Goal: Transaction & Acquisition: Book appointment/travel/reservation

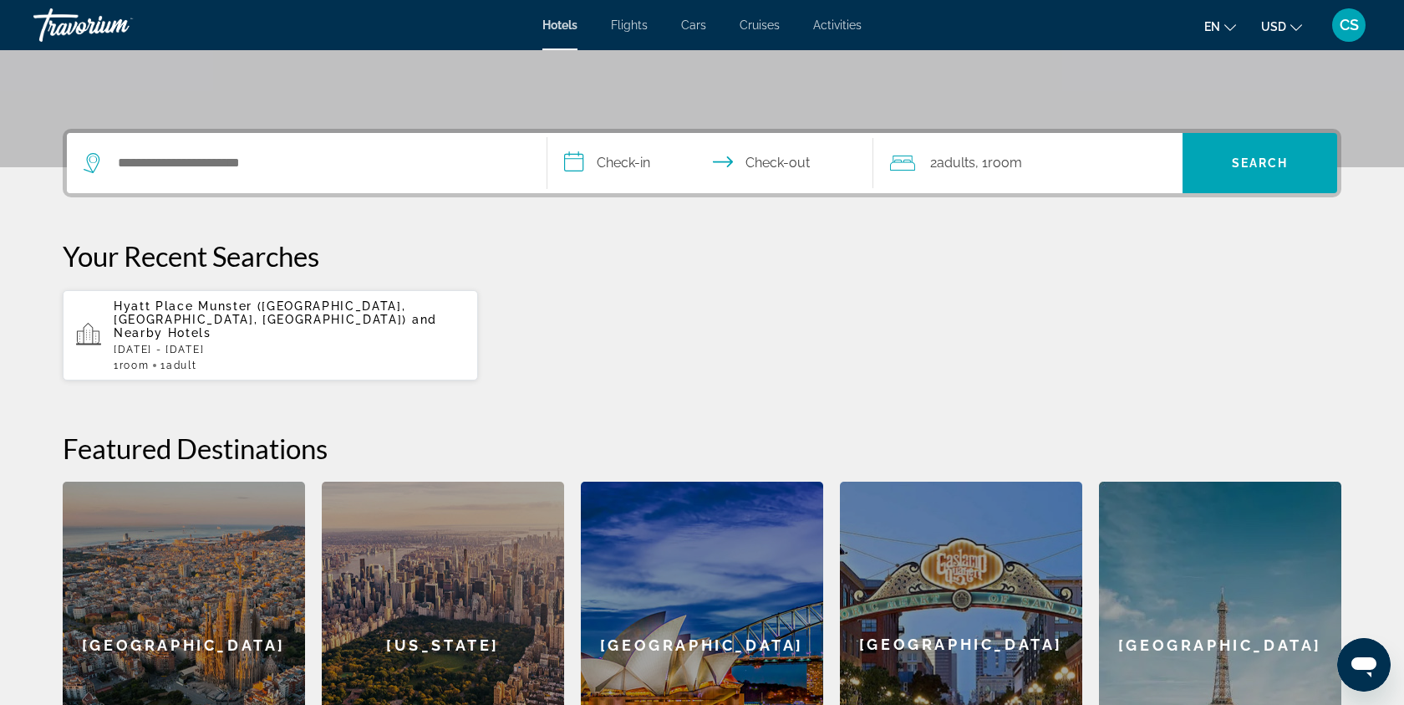
scroll to position [296, 0]
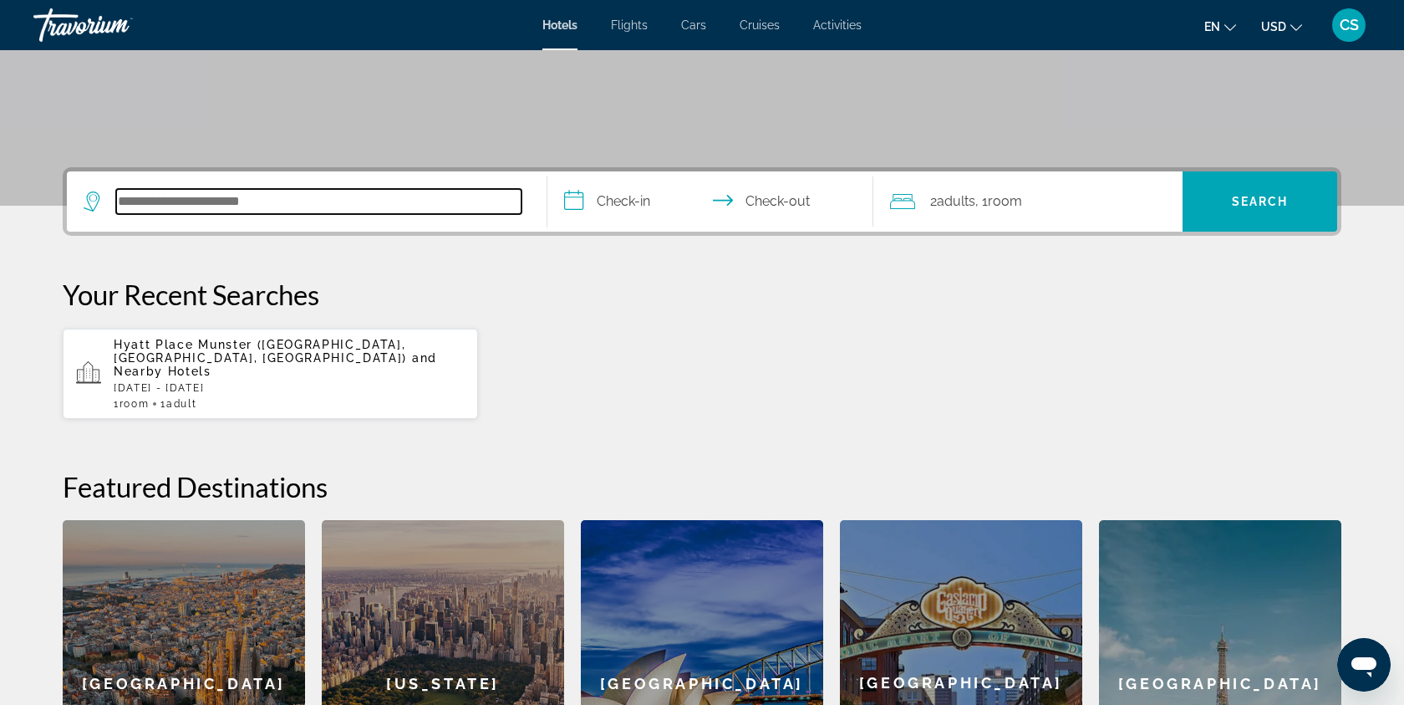
click at [348, 196] on input "Search hotel destination" at bounding box center [318, 201] width 405 height 25
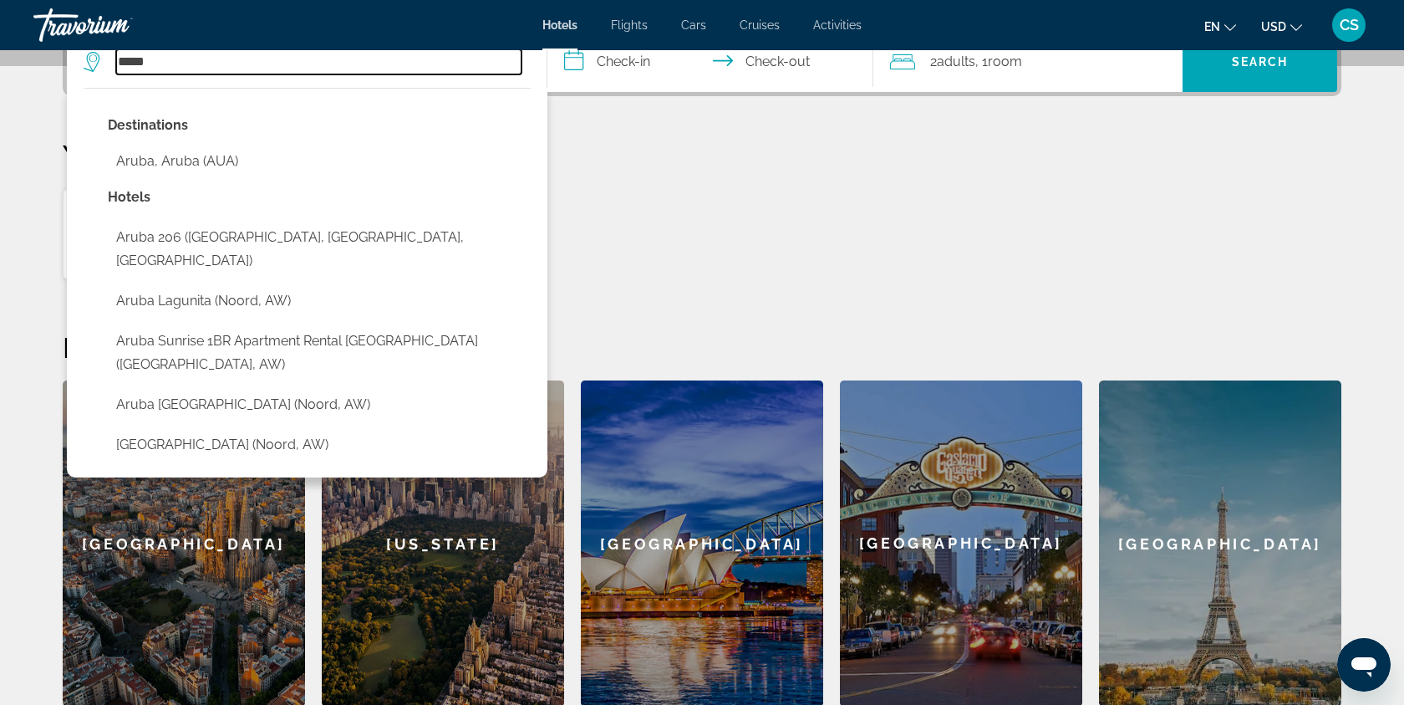
scroll to position [436, 0]
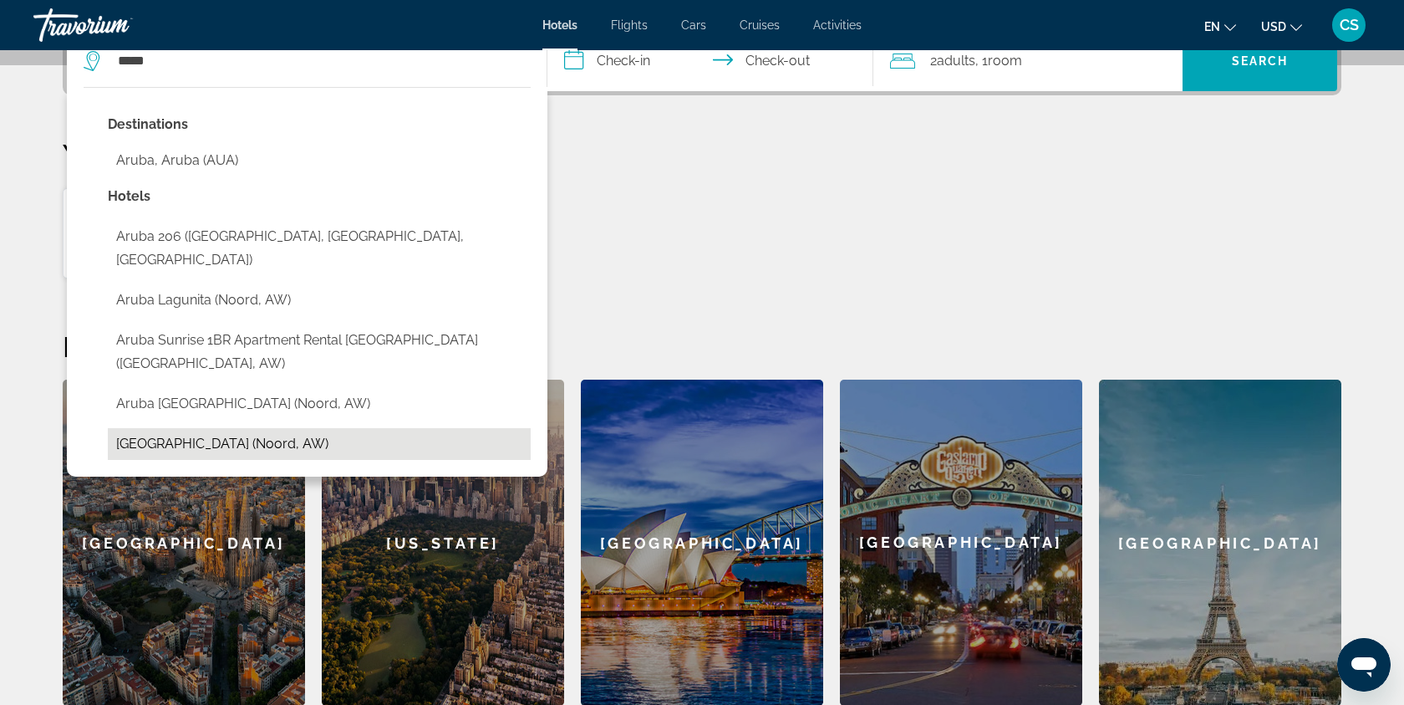
click at [290, 428] on button "[GEOGRAPHIC_DATA] (Noord, AW)" at bounding box center [319, 444] width 423 height 32
type input "**********"
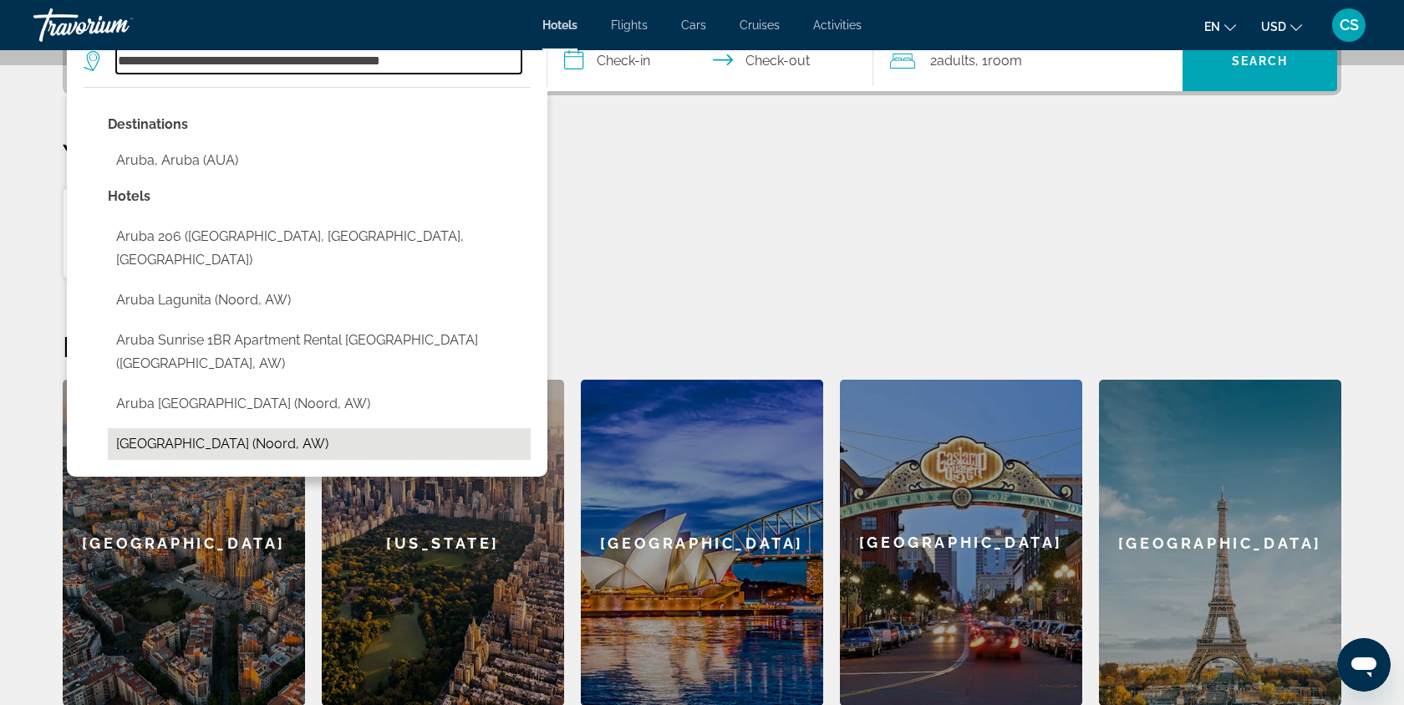
scroll to position [409, 0]
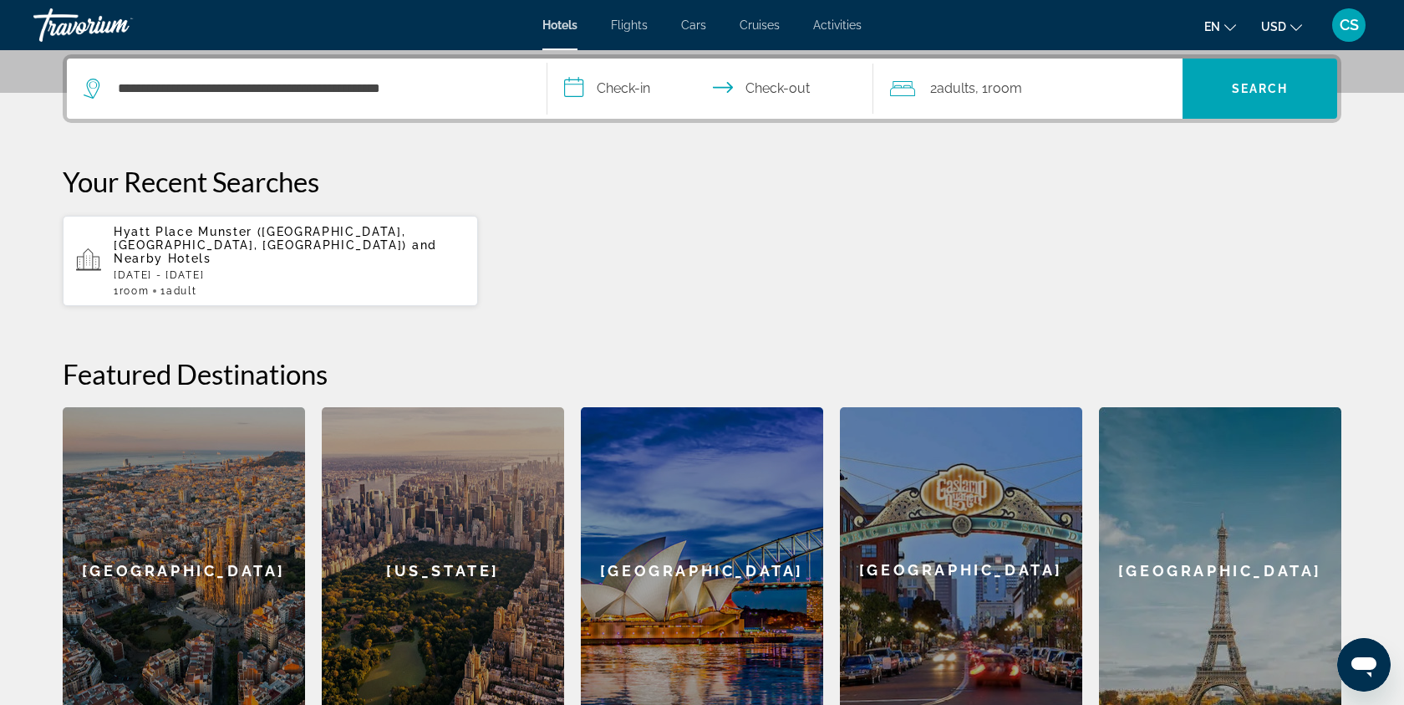
click at [638, 94] on input "**********" at bounding box center [713, 91] width 333 height 65
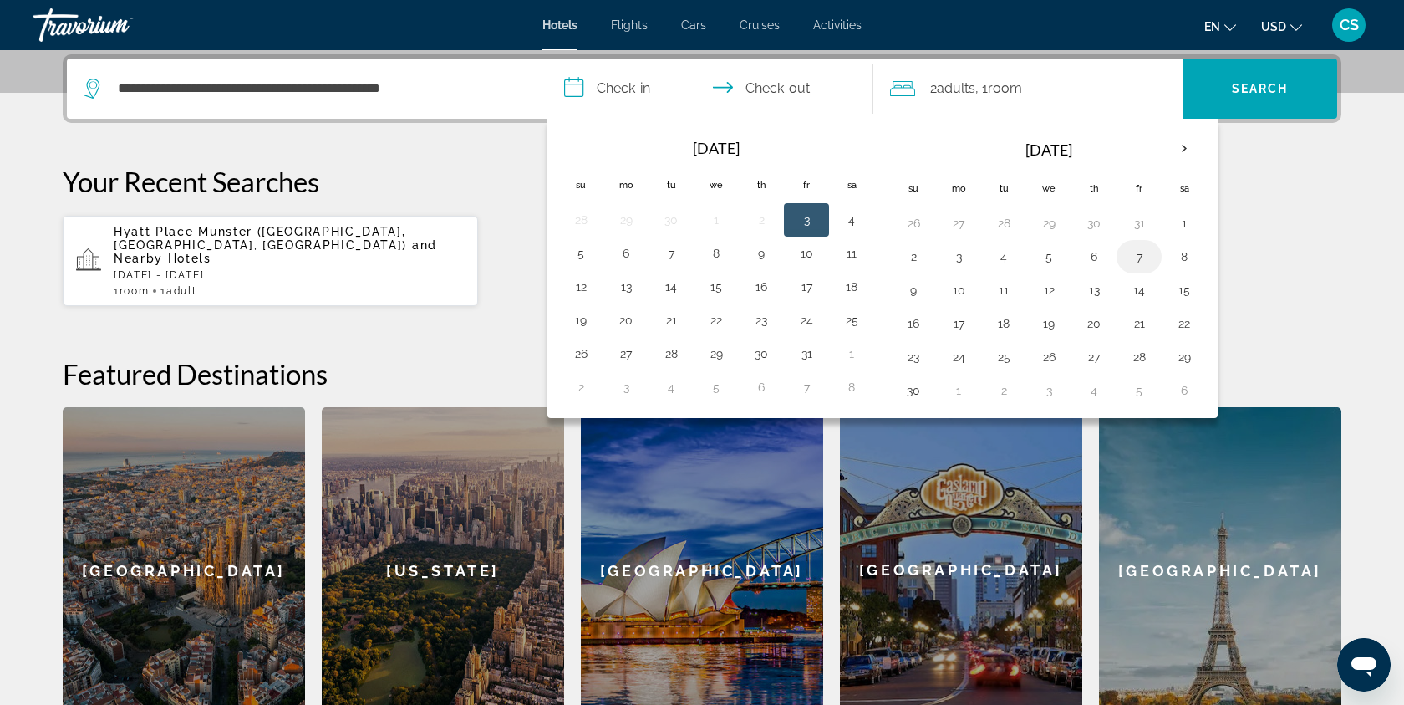
click at [1140, 254] on button "7" at bounding box center [1139, 256] width 27 height 23
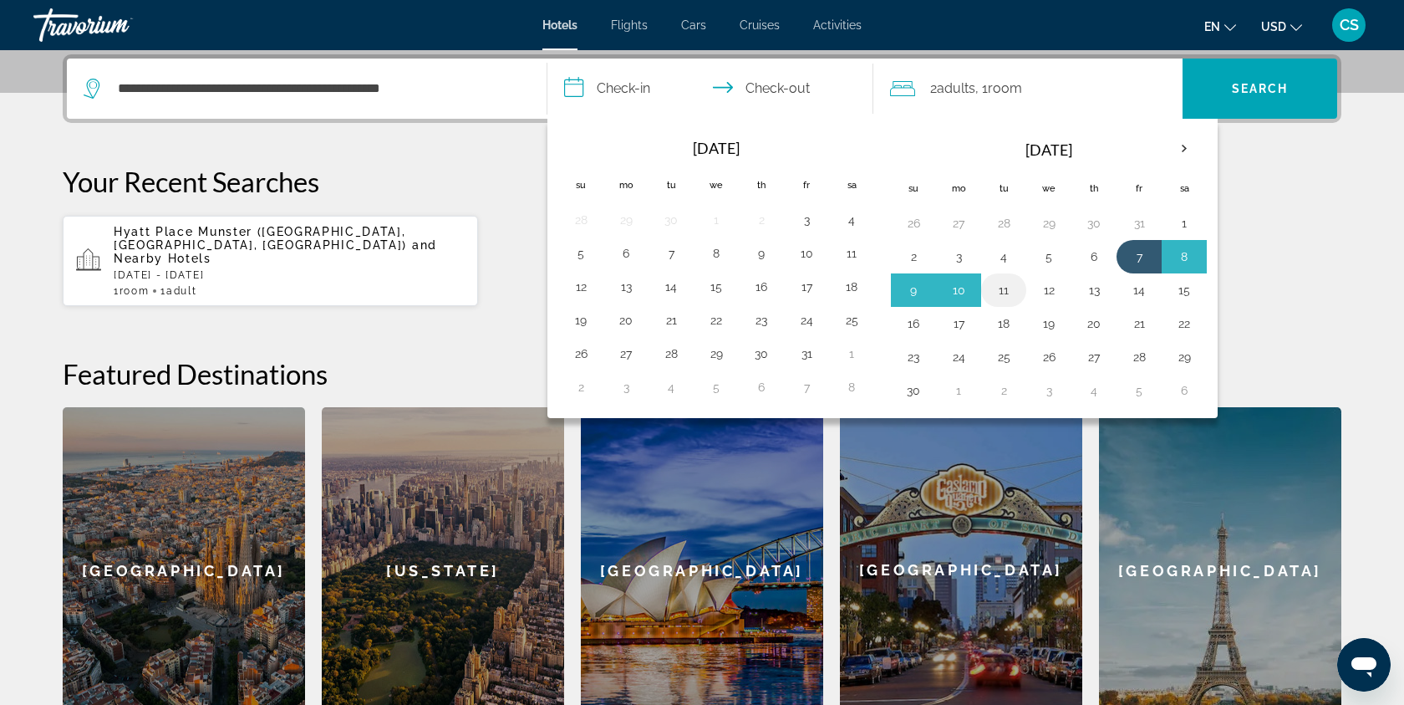
click at [1005, 290] on button "11" at bounding box center [1003, 289] width 27 height 23
type input "**********"
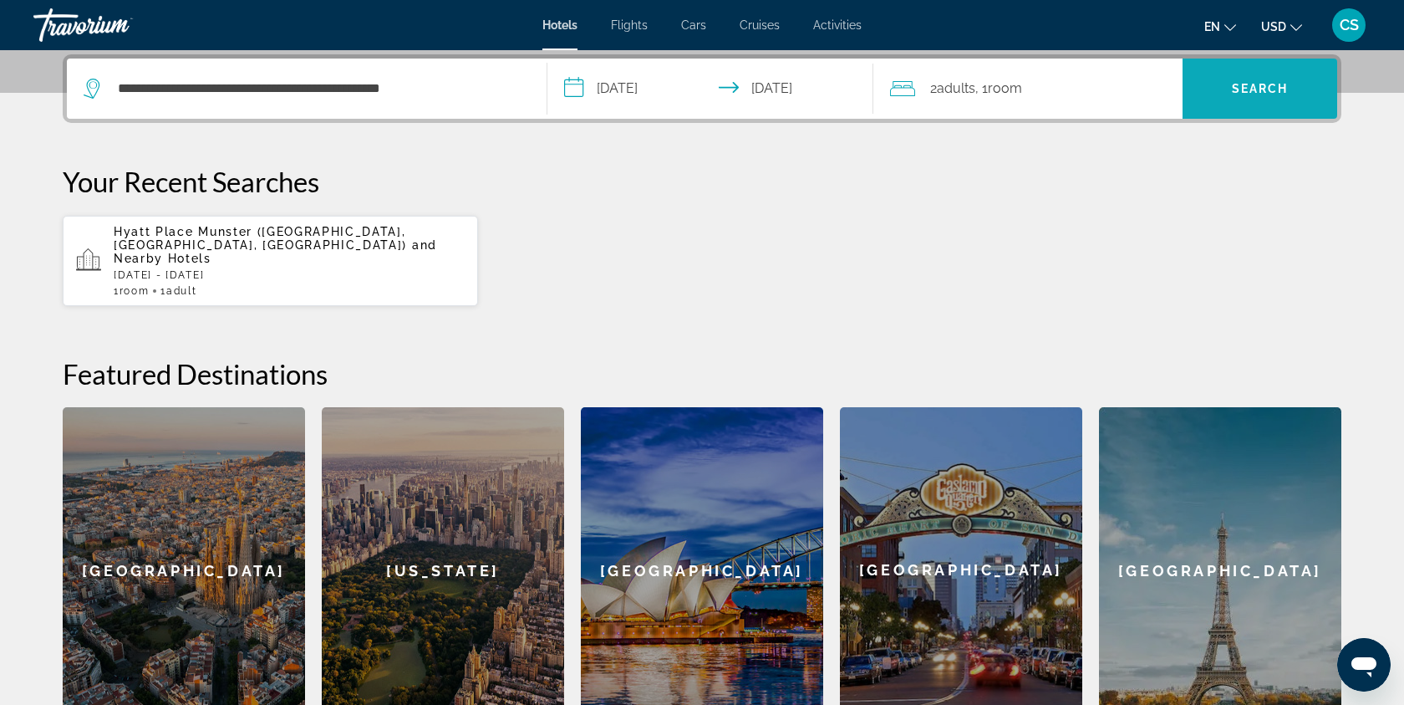
click at [1248, 85] on span "Search" at bounding box center [1260, 88] width 57 height 13
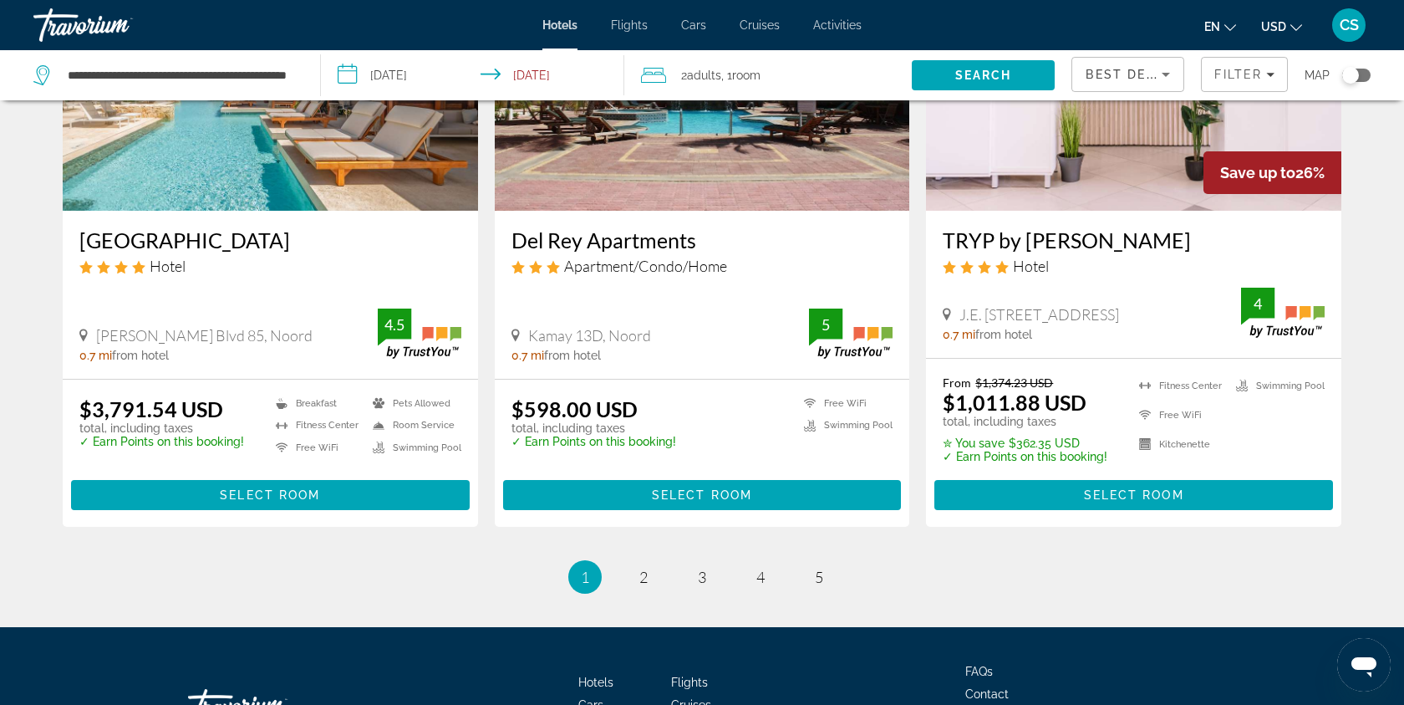
scroll to position [2134, 0]
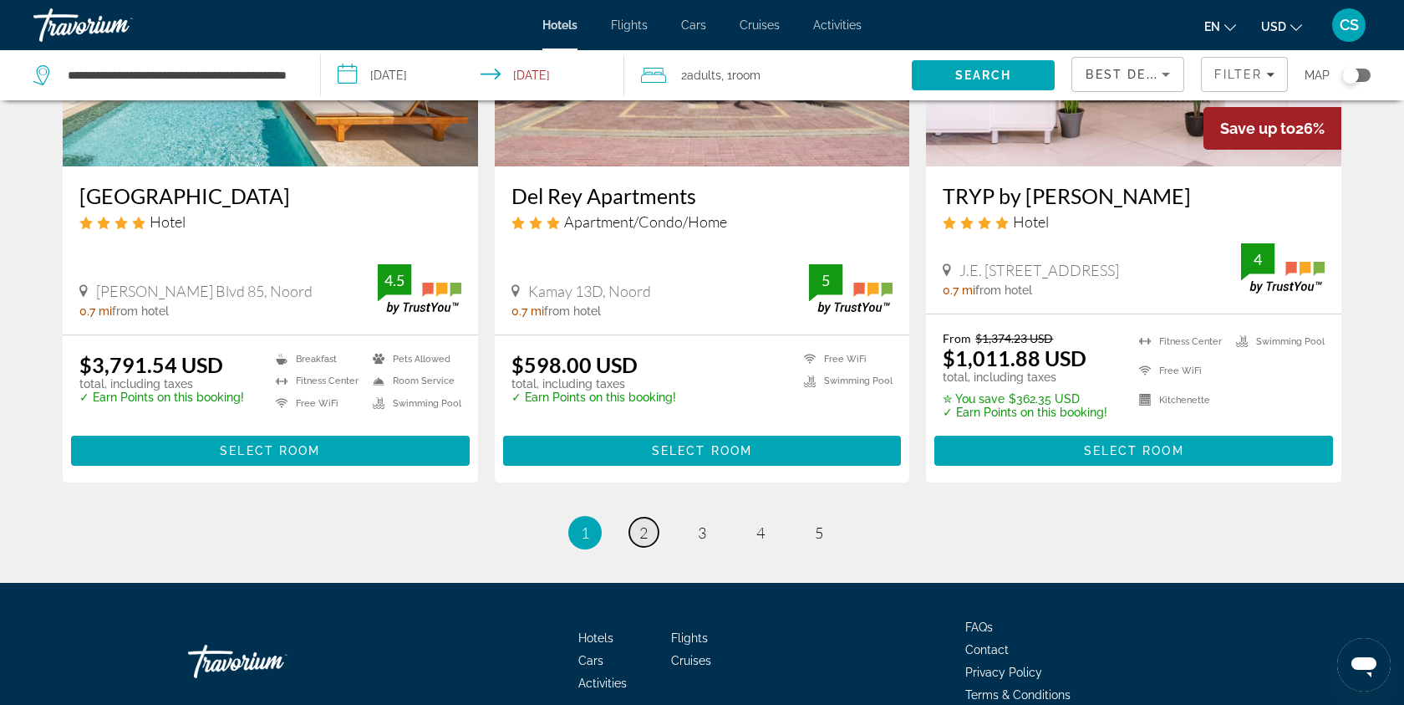
click at [638, 530] on link "page 2" at bounding box center [643, 531] width 29 height 29
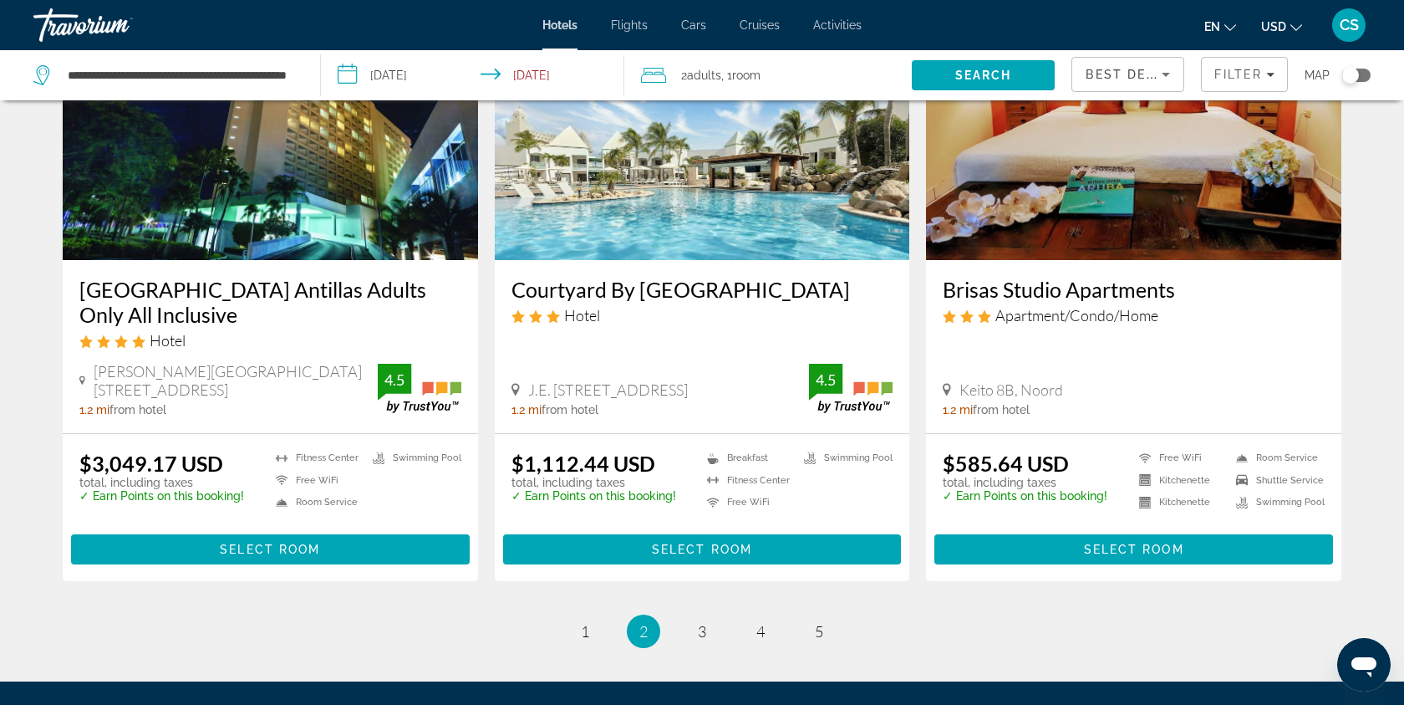
scroll to position [2136, 0]
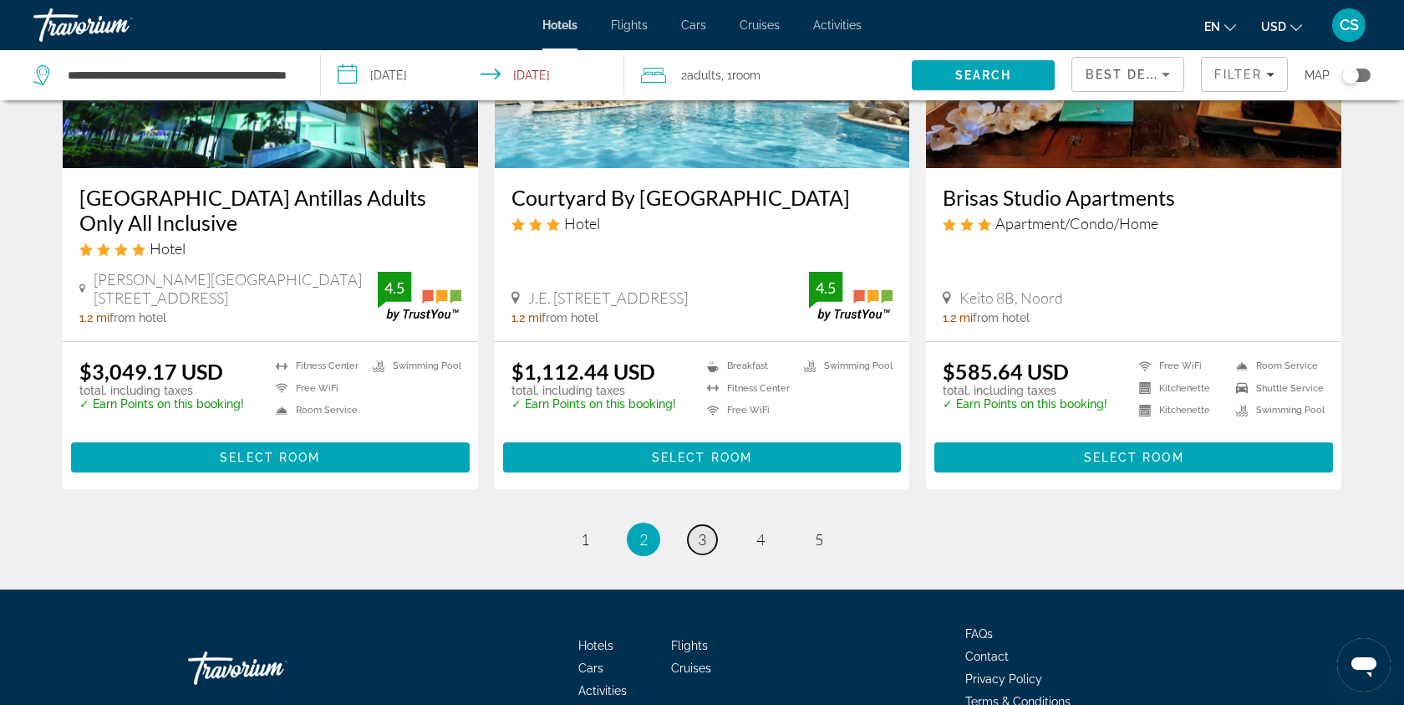
click at [702, 530] on span "3" at bounding box center [702, 539] width 8 height 18
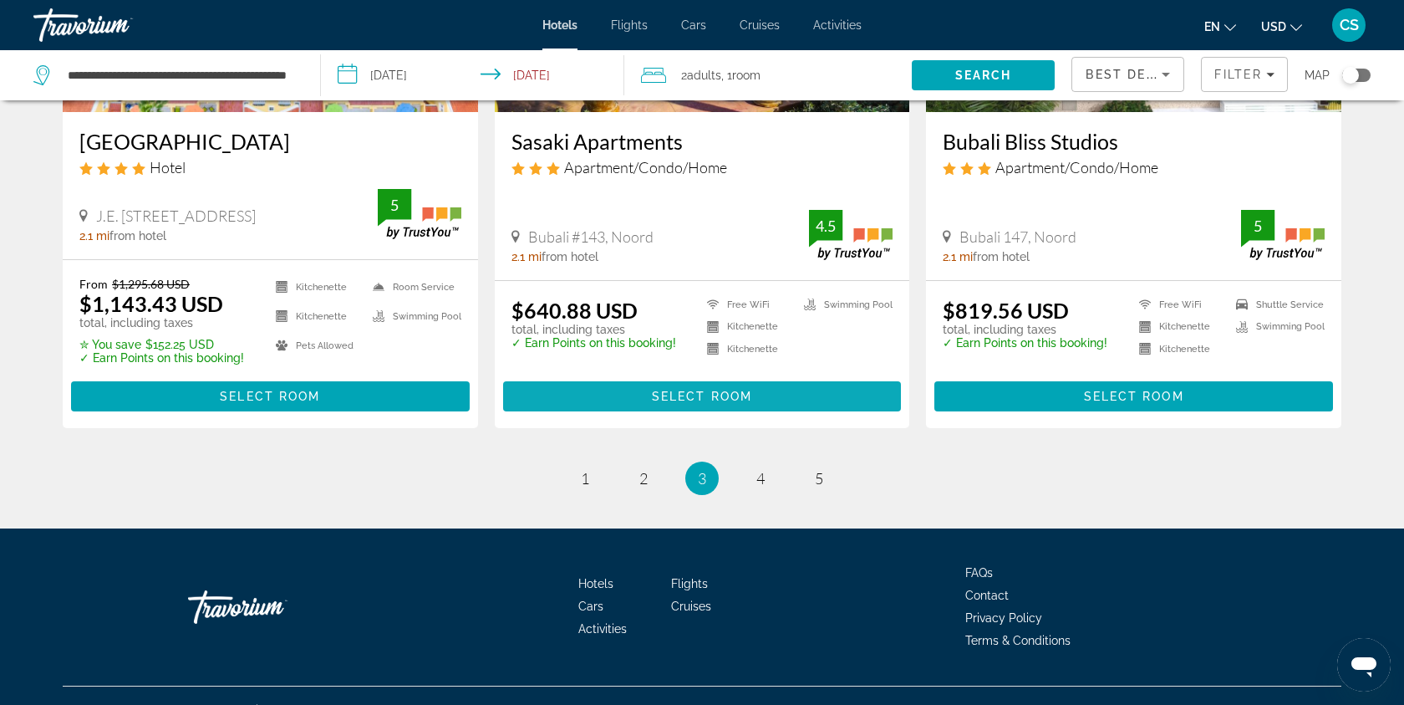
scroll to position [2149, 0]
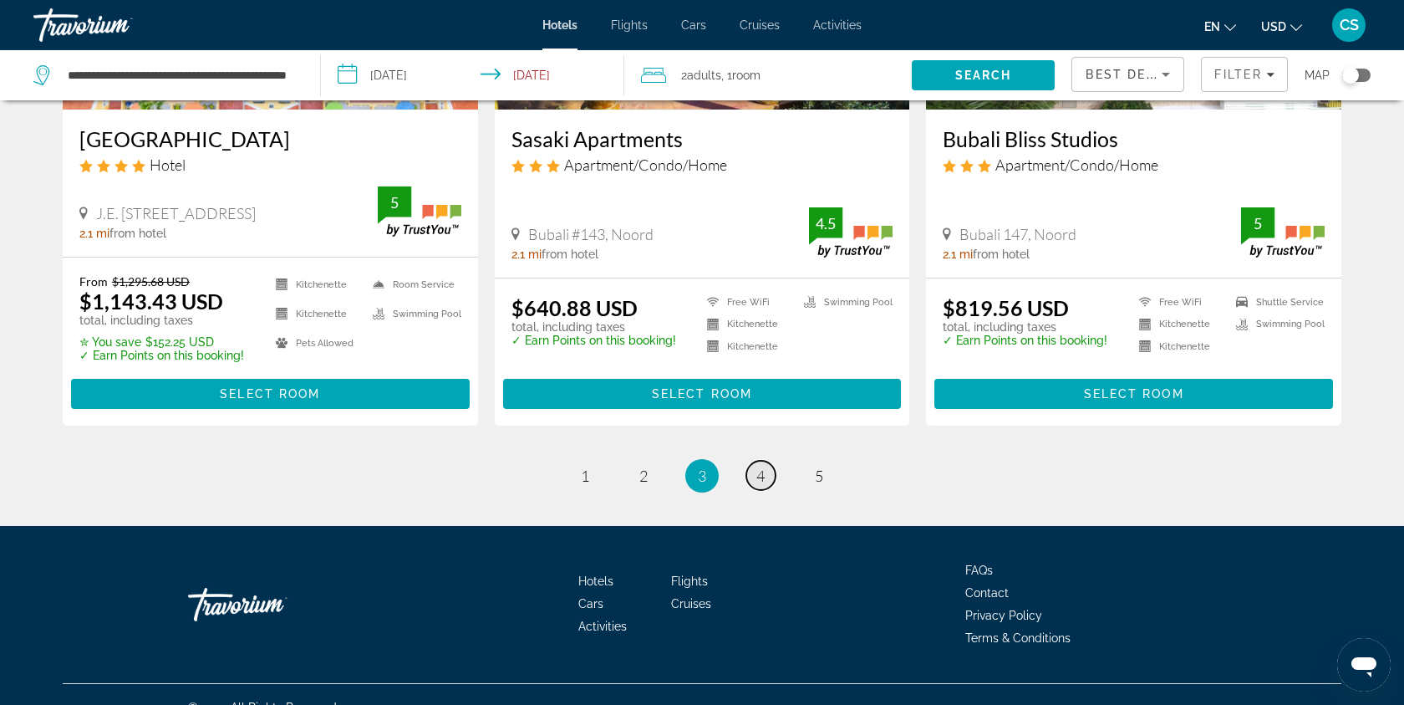
click at [756, 466] on span "4" at bounding box center [760, 475] width 8 height 18
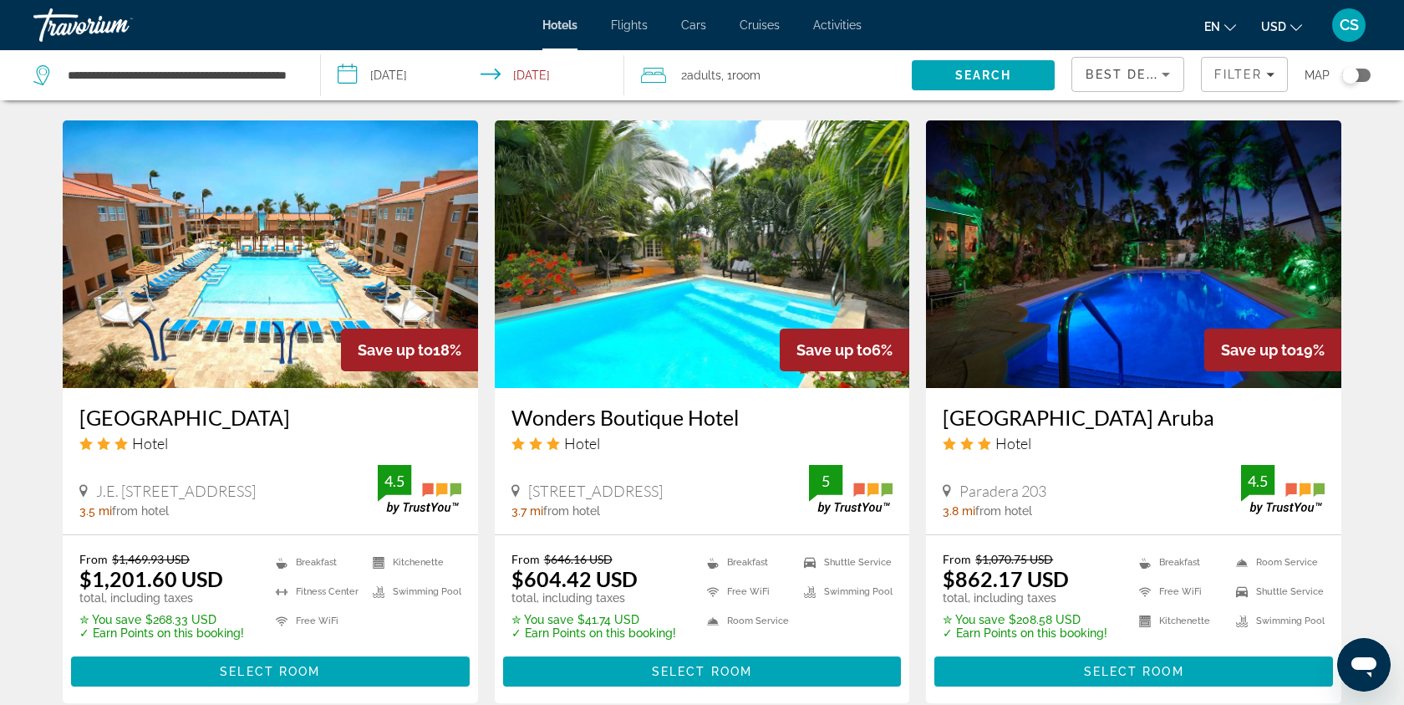
scroll to position [1855, 0]
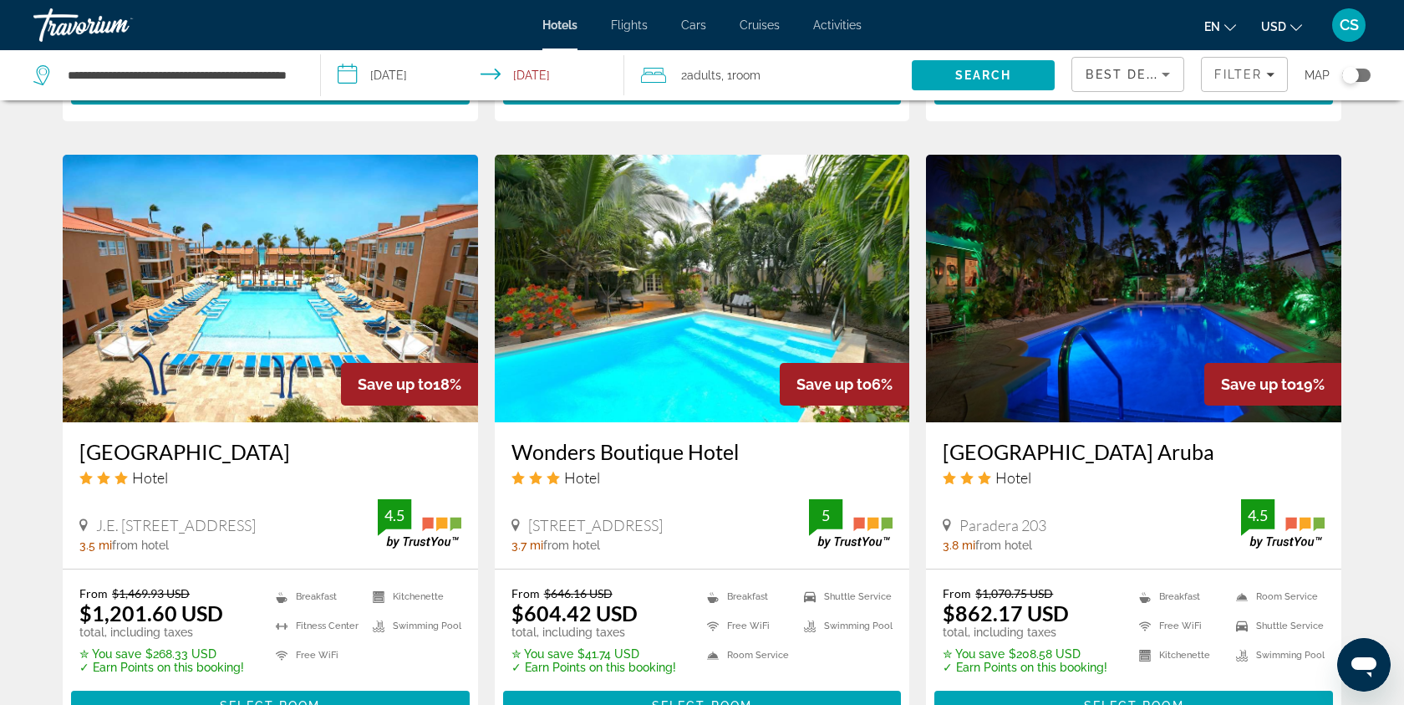
click at [724, 366] on img "Main content" at bounding box center [702, 288] width 415 height 267
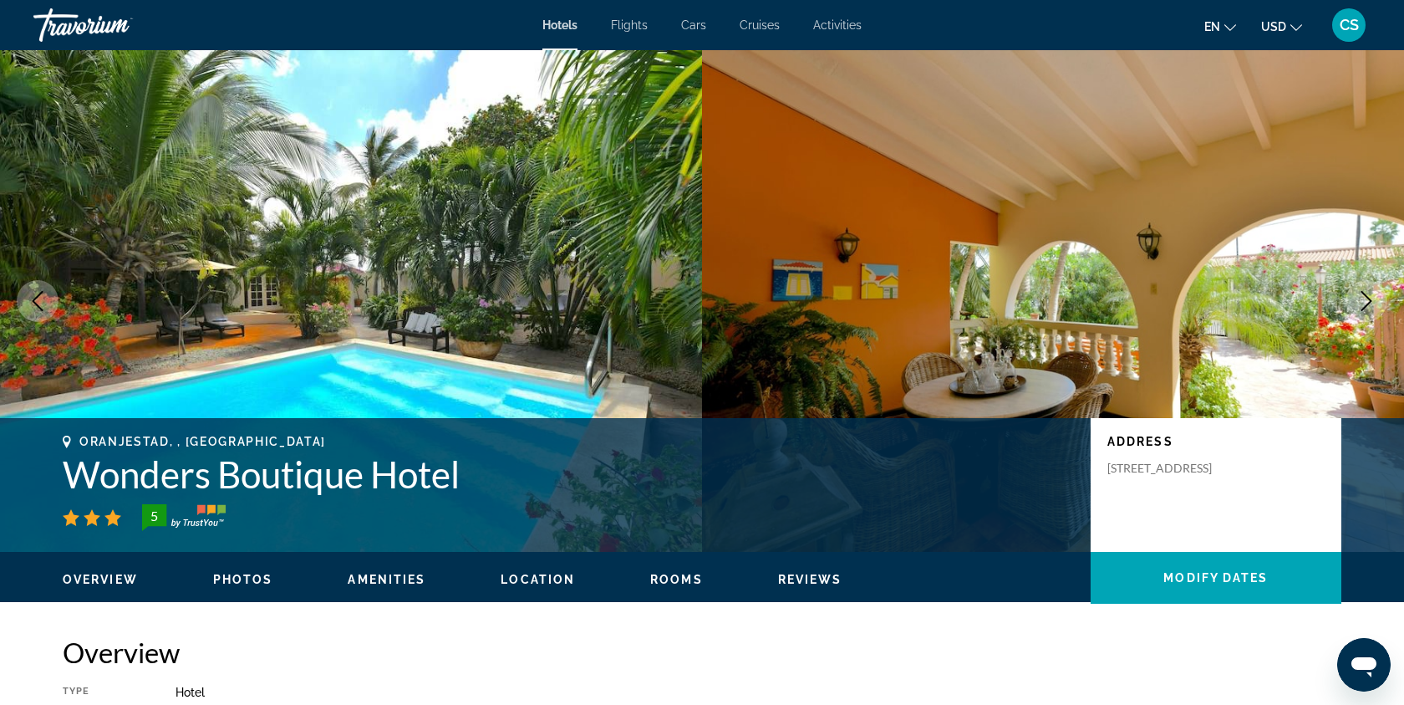
click at [1367, 298] on icon "Next image" at bounding box center [1367, 301] width 20 height 20
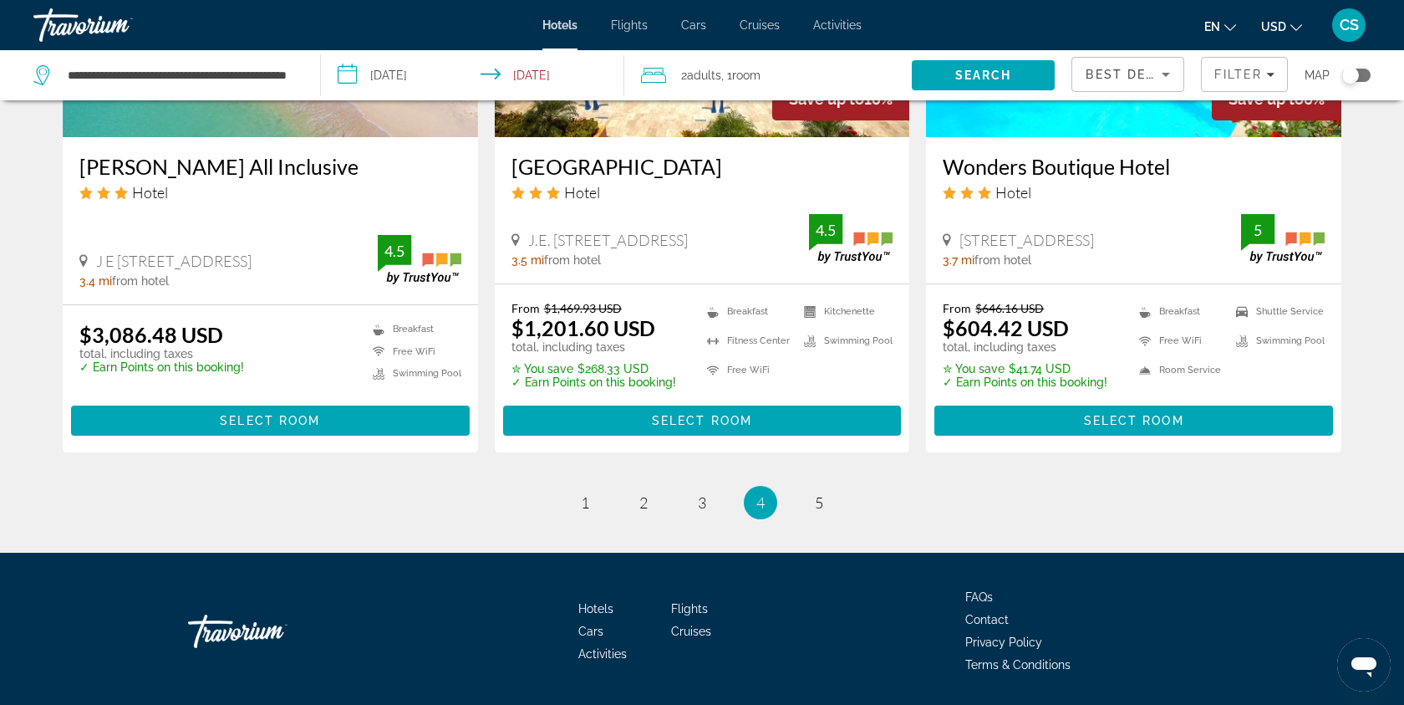
scroll to position [2149, 0]
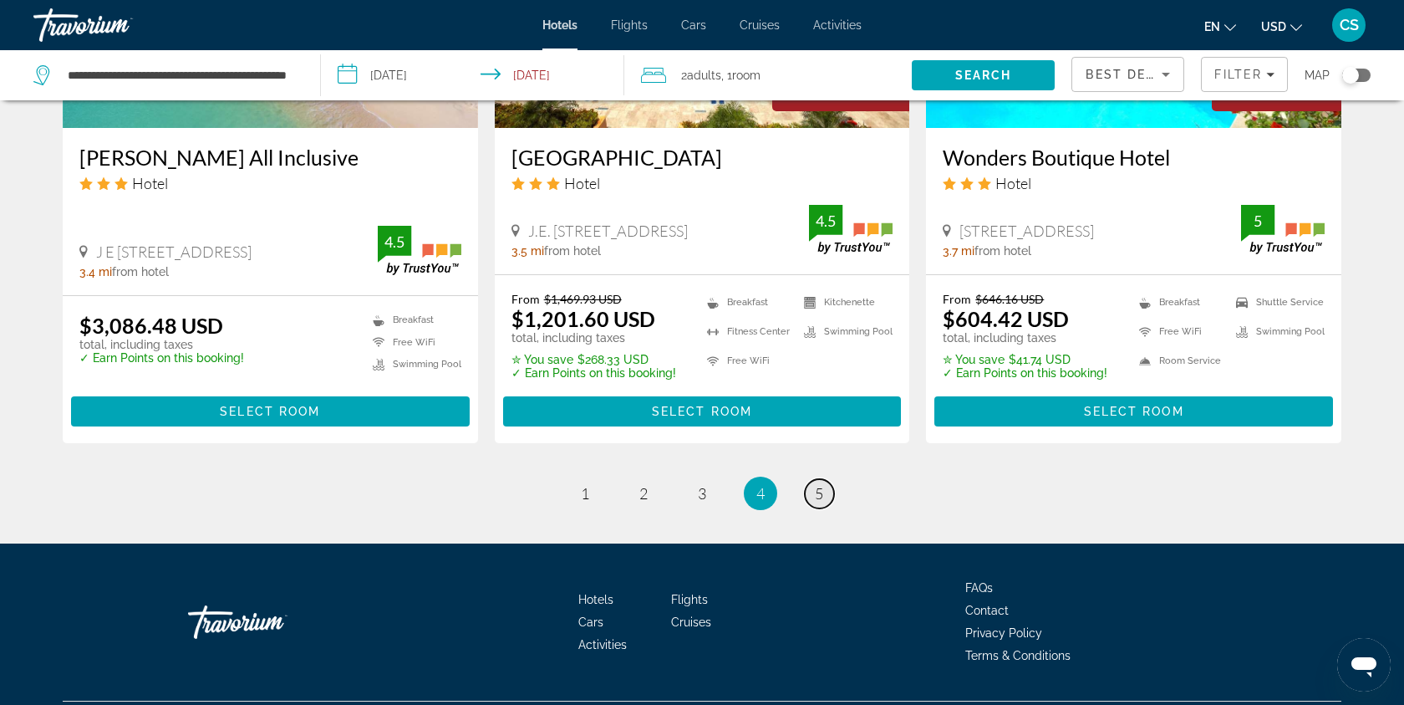
click at [826, 488] on link "page 5" at bounding box center [819, 493] width 29 height 29
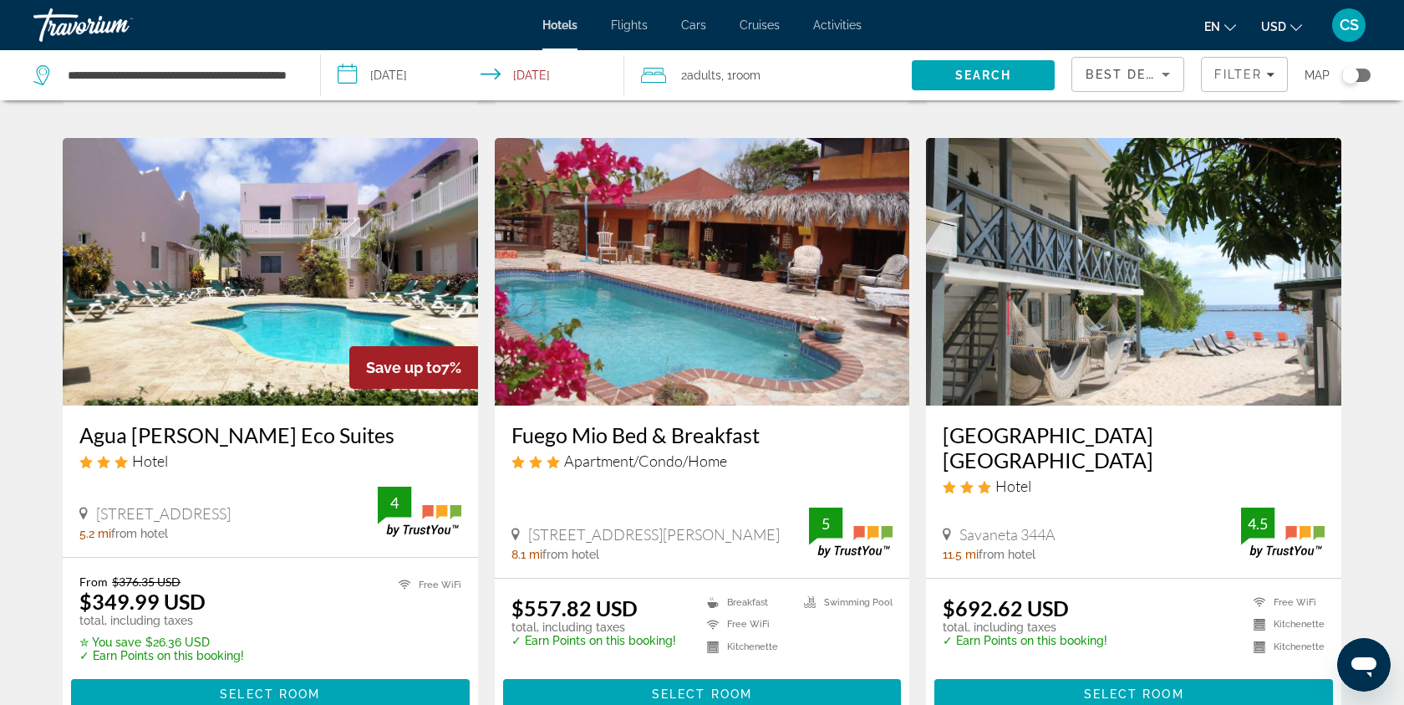
scroll to position [639, 0]
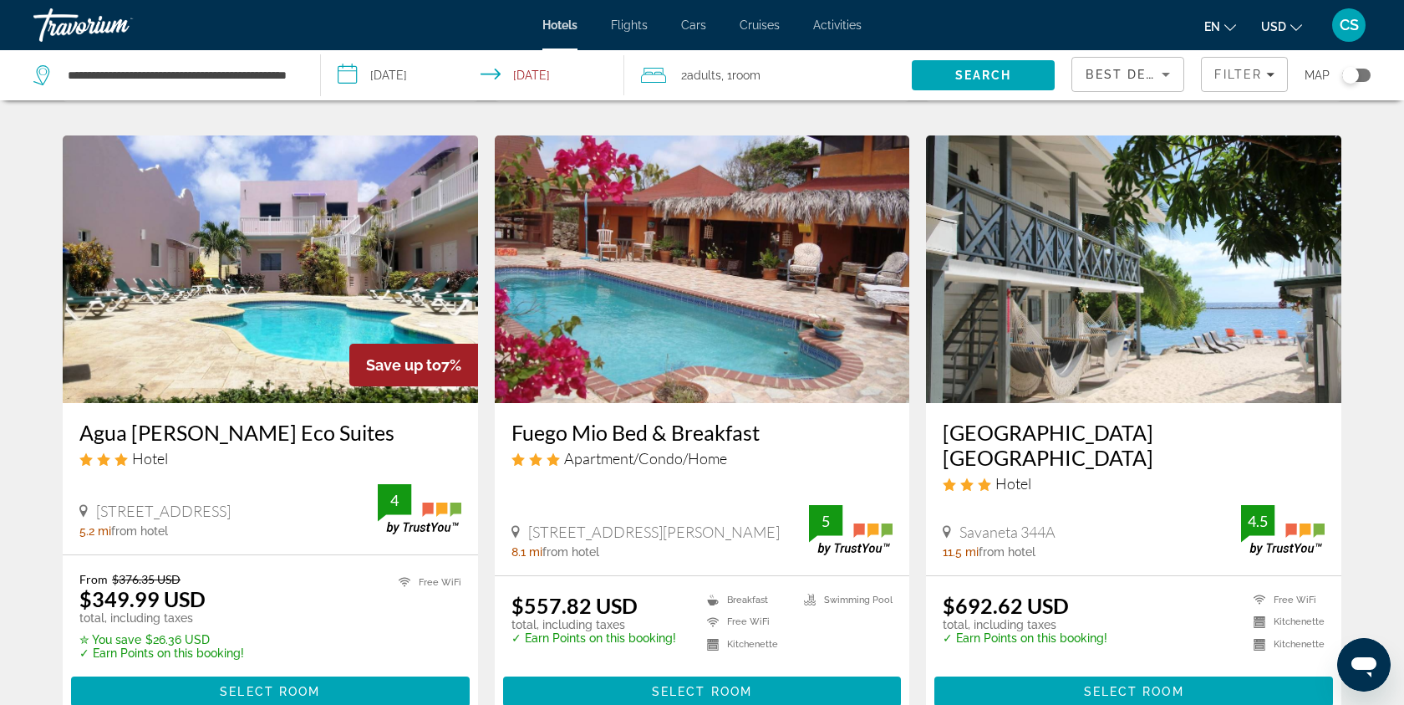
click at [1138, 348] on img "Main content" at bounding box center [1133, 268] width 415 height 267
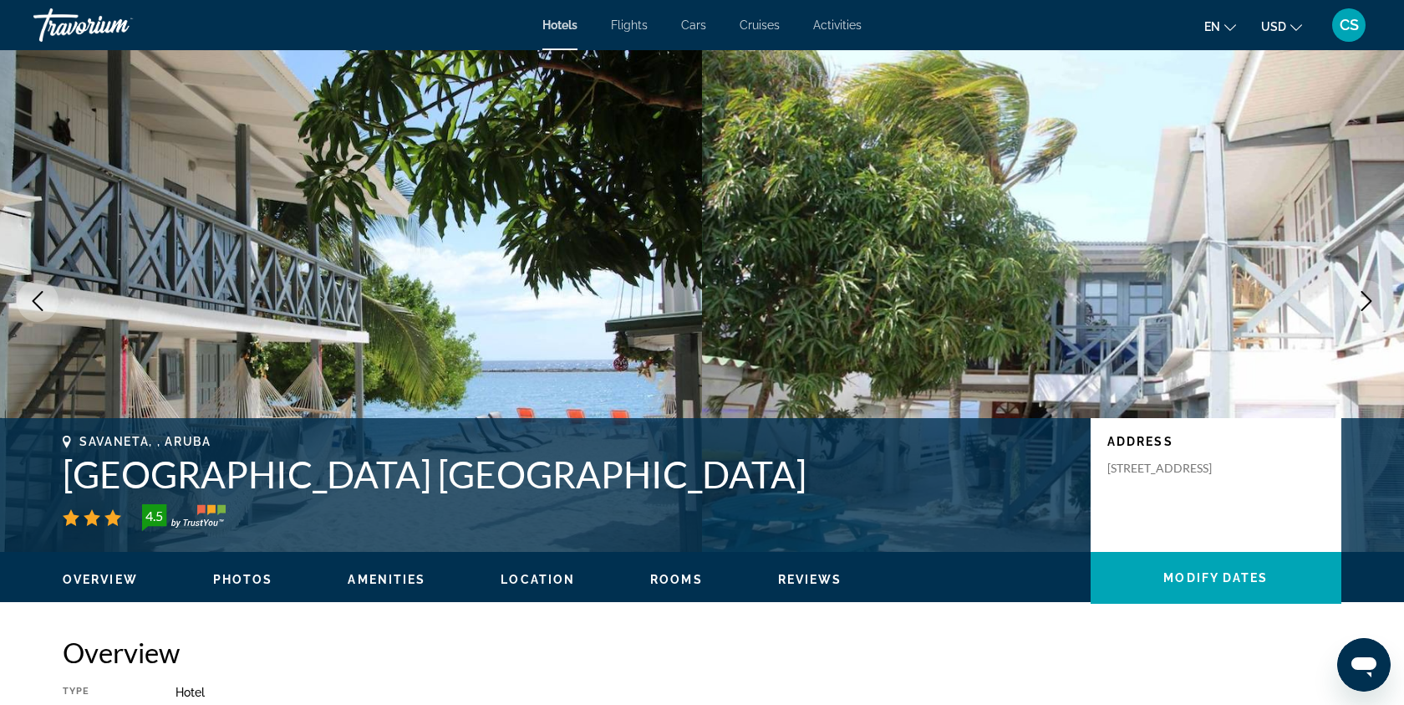
click at [1364, 299] on icon "Next image" at bounding box center [1367, 301] width 20 height 20
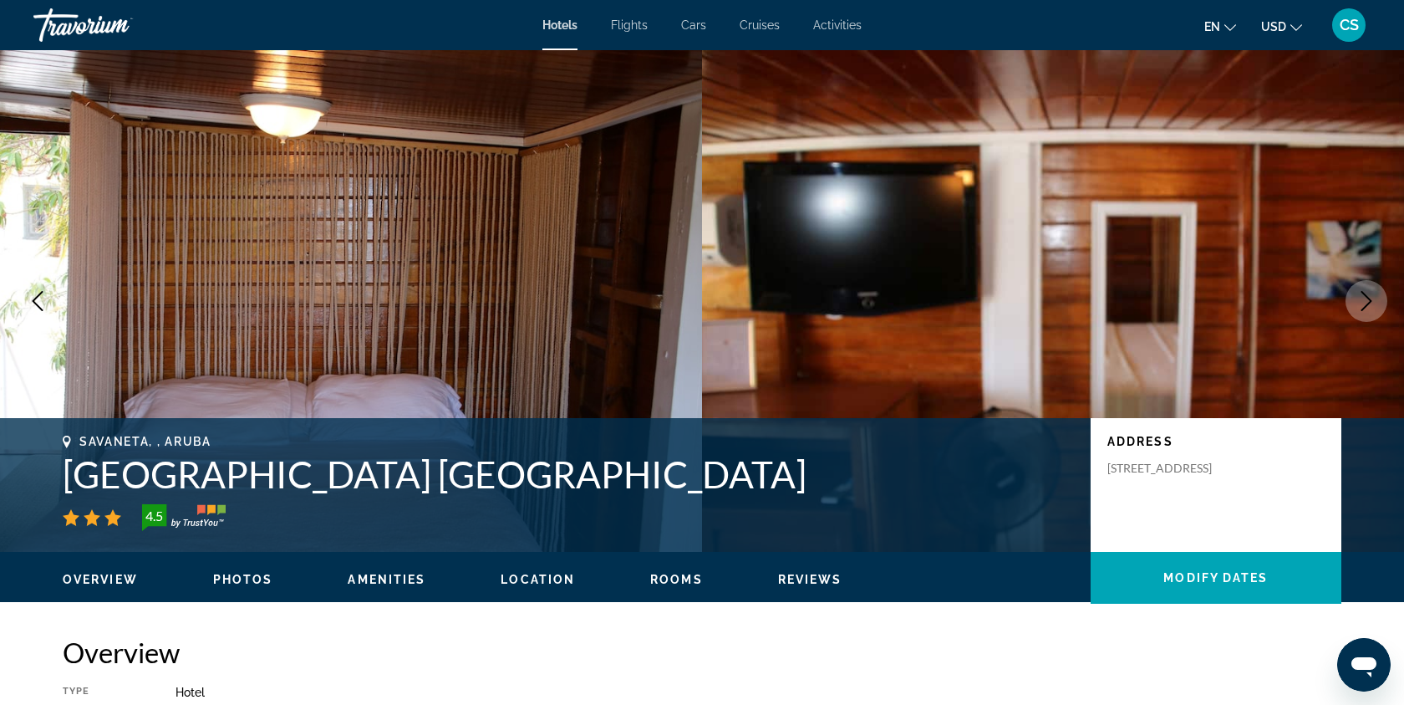
click at [1364, 299] on icon "Next image" at bounding box center [1367, 301] width 20 height 20
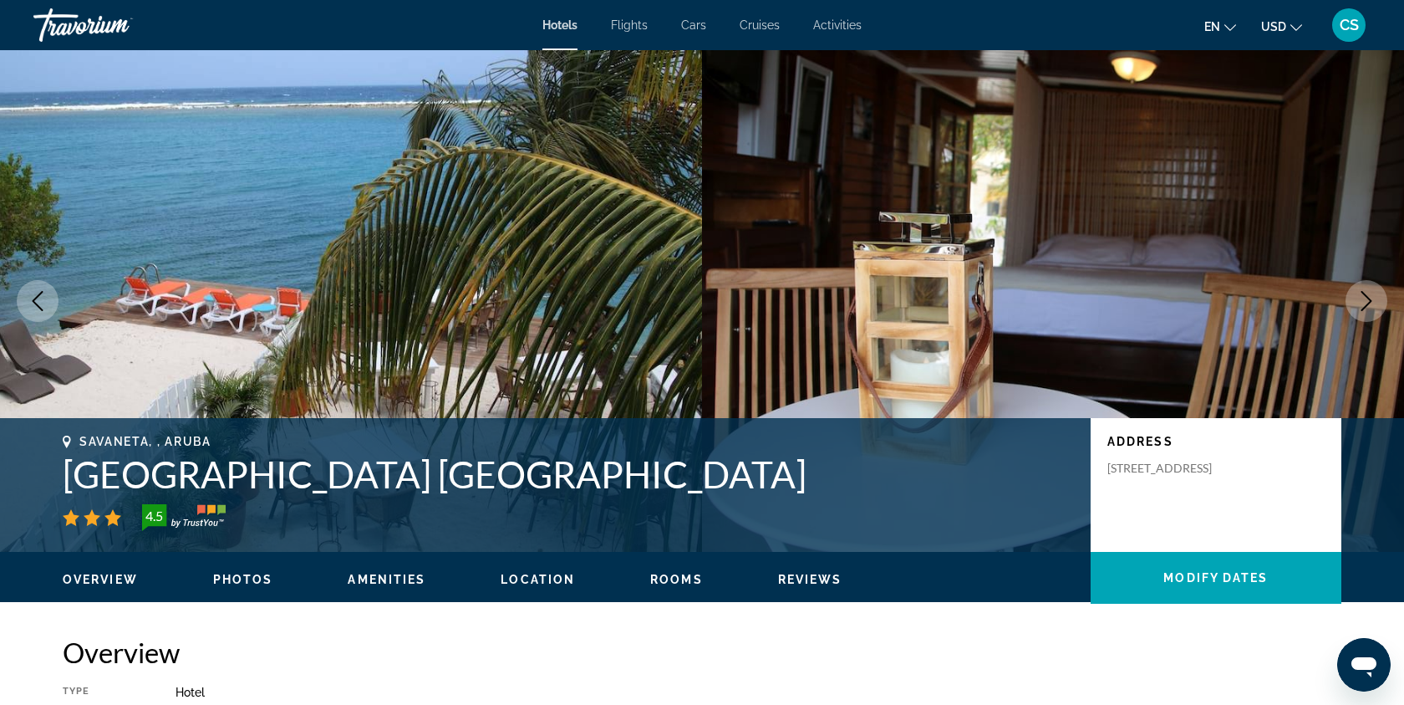
click at [1364, 299] on icon "Next image" at bounding box center [1367, 301] width 20 height 20
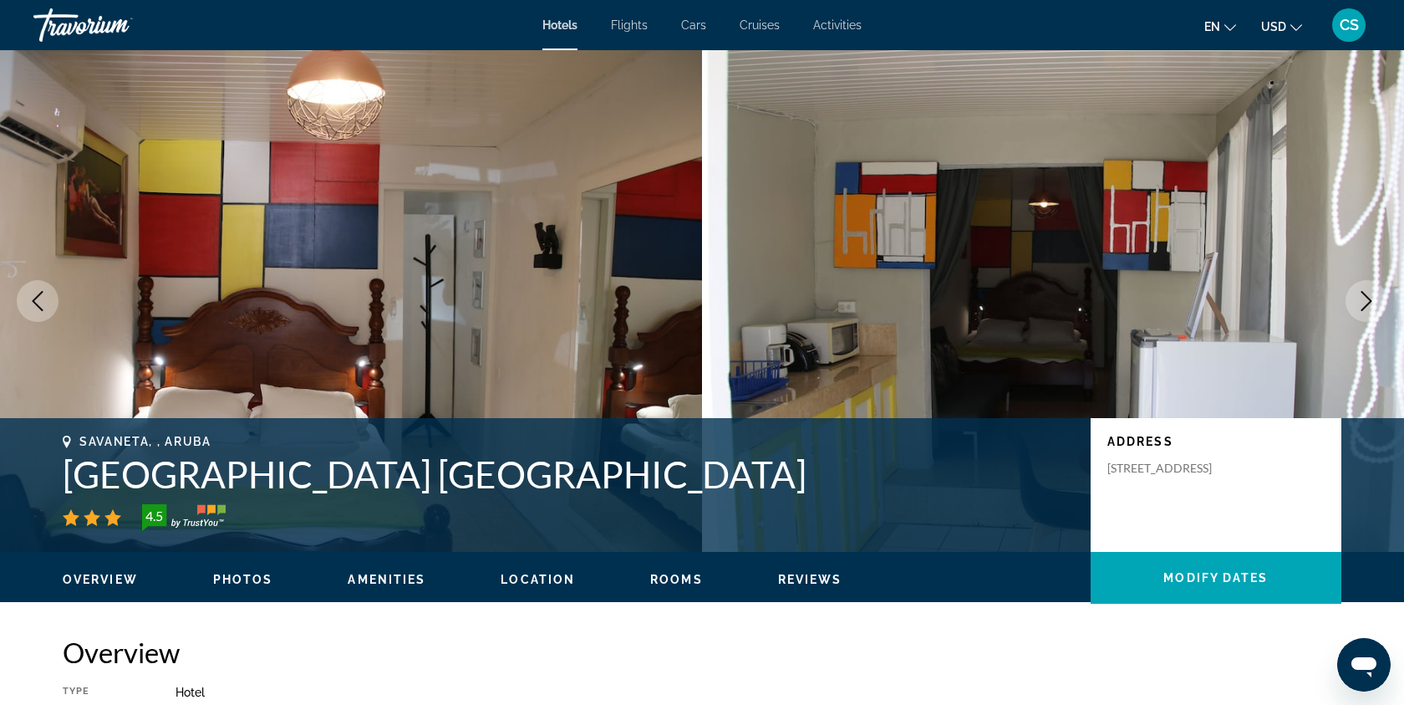
click at [1364, 300] on icon "Next image" at bounding box center [1367, 301] width 20 height 20
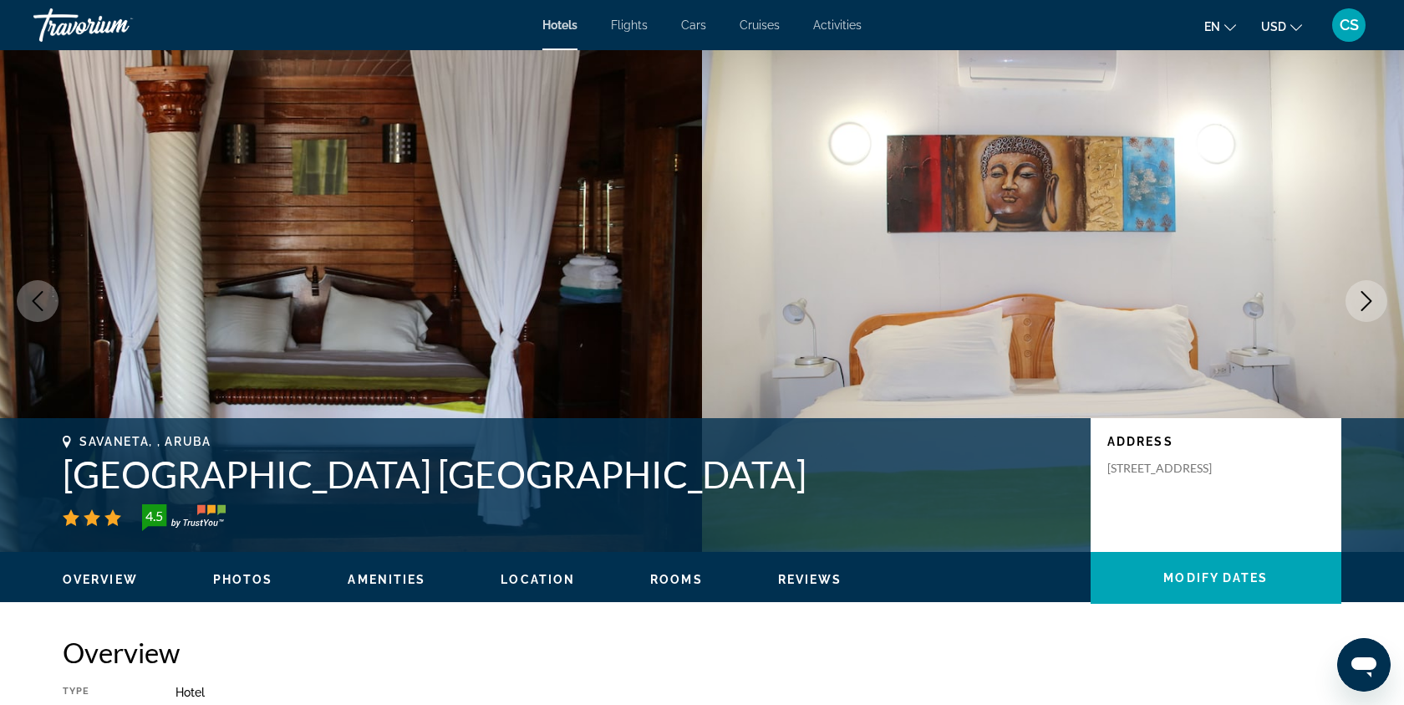
click at [1364, 300] on icon "Next image" at bounding box center [1367, 301] width 20 height 20
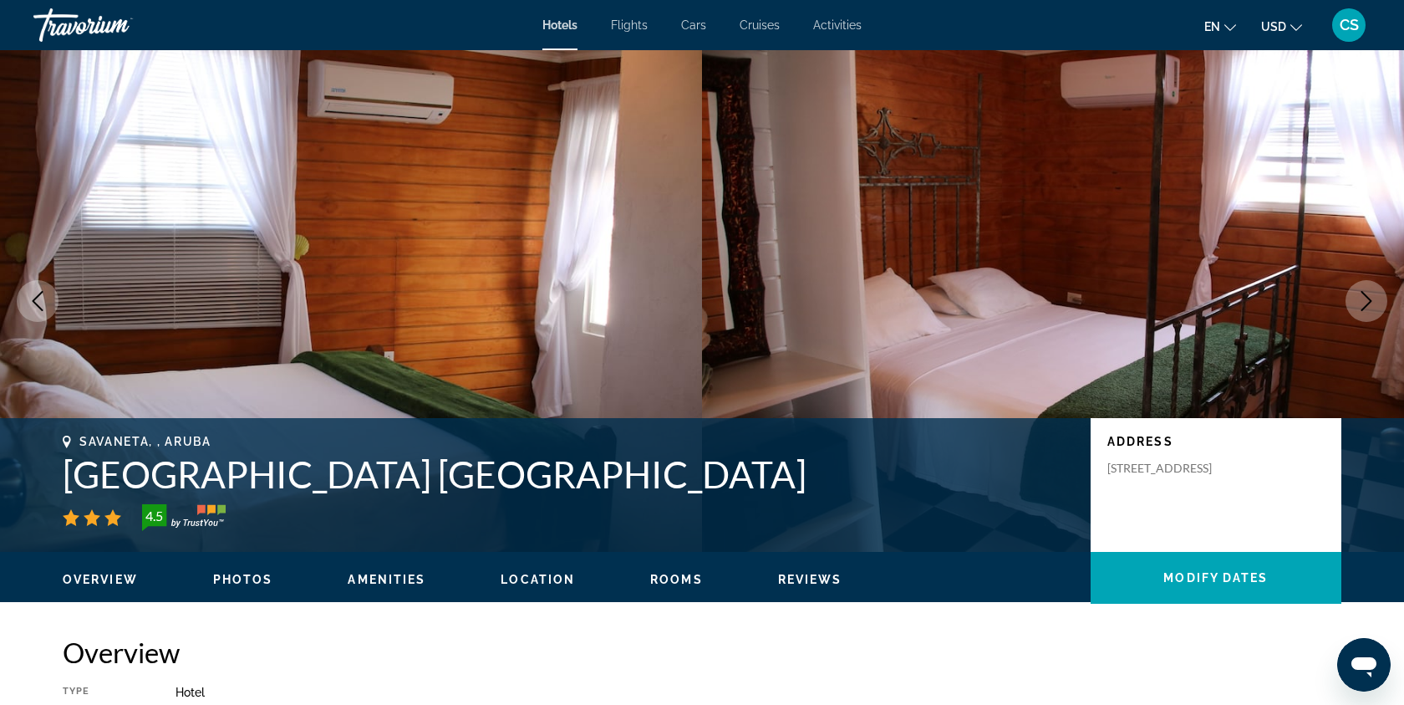
click at [1367, 299] on icon "Next image" at bounding box center [1367, 301] width 20 height 20
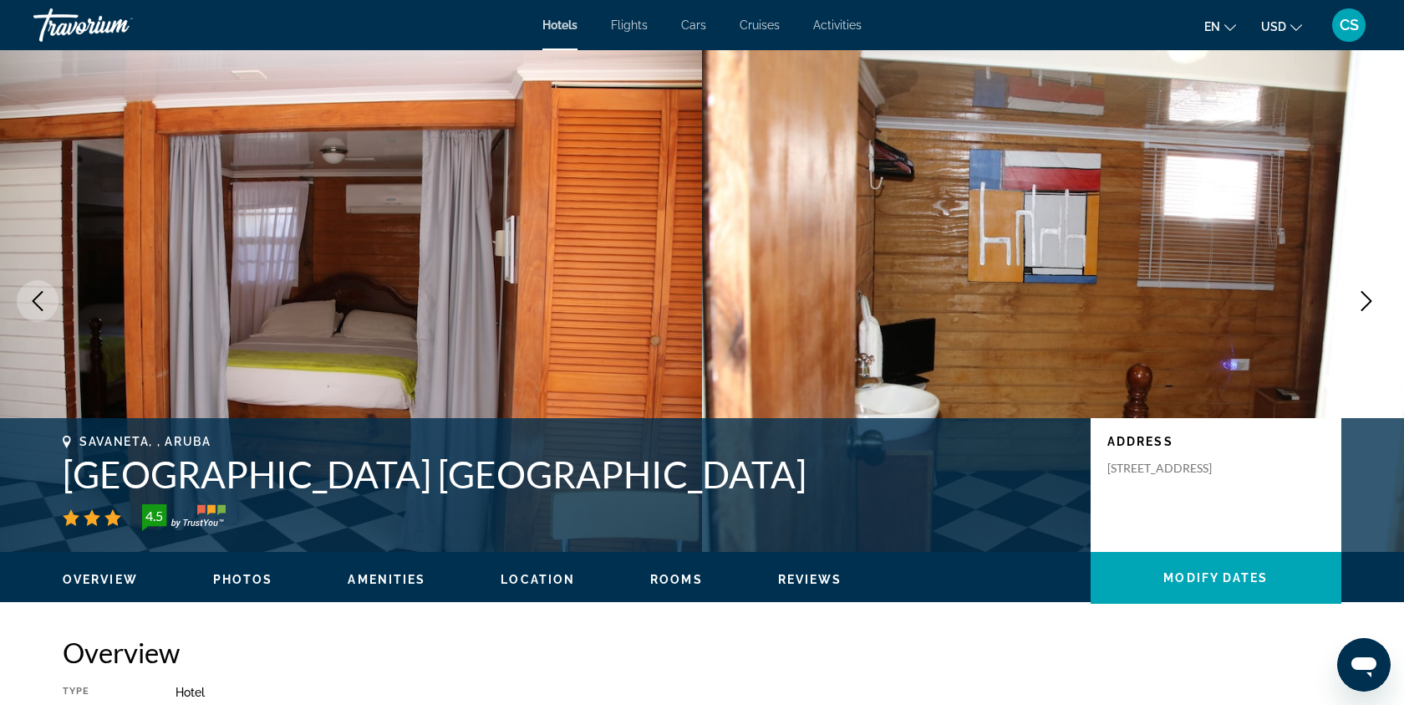
click at [1367, 300] on icon "Next image" at bounding box center [1367, 301] width 20 height 20
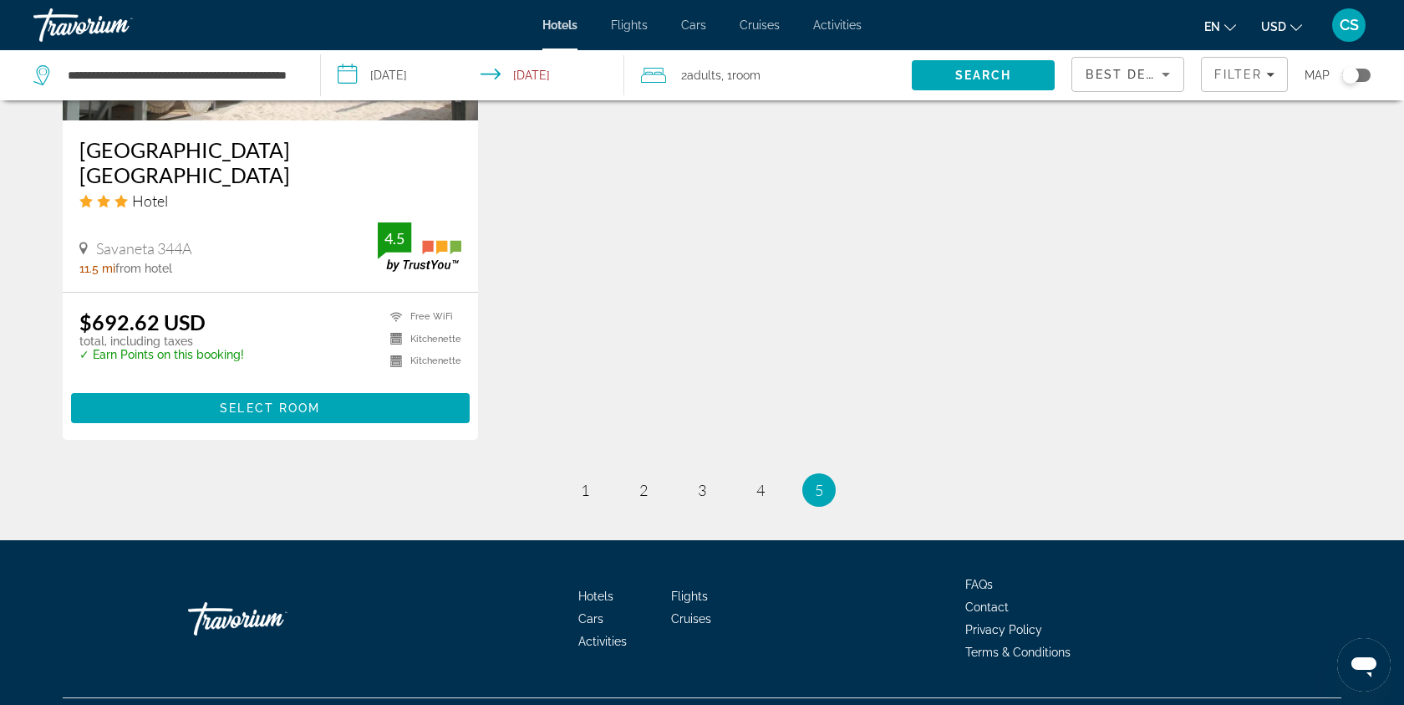
scroll to position [1554, 0]
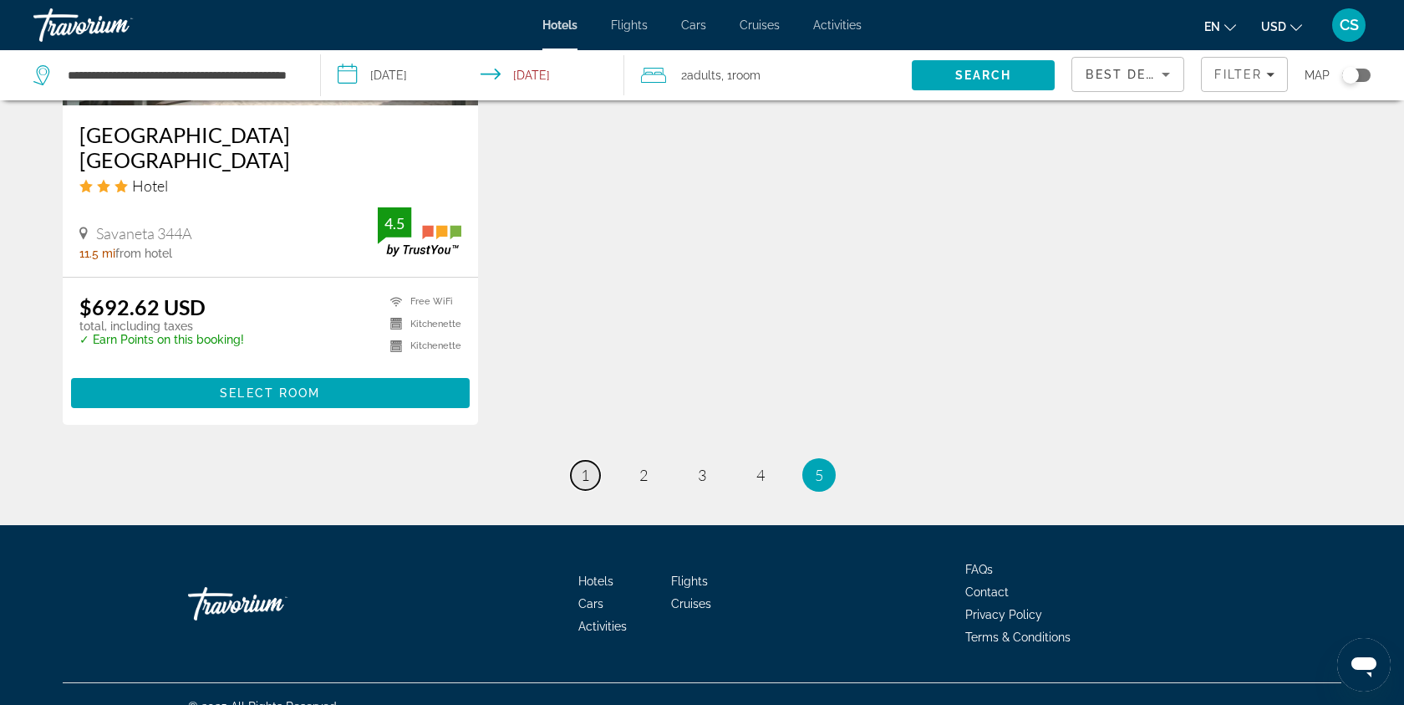
click at [585, 466] on span "1" at bounding box center [585, 475] width 8 height 18
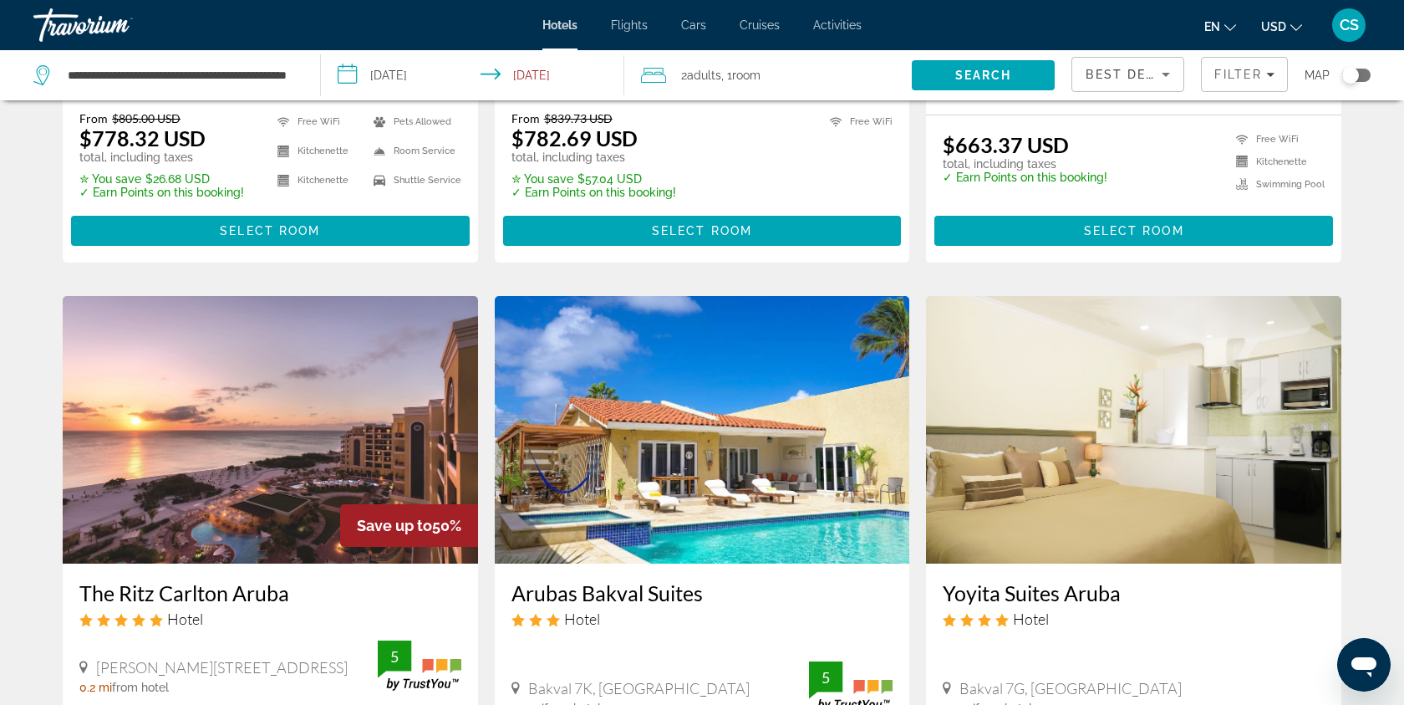
scroll to position [664, 0]
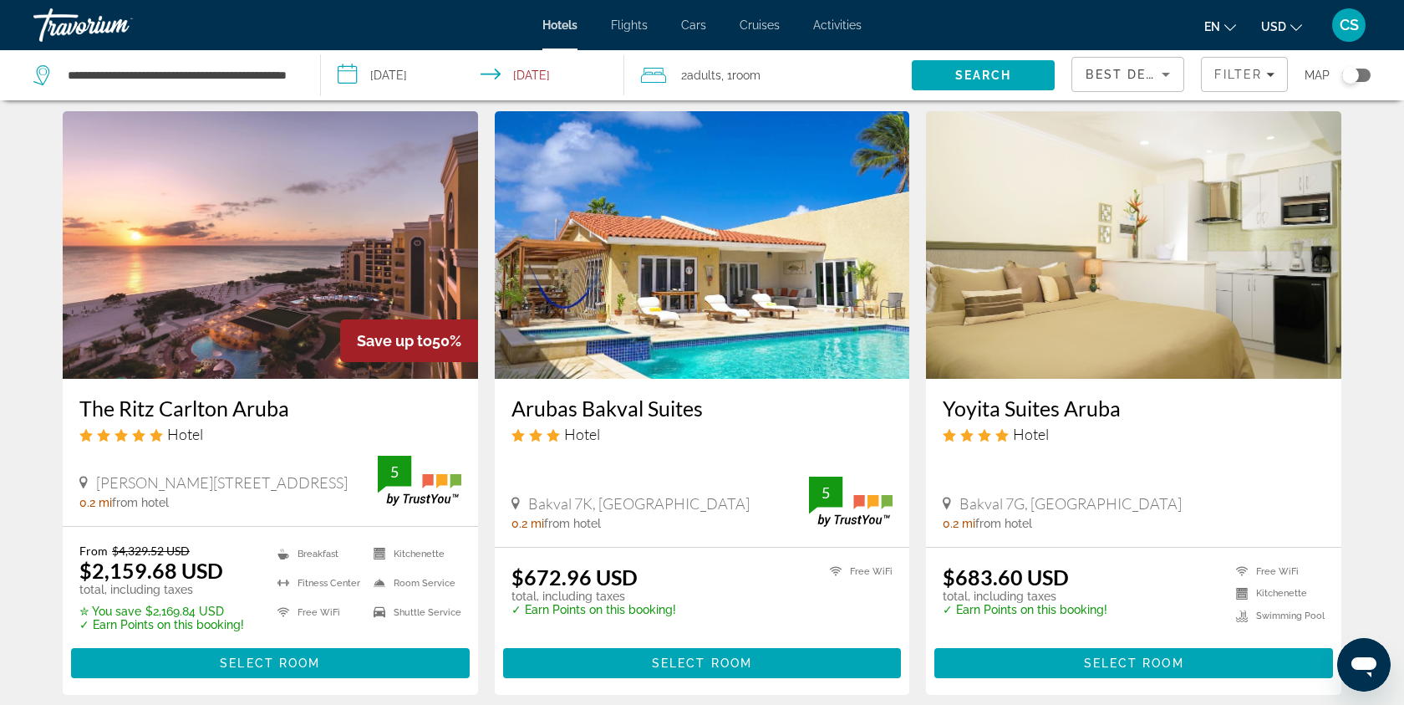
click at [318, 359] on img "Main content" at bounding box center [270, 244] width 415 height 267
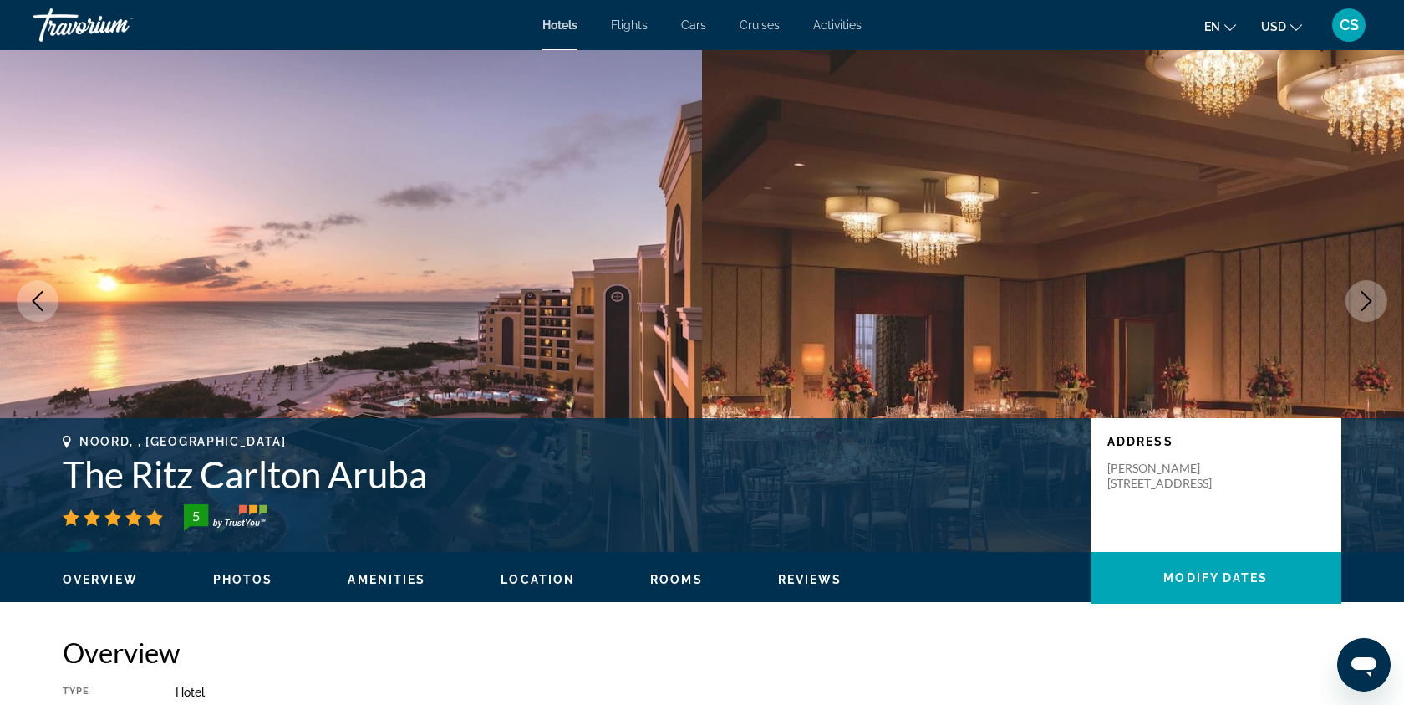
click at [624, 352] on img "Main content" at bounding box center [351, 301] width 702 height 502
click at [1365, 300] on icon "Next image" at bounding box center [1367, 301] width 20 height 20
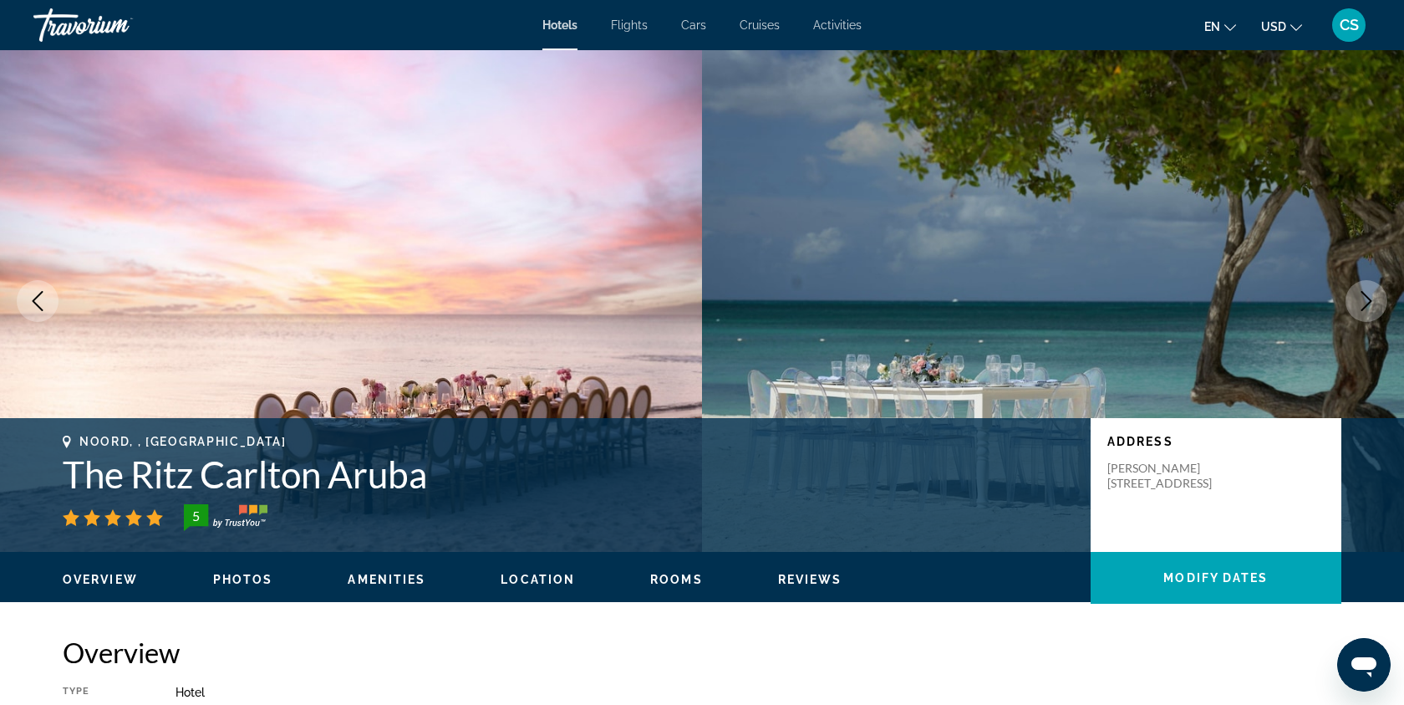
click at [1367, 299] on icon "Next image" at bounding box center [1367, 301] width 20 height 20
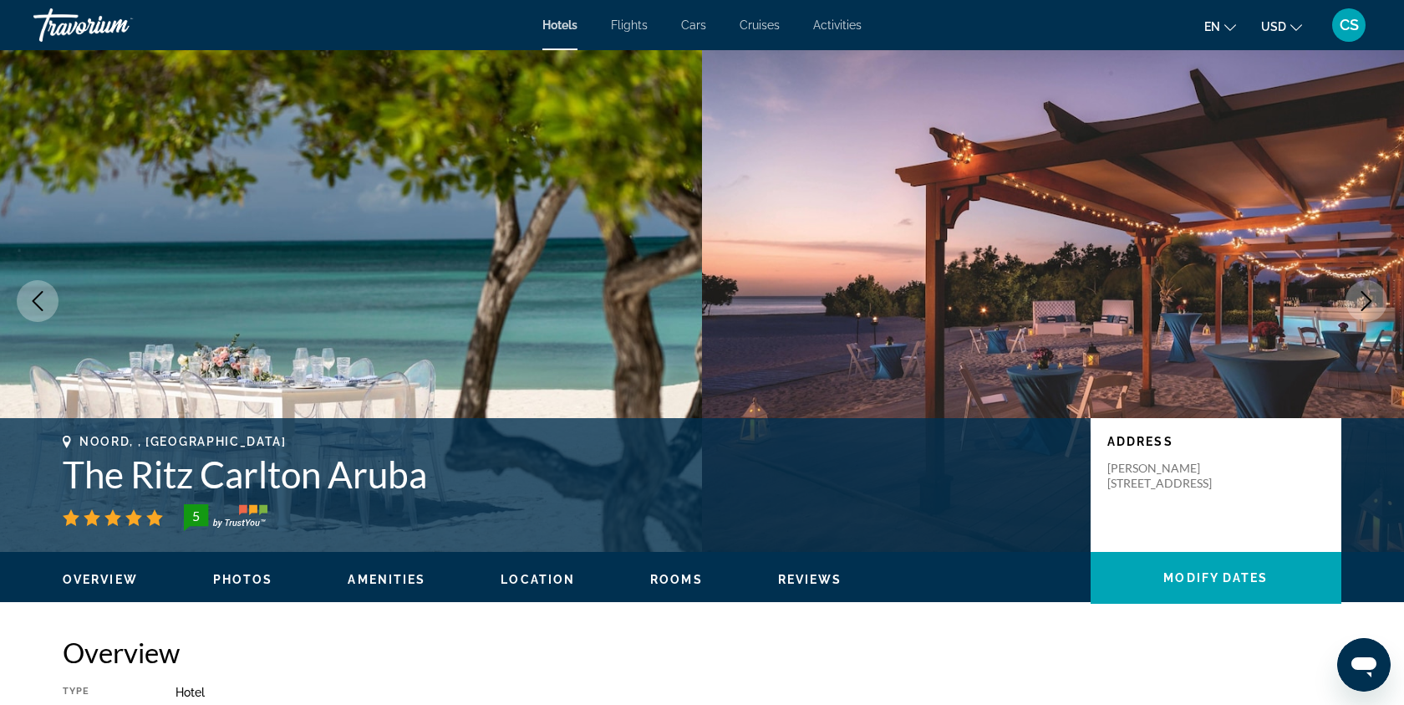
click at [1367, 299] on icon "Next image" at bounding box center [1367, 301] width 20 height 20
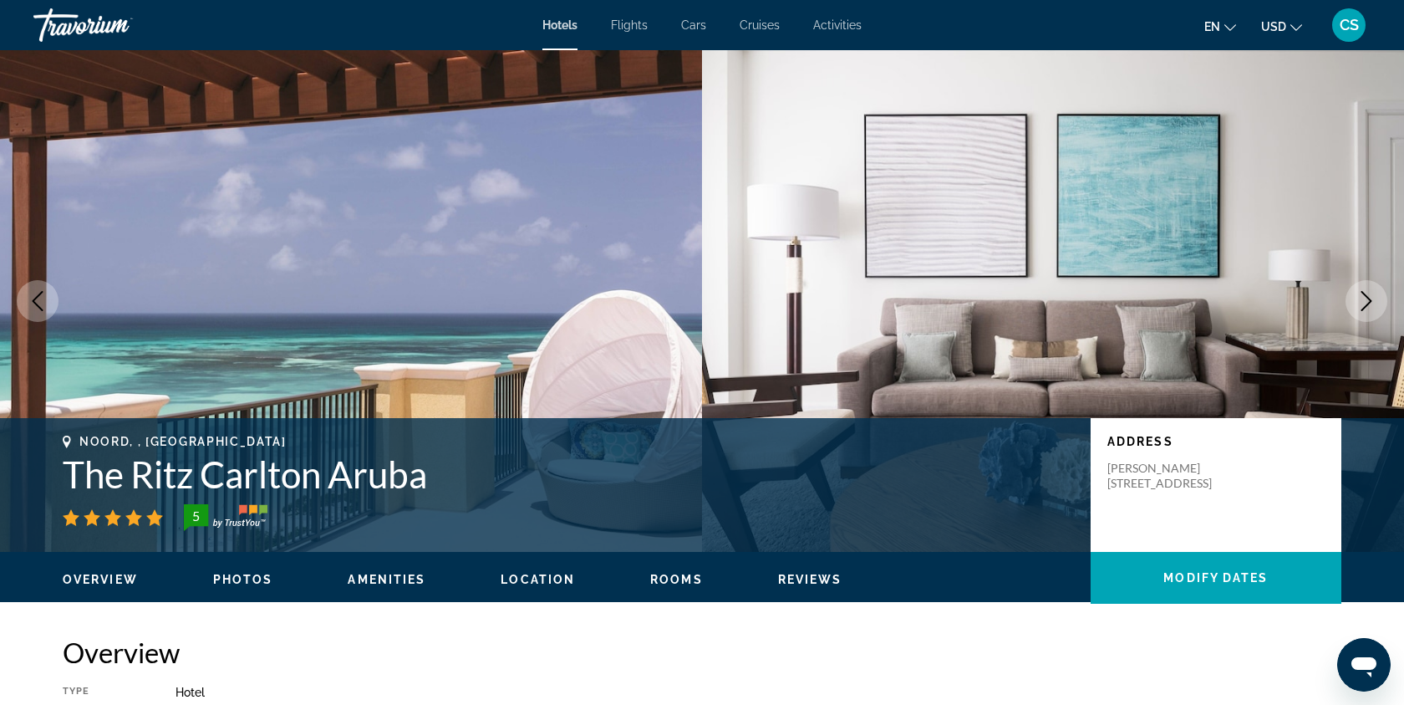
click at [1367, 299] on icon "Next image" at bounding box center [1367, 301] width 20 height 20
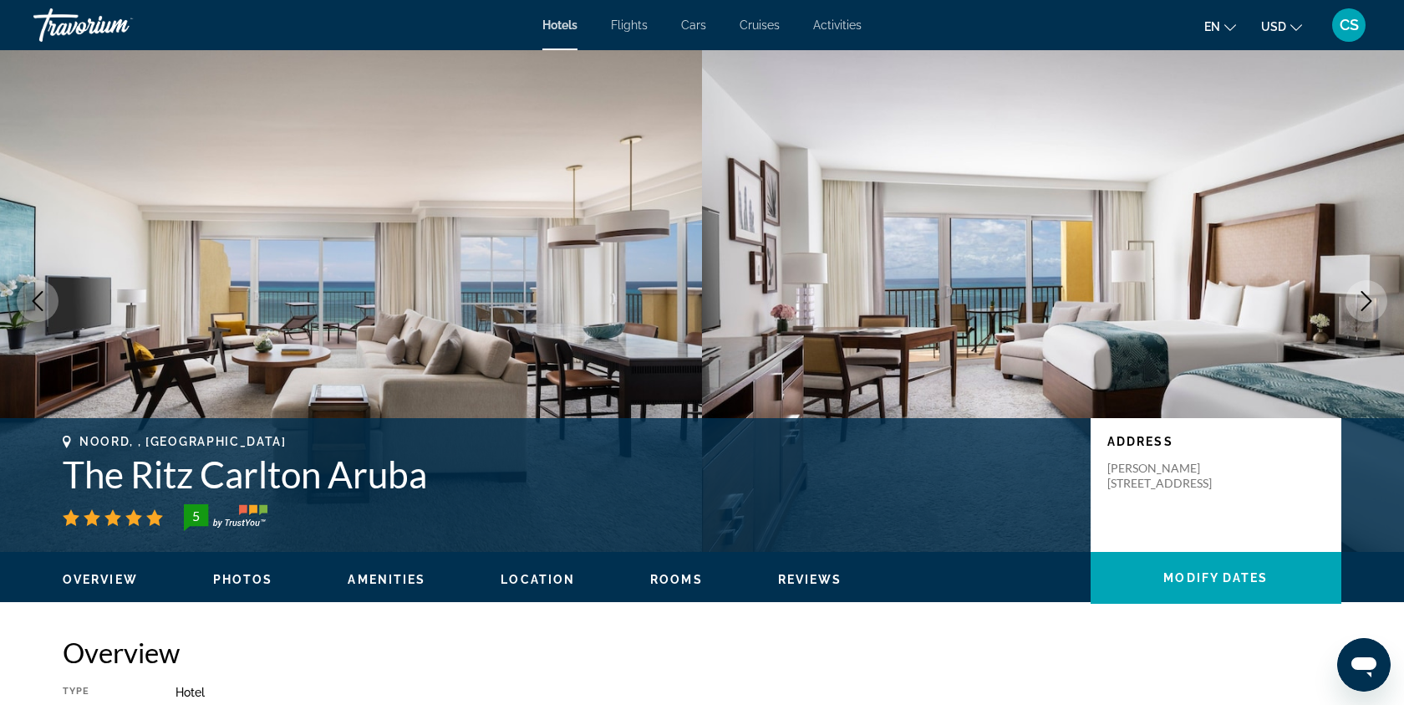
click at [1367, 299] on icon "Next image" at bounding box center [1367, 301] width 20 height 20
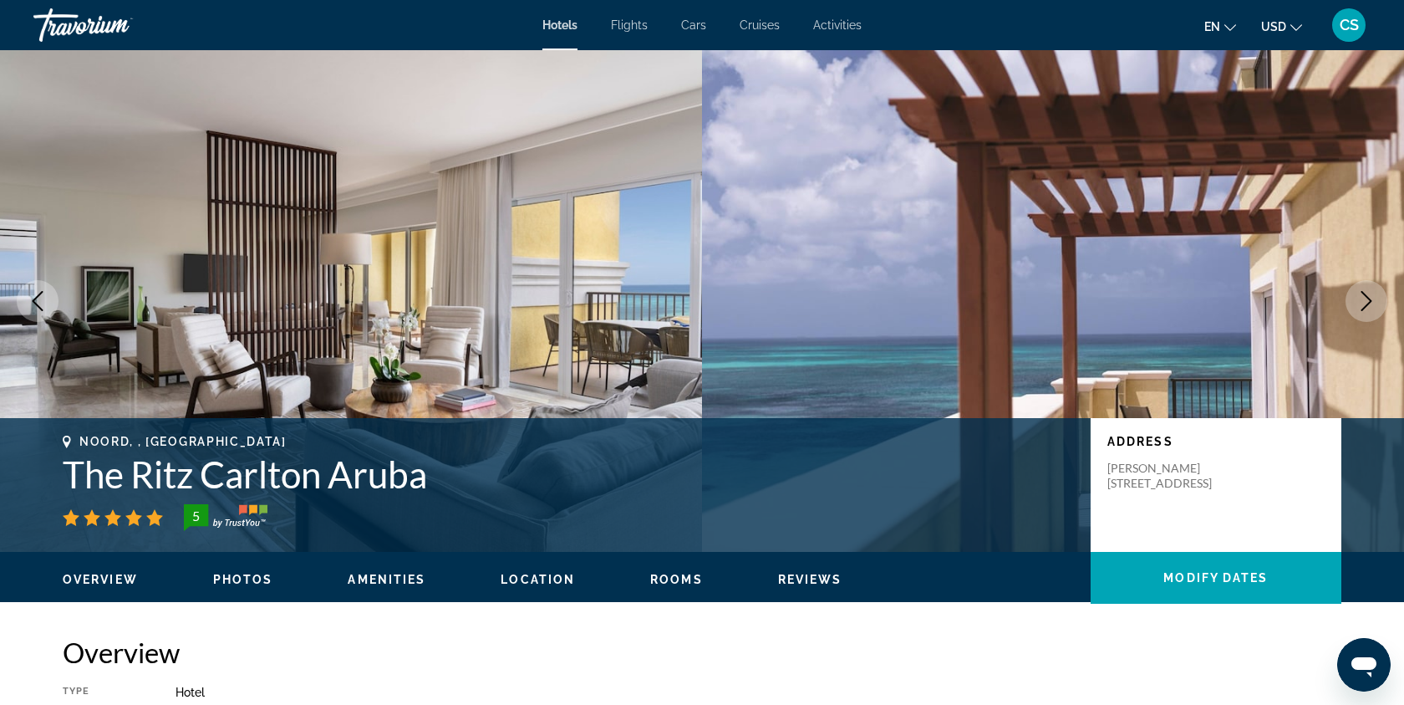
click at [1367, 299] on icon "Next image" at bounding box center [1367, 301] width 20 height 20
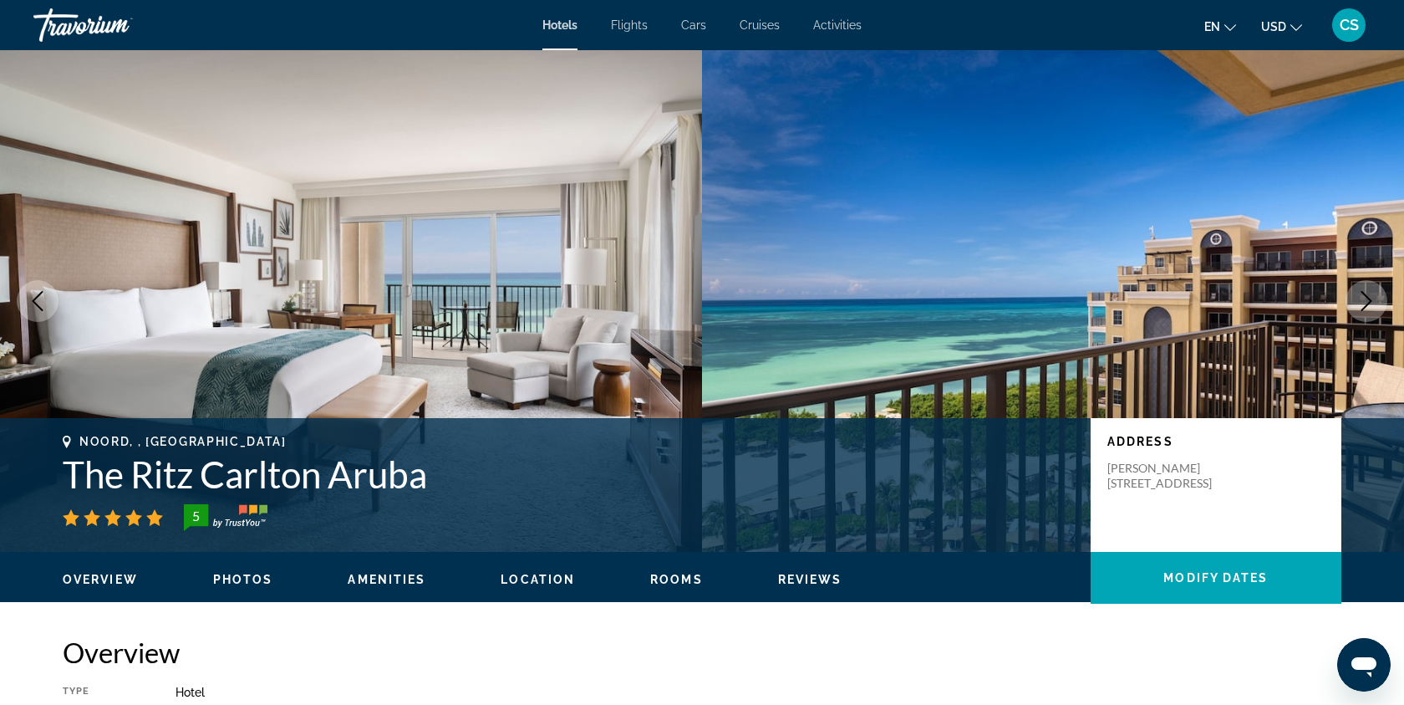
click at [1367, 298] on icon "Next image" at bounding box center [1367, 301] width 20 height 20
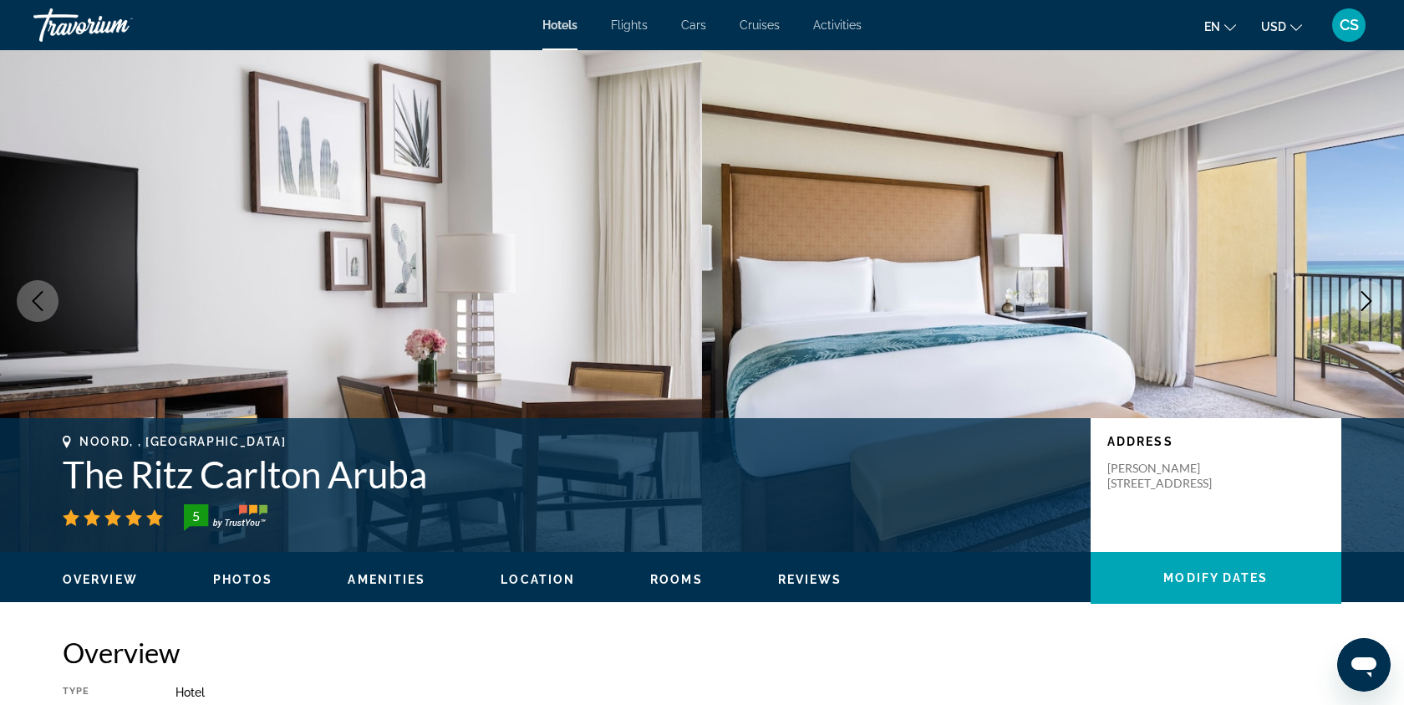
click at [1367, 298] on icon "Next image" at bounding box center [1367, 301] width 20 height 20
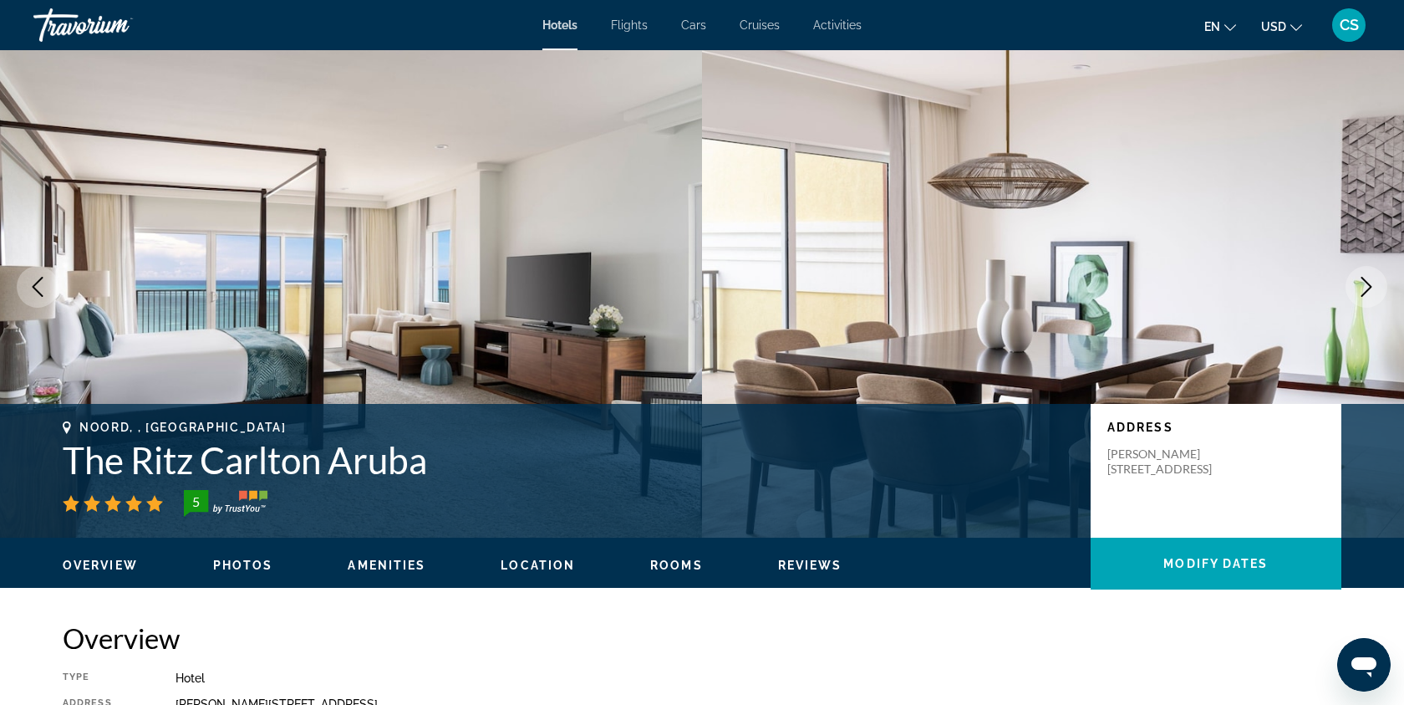
scroll to position [16, 0]
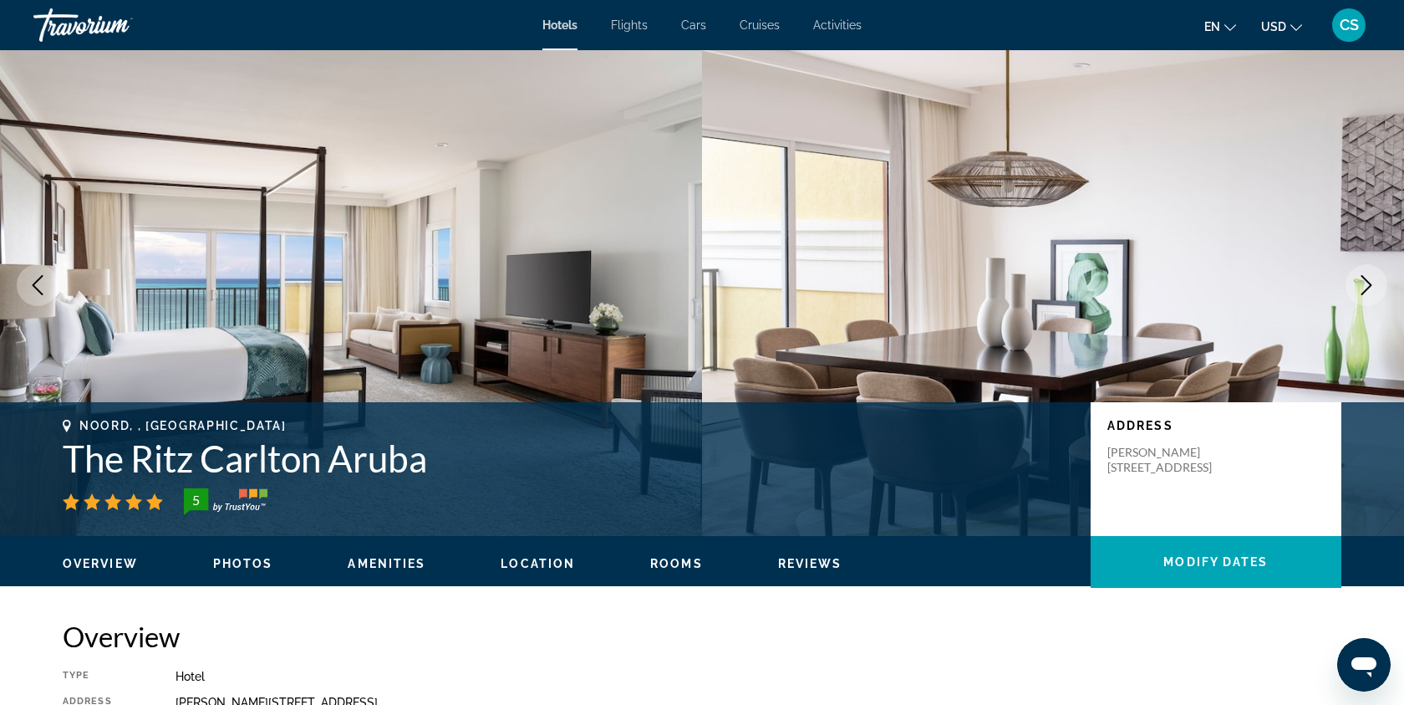
click at [545, 564] on span "Location" at bounding box center [538, 563] width 74 height 13
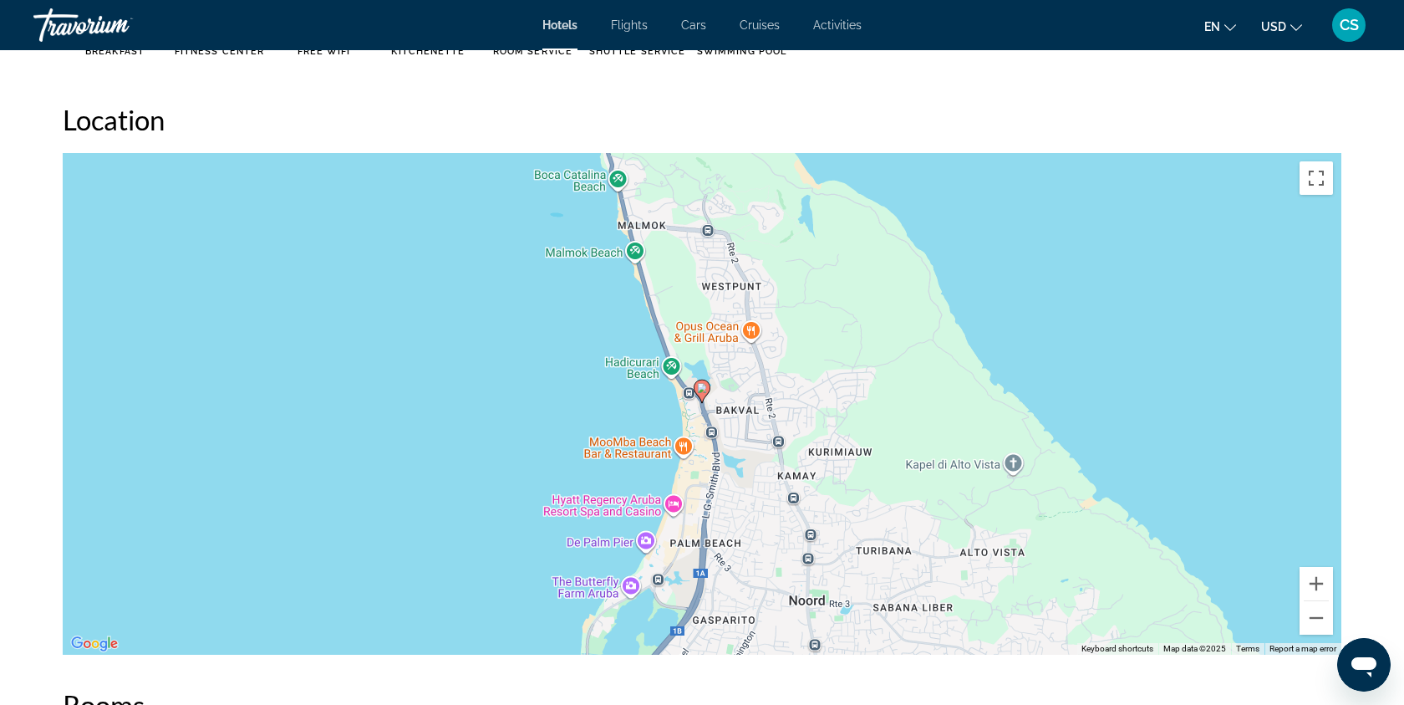
scroll to position [1530, 0]
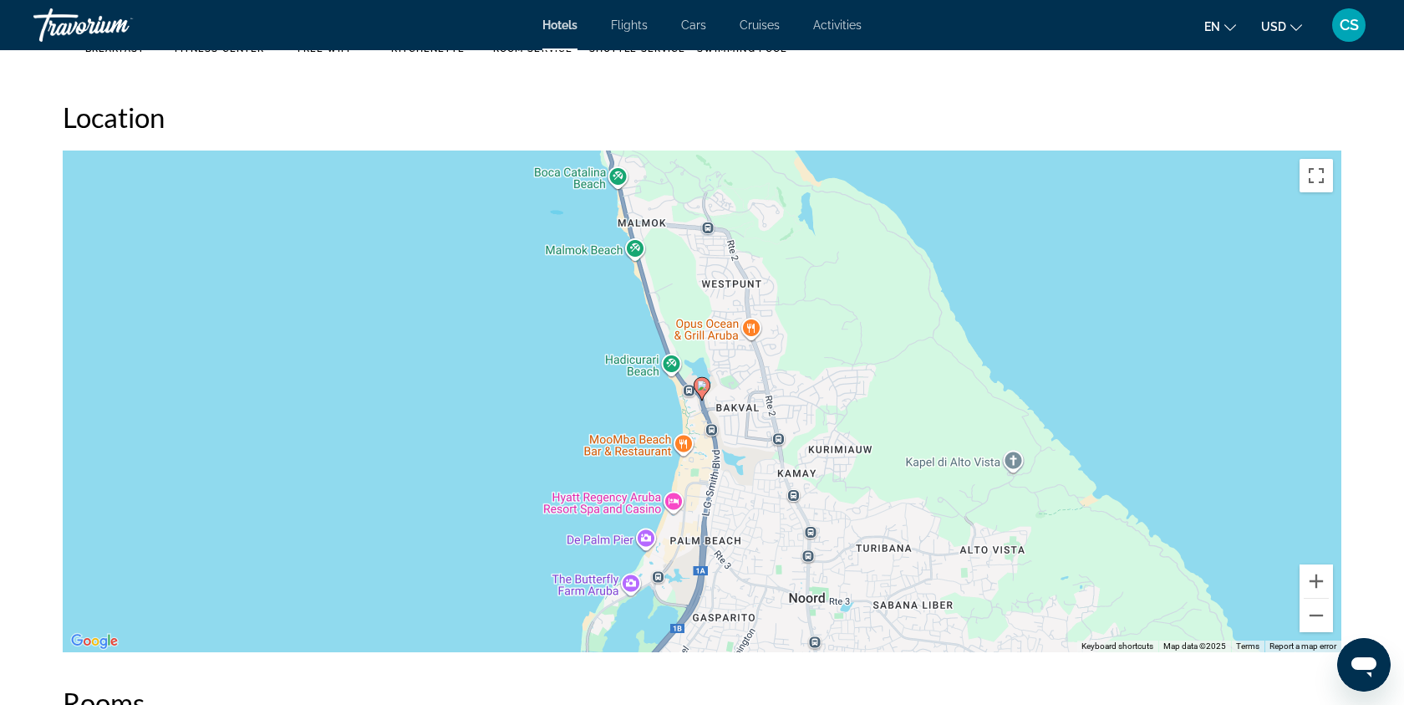
click at [675, 501] on div "To activate drag with keyboard, press Alt + Enter. Once in keyboard drag state,…" at bounding box center [702, 401] width 1279 height 502
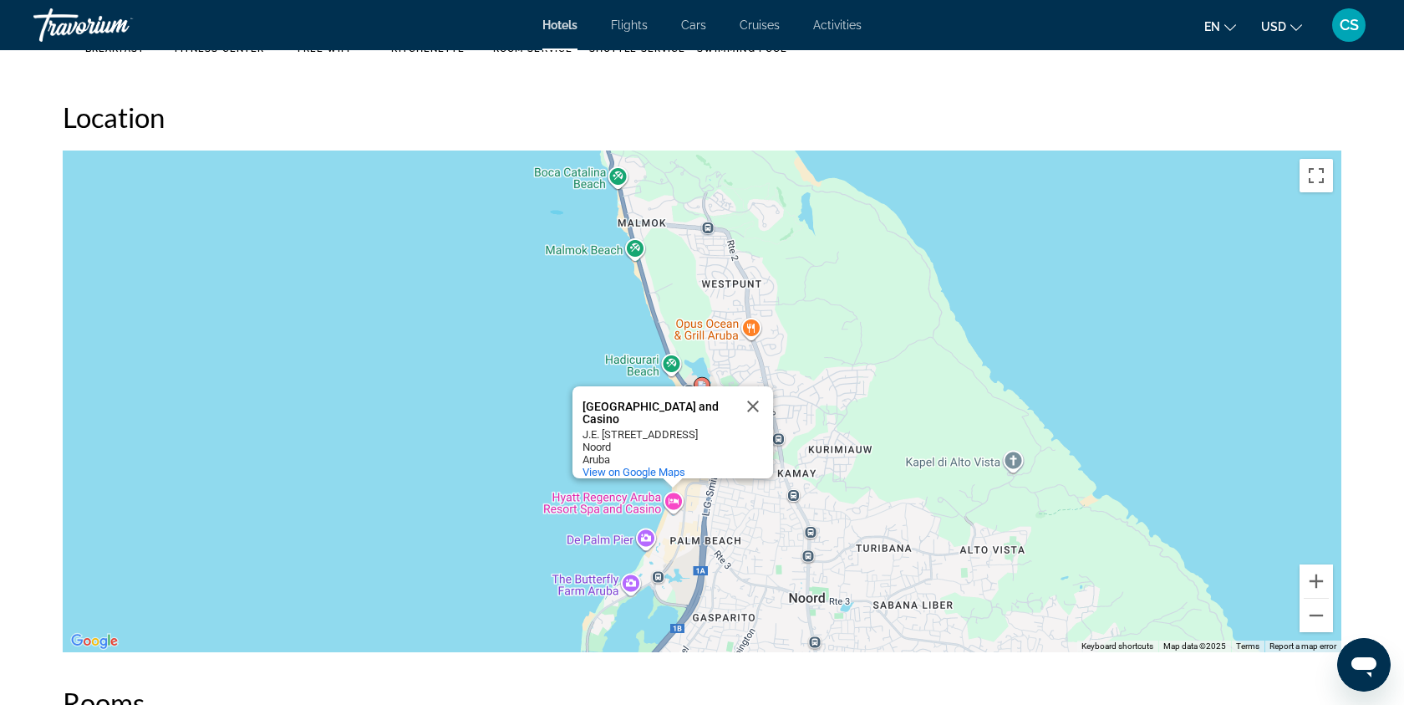
click at [639, 410] on div "[GEOGRAPHIC_DATA] and Casino" at bounding box center [658, 412] width 150 height 25
click at [749, 398] on button "Close" at bounding box center [753, 406] width 40 height 40
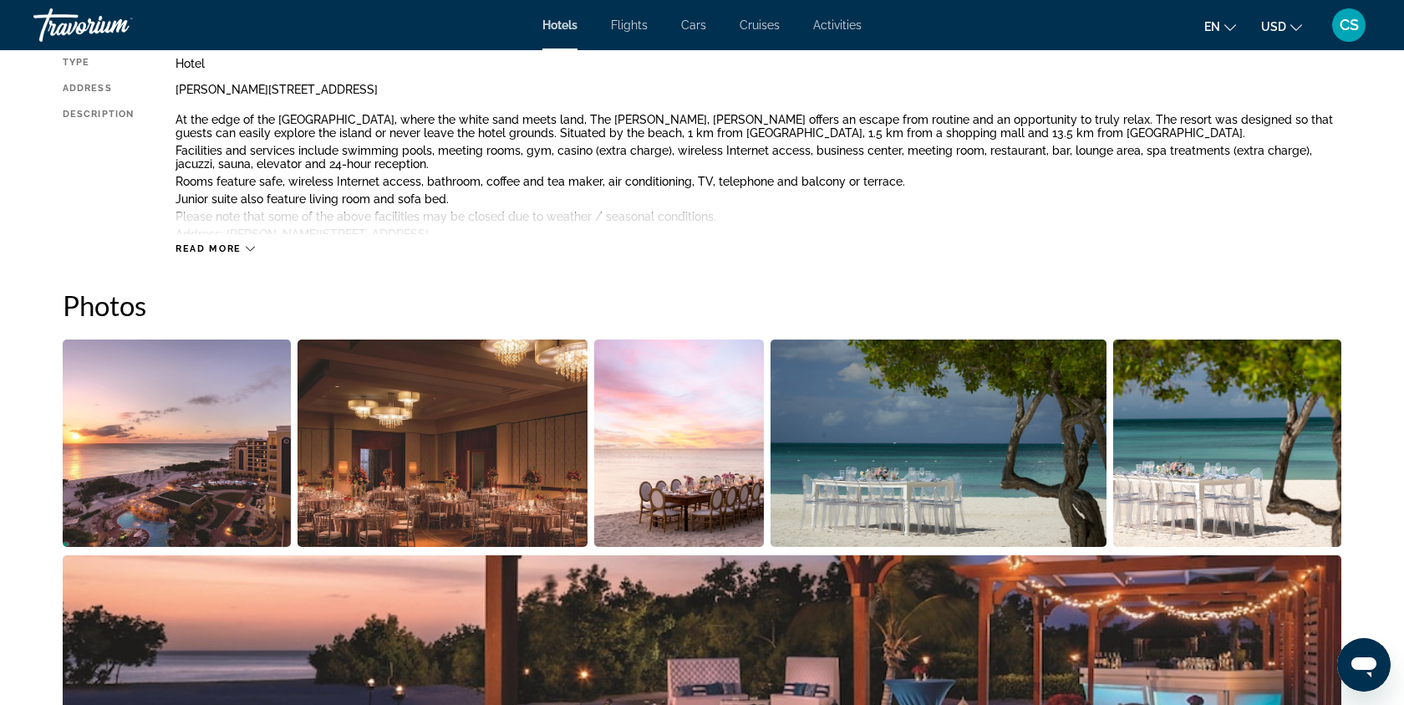
scroll to position [0, 0]
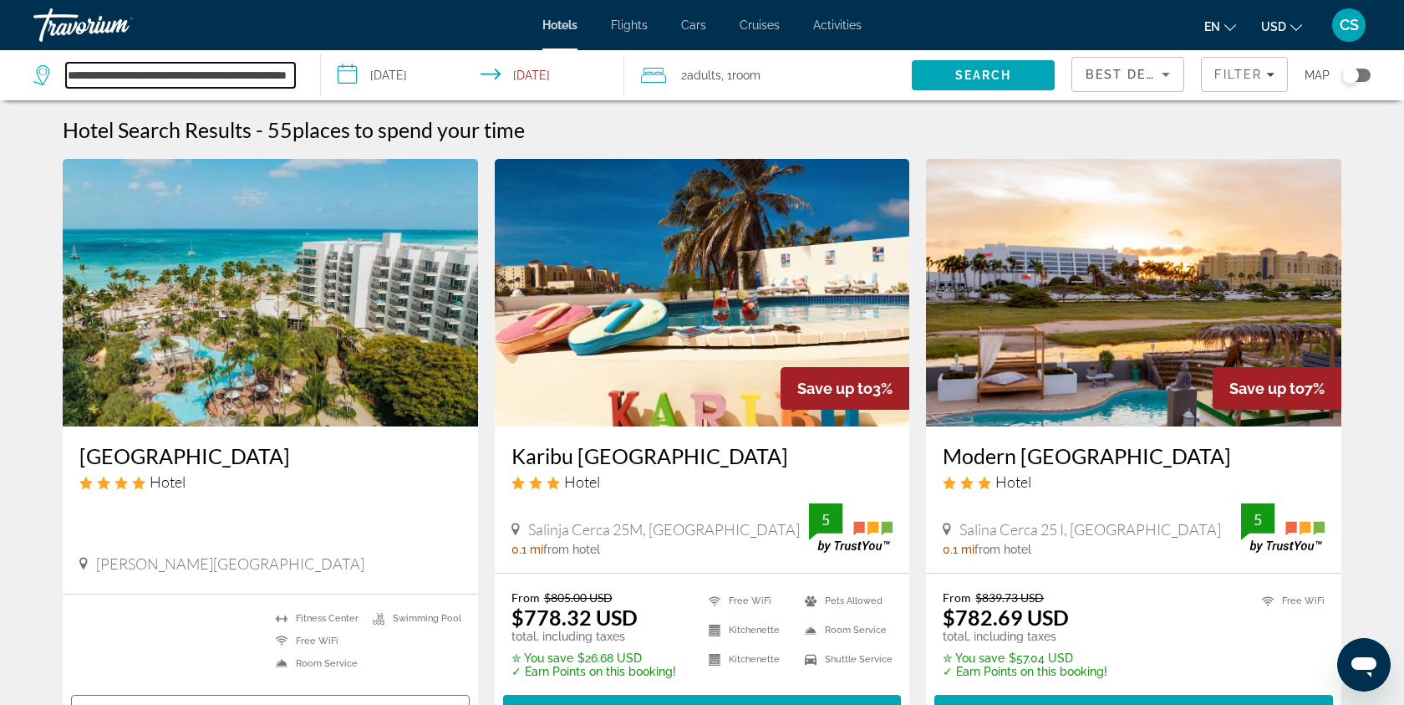
click at [238, 76] on input "**********" at bounding box center [180, 75] width 229 height 25
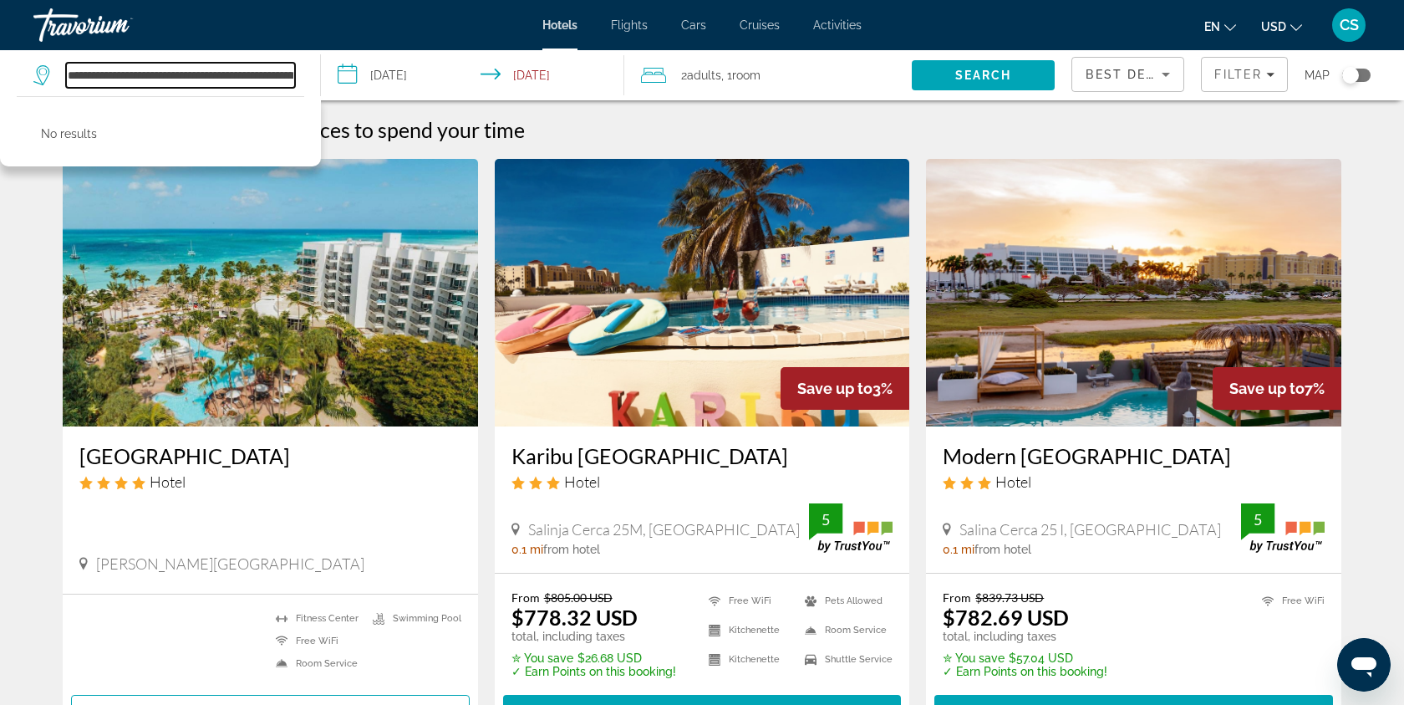
click at [280, 77] on input "**********" at bounding box center [180, 75] width 229 height 25
drag, startPoint x: 68, startPoint y: 74, endPoint x: 317, endPoint y: 84, distance: 249.3
click at [317, 84] on app-destination-search "**********" at bounding box center [160, 75] width 321 height 50
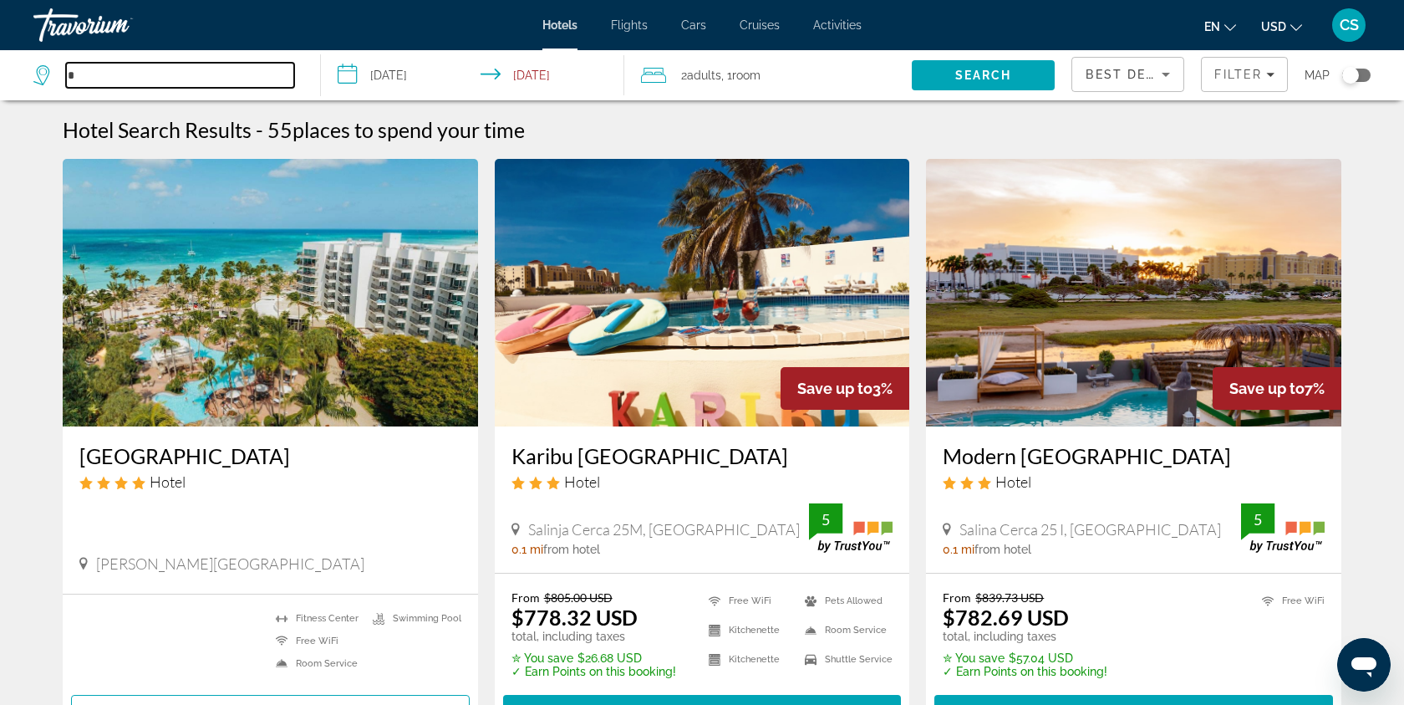
scroll to position [0, 0]
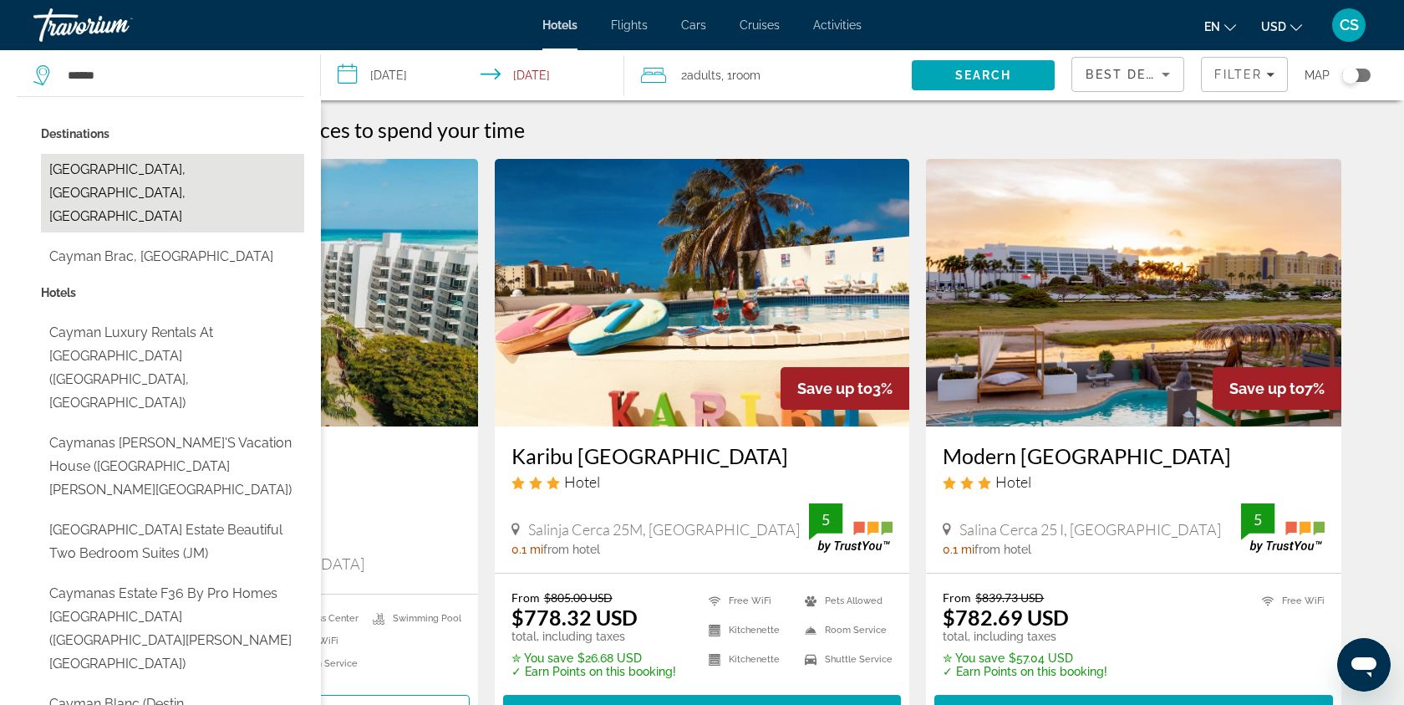
click at [255, 190] on button "[GEOGRAPHIC_DATA], [GEOGRAPHIC_DATA], [GEOGRAPHIC_DATA]" at bounding box center [172, 193] width 263 height 79
type input "**********"
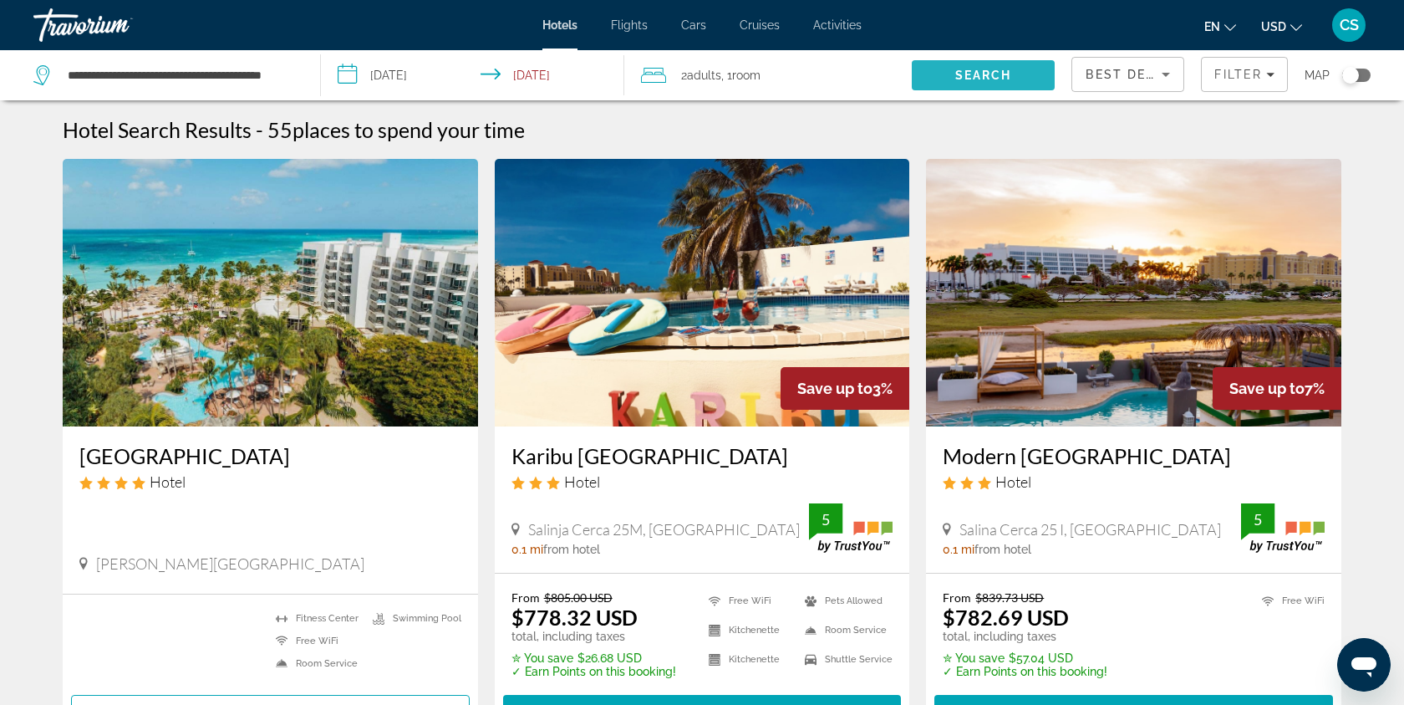
click at [988, 82] on span "Search" at bounding box center [984, 75] width 144 height 40
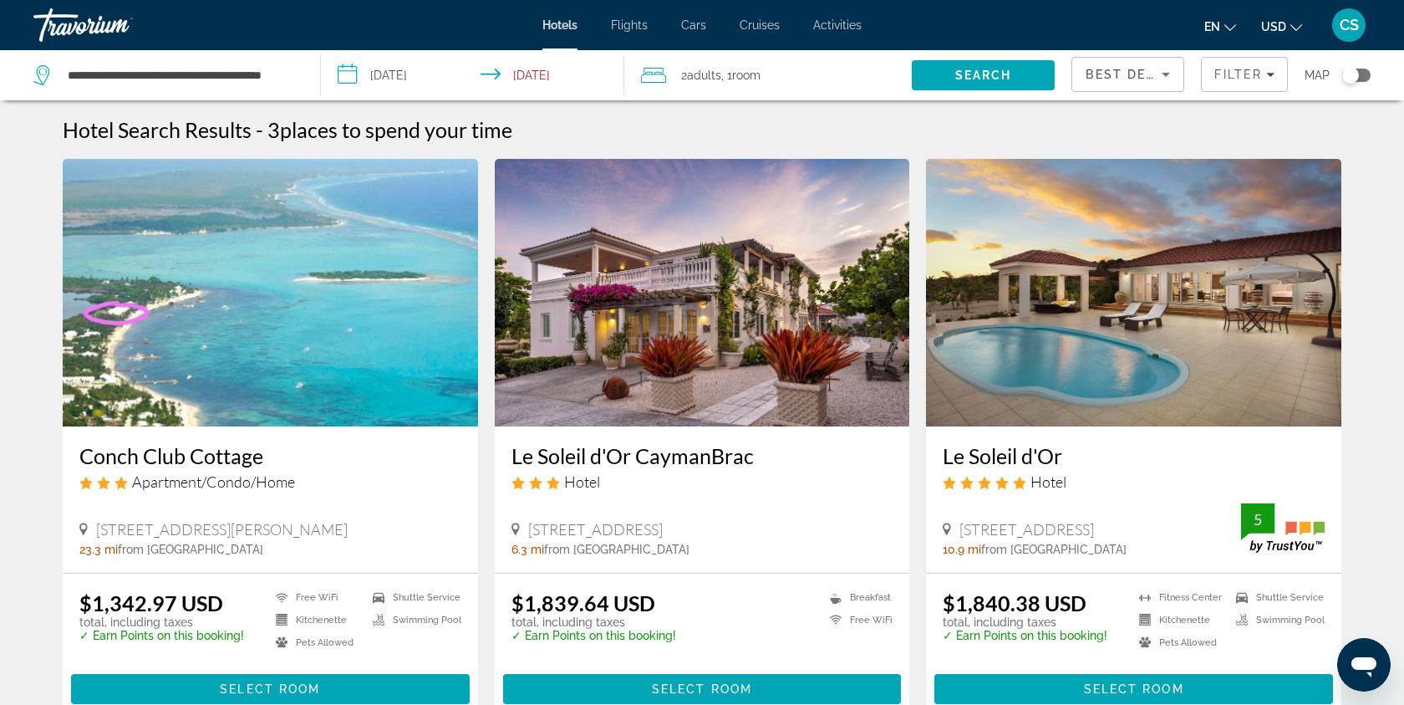
click at [399, 377] on img "Main content" at bounding box center [270, 292] width 415 height 267
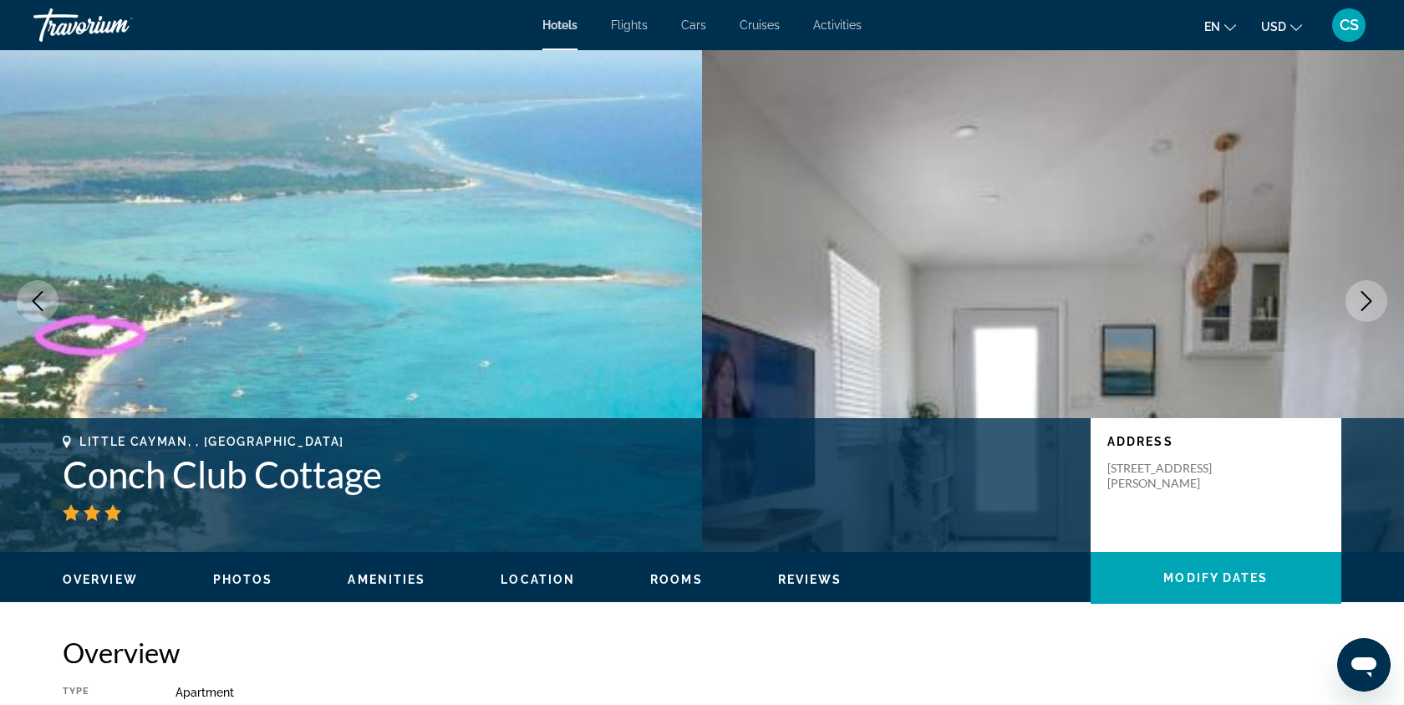
click at [1363, 302] on icon "Next image" at bounding box center [1367, 301] width 20 height 20
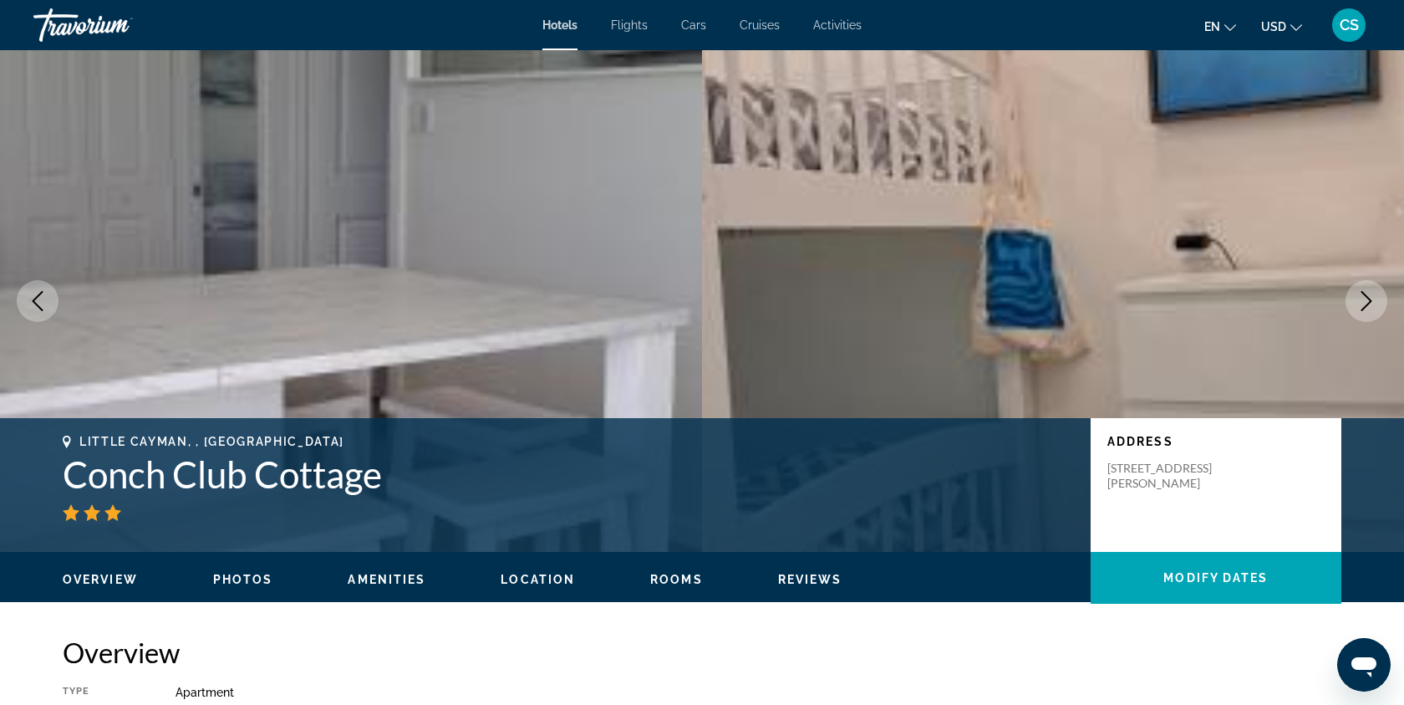
click at [1363, 302] on icon "Next image" at bounding box center [1367, 301] width 20 height 20
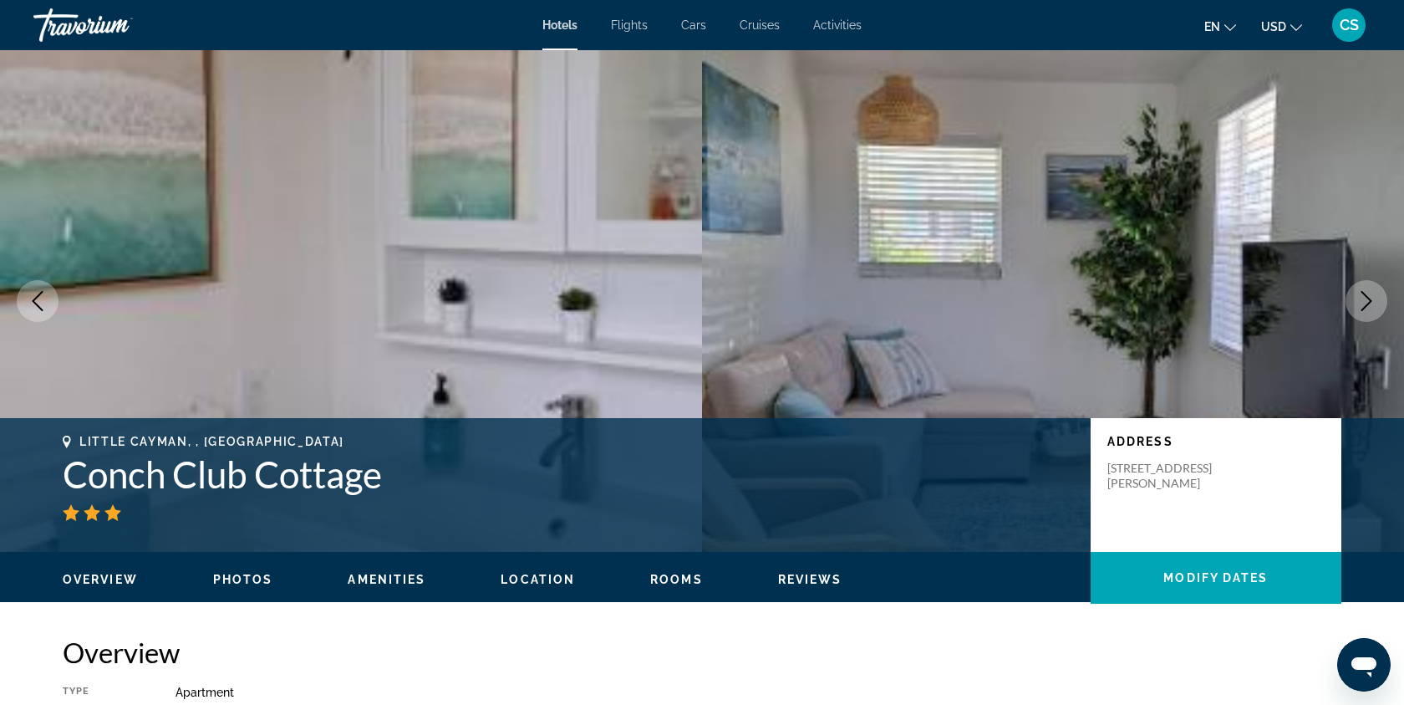
click at [1363, 302] on icon "Next image" at bounding box center [1367, 301] width 20 height 20
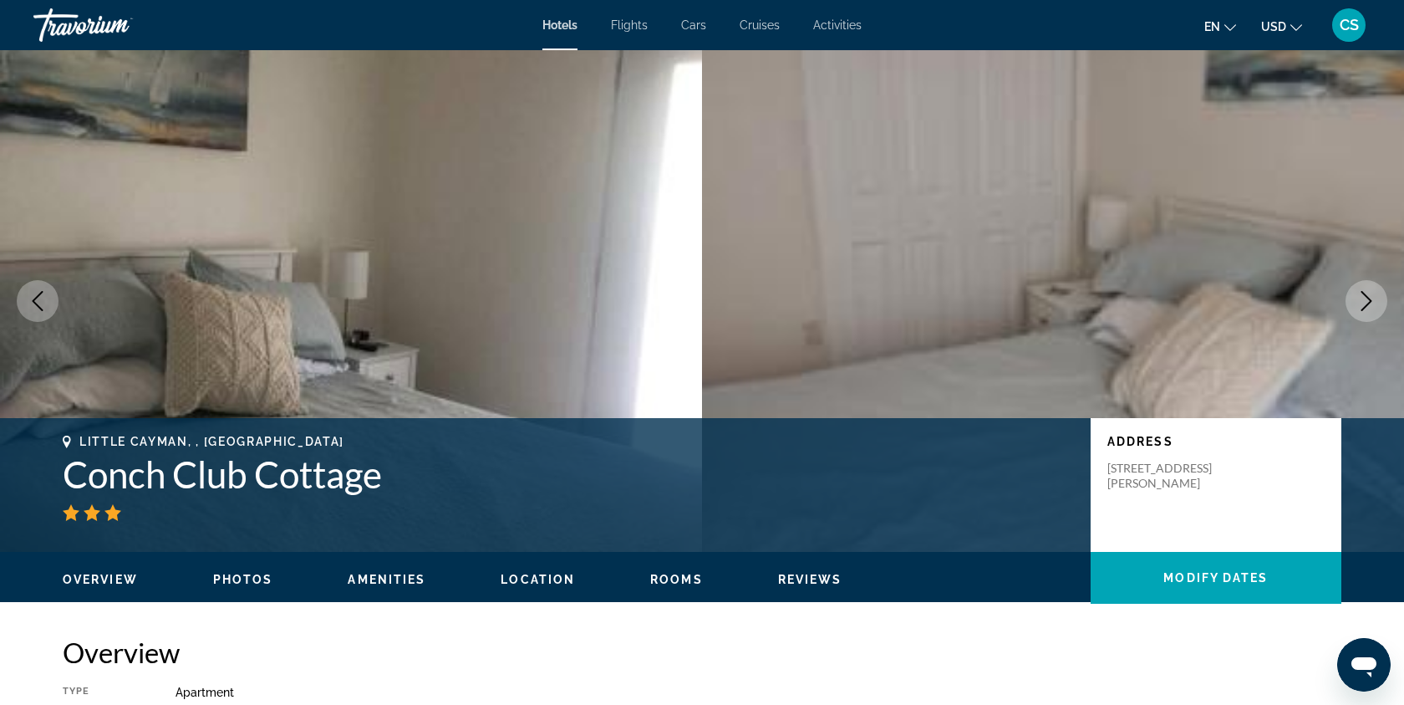
click at [1363, 302] on icon "Next image" at bounding box center [1367, 301] width 20 height 20
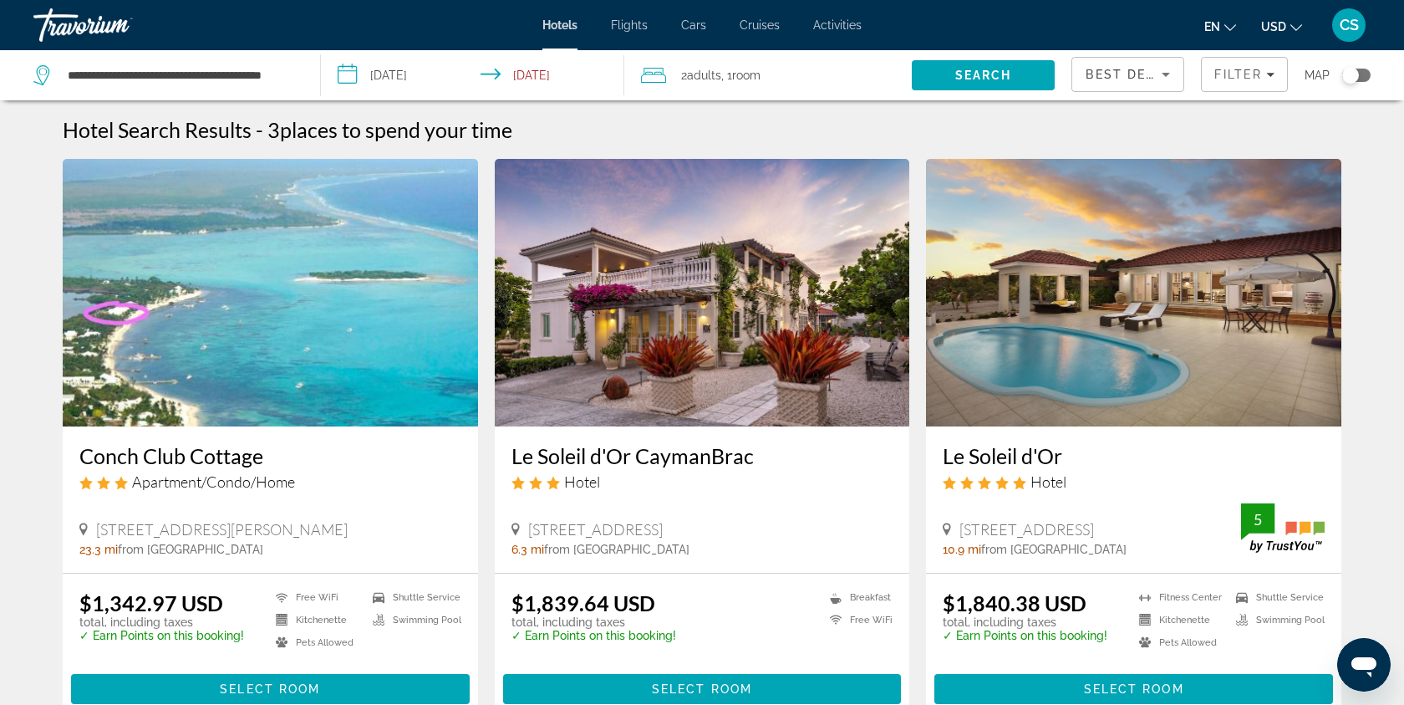
click at [298, 69] on div "**********" at bounding box center [168, 75] width 270 height 50
drag, startPoint x: 295, startPoint y: 73, endPoint x: 130, endPoint y: 66, distance: 164.8
click at [130, 67] on div "**********" at bounding box center [168, 75] width 270 height 50
drag, startPoint x: 69, startPoint y: 76, endPoint x: 306, endPoint y: 81, distance: 237.4
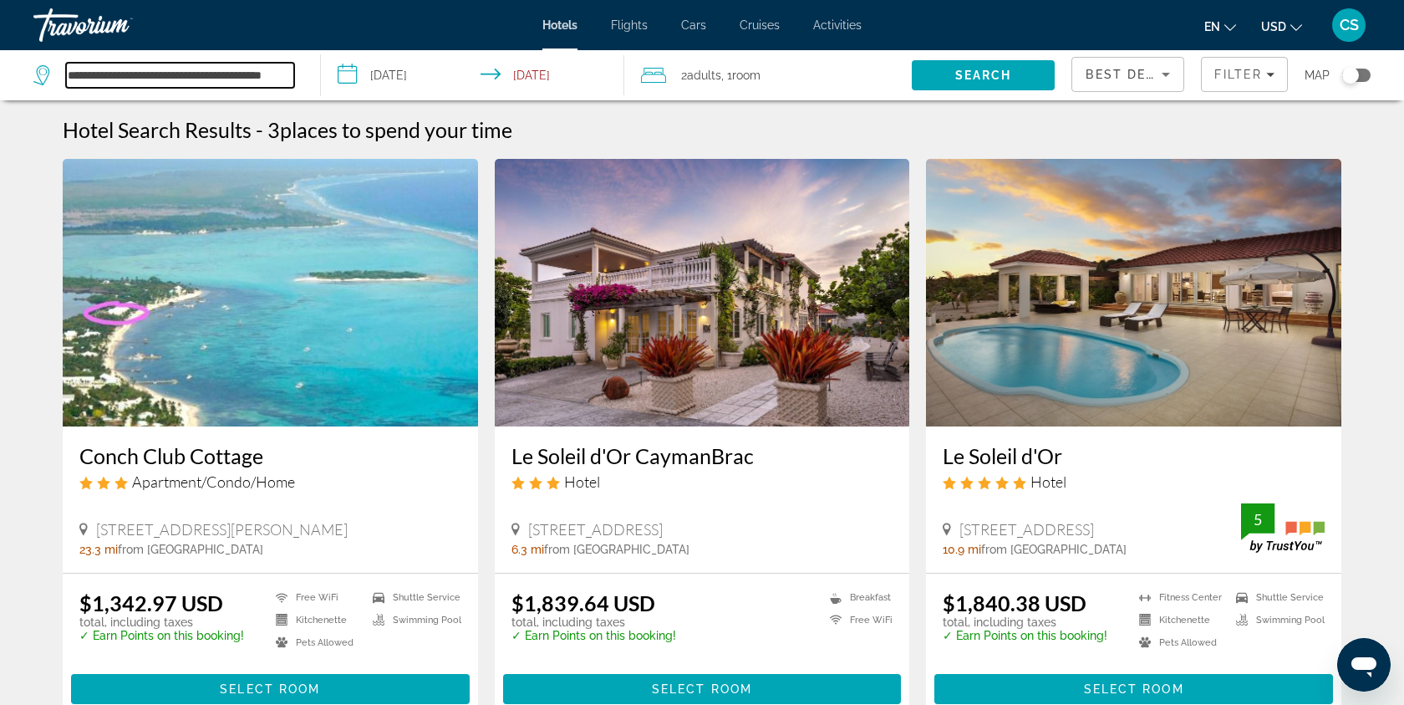
click at [306, 81] on app-destination-search "**********" at bounding box center [160, 75] width 321 height 50
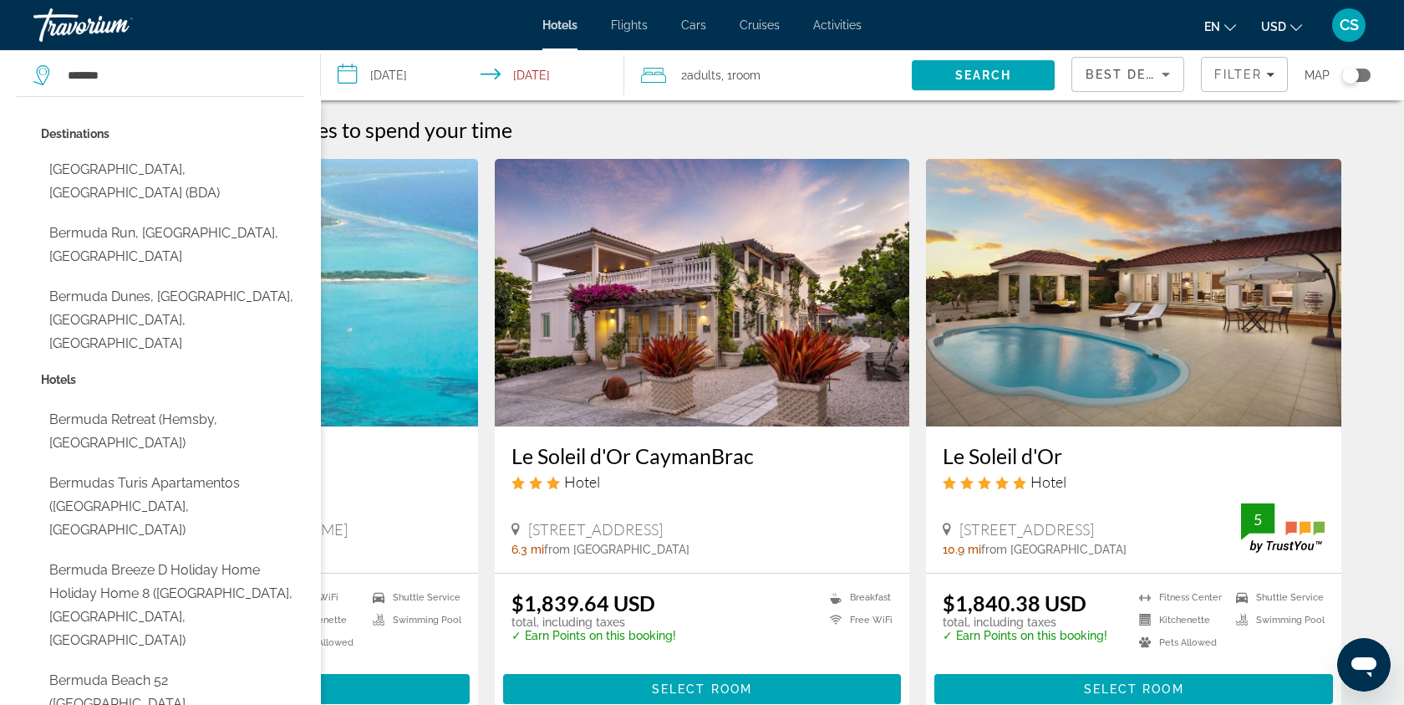
click at [182, 186] on div "Destinations [GEOGRAPHIC_DATA], [GEOGRAPHIC_DATA] (BDA) [GEOGRAPHIC_DATA], [GEO…" at bounding box center [172, 245] width 263 height 246
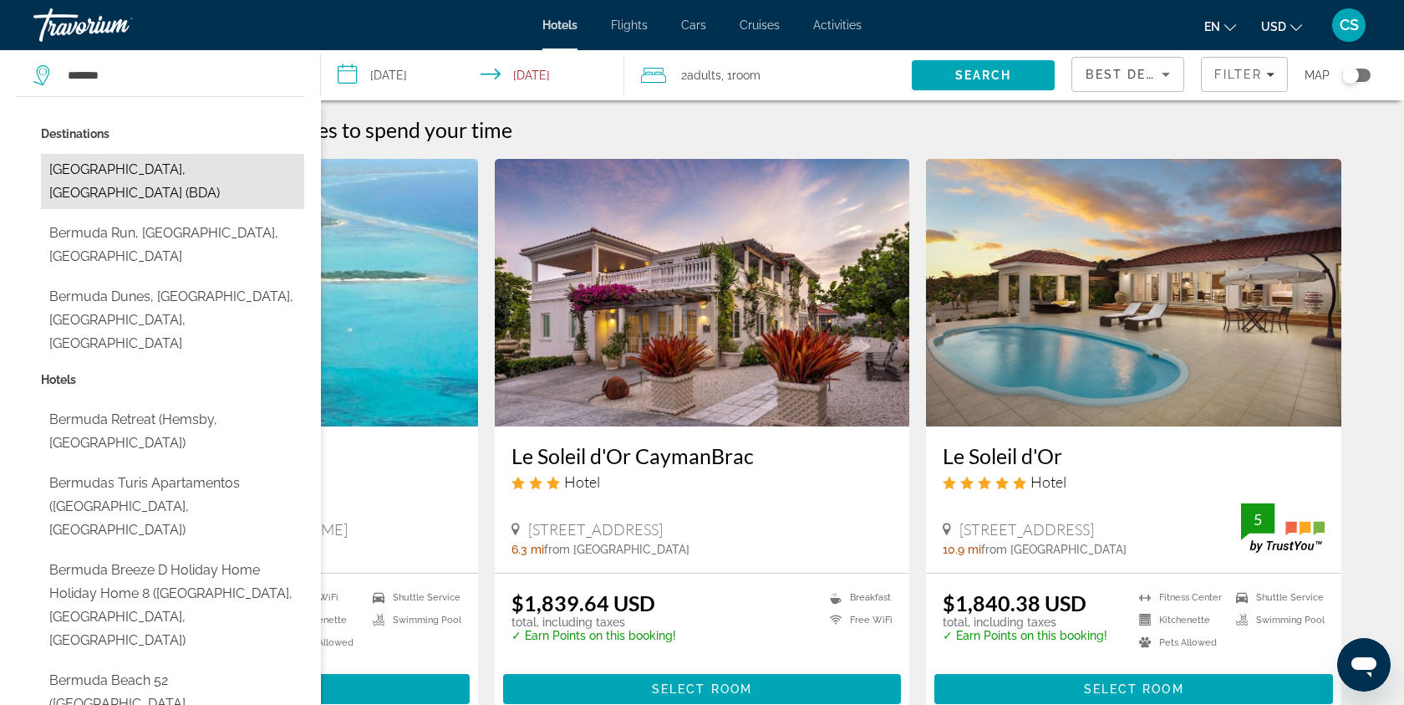
click at [182, 173] on button "[GEOGRAPHIC_DATA], [GEOGRAPHIC_DATA] (BDA)" at bounding box center [172, 181] width 263 height 55
type input "**********"
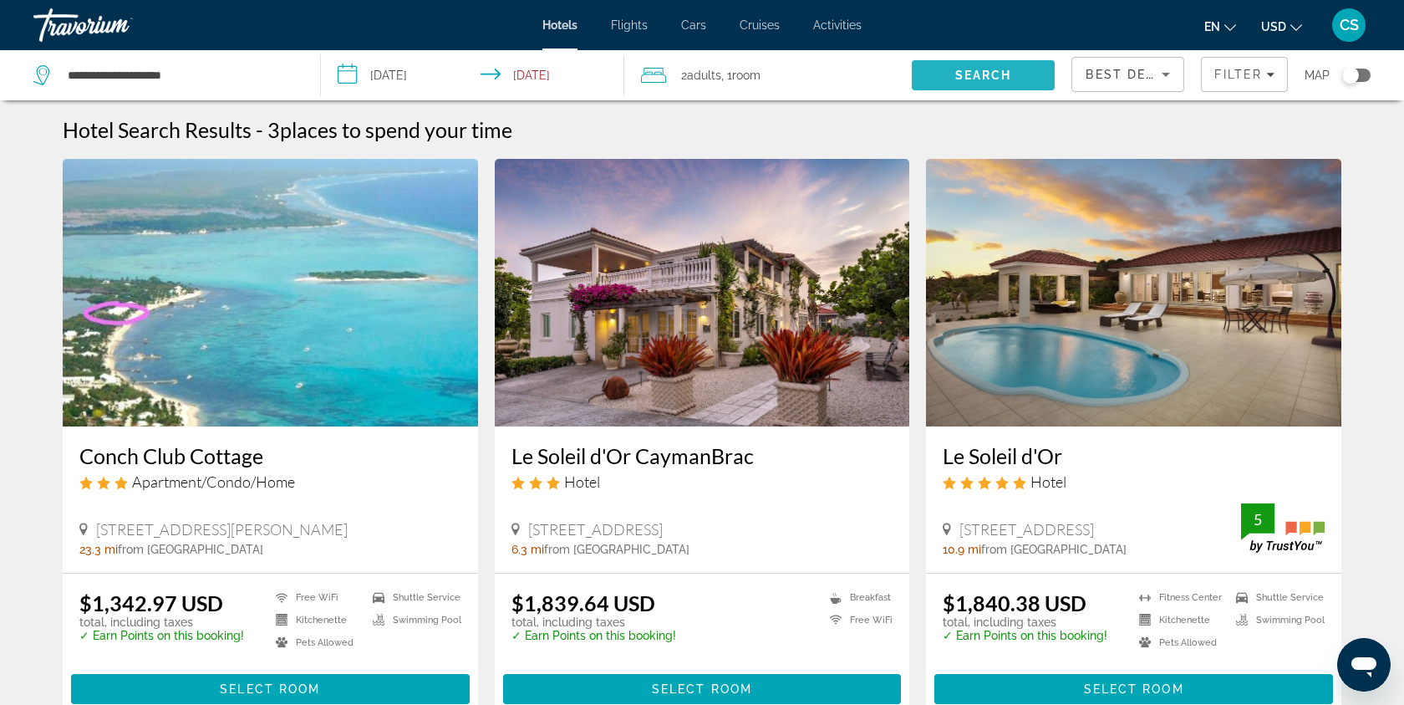
click at [960, 84] on span "Search" at bounding box center [984, 75] width 144 height 40
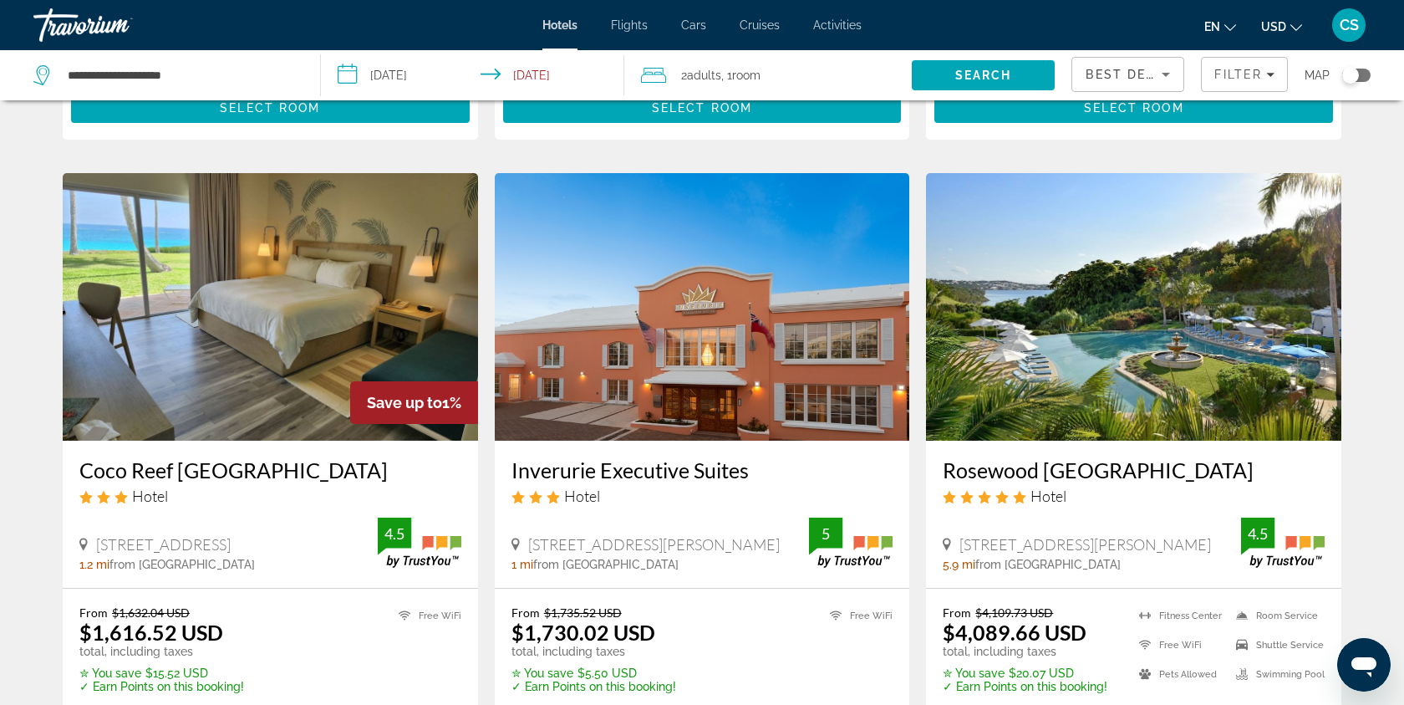
scroll to position [622, 0]
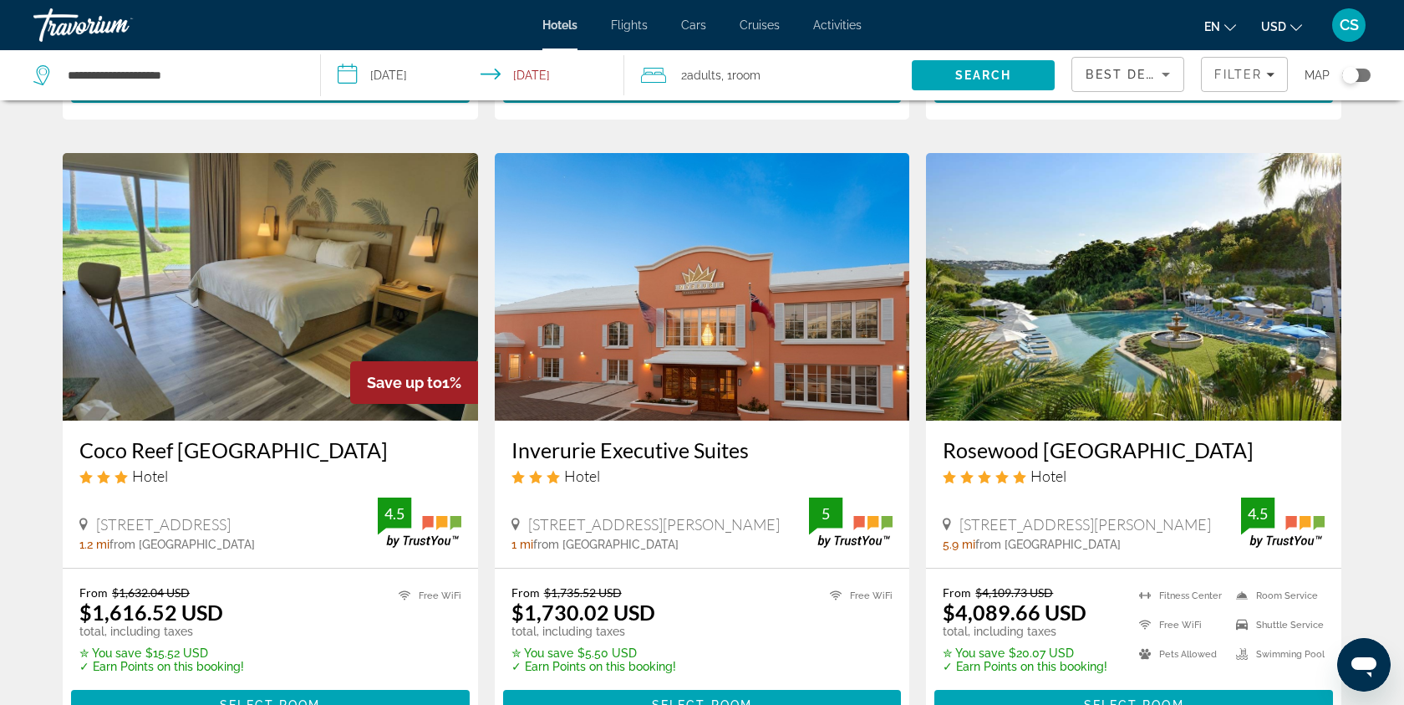
click at [350, 339] on img "Main content" at bounding box center [270, 286] width 415 height 267
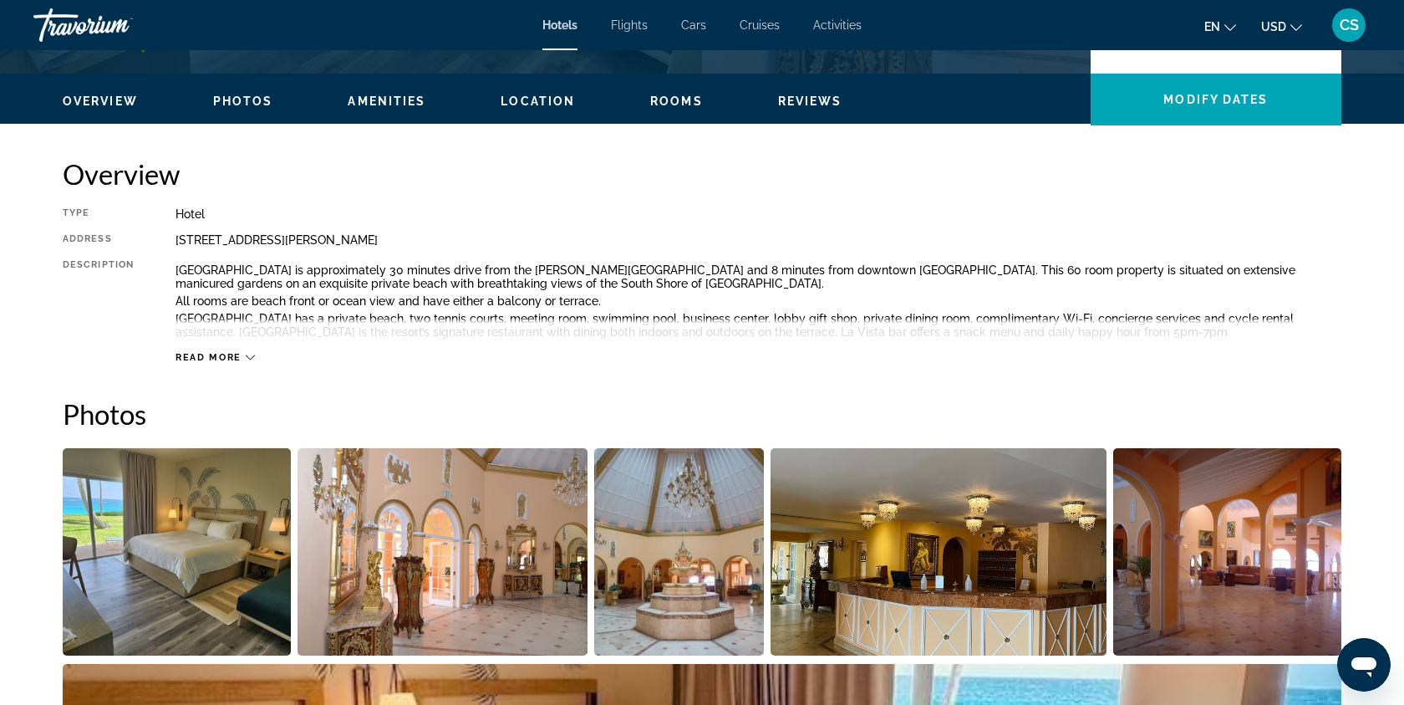
scroll to position [580, 0]
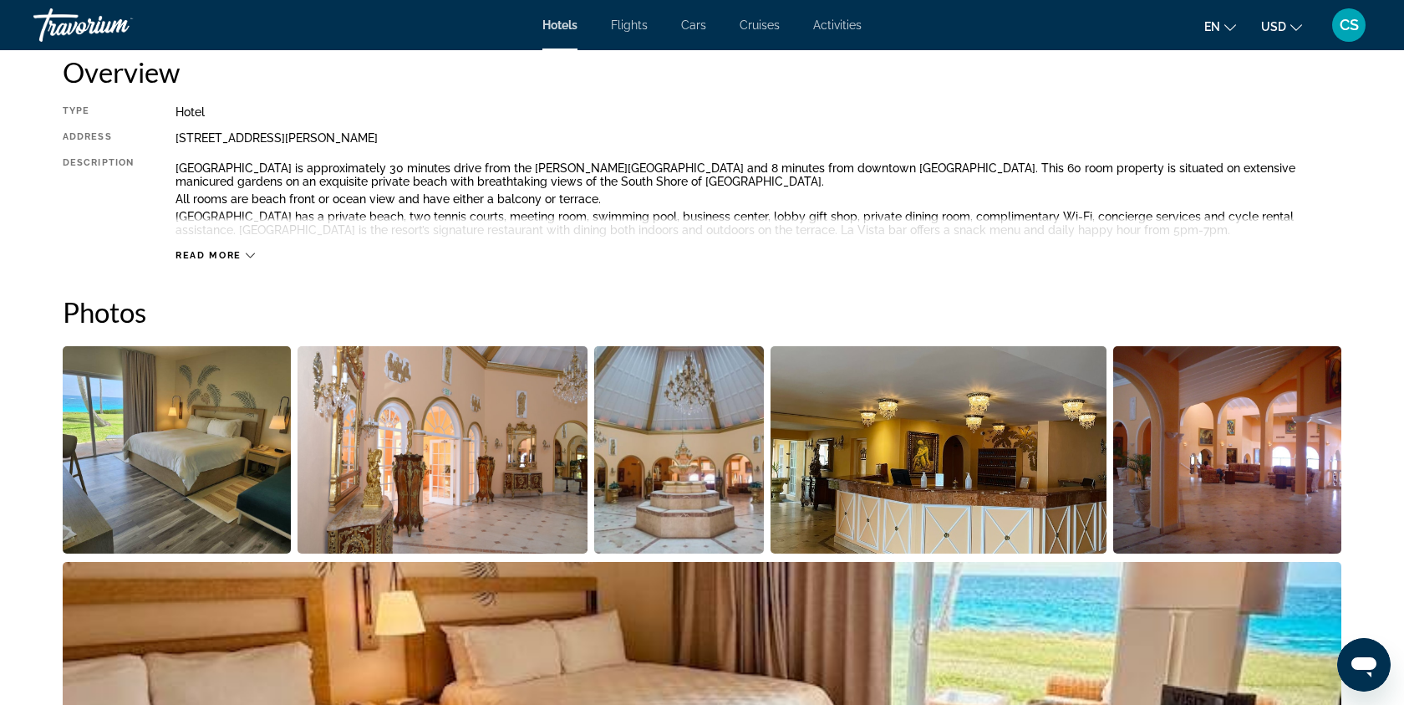
click at [528, 503] on img "Open full-screen image slider" at bounding box center [443, 449] width 291 height 207
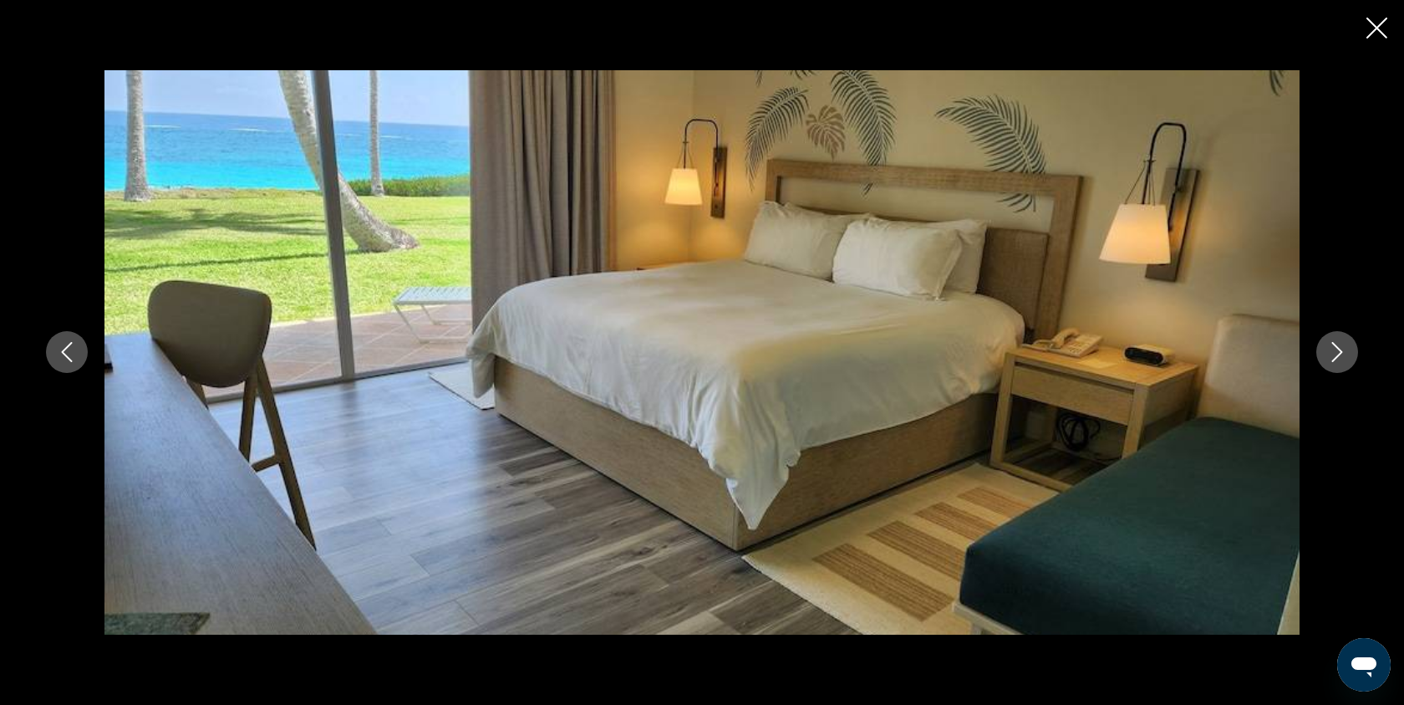
click at [1337, 355] on icon "Next image" at bounding box center [1337, 353] width 11 height 20
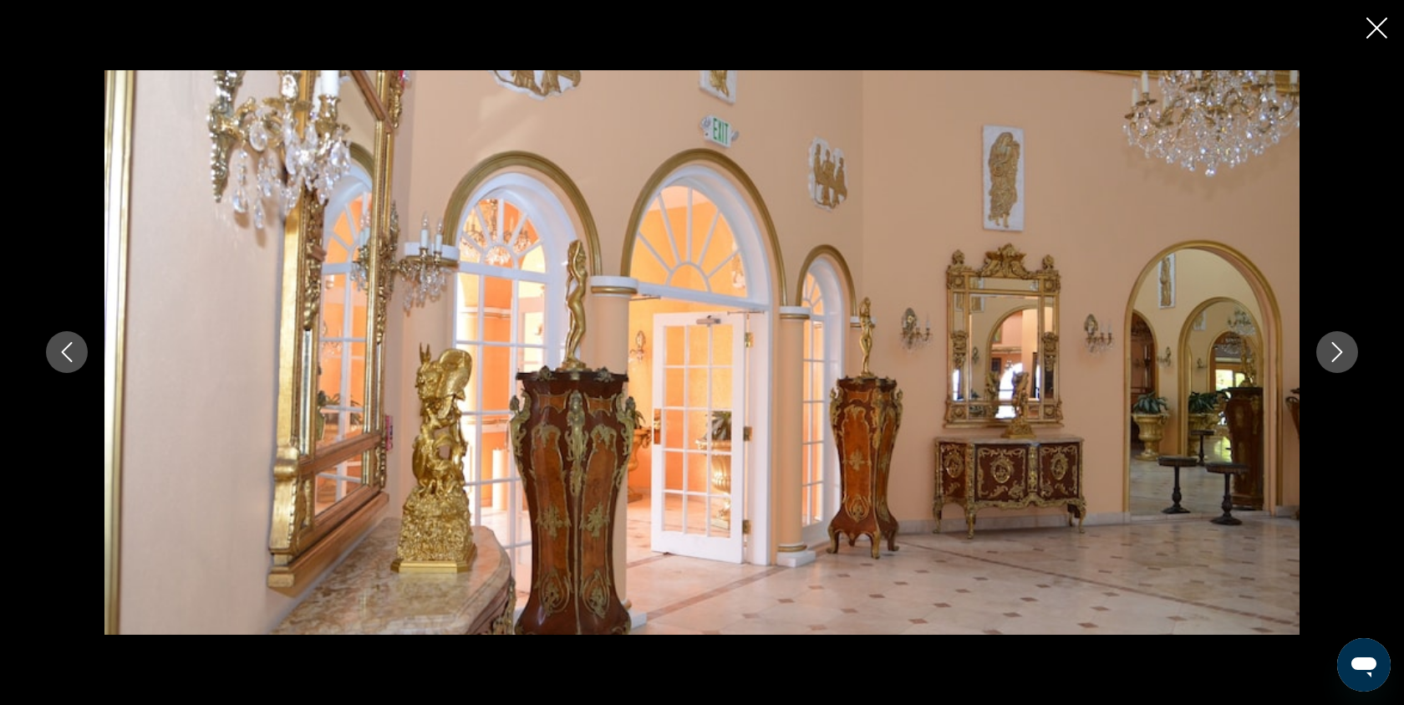
click at [1337, 356] on icon "Next image" at bounding box center [1337, 353] width 11 height 20
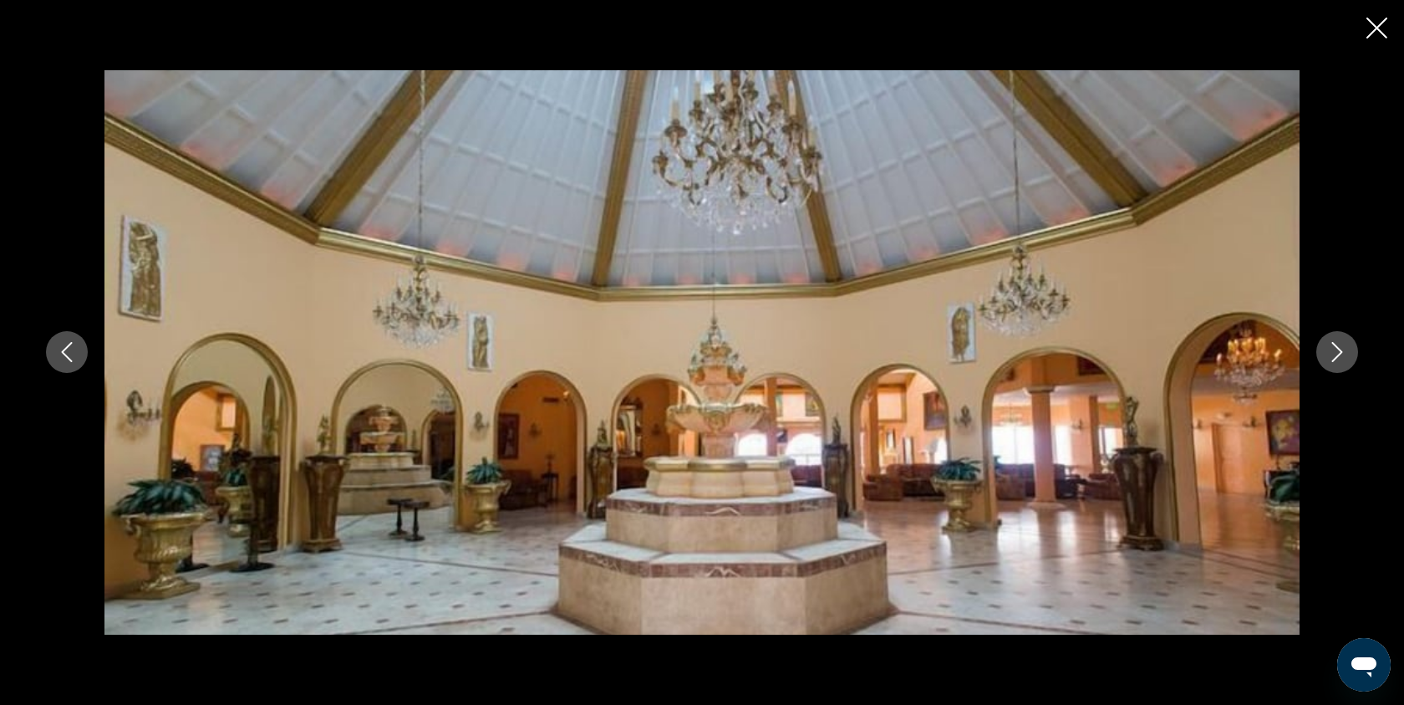
click at [1337, 356] on icon "Next image" at bounding box center [1337, 353] width 11 height 20
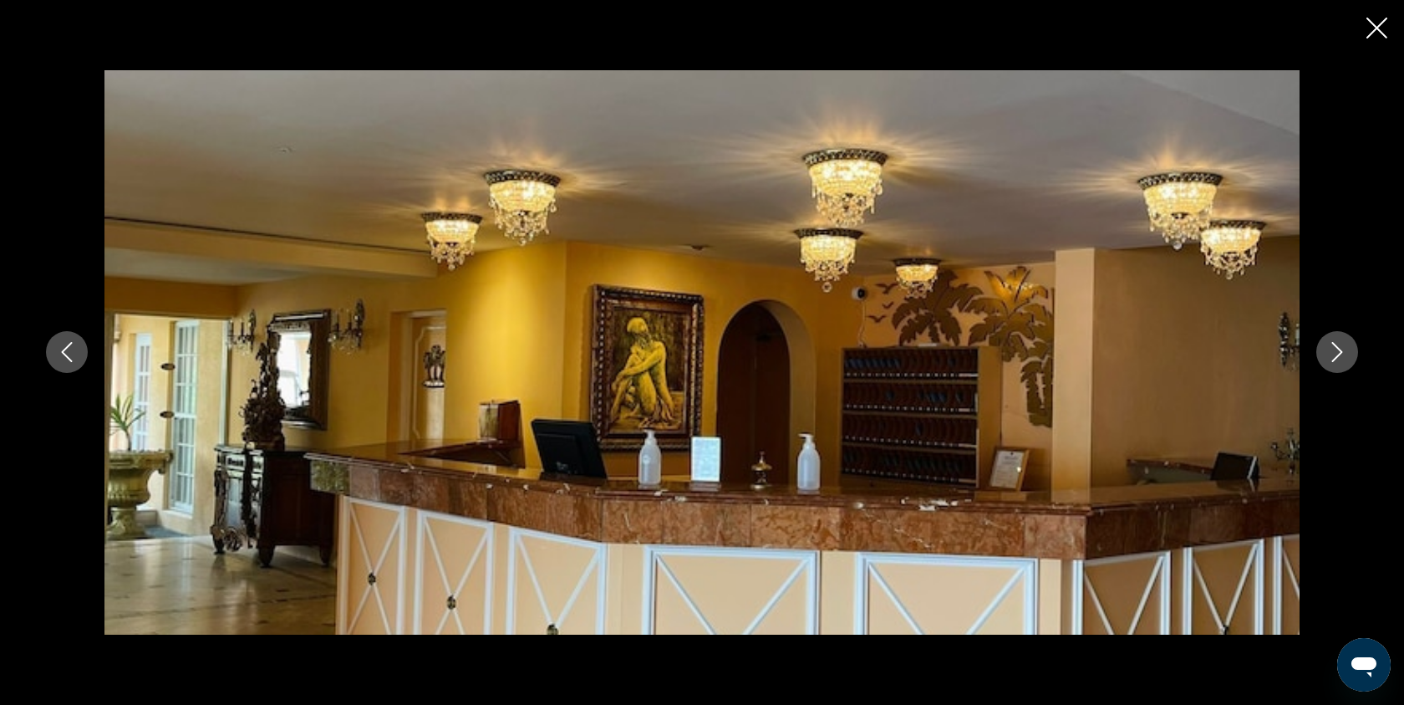
click at [1337, 356] on icon "Next image" at bounding box center [1337, 353] width 11 height 20
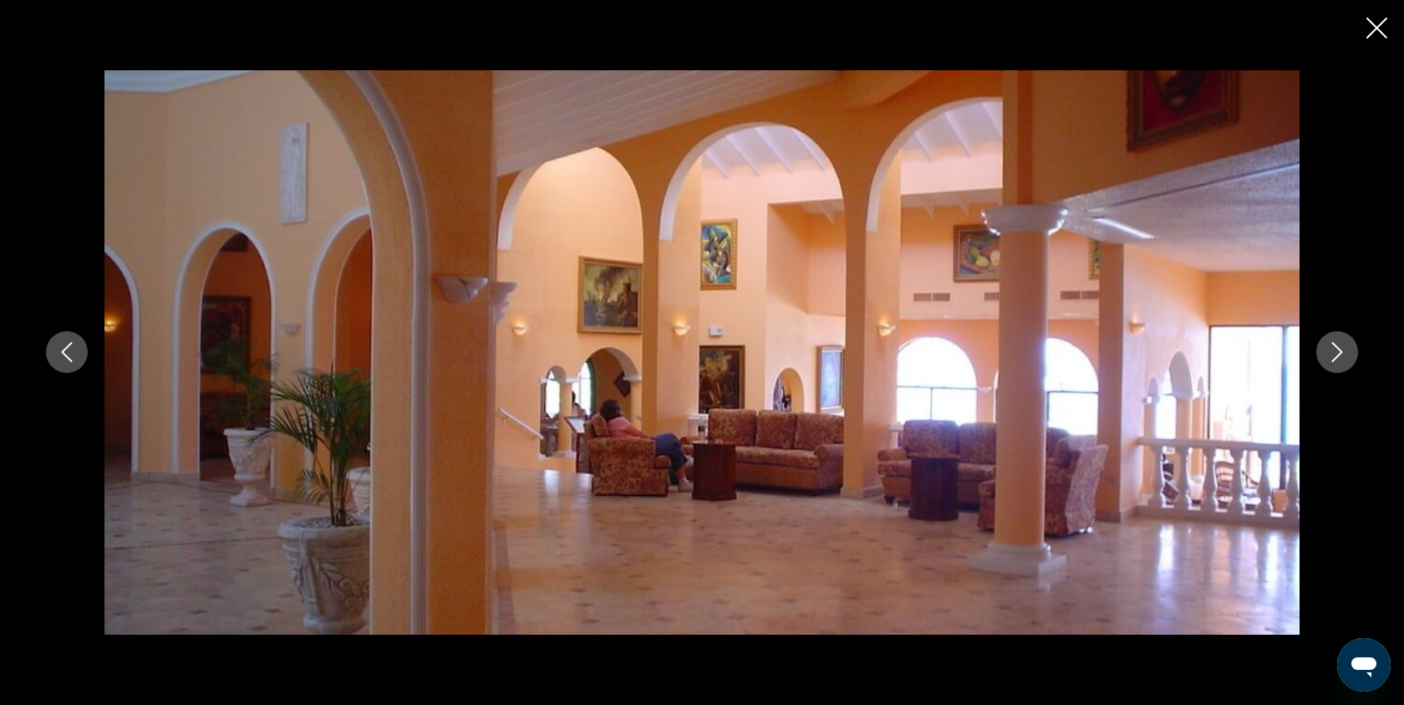
click at [1337, 356] on icon "Next image" at bounding box center [1337, 353] width 11 height 20
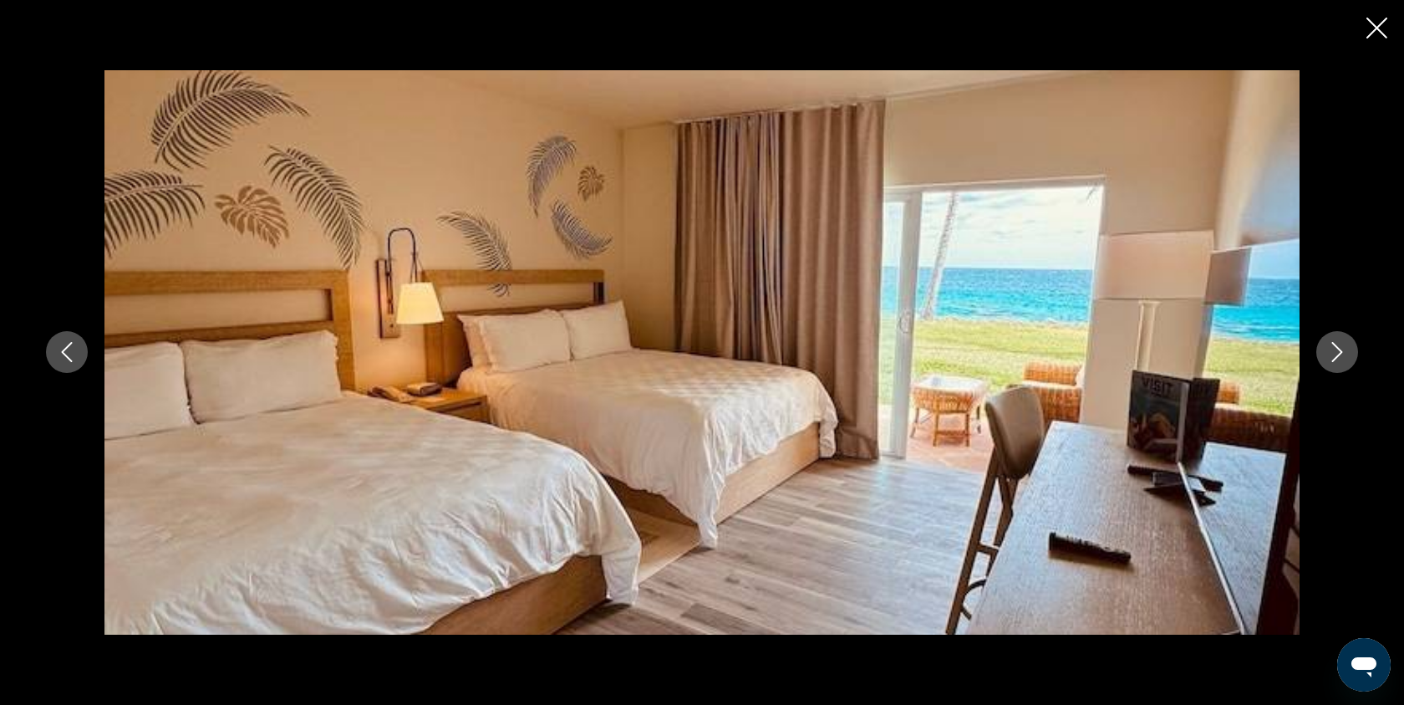
click at [1337, 356] on icon "Next image" at bounding box center [1337, 353] width 11 height 20
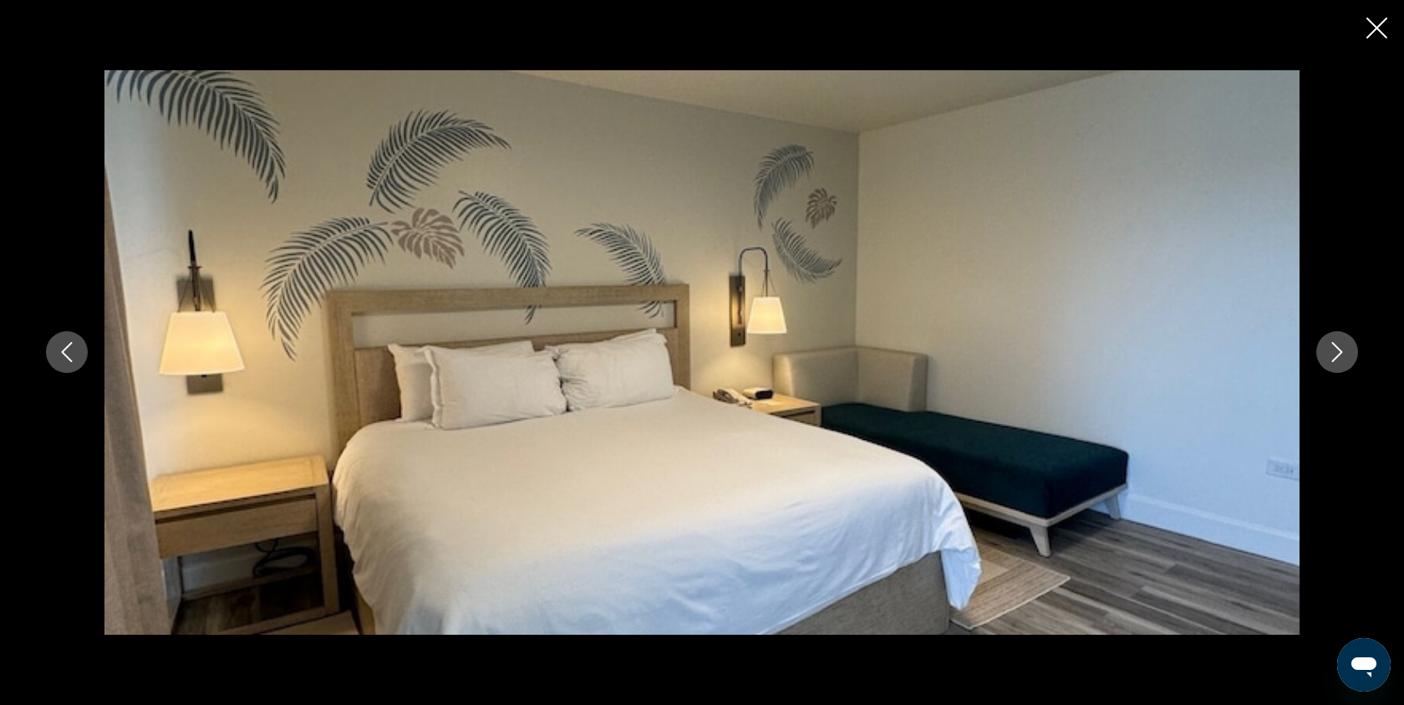
click at [1337, 356] on icon "Next image" at bounding box center [1337, 353] width 11 height 20
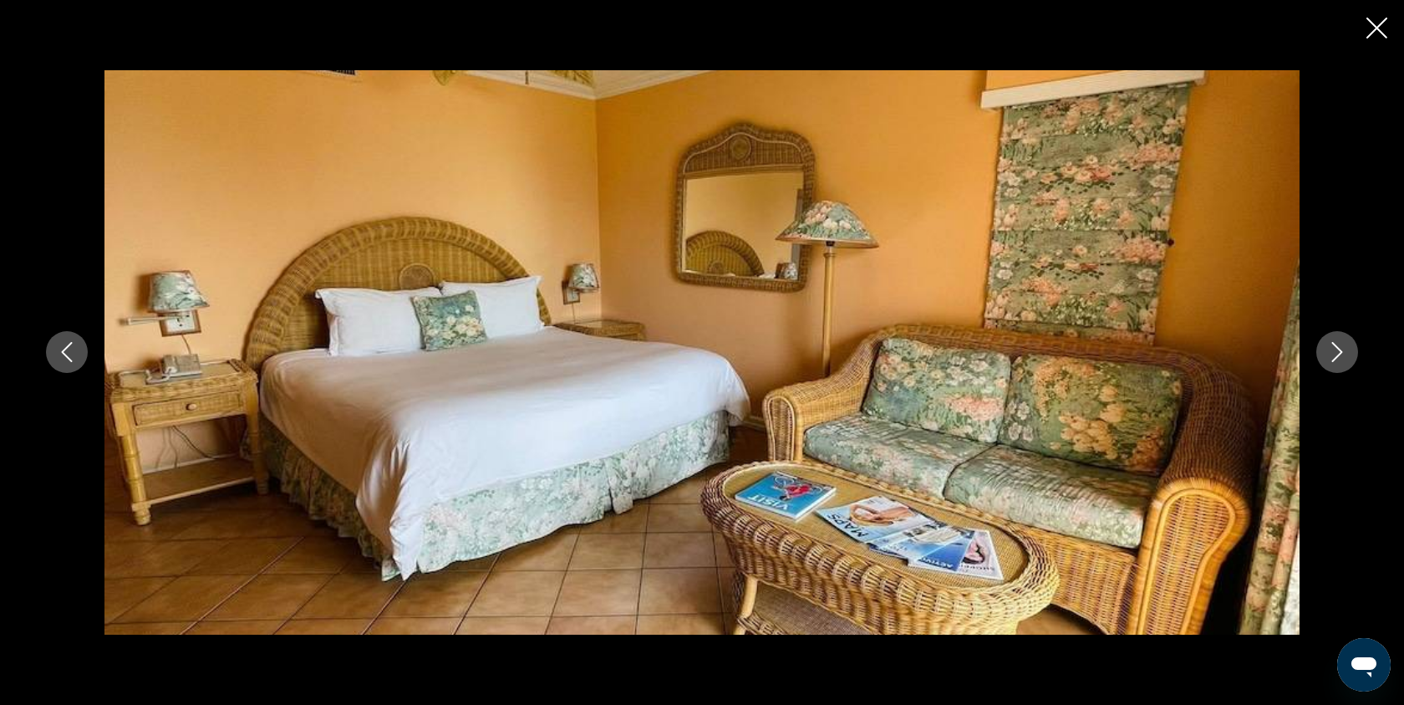
click at [1338, 356] on icon "Next image" at bounding box center [1337, 353] width 11 height 20
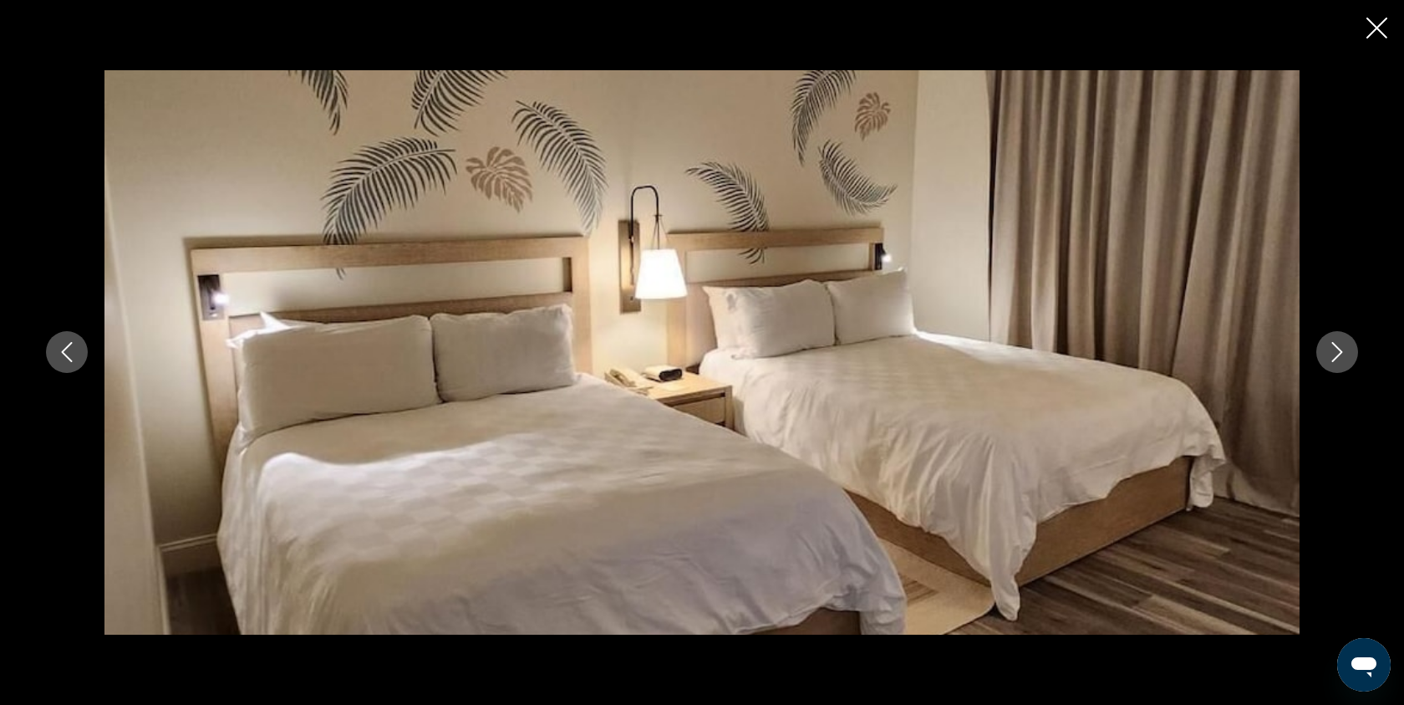
click at [1338, 356] on icon "Next image" at bounding box center [1337, 353] width 11 height 20
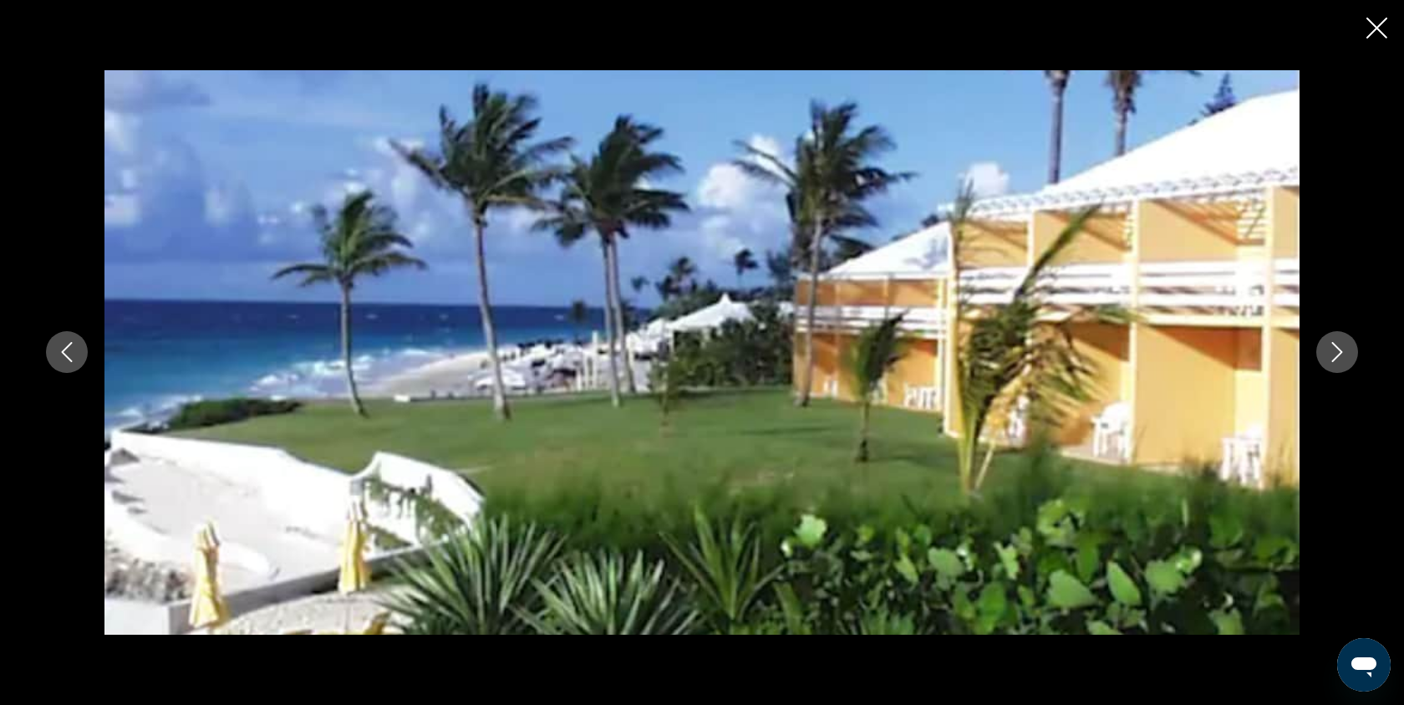
click at [1338, 356] on icon "Next image" at bounding box center [1337, 353] width 11 height 20
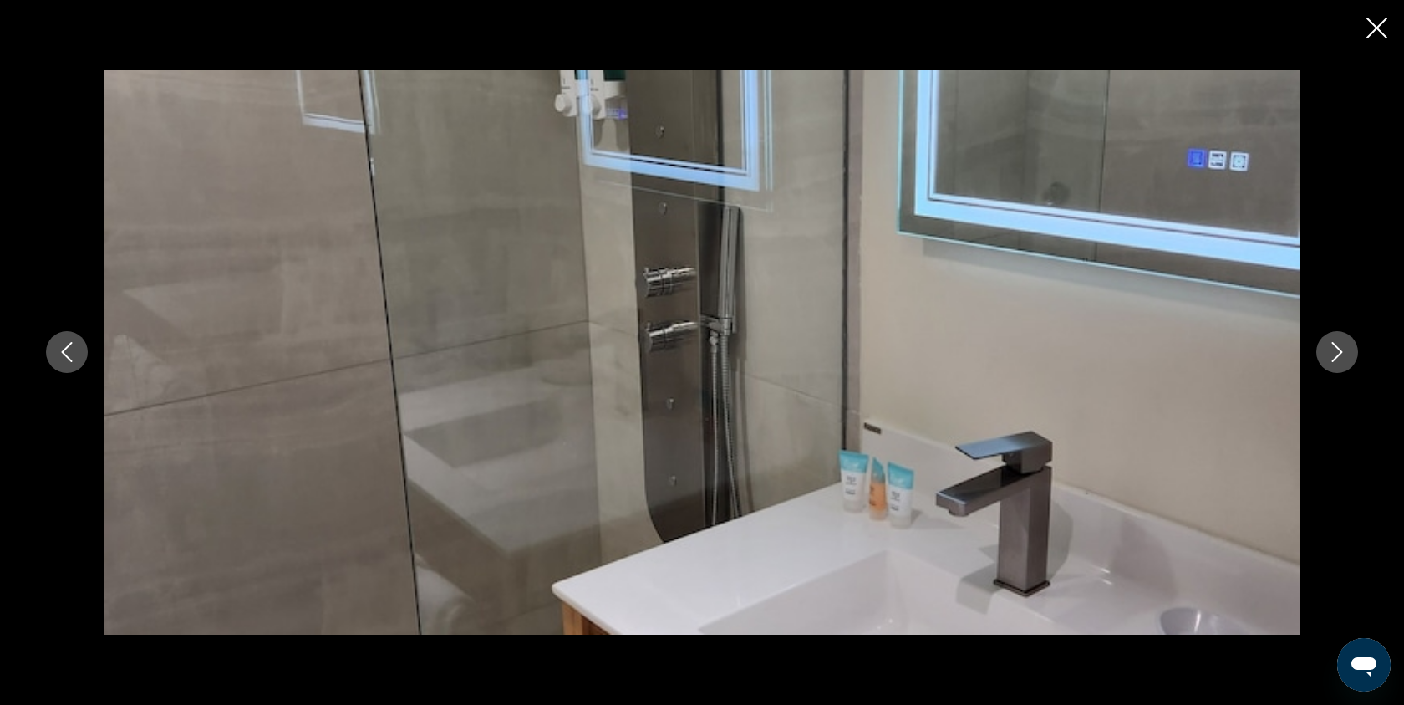
click at [1375, 27] on icon "Close slideshow" at bounding box center [1377, 28] width 21 height 21
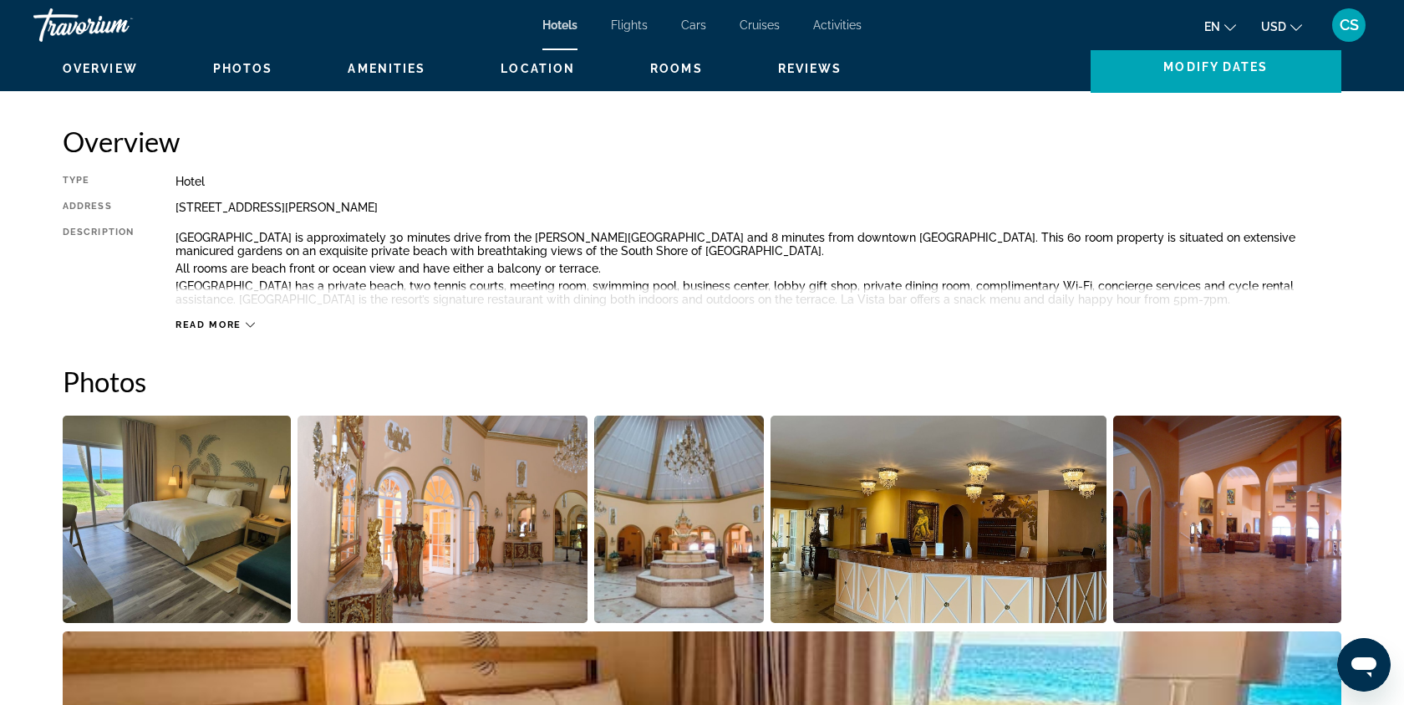
scroll to position [386, 0]
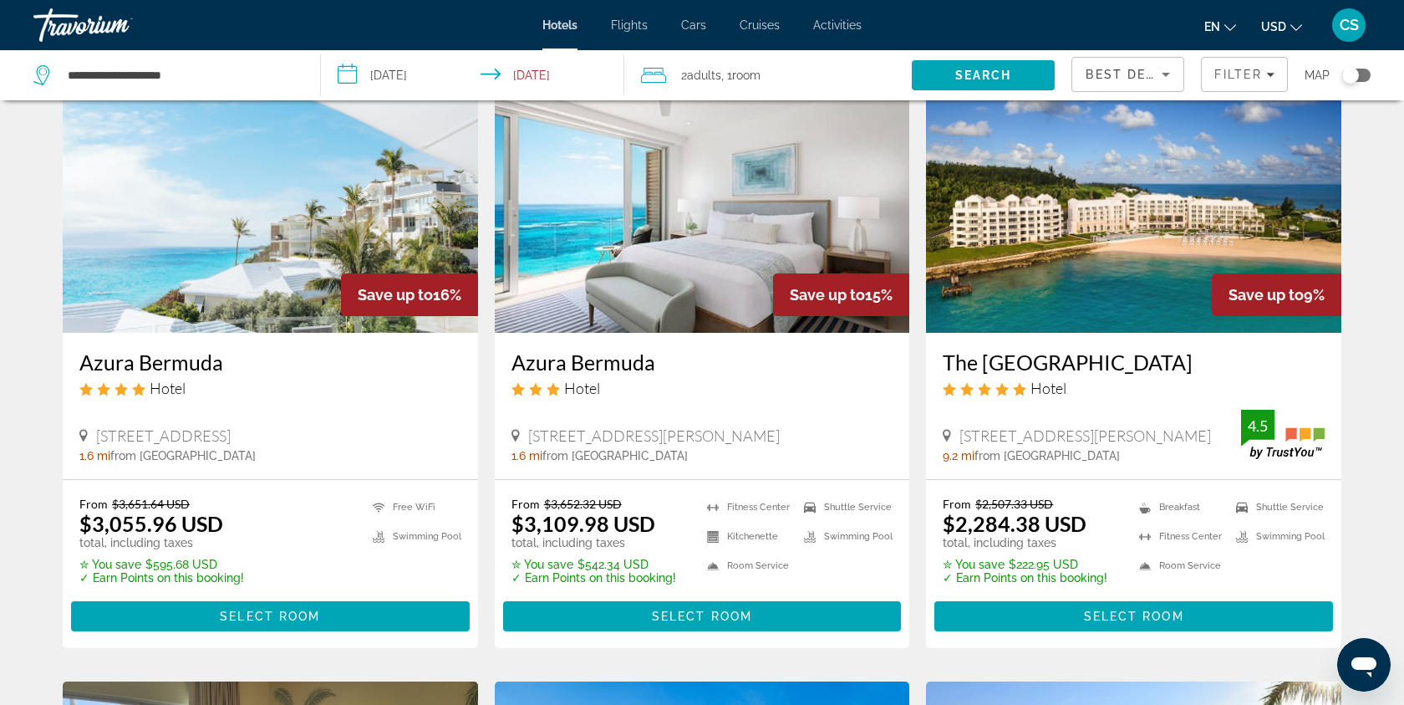
scroll to position [102, 0]
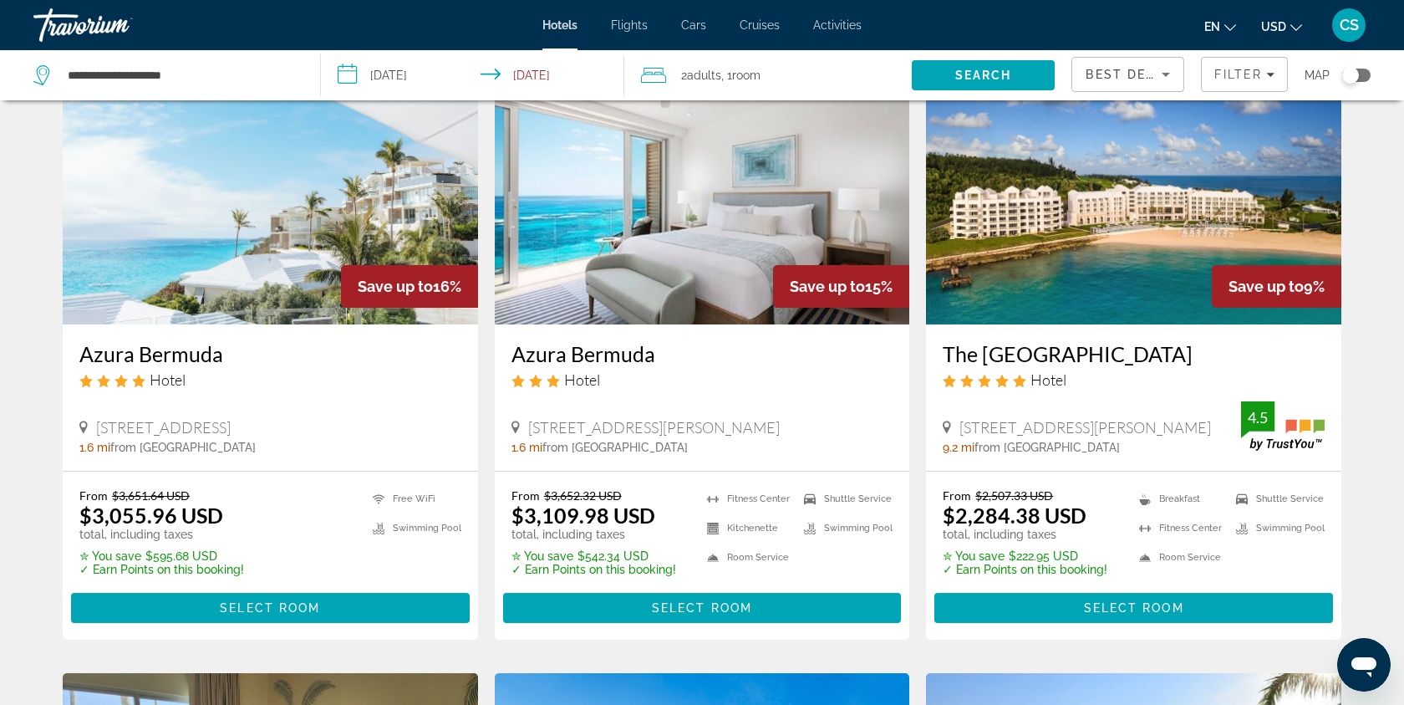
click at [1069, 308] on img "Main content" at bounding box center [1133, 190] width 415 height 267
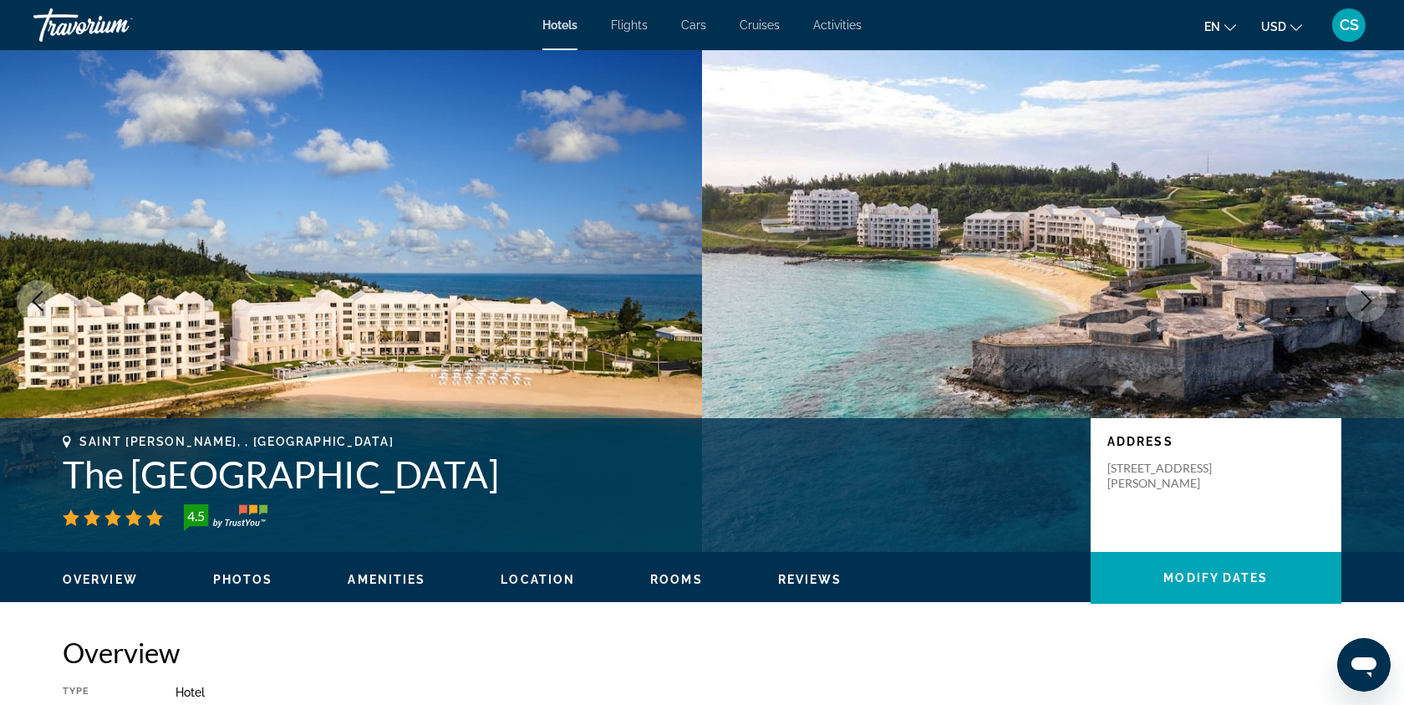
click at [1367, 297] on icon "Next image" at bounding box center [1367, 301] width 11 height 20
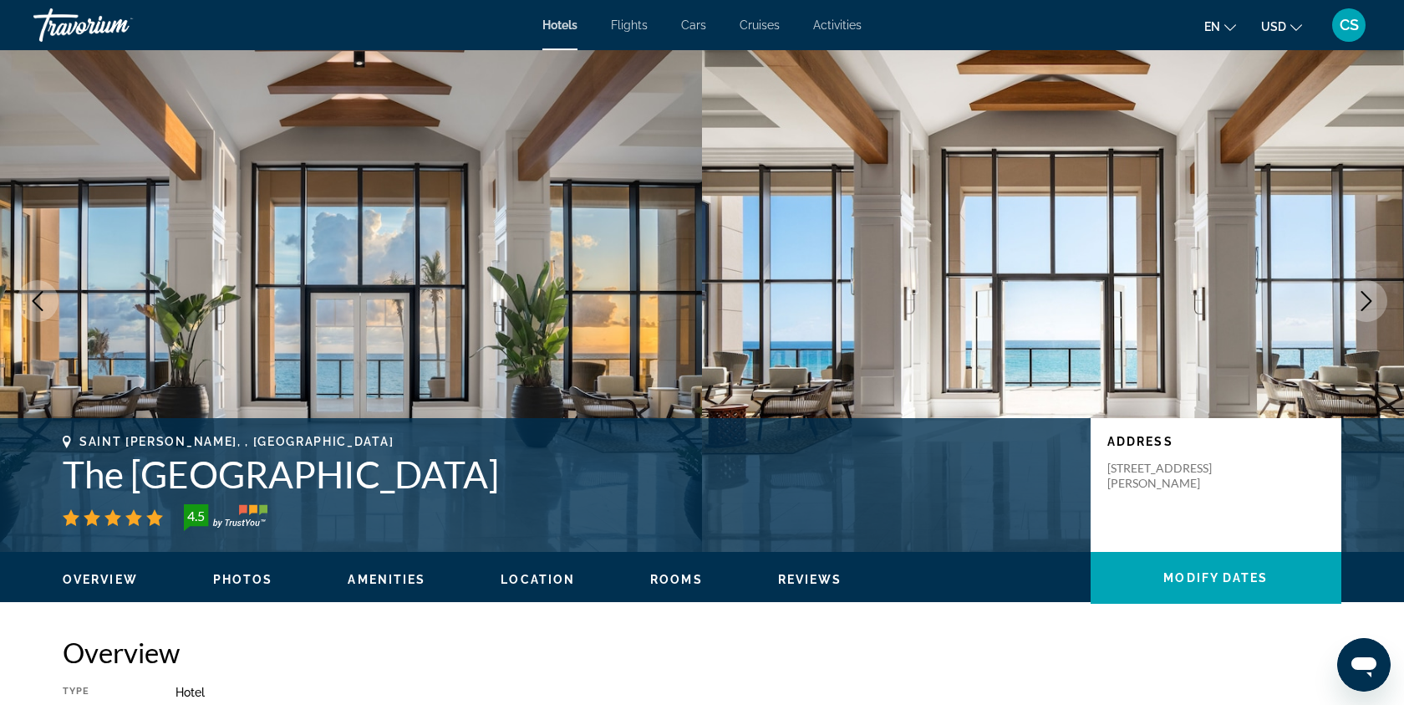
click at [1367, 298] on icon "Next image" at bounding box center [1367, 301] width 11 height 20
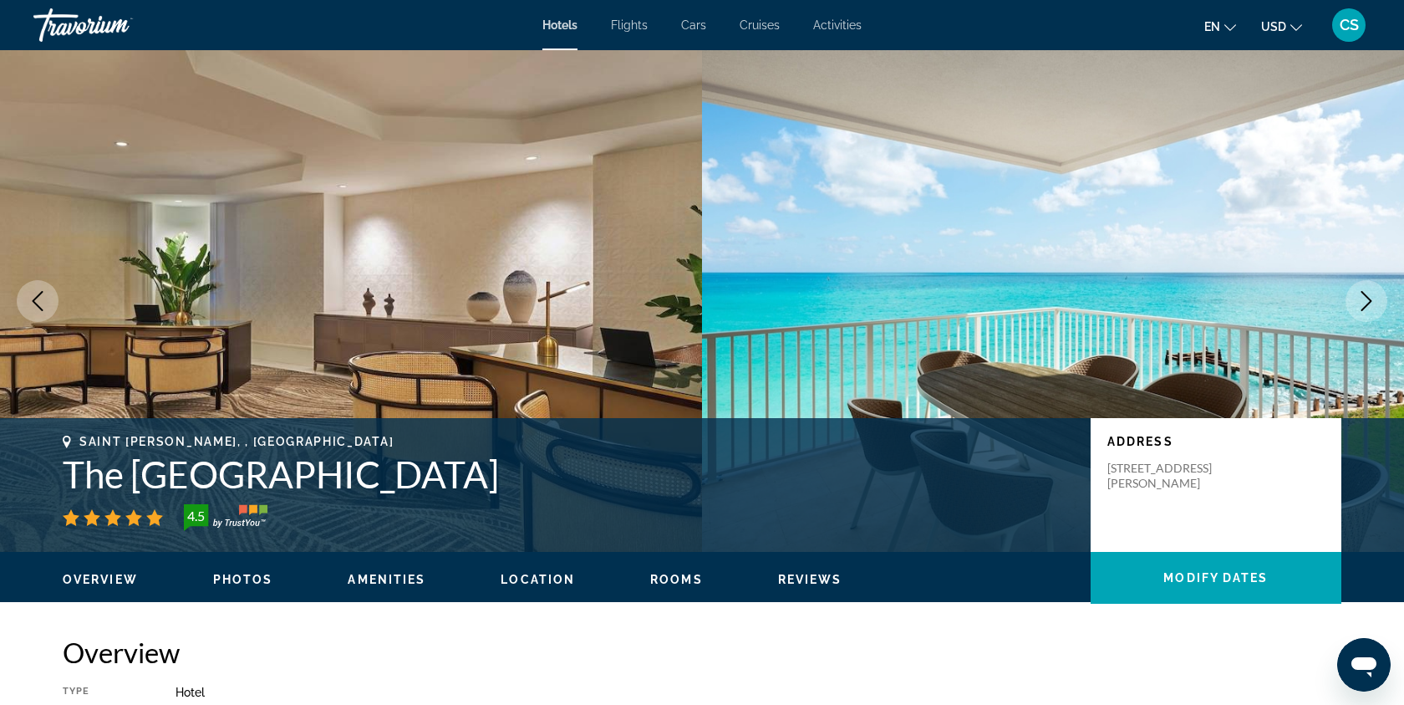
click at [1368, 299] on icon "Next image" at bounding box center [1367, 301] width 11 height 20
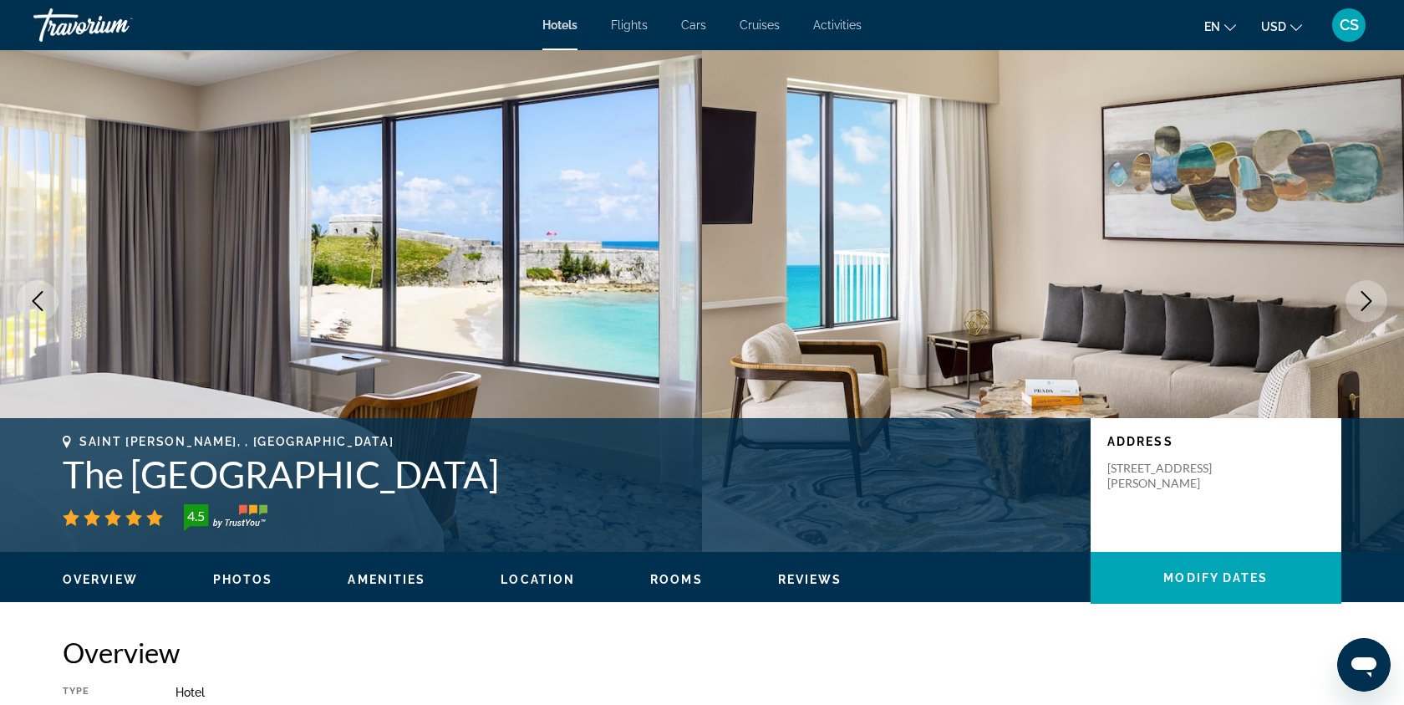
click at [1368, 299] on icon "Next image" at bounding box center [1367, 301] width 20 height 20
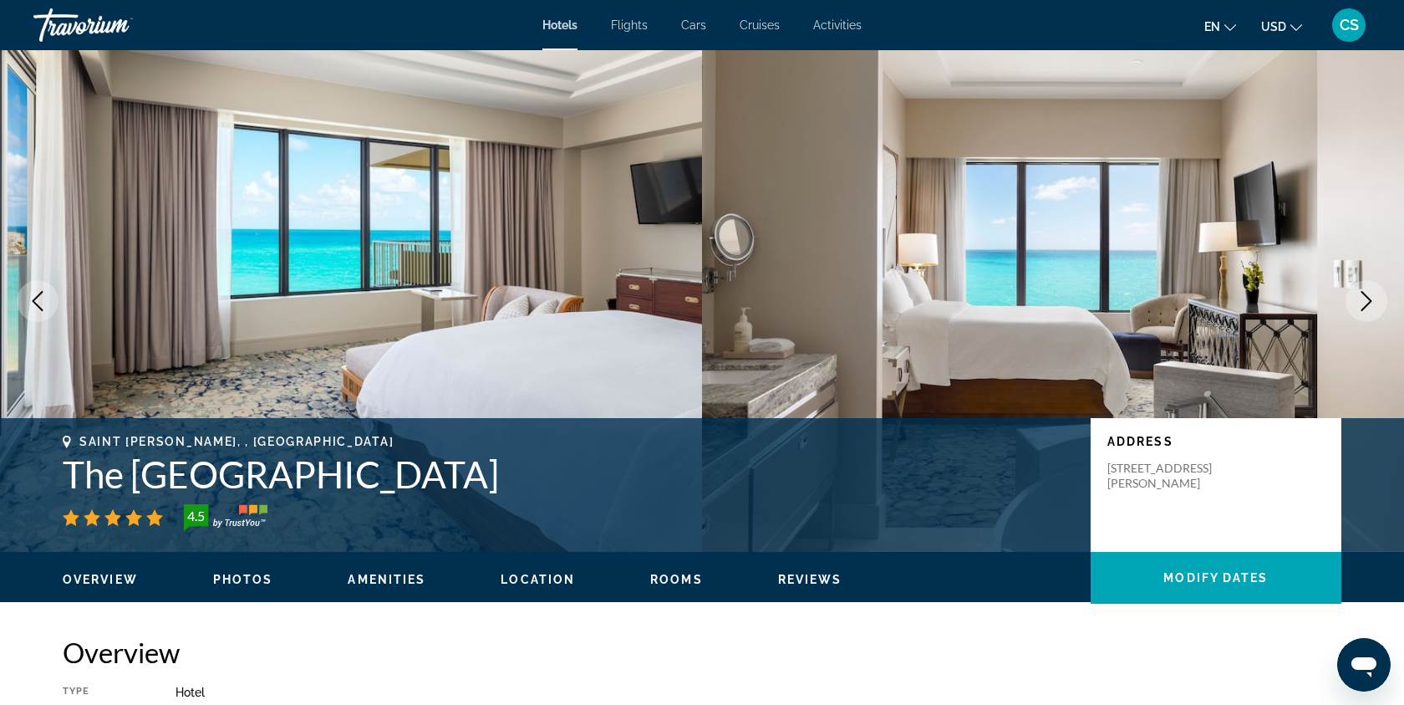
click at [1368, 299] on icon "Next image" at bounding box center [1367, 301] width 20 height 20
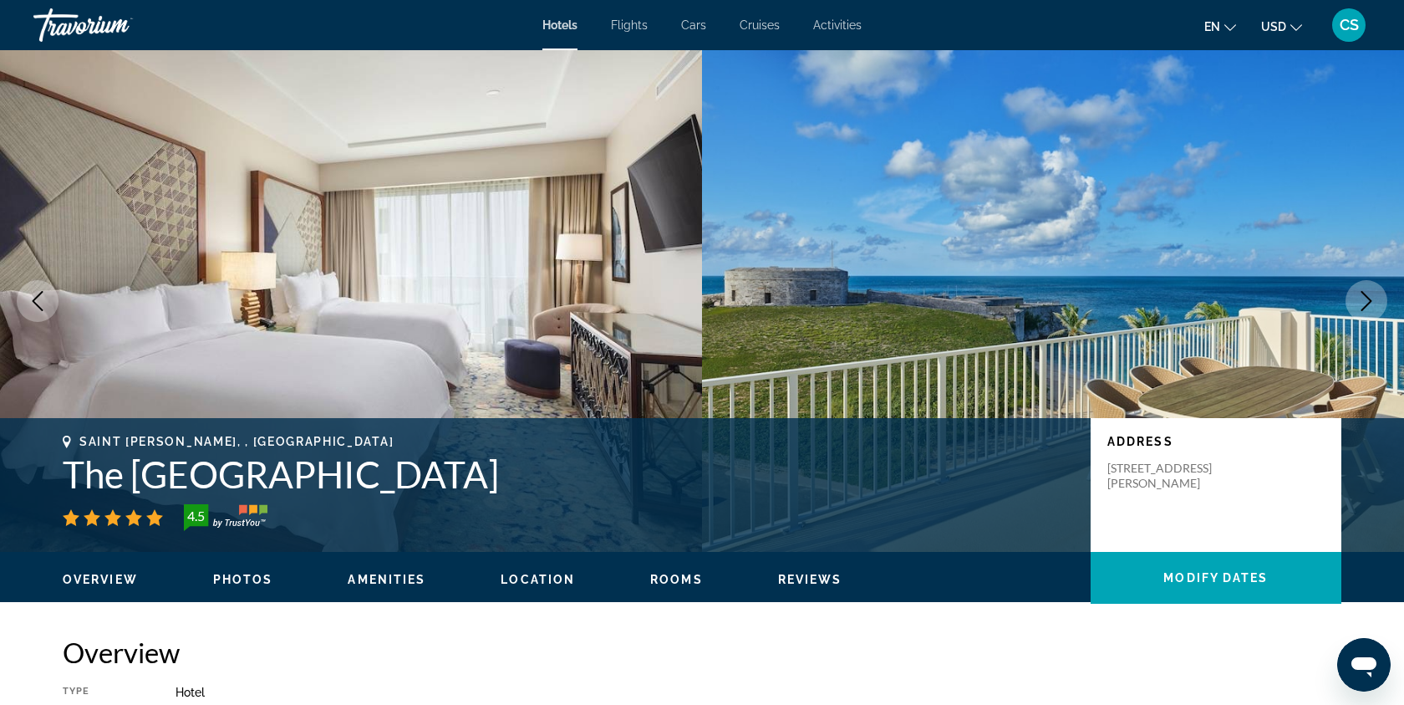
click at [1368, 299] on icon "Next image" at bounding box center [1367, 301] width 20 height 20
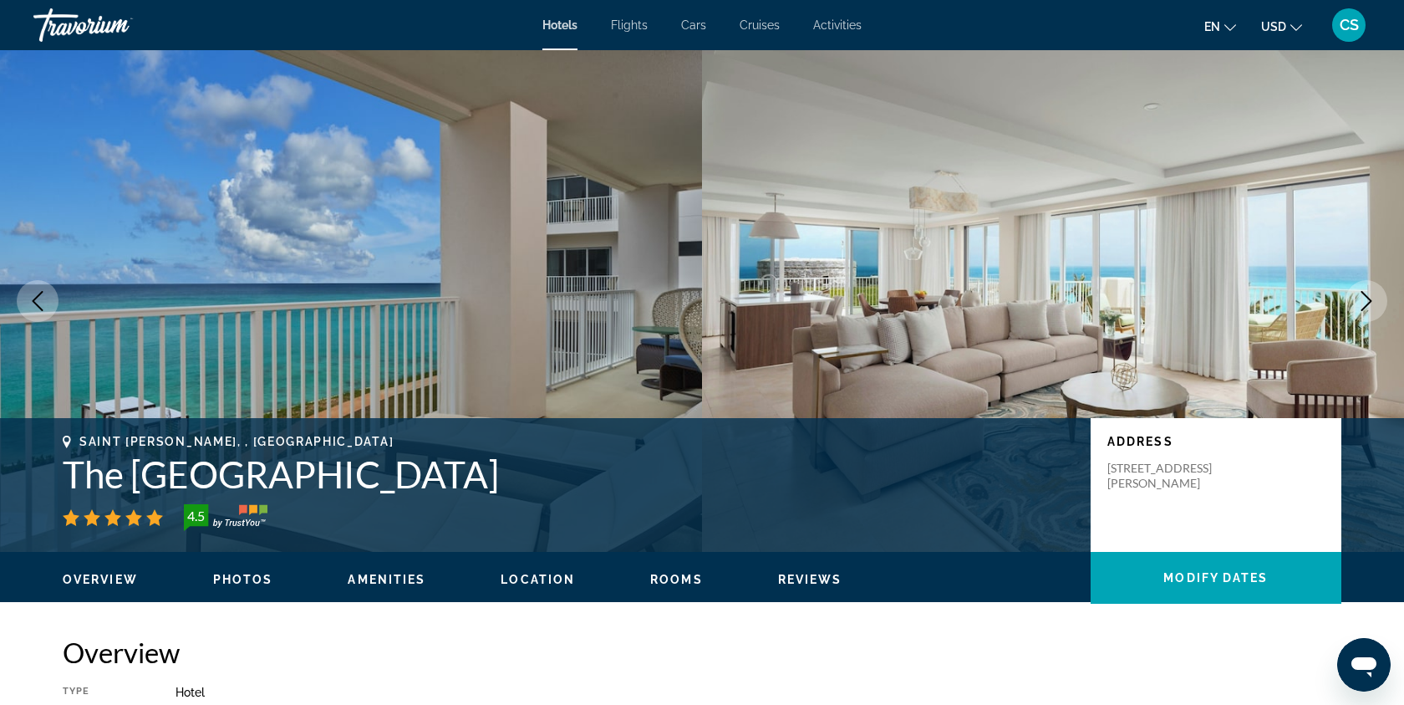
click at [1368, 299] on icon "Next image" at bounding box center [1367, 301] width 20 height 20
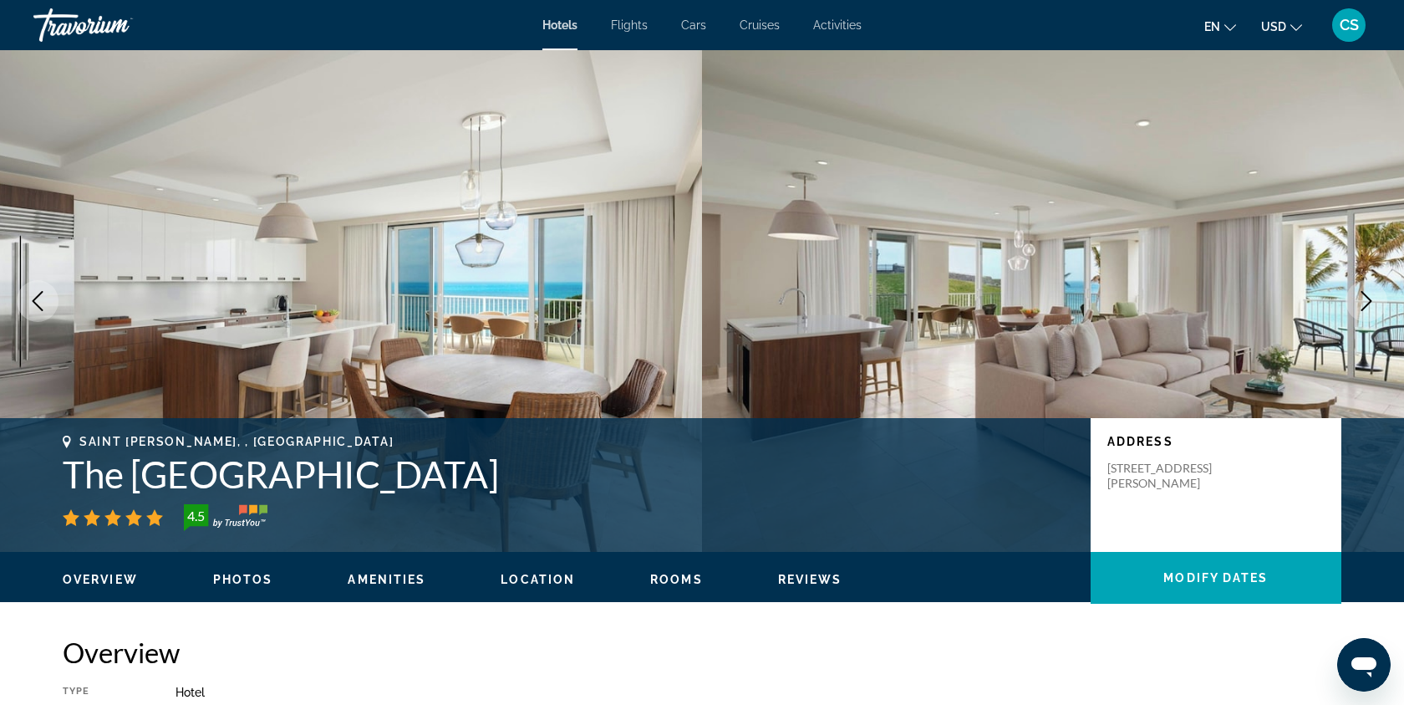
click at [1368, 300] on icon "Next image" at bounding box center [1367, 301] width 20 height 20
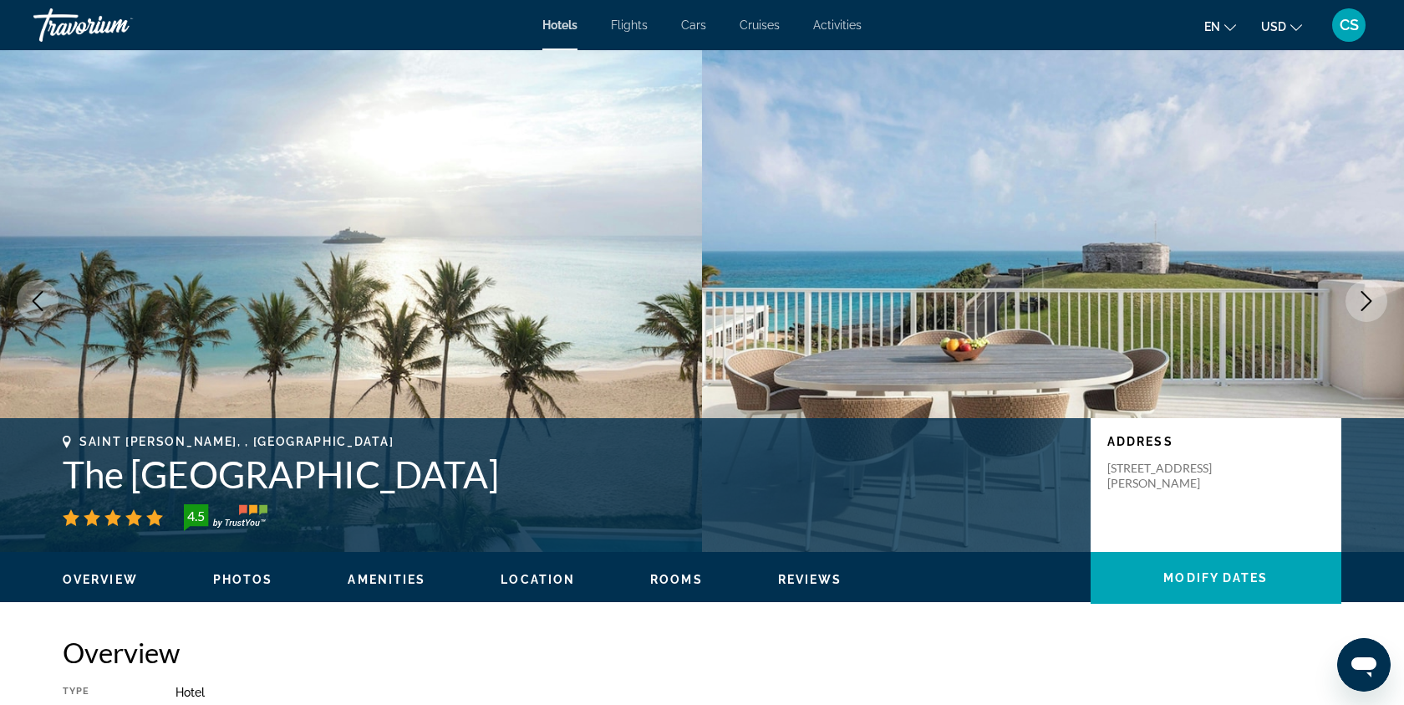
click at [1368, 300] on icon "Next image" at bounding box center [1367, 301] width 20 height 20
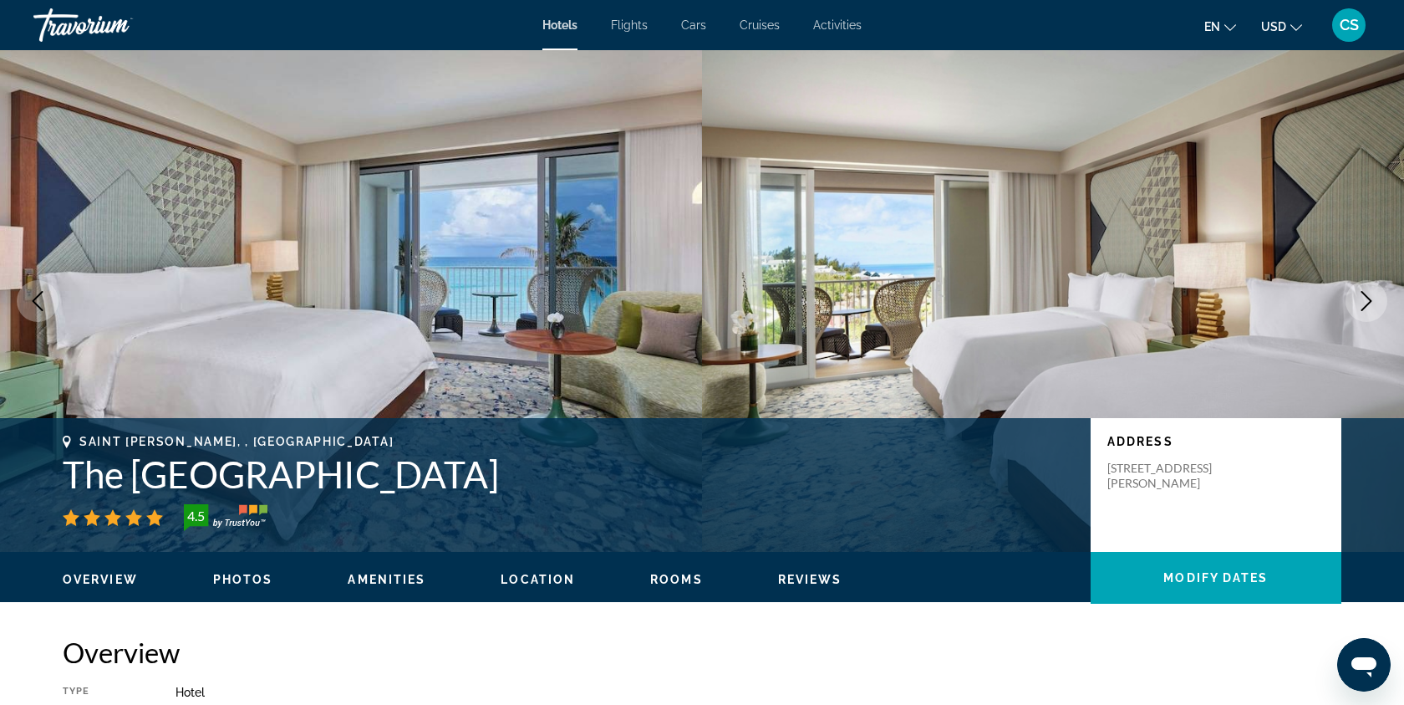
click at [1368, 300] on icon "Next image" at bounding box center [1367, 301] width 20 height 20
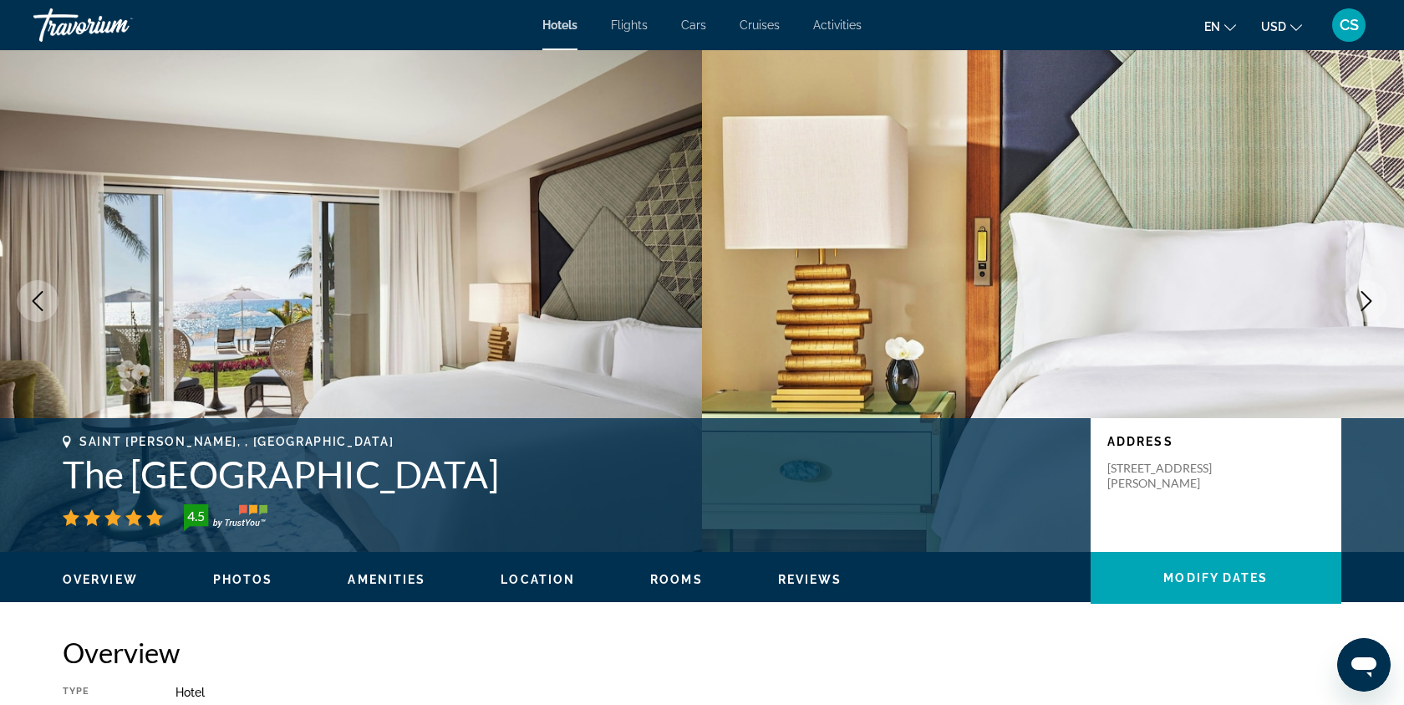
click at [1368, 300] on icon "Next image" at bounding box center [1367, 301] width 20 height 20
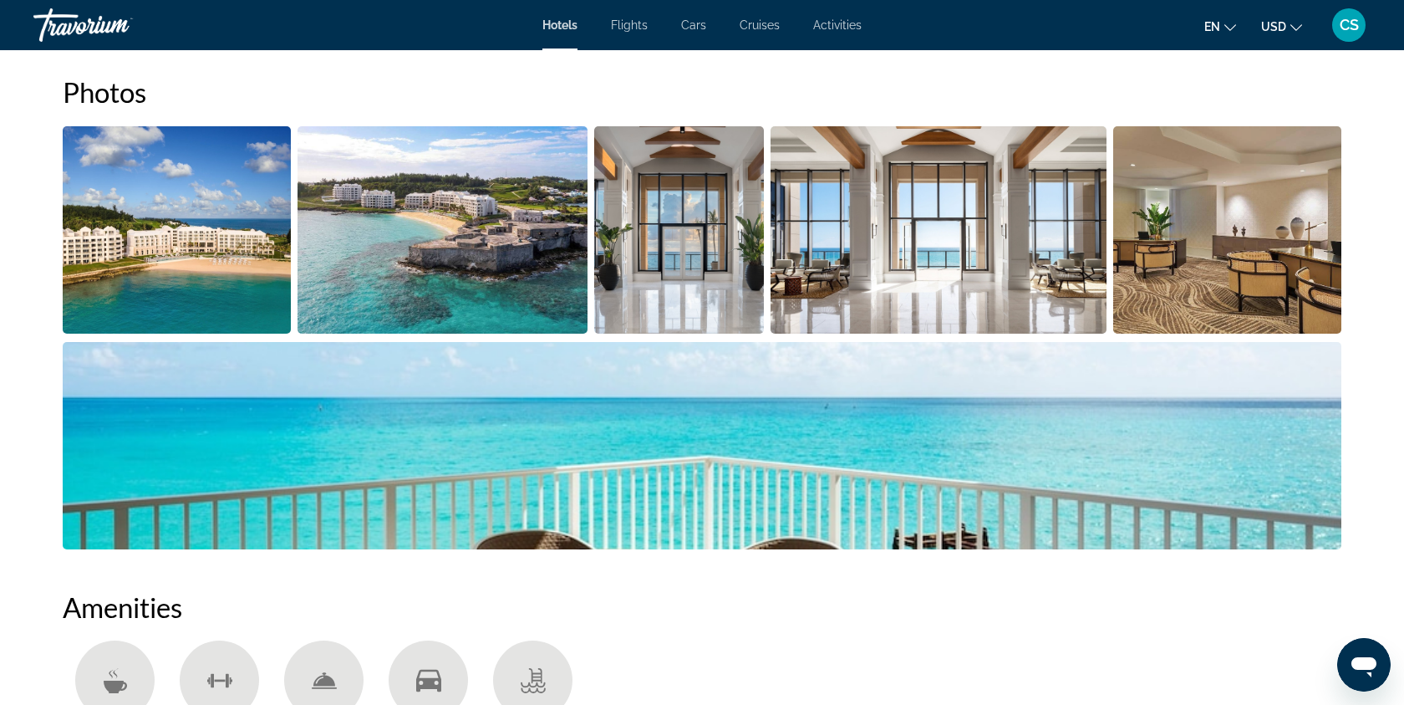
scroll to position [762, 0]
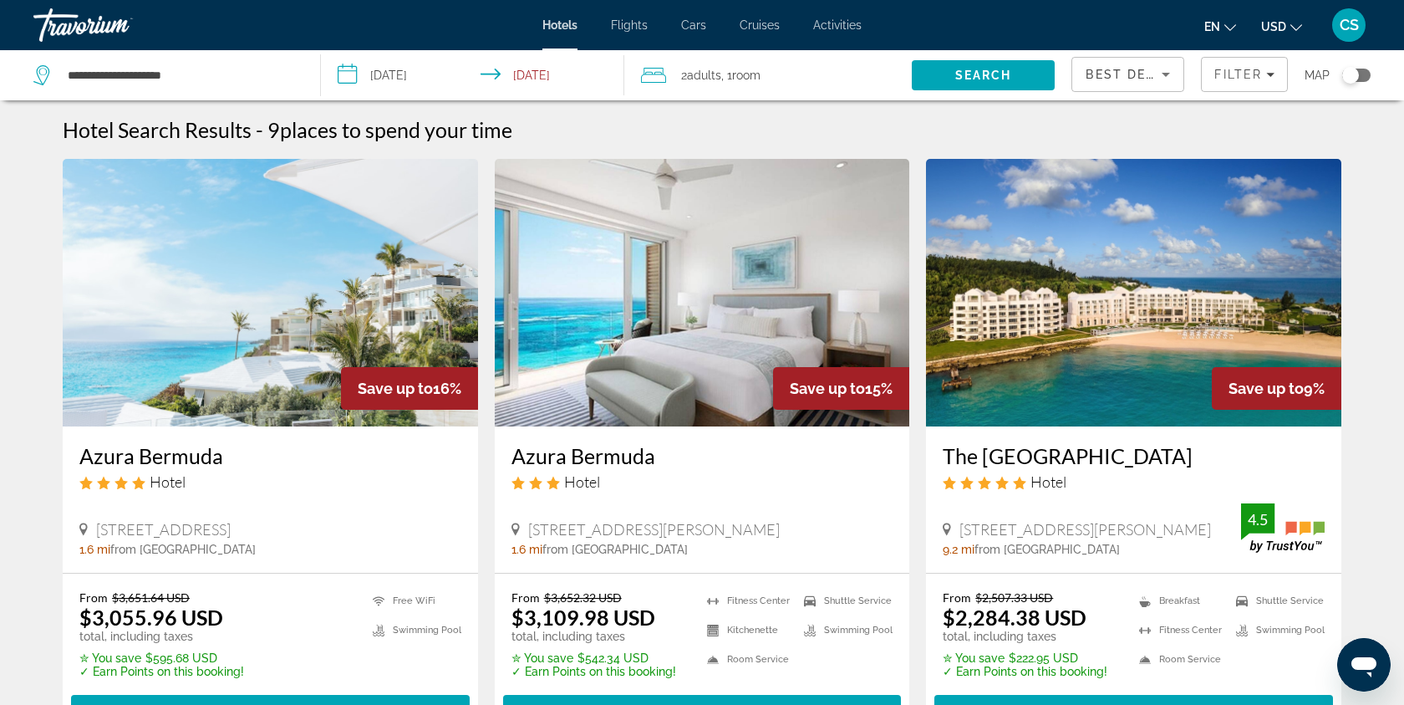
click at [415, 303] on img "Main content" at bounding box center [270, 292] width 415 height 267
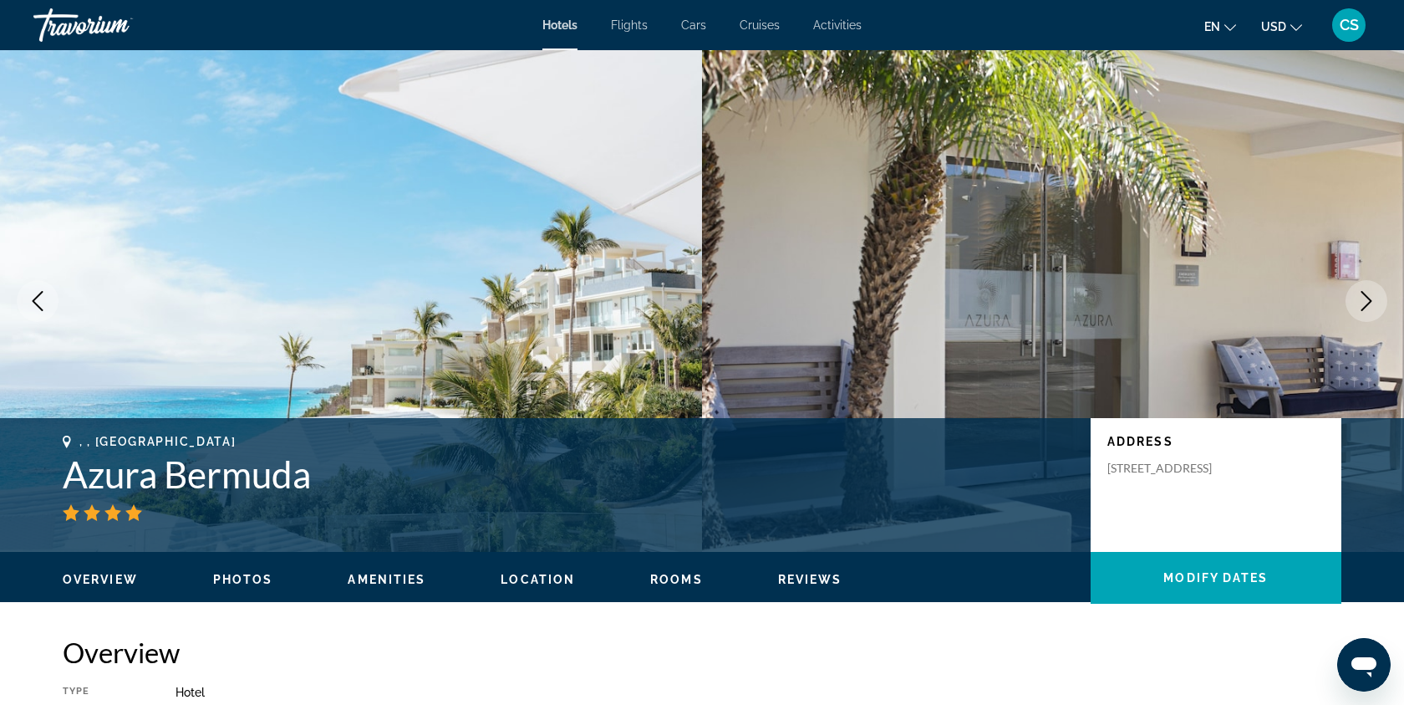
click at [1363, 305] on icon "Next image" at bounding box center [1367, 301] width 20 height 20
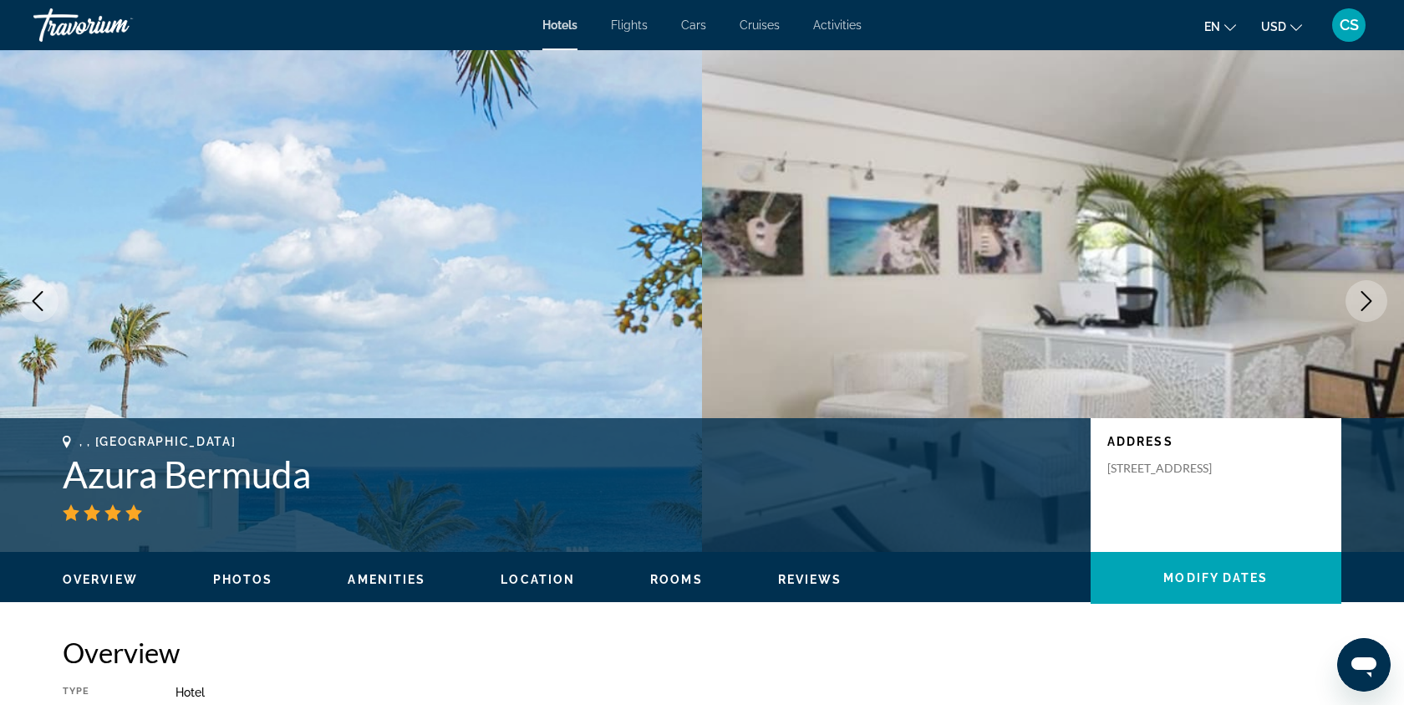
click at [1126, 319] on img "Main content" at bounding box center [1053, 301] width 702 height 502
click at [1367, 300] on icon "Next image" at bounding box center [1367, 301] width 20 height 20
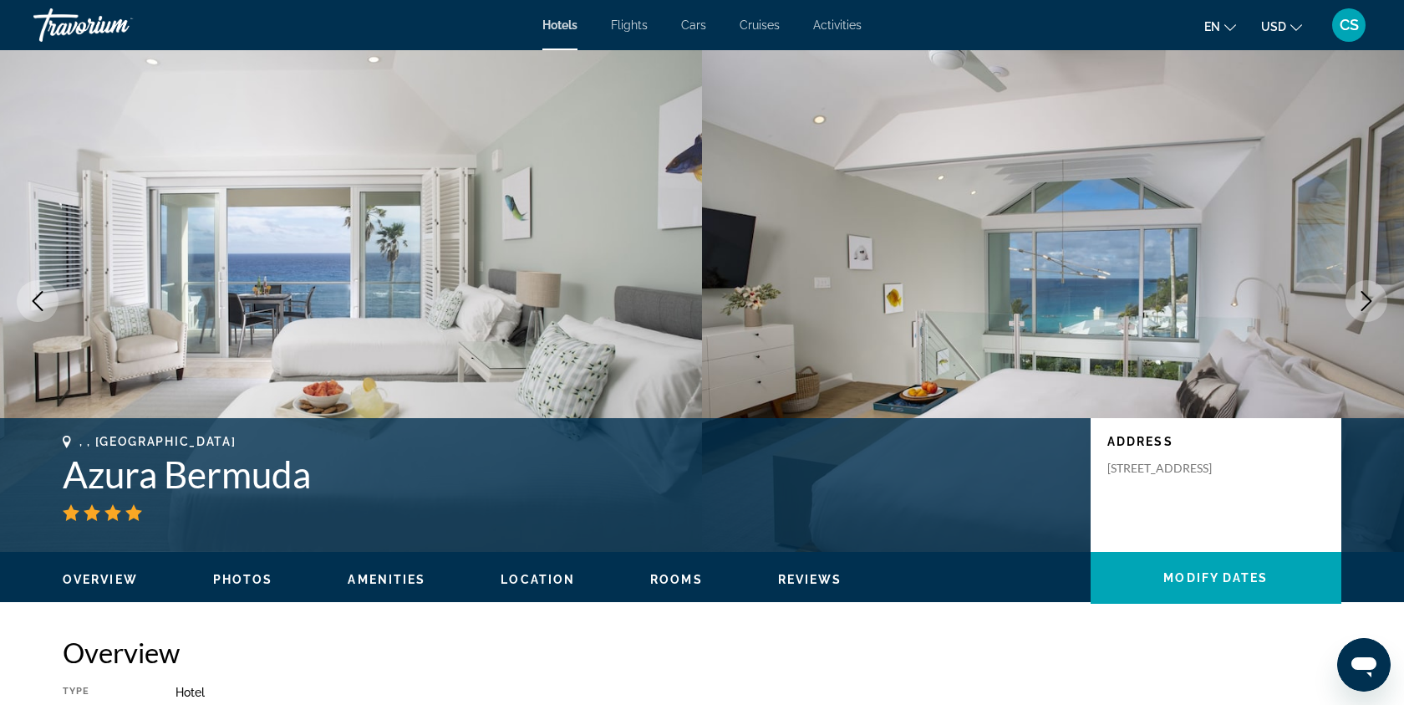
click at [1367, 300] on icon "Next image" at bounding box center [1367, 301] width 20 height 20
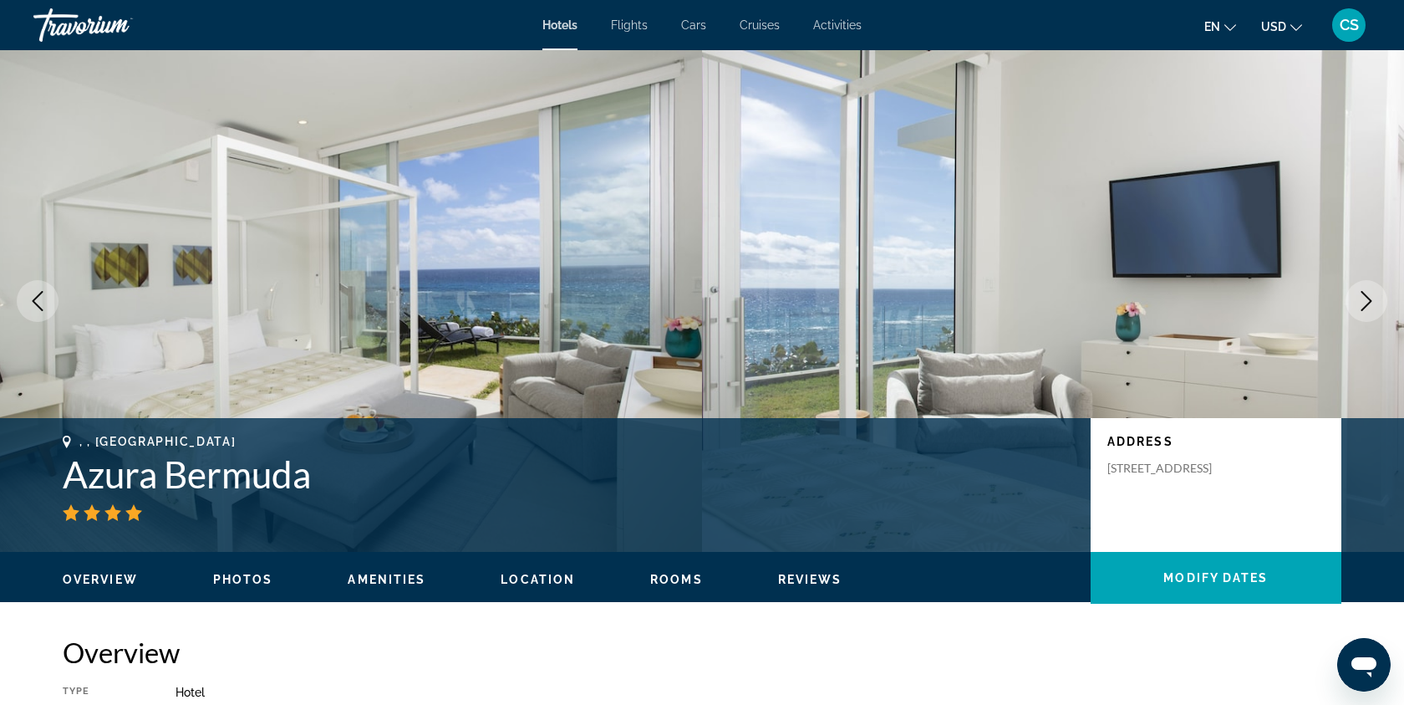
click at [1367, 300] on icon "Next image" at bounding box center [1367, 301] width 20 height 20
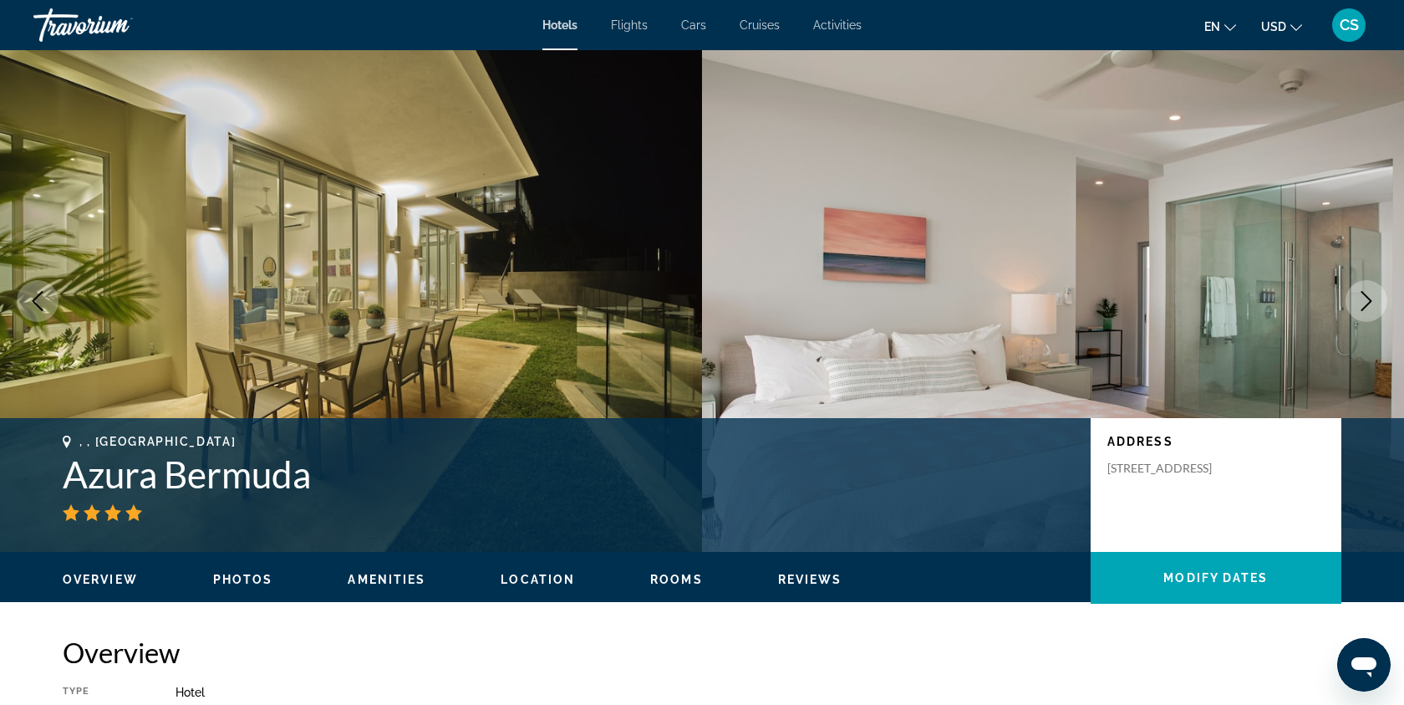
click at [1367, 300] on icon "Next image" at bounding box center [1367, 301] width 20 height 20
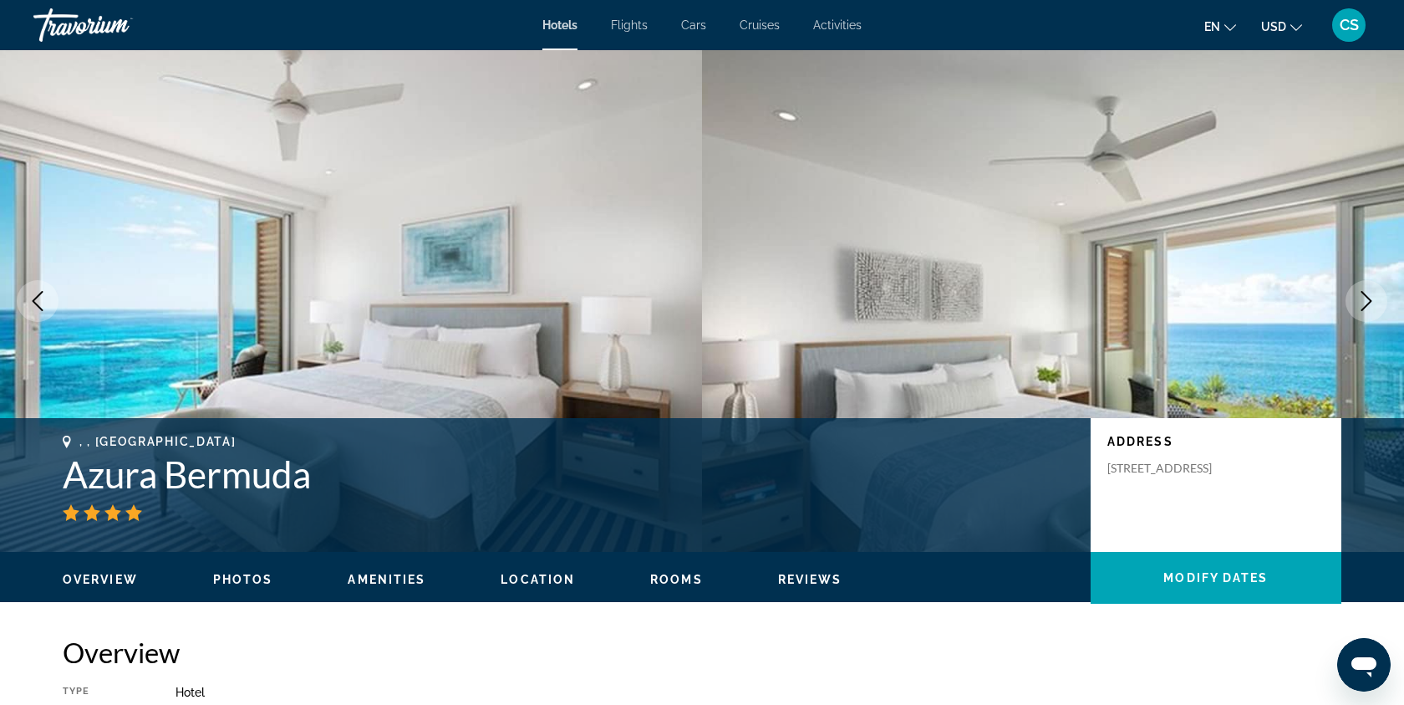
click at [1367, 300] on icon "Next image" at bounding box center [1367, 301] width 20 height 20
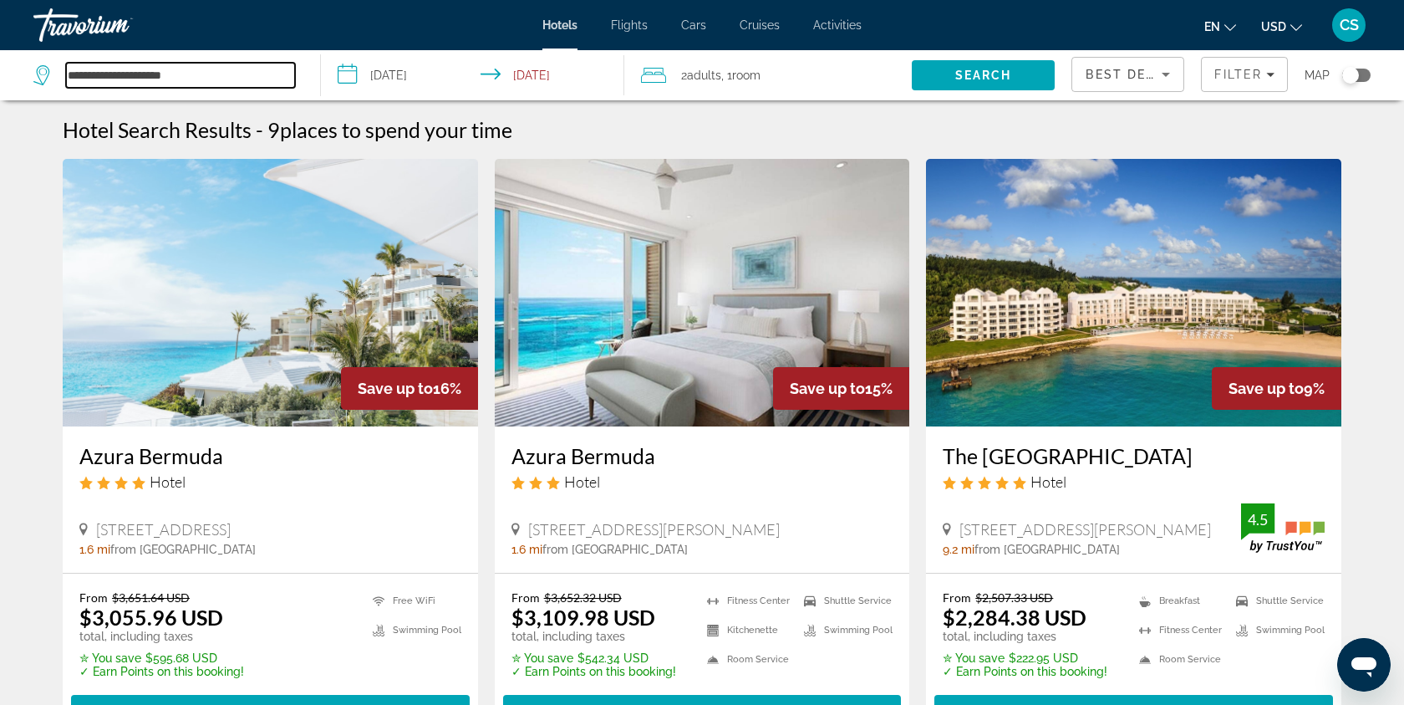
click at [226, 81] on input "**********" at bounding box center [180, 75] width 229 height 25
type input "*"
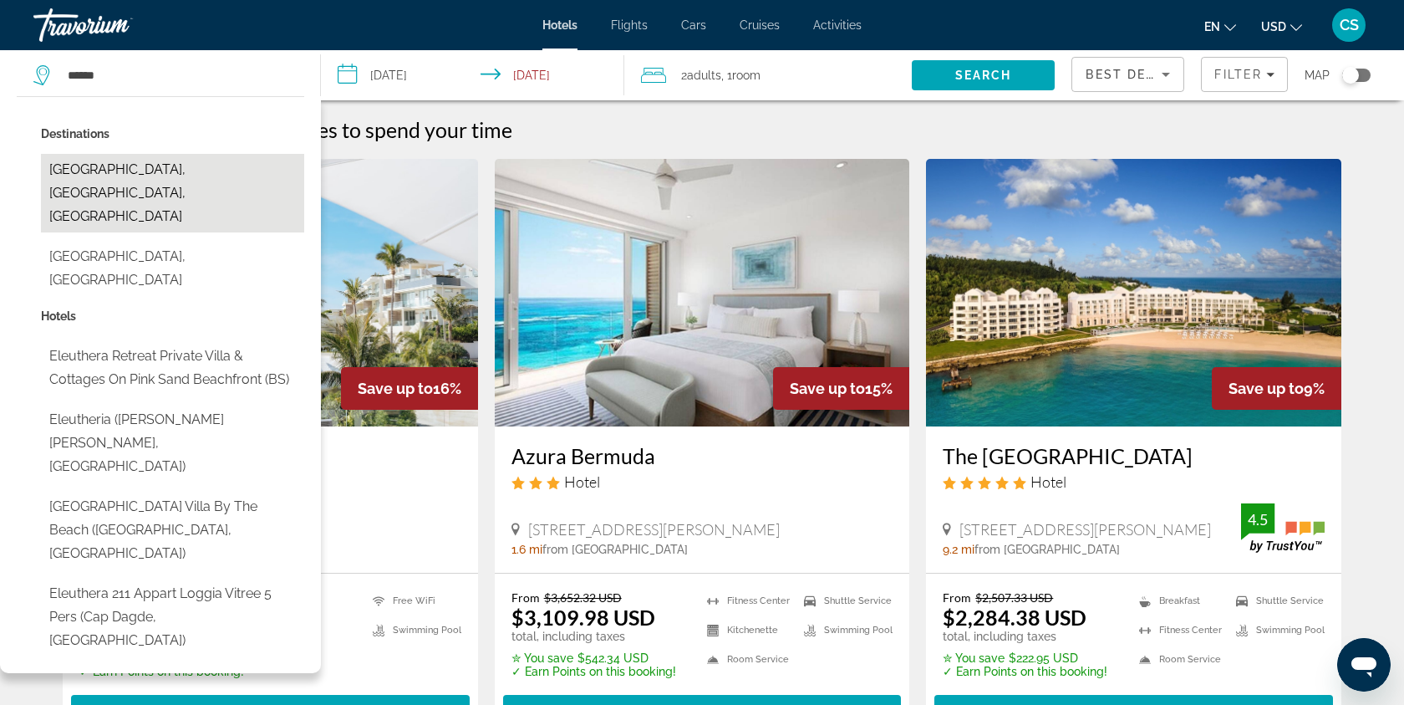
click at [201, 160] on button "[GEOGRAPHIC_DATA], [GEOGRAPHIC_DATA], [GEOGRAPHIC_DATA]" at bounding box center [172, 193] width 263 height 79
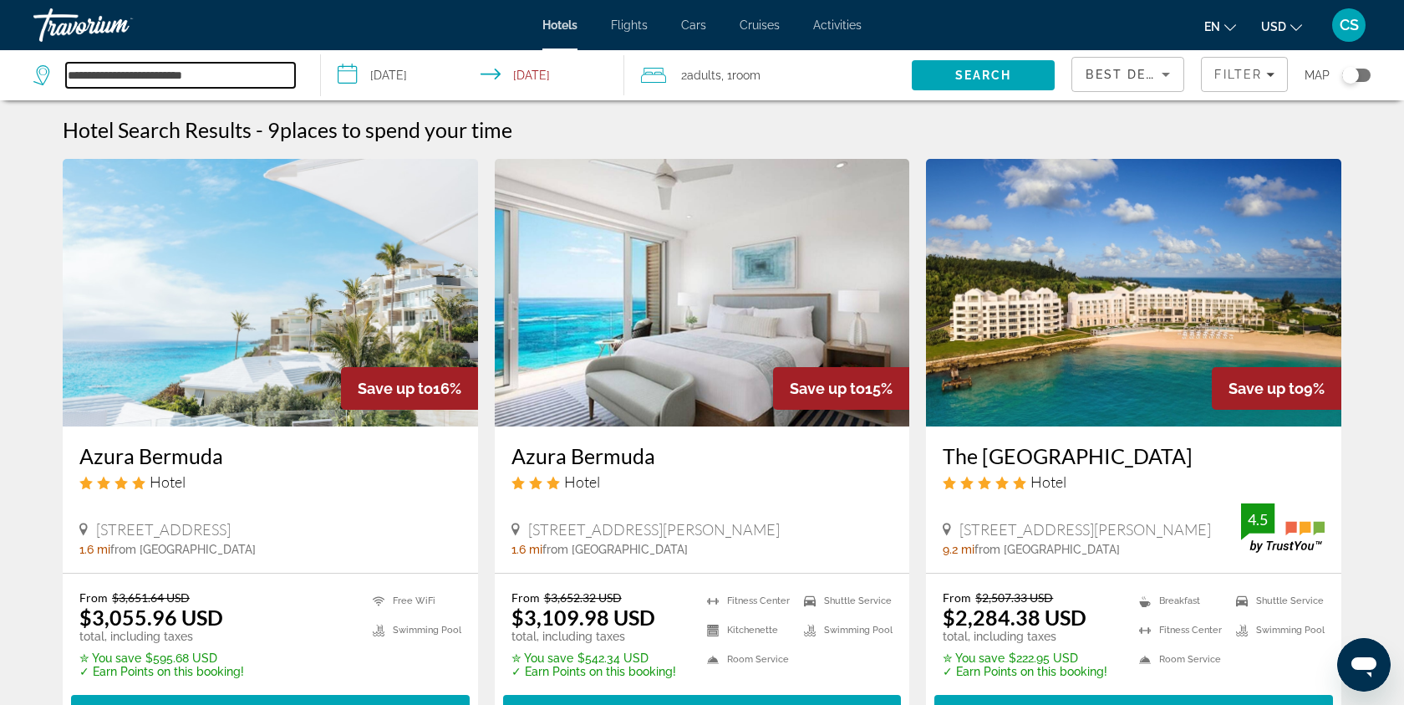
click at [255, 71] on input "**********" at bounding box center [180, 75] width 229 height 25
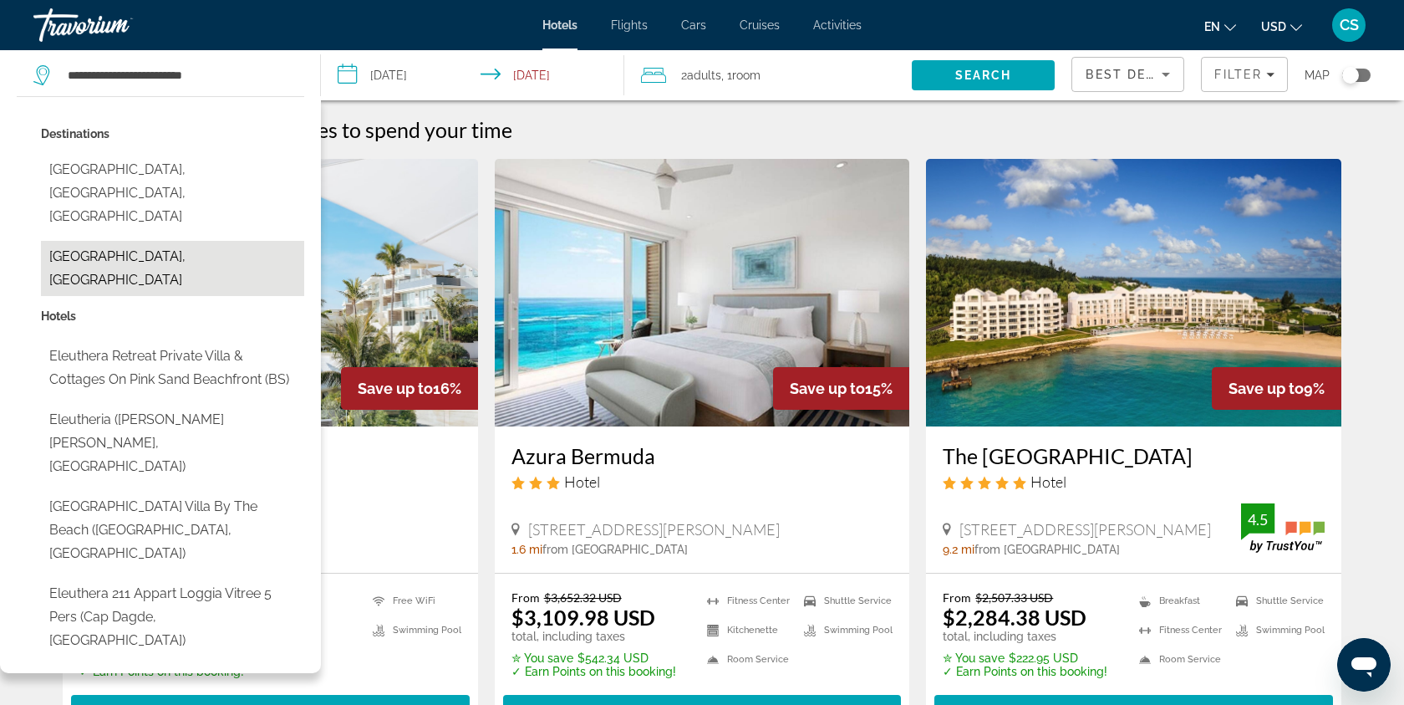
click at [214, 241] on button "[GEOGRAPHIC_DATA], [GEOGRAPHIC_DATA]" at bounding box center [172, 268] width 263 height 55
type input "**********"
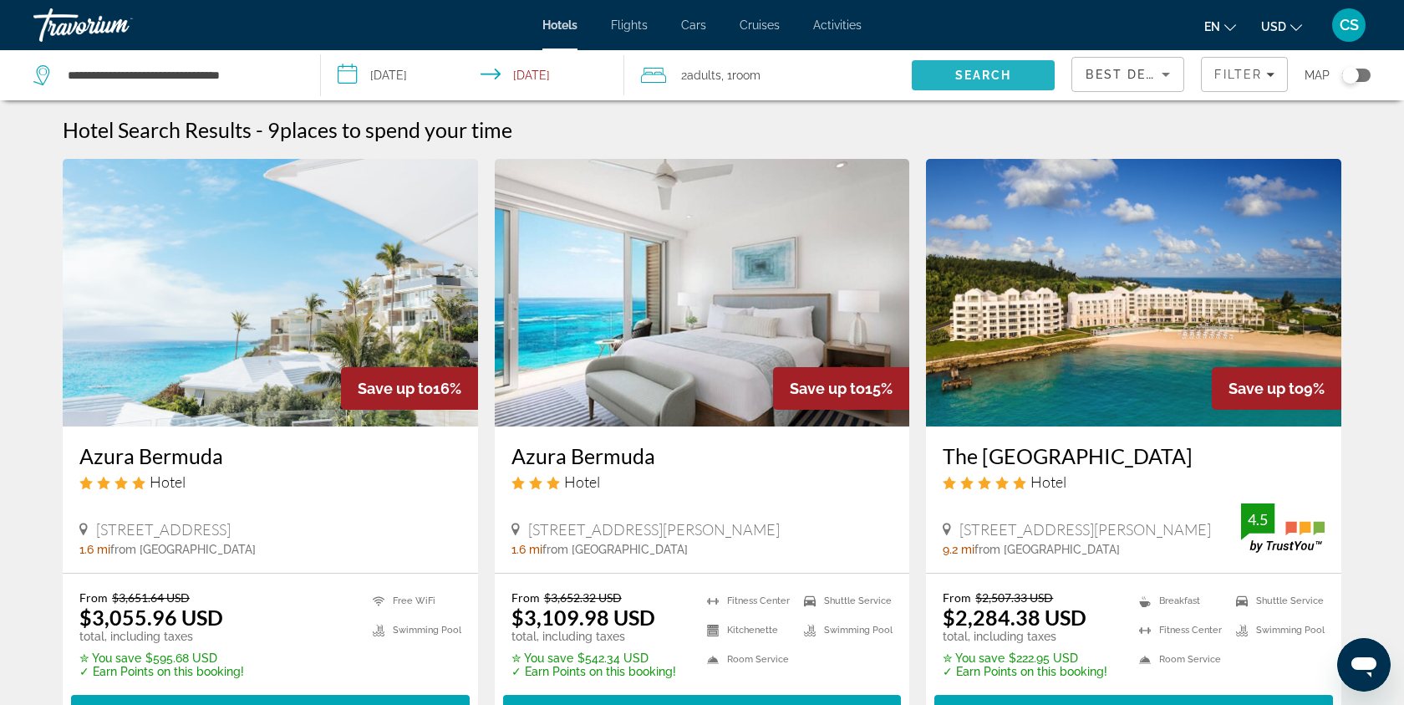
click at [992, 75] on span "Search" at bounding box center [983, 75] width 57 height 13
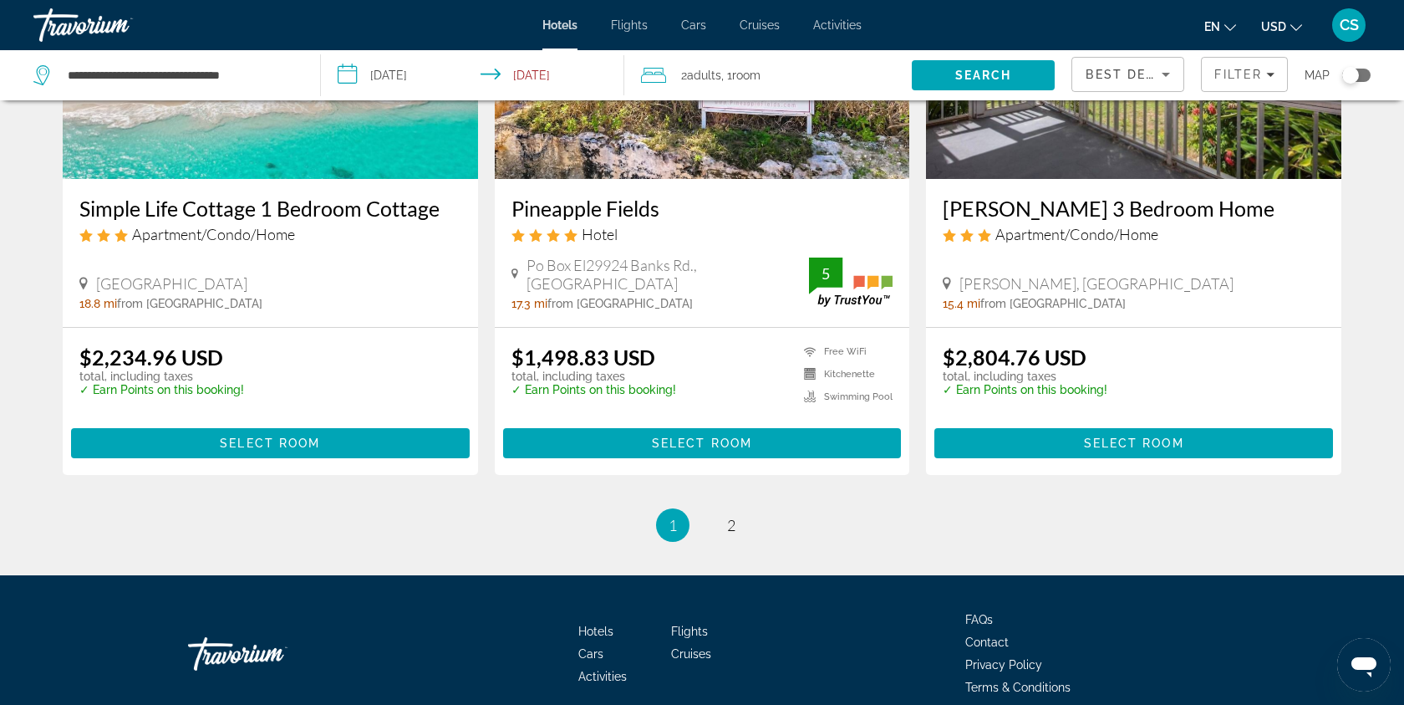
scroll to position [2148, 0]
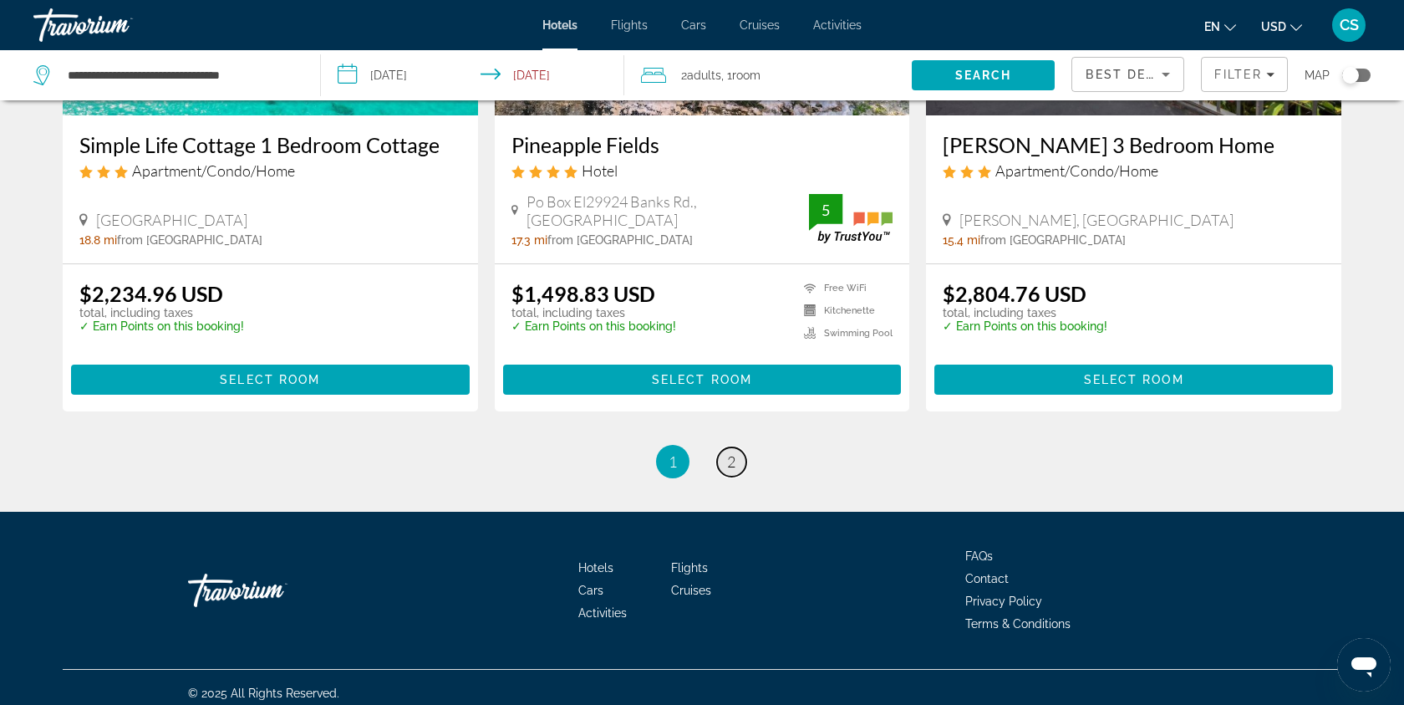
click at [731, 457] on span "2" at bounding box center [731, 461] width 8 height 18
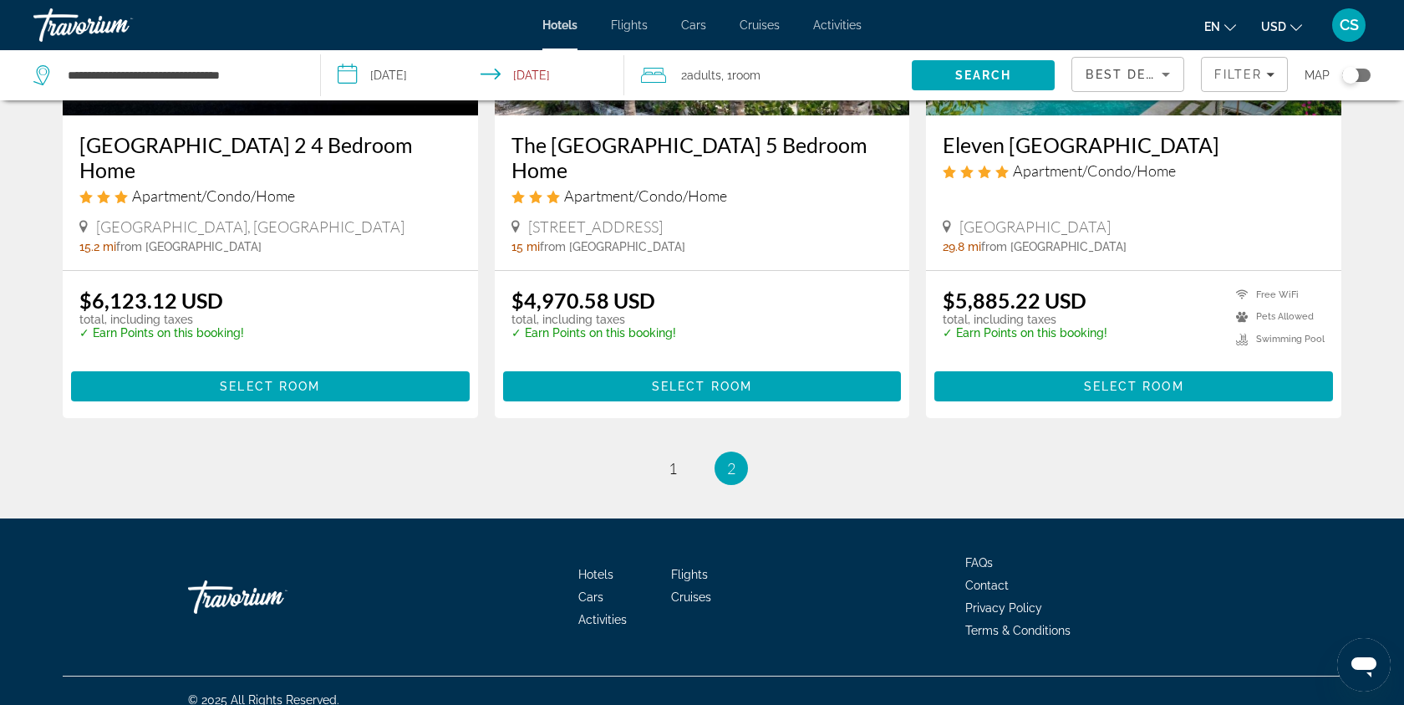
scroll to position [1458, 0]
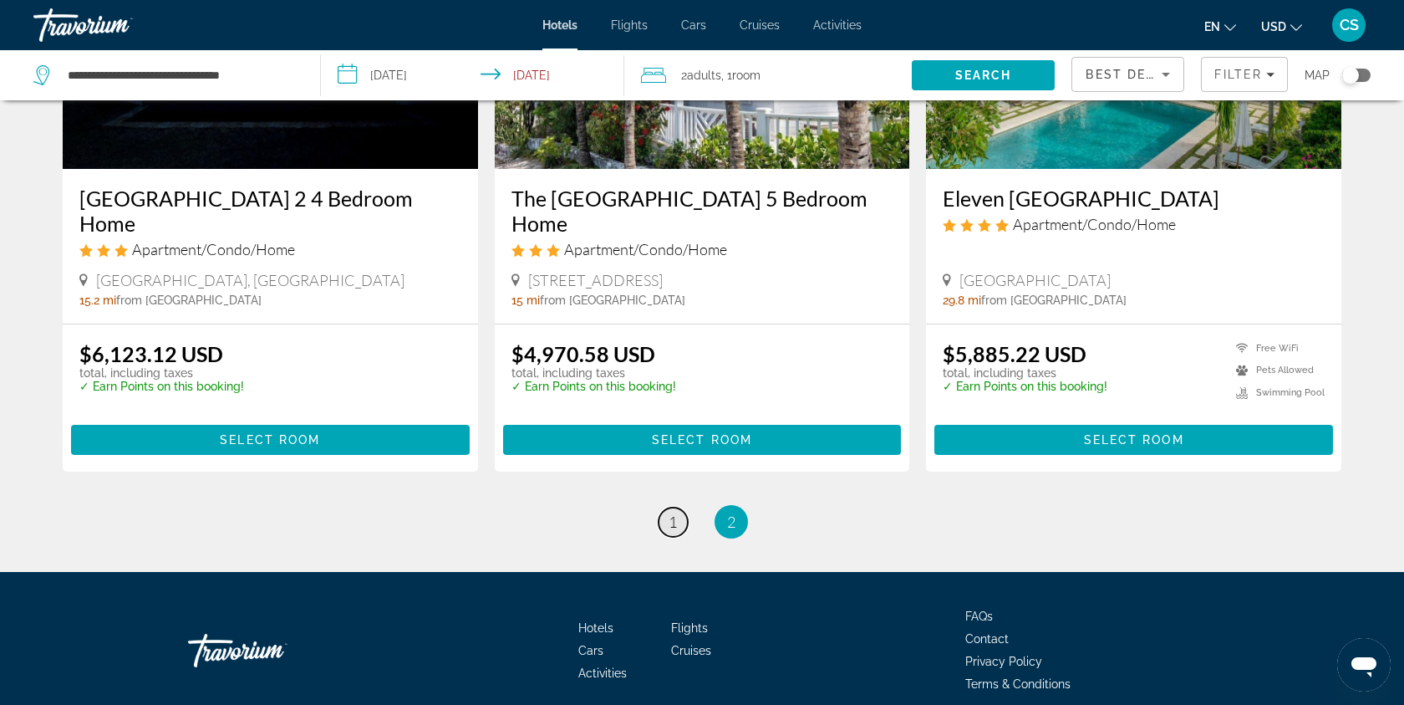
click at [678, 507] on link "page 1" at bounding box center [673, 521] width 29 height 29
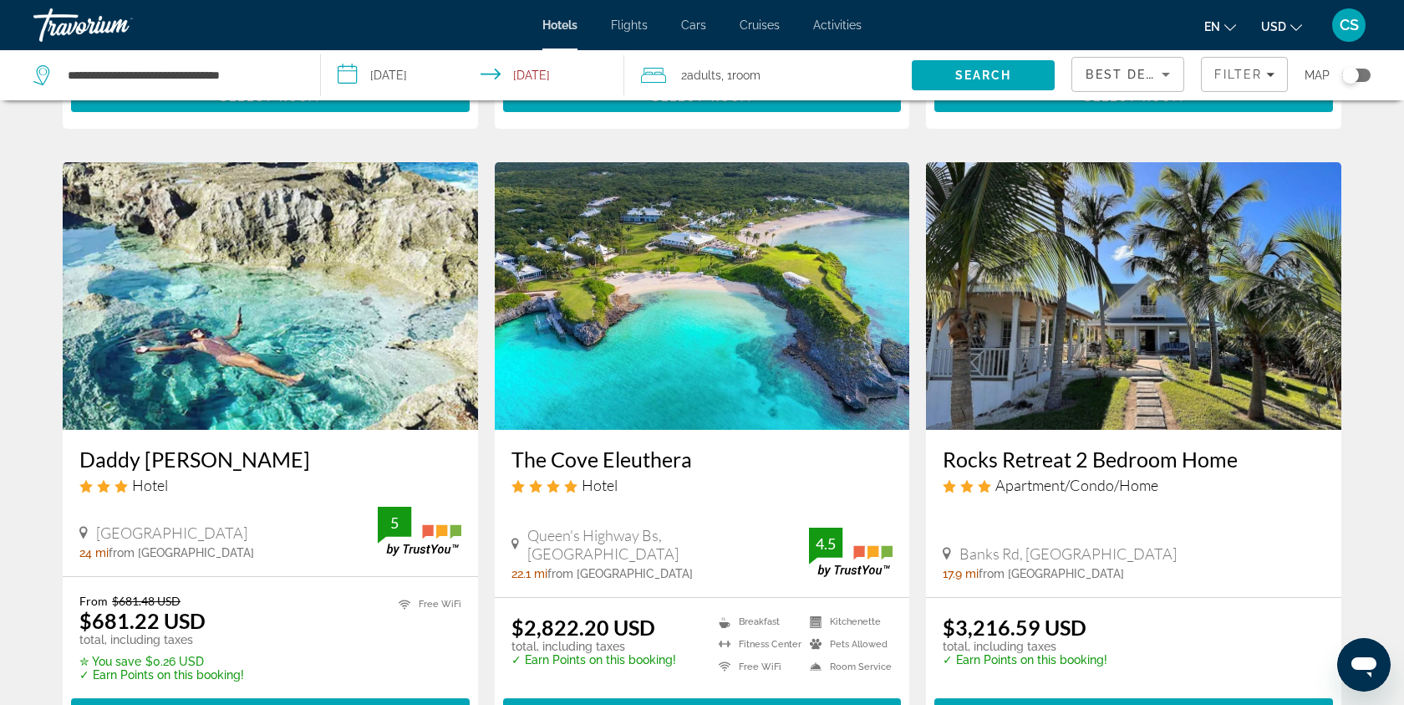
scroll to position [613, 0]
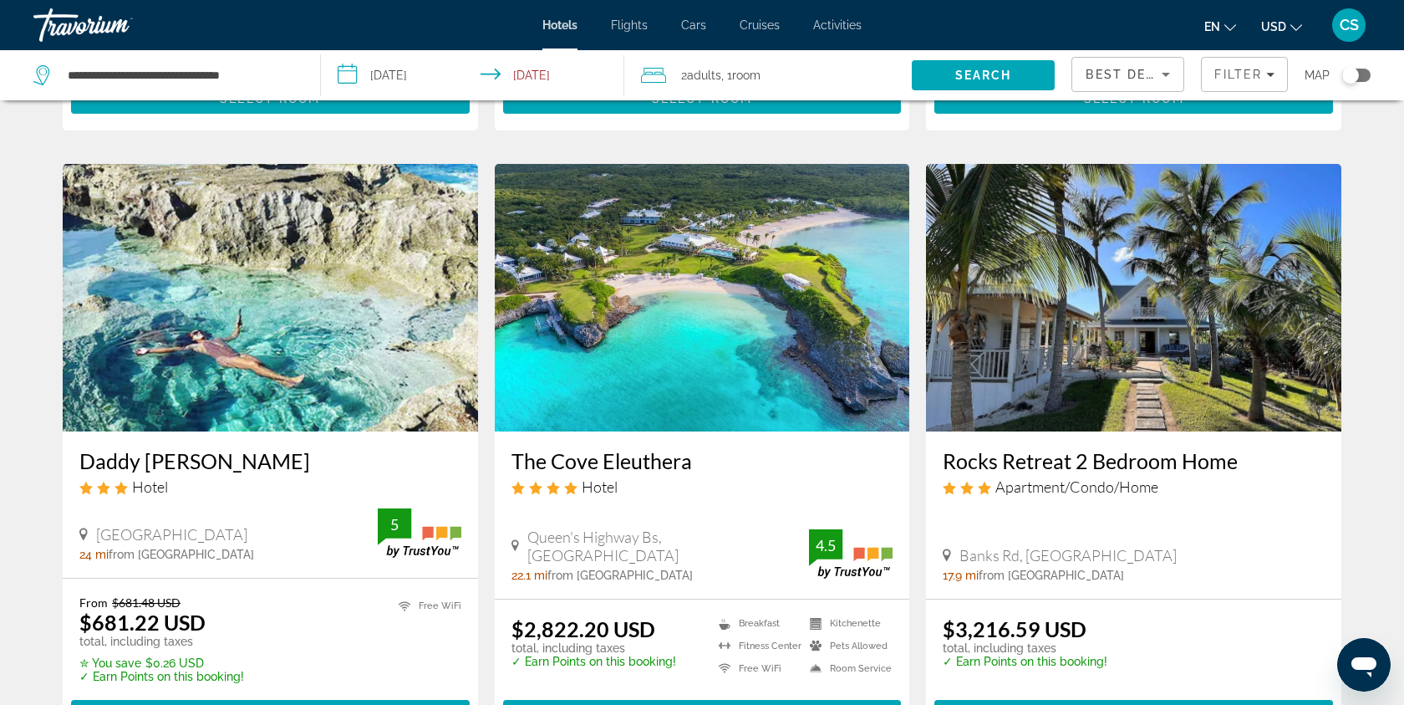
click at [414, 335] on img "Main content" at bounding box center [270, 297] width 415 height 267
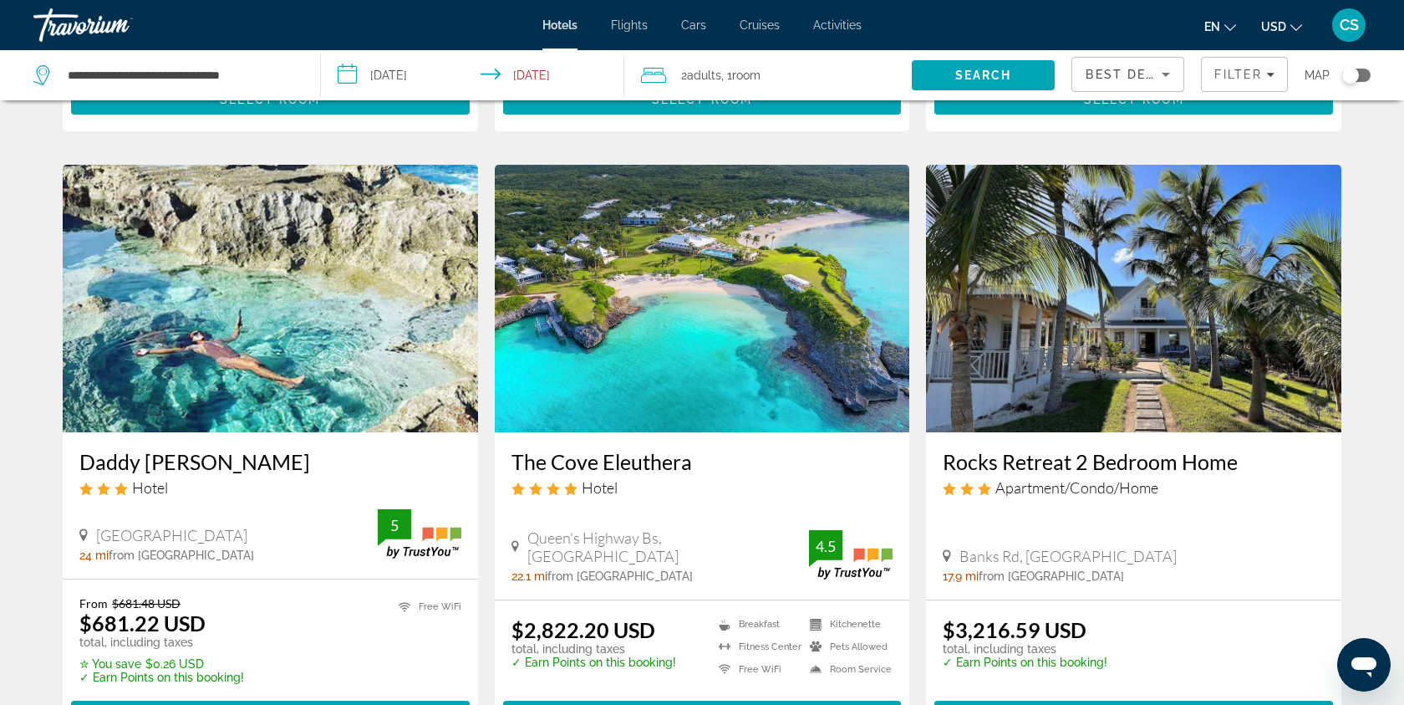
scroll to position [615, 0]
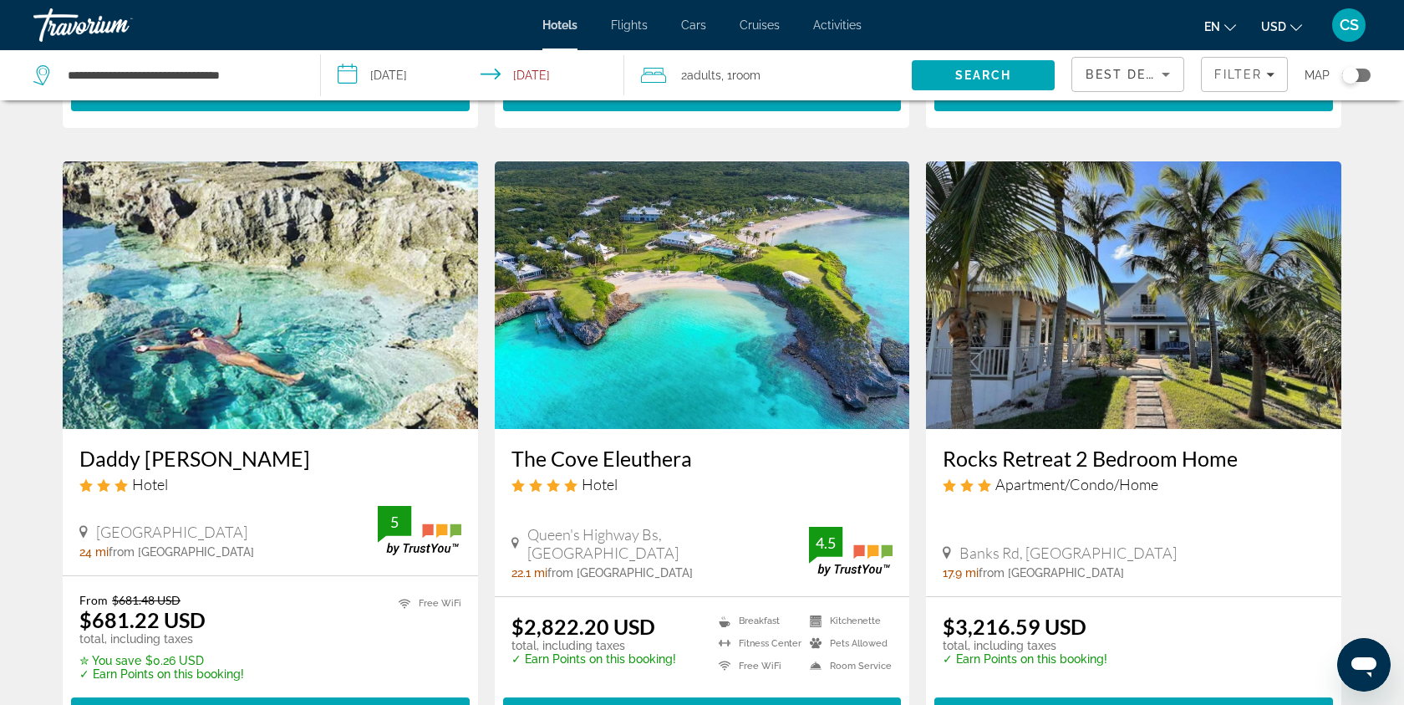
click at [709, 357] on img "Main content" at bounding box center [702, 294] width 415 height 267
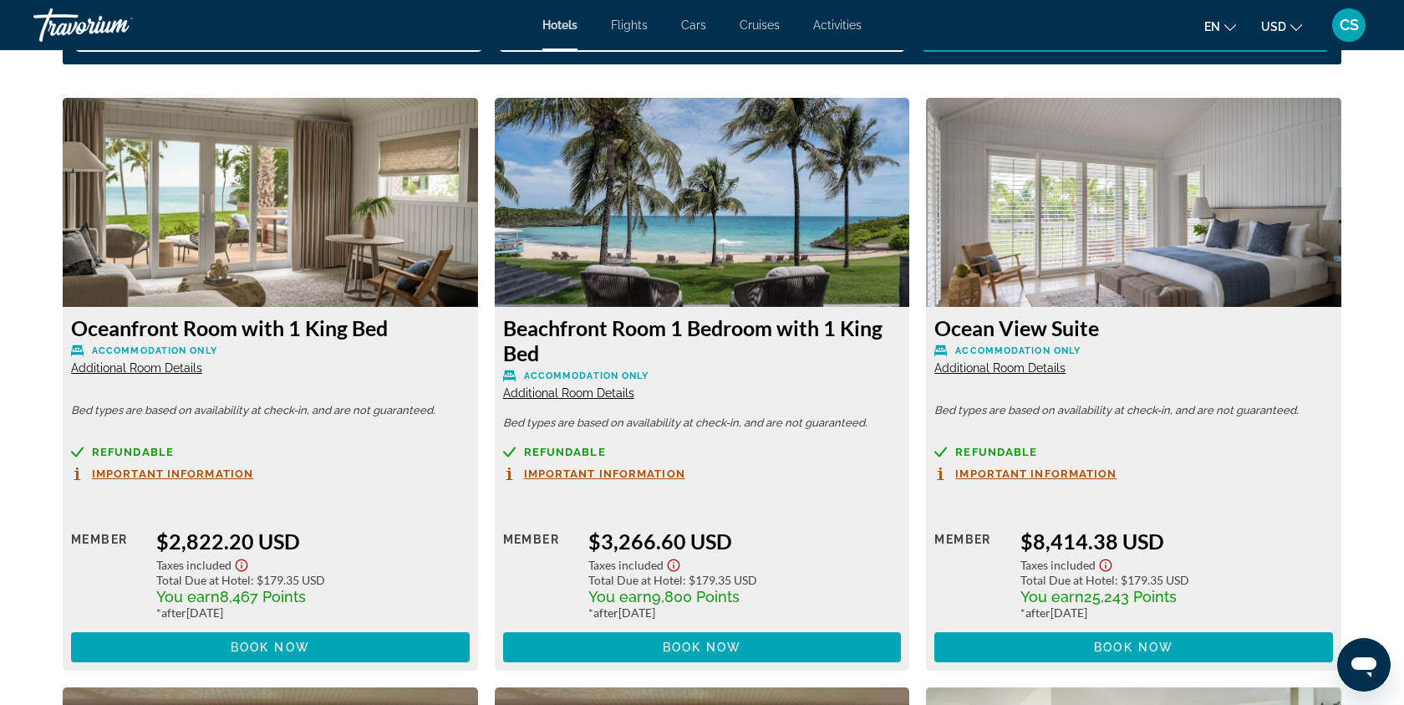
scroll to position [2264, 0]
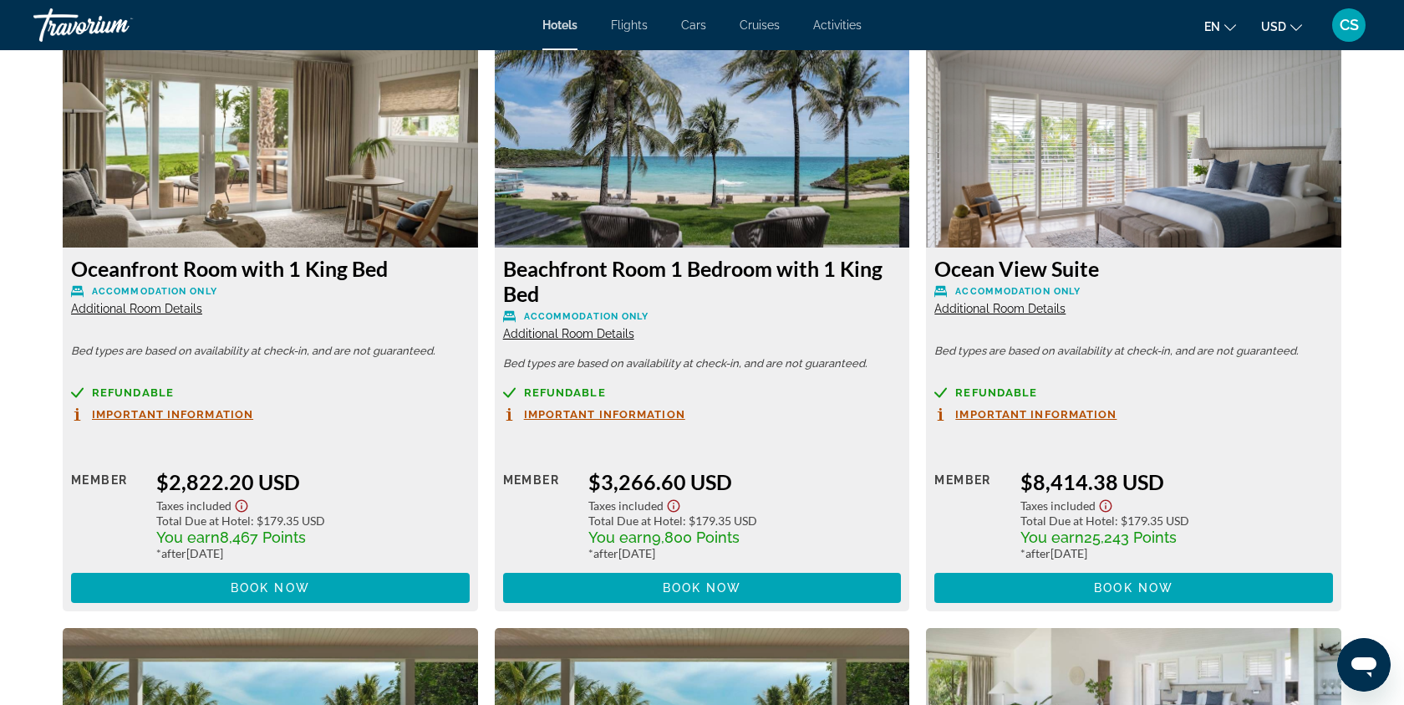
click at [206, 415] on span "Important Information" at bounding box center [172, 414] width 161 height 11
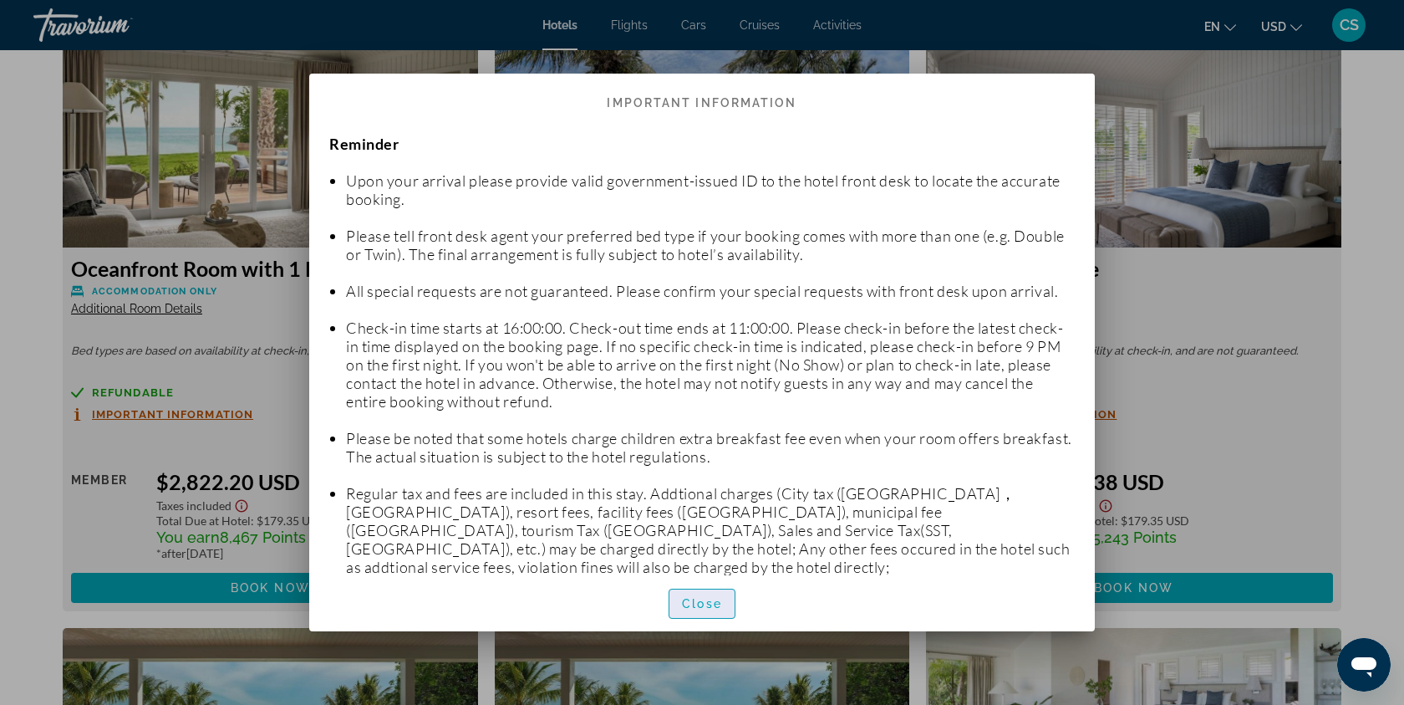
click at [694, 603] on span "Close" at bounding box center [702, 603] width 40 height 13
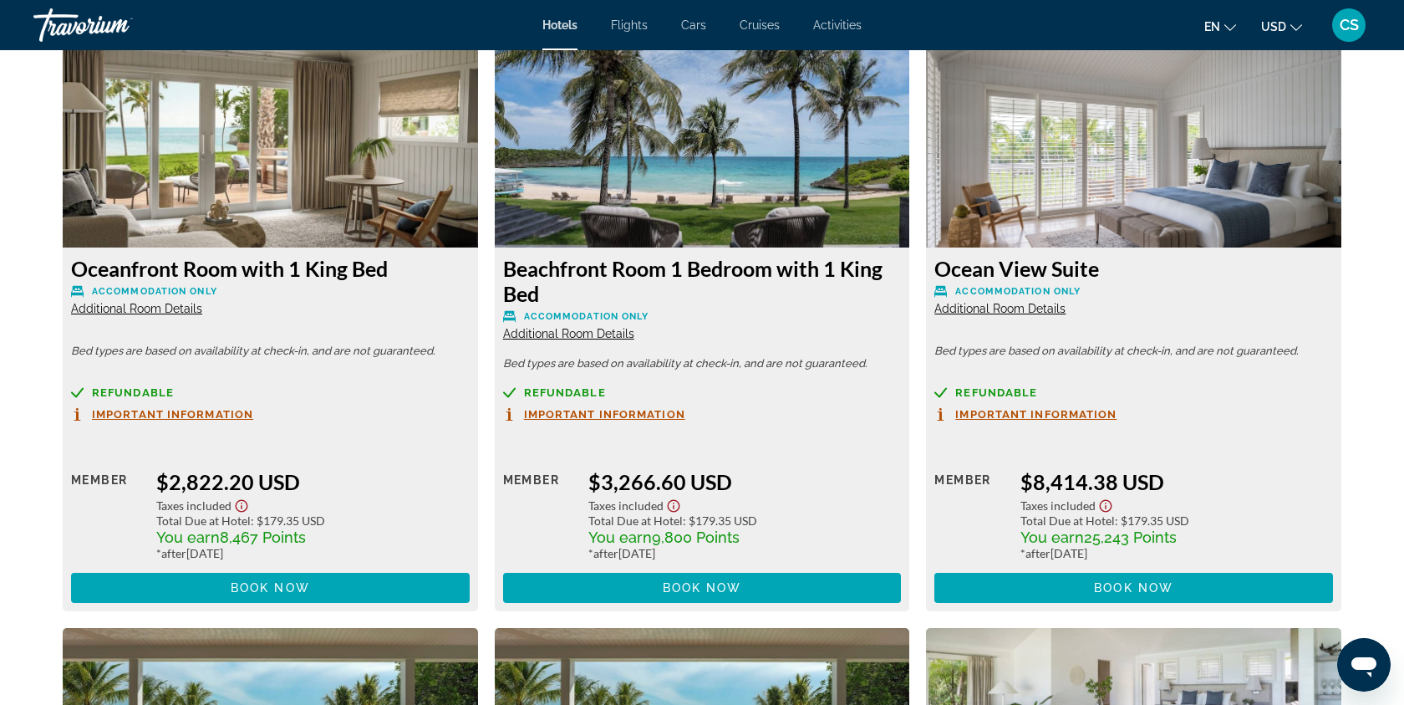
click at [187, 308] on span "Additional Room Details" at bounding box center [136, 308] width 131 height 13
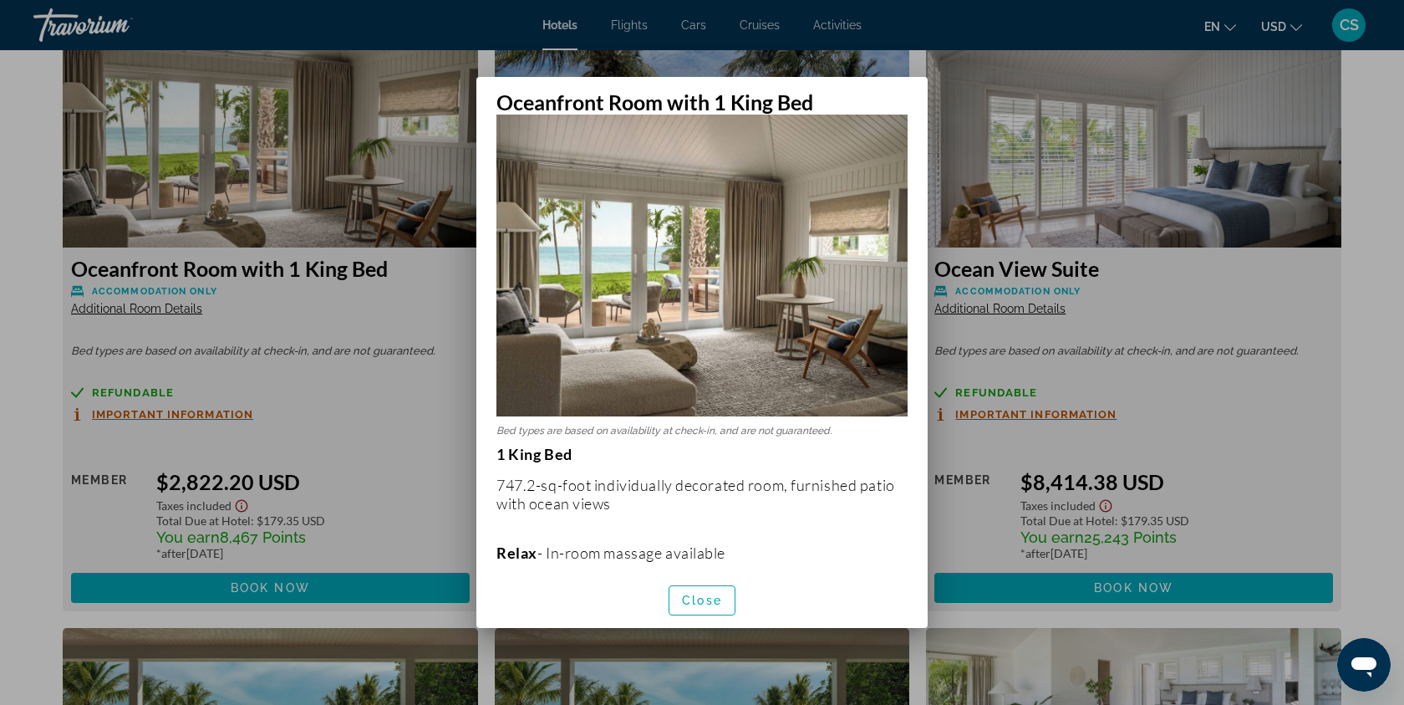
scroll to position [12, 0]
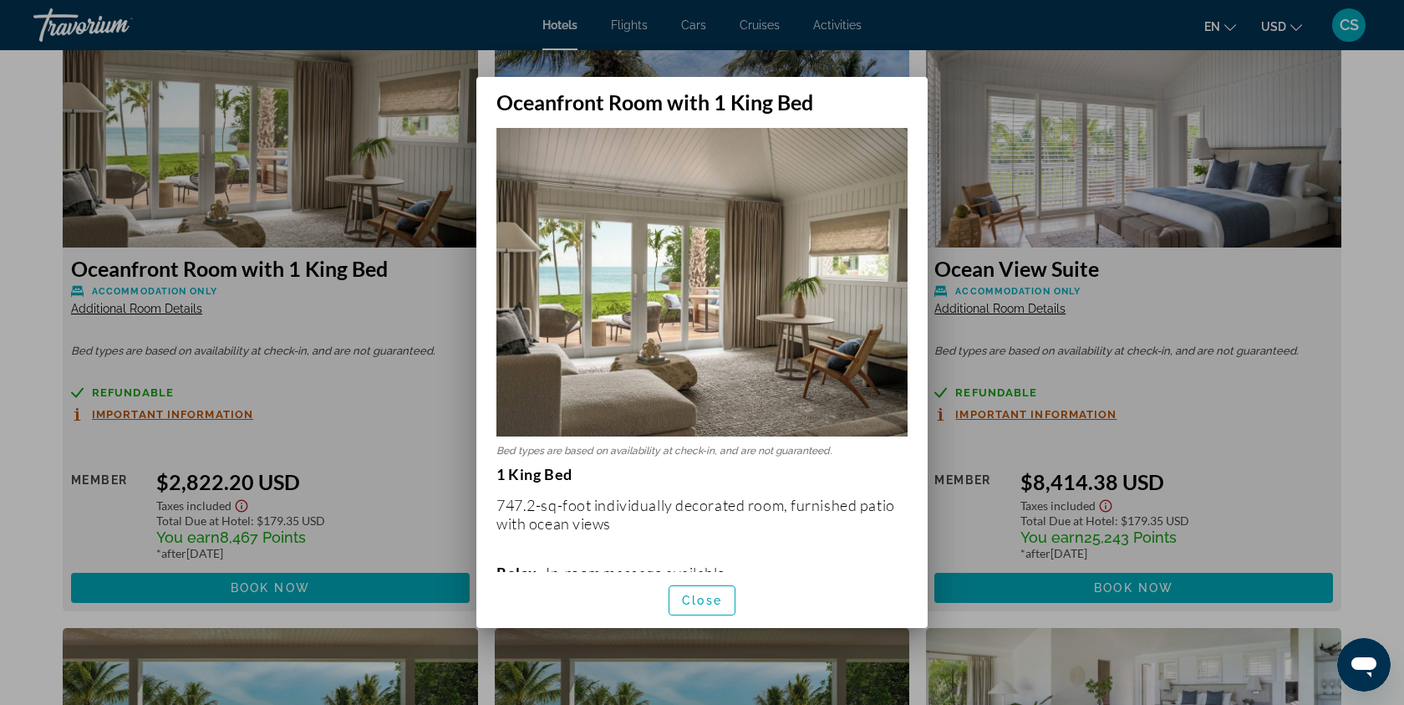
click at [914, 69] on div at bounding box center [702, 352] width 1404 height 705
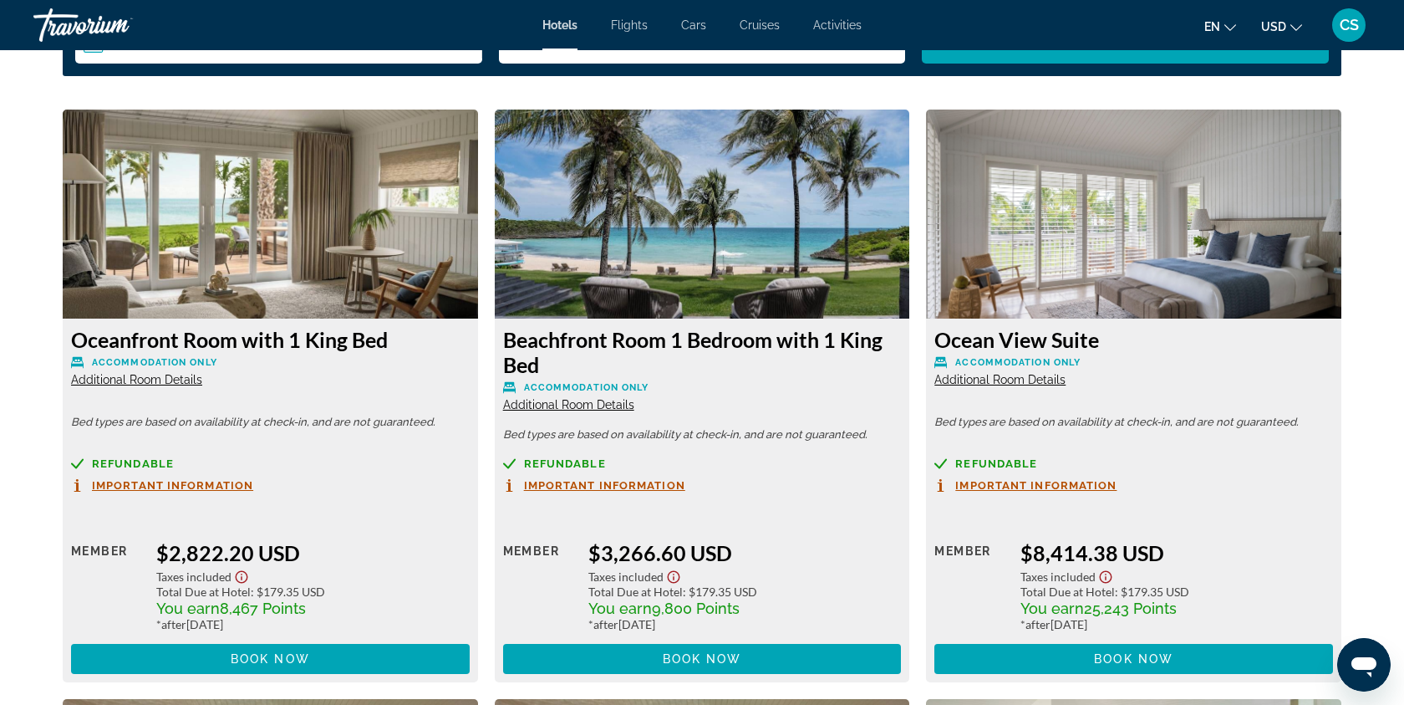
scroll to position [2306, 0]
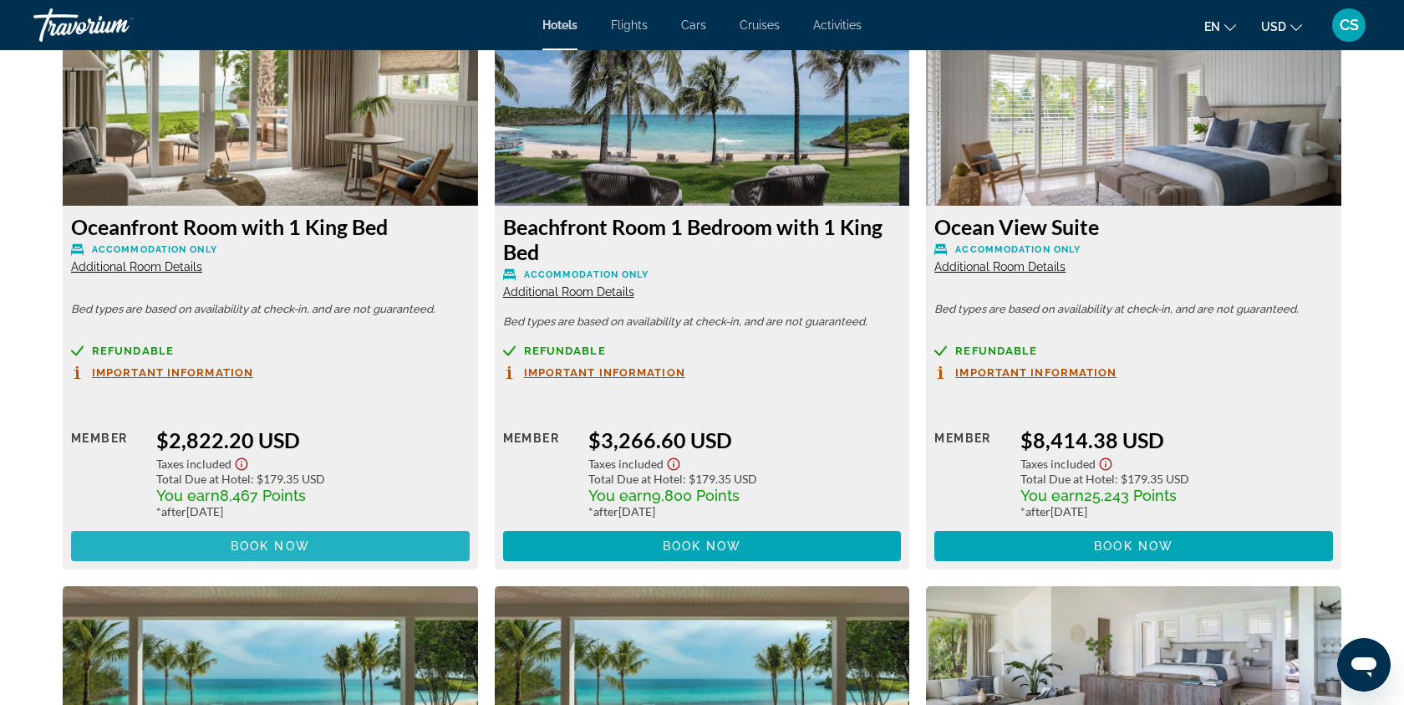
click at [275, 544] on span "Book now" at bounding box center [270, 545] width 79 height 13
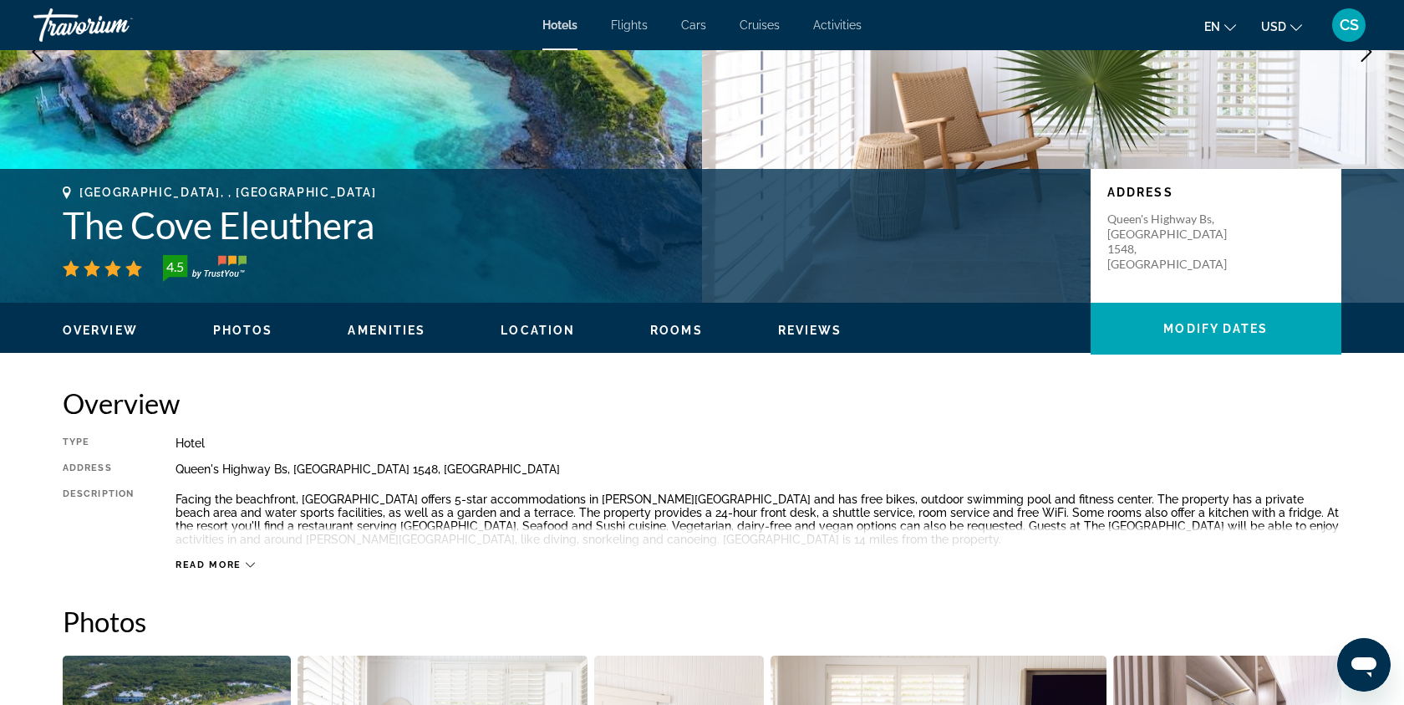
scroll to position [153, 0]
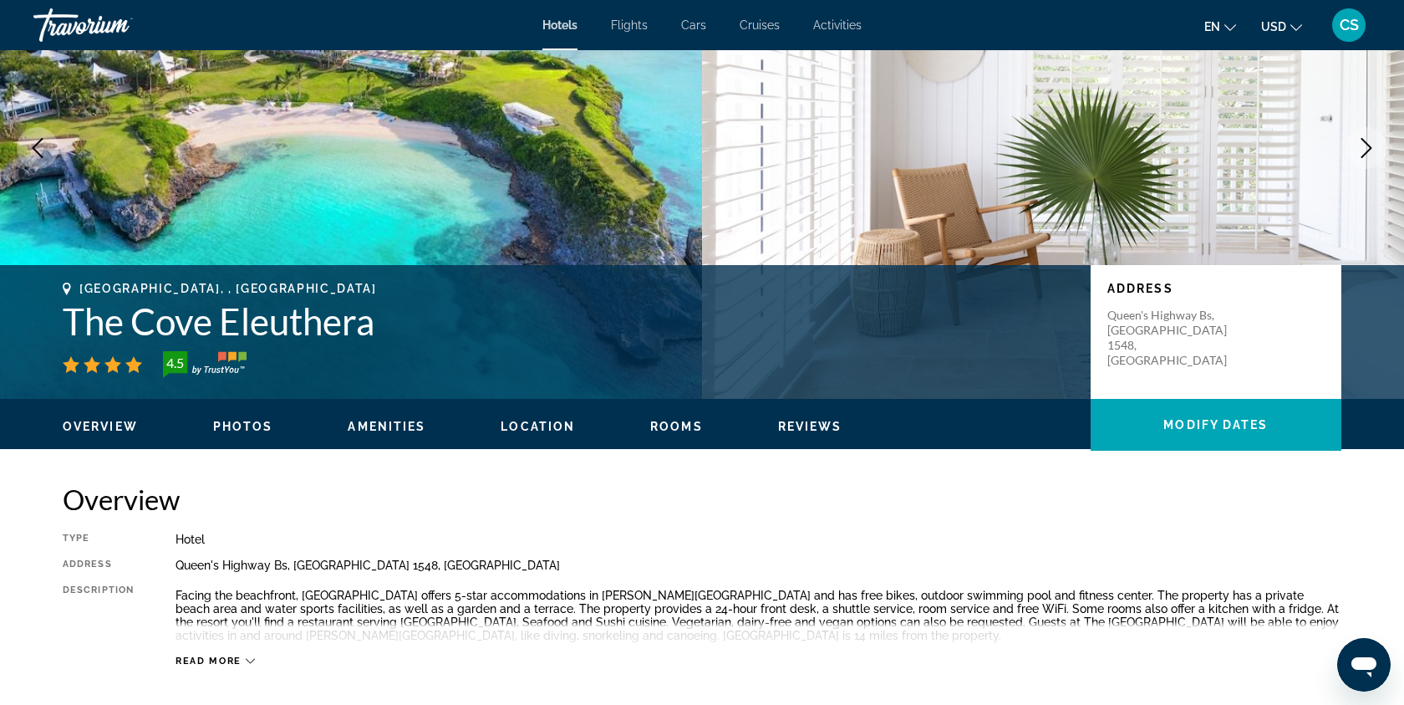
click at [246, 425] on span "Photos" at bounding box center [243, 426] width 60 height 13
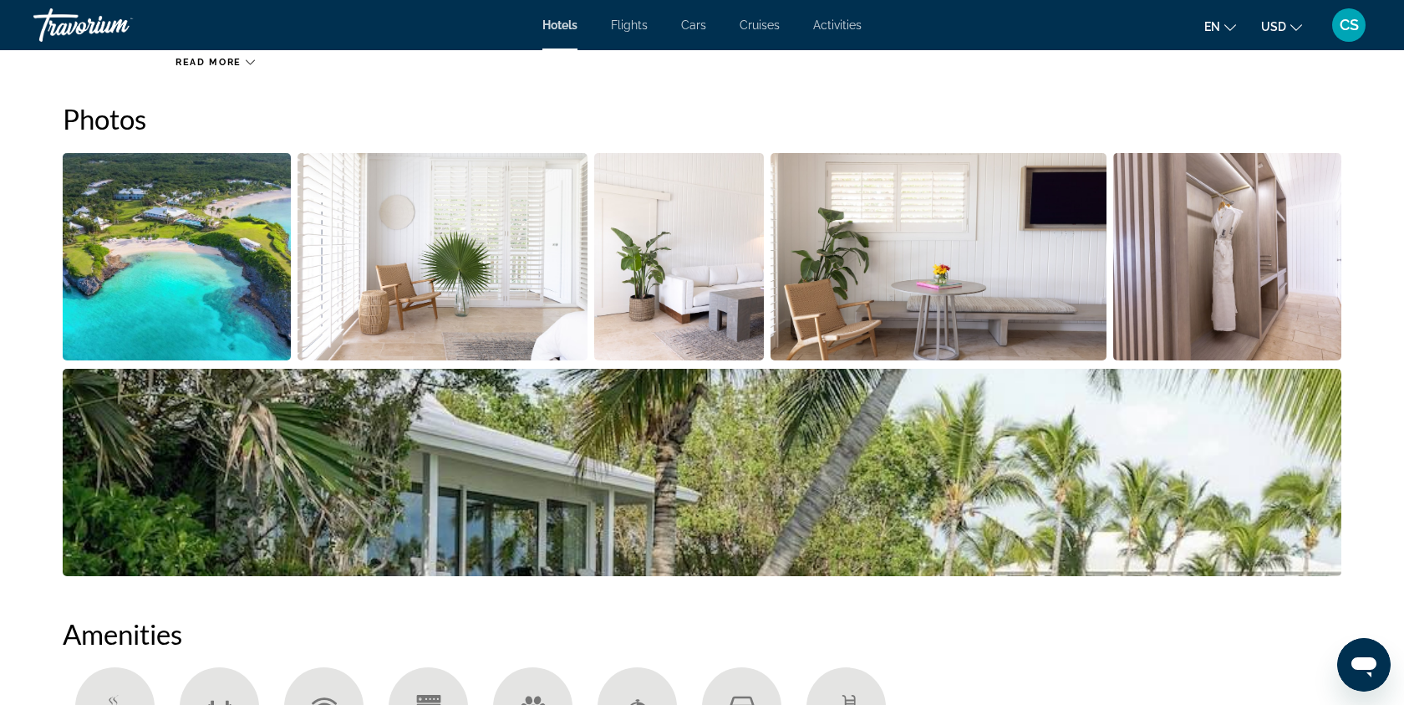
scroll to position [753, 0]
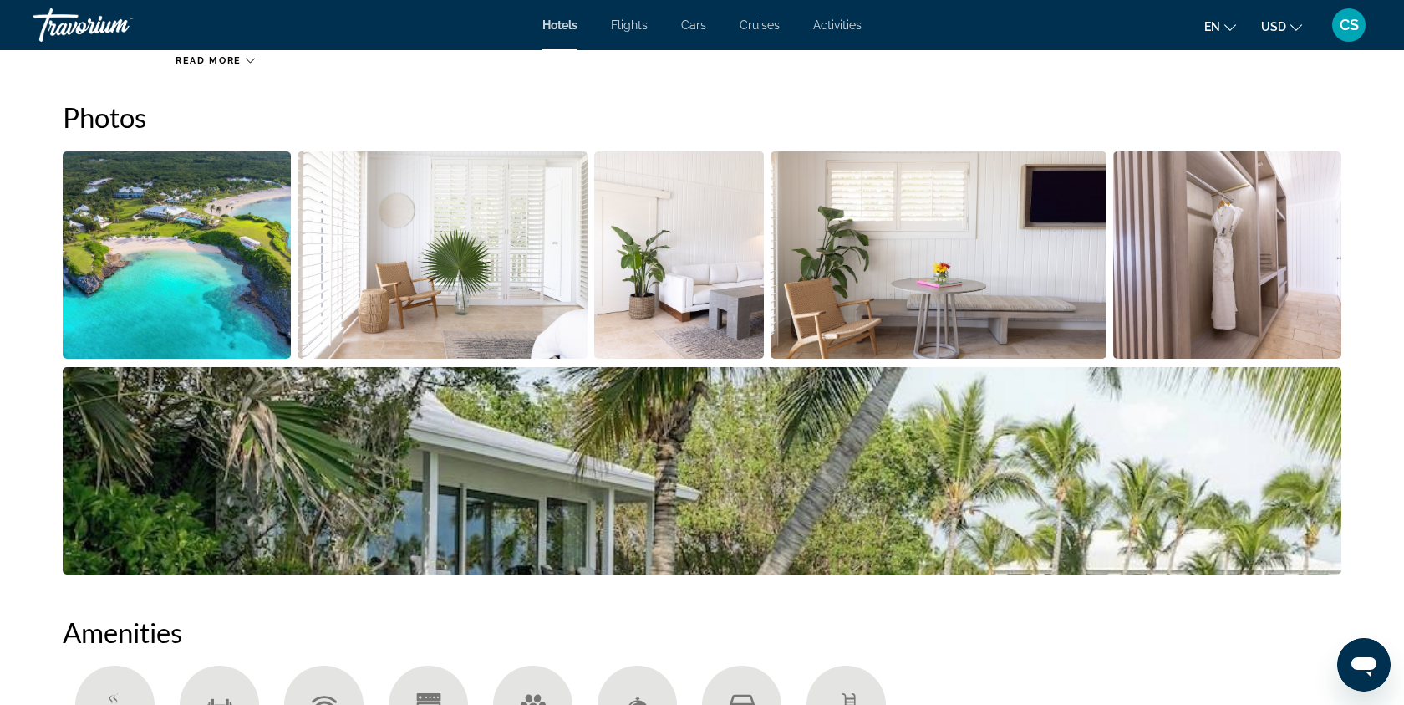
click at [470, 318] on img "Open full-screen image slider" at bounding box center [443, 254] width 291 height 207
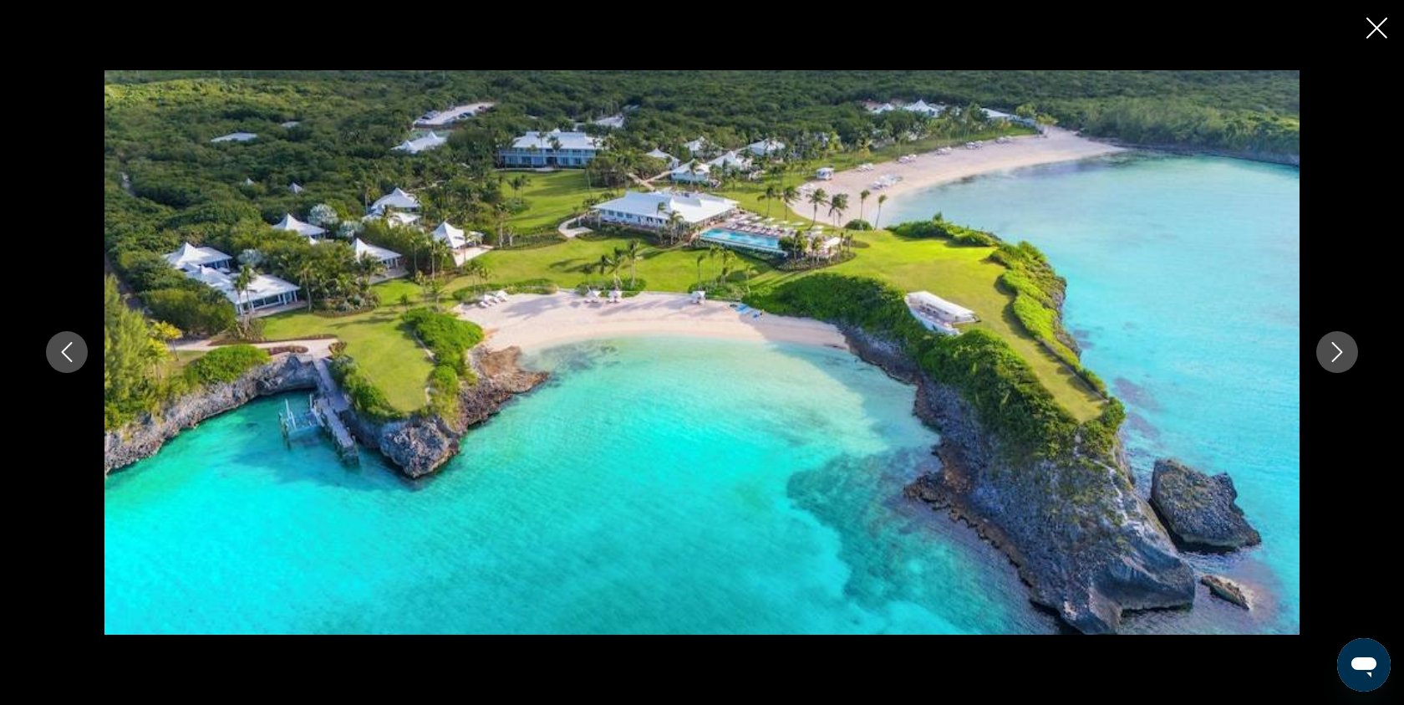
click at [1340, 352] on icon "Next image" at bounding box center [1337, 352] width 20 height 20
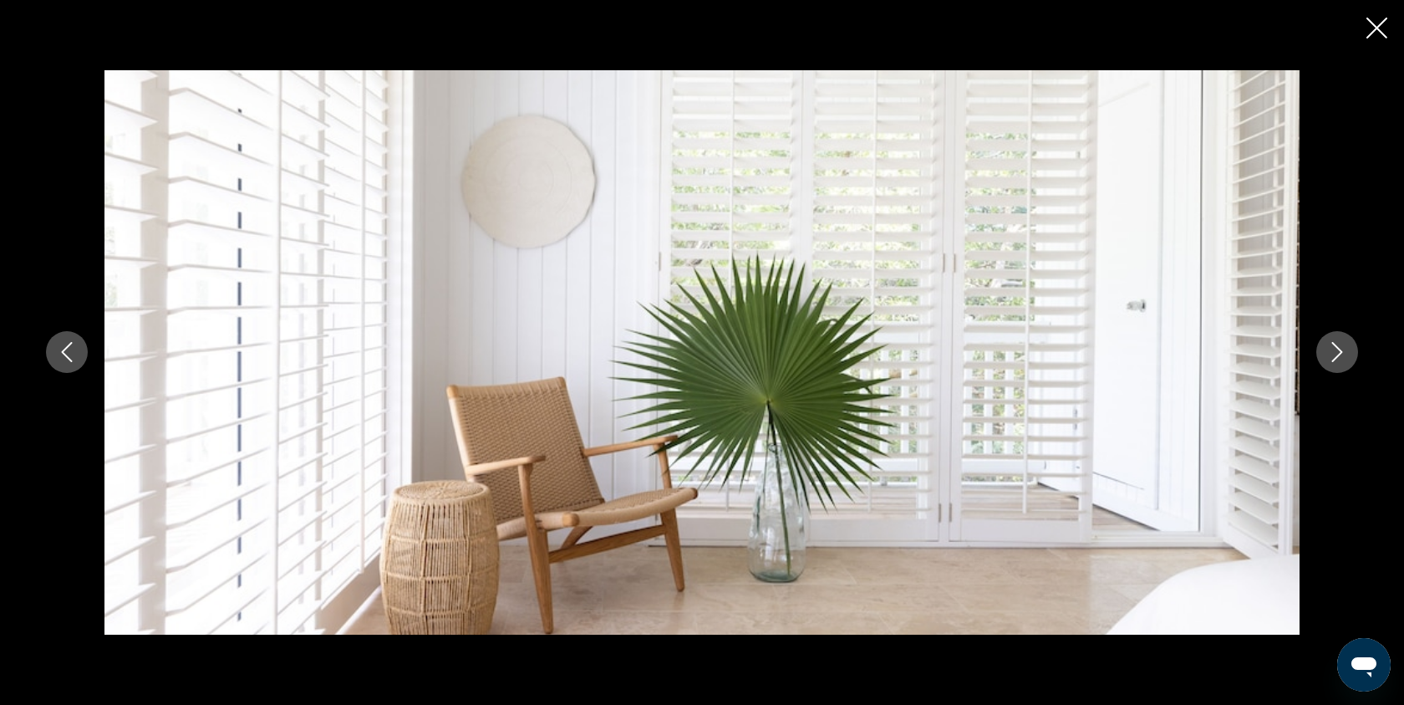
click at [1340, 352] on icon "Next image" at bounding box center [1337, 352] width 20 height 20
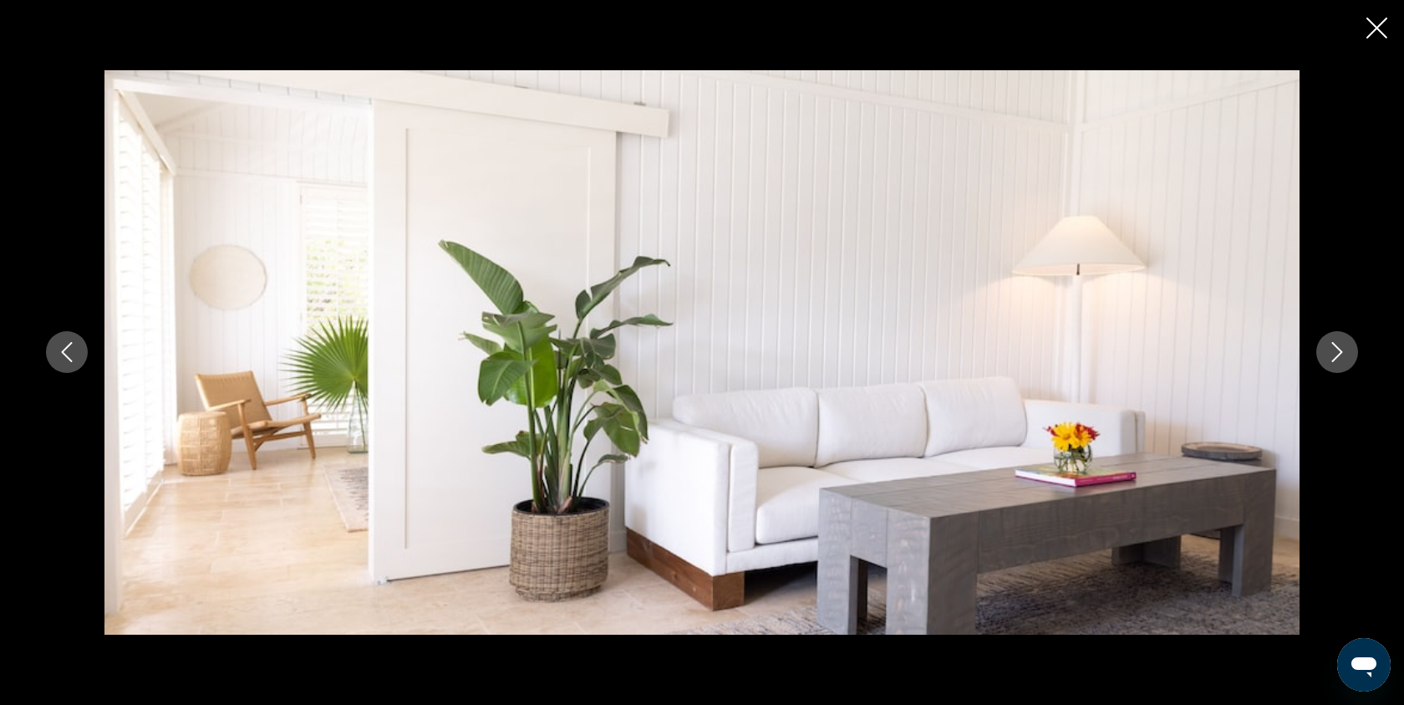
click at [1340, 352] on icon "Next image" at bounding box center [1337, 352] width 20 height 20
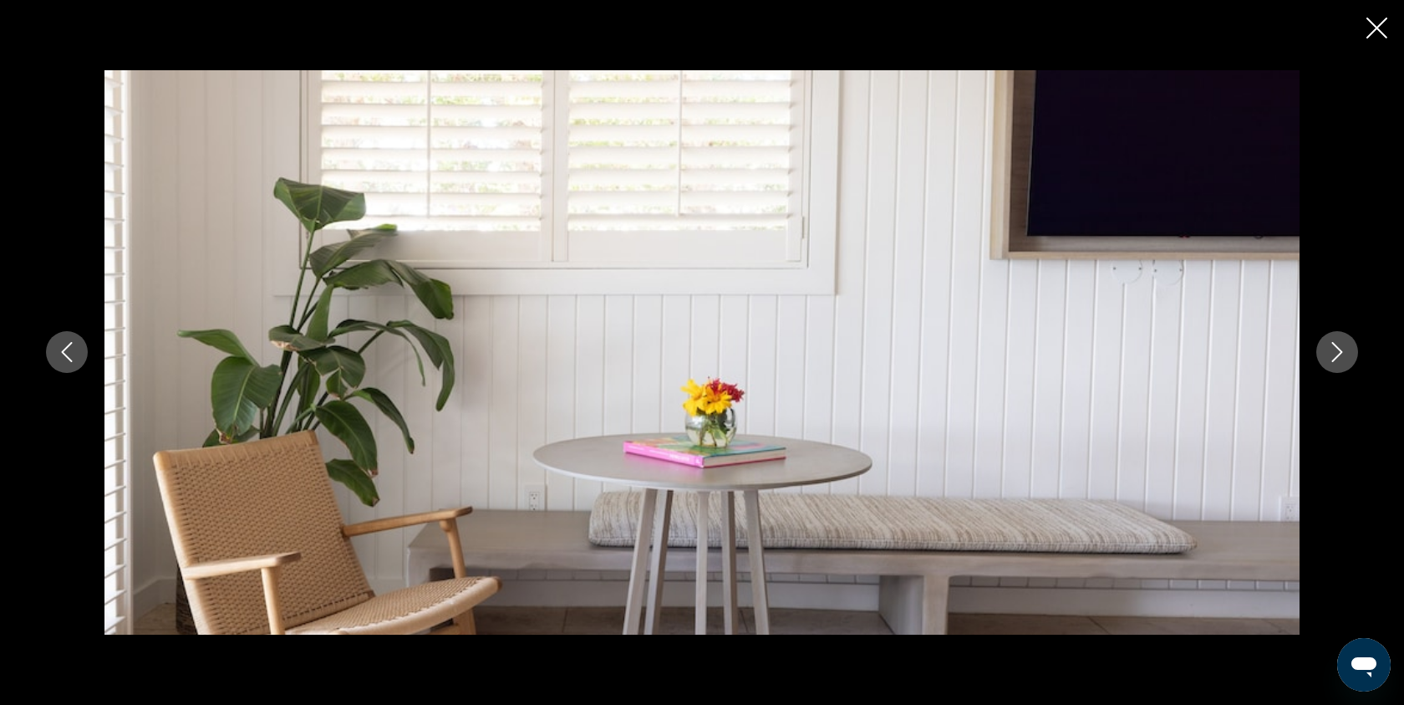
click at [1340, 352] on icon "Next image" at bounding box center [1337, 352] width 20 height 20
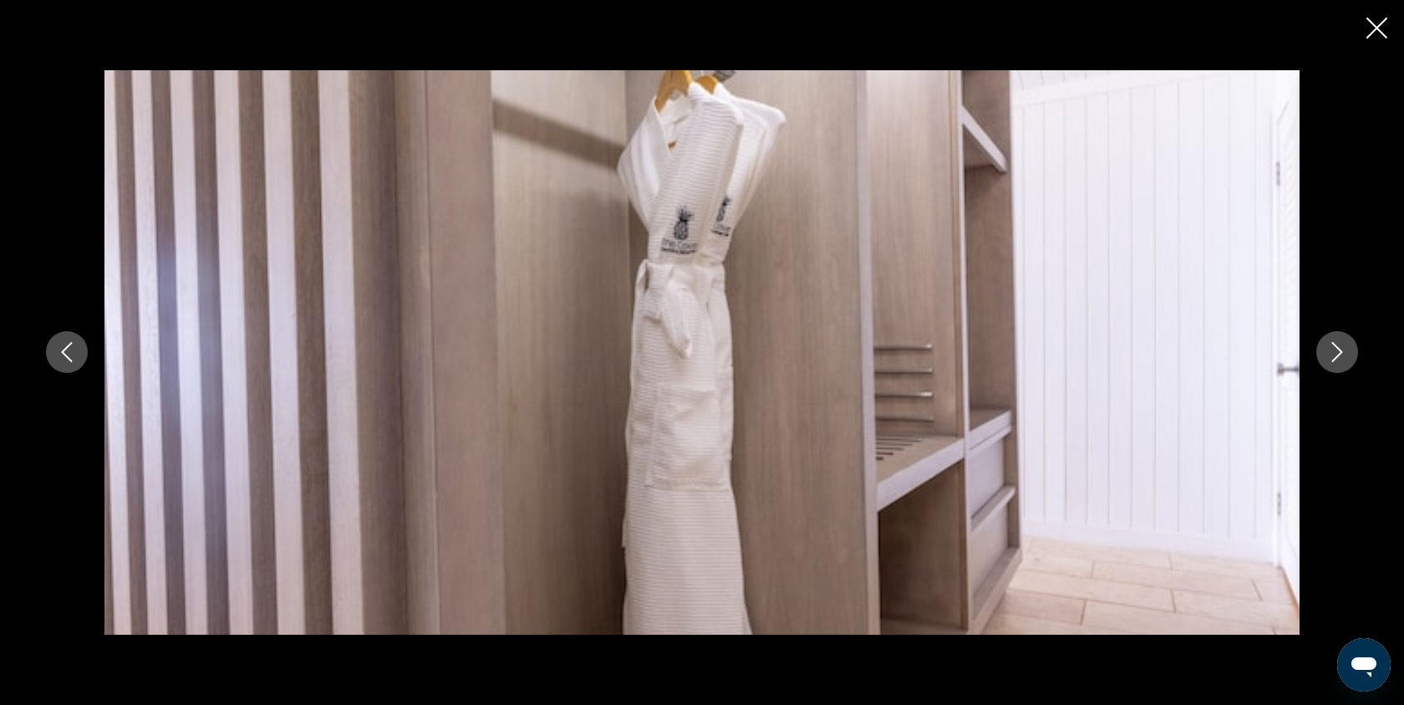
click at [1340, 352] on icon "Next image" at bounding box center [1337, 352] width 20 height 20
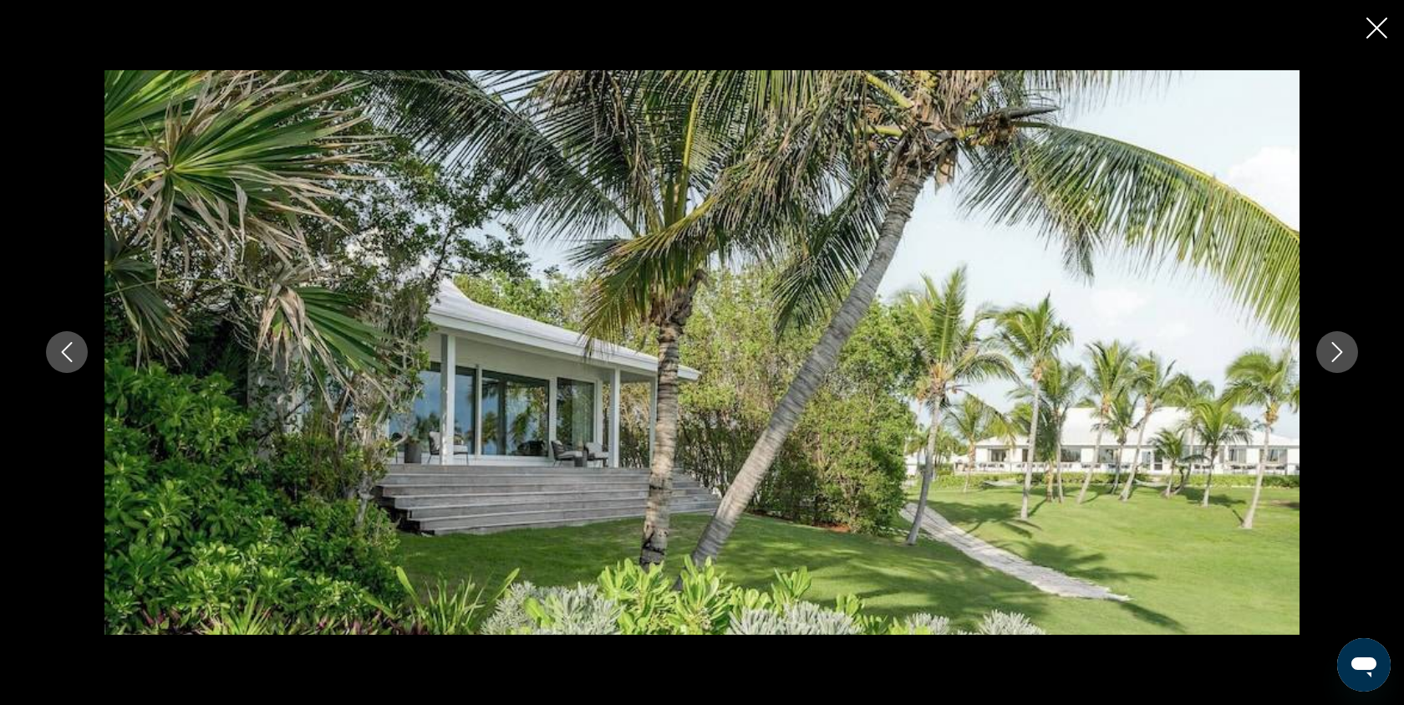
click at [1340, 352] on icon "Next image" at bounding box center [1337, 352] width 20 height 20
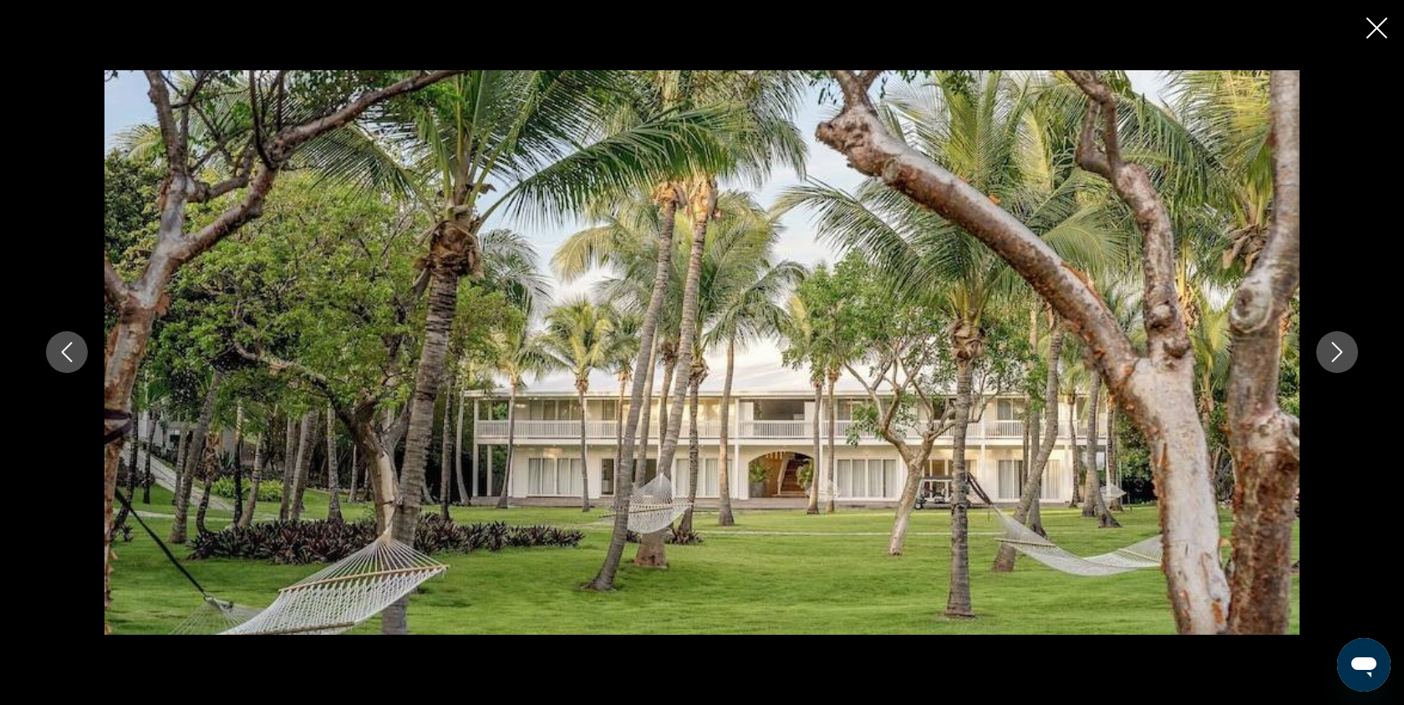
click at [1340, 352] on icon "Next image" at bounding box center [1337, 352] width 20 height 20
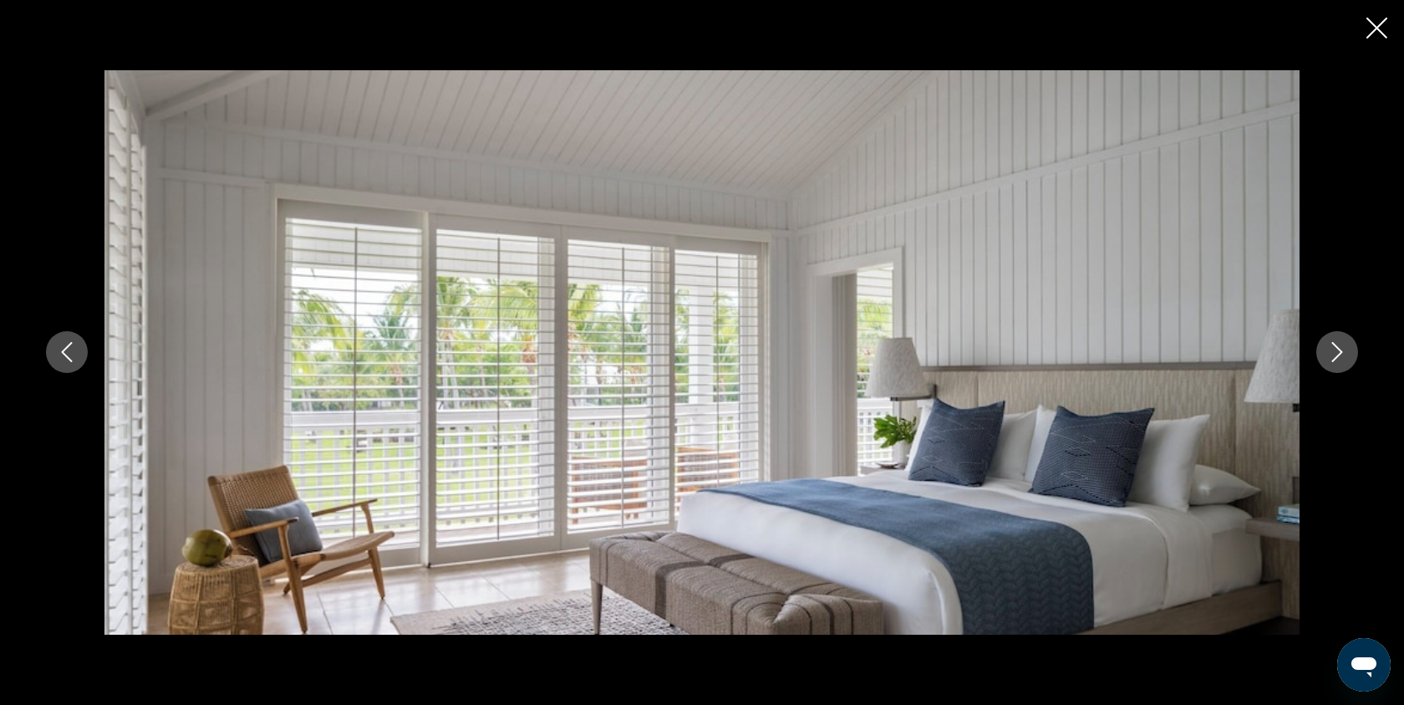
click at [73, 357] on icon "Previous image" at bounding box center [67, 352] width 20 height 20
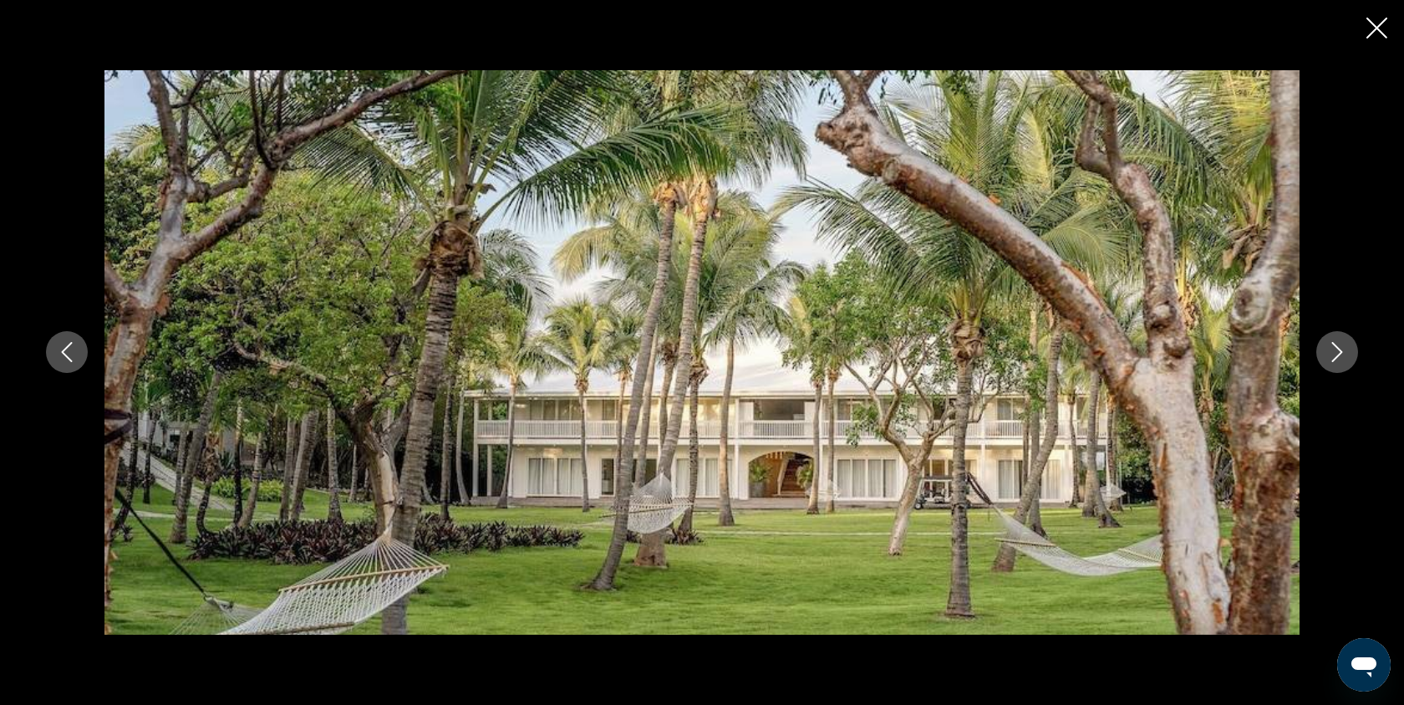
click at [1333, 361] on icon "Next image" at bounding box center [1337, 353] width 11 height 20
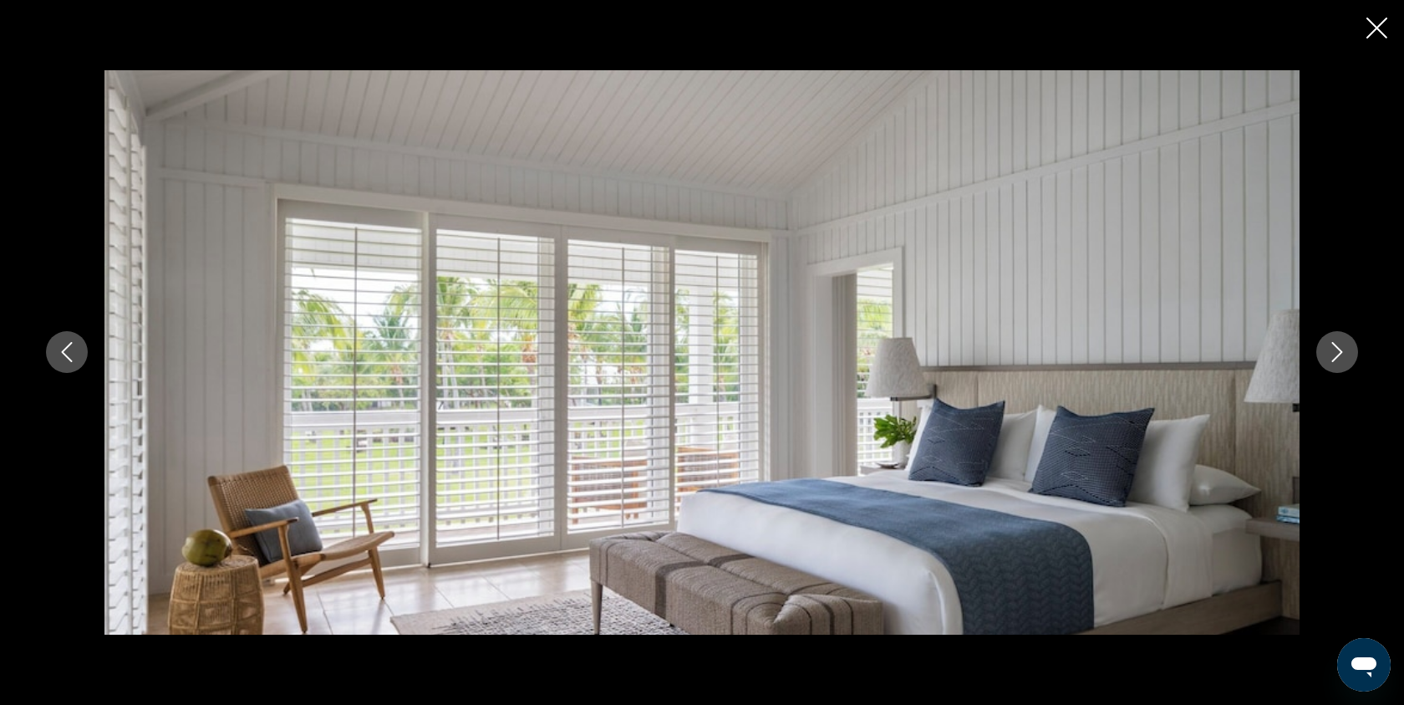
click at [1333, 361] on icon "Next image" at bounding box center [1337, 353] width 11 height 20
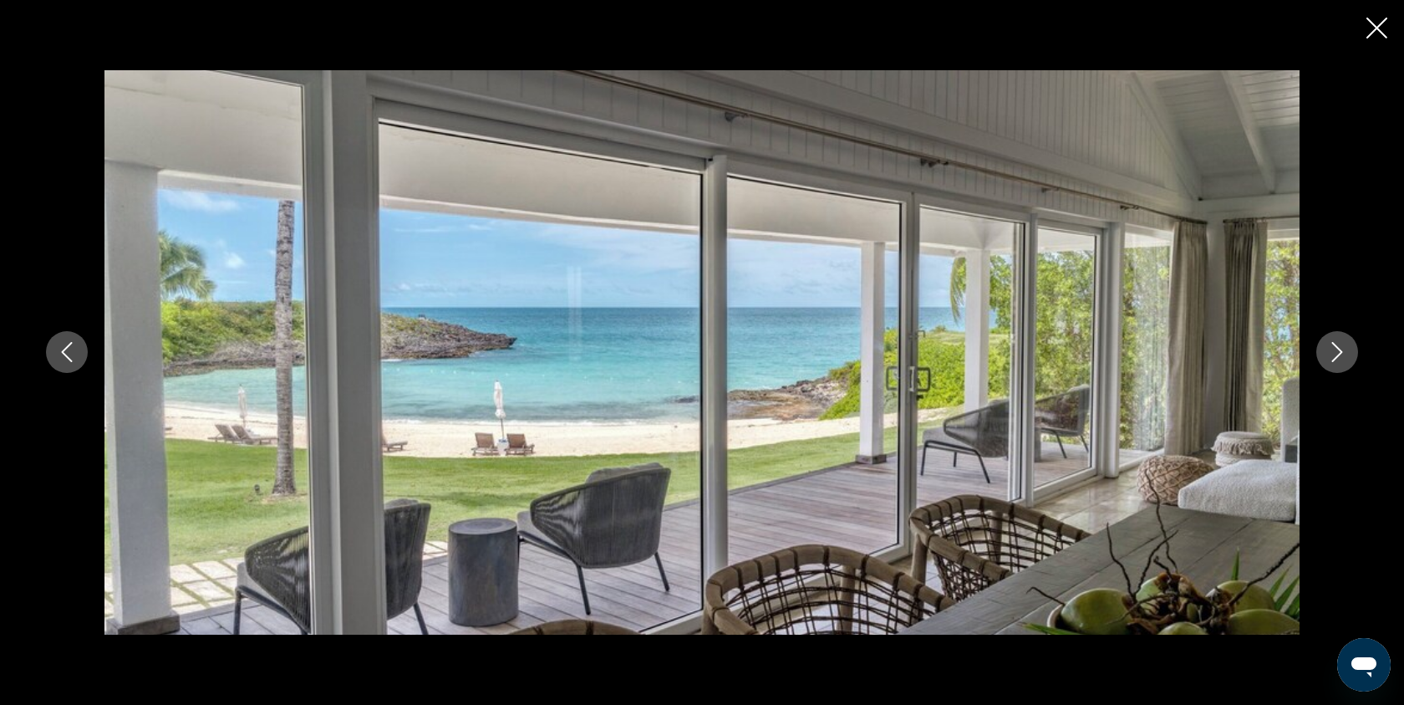
click at [1333, 360] on icon "Next image" at bounding box center [1337, 353] width 11 height 20
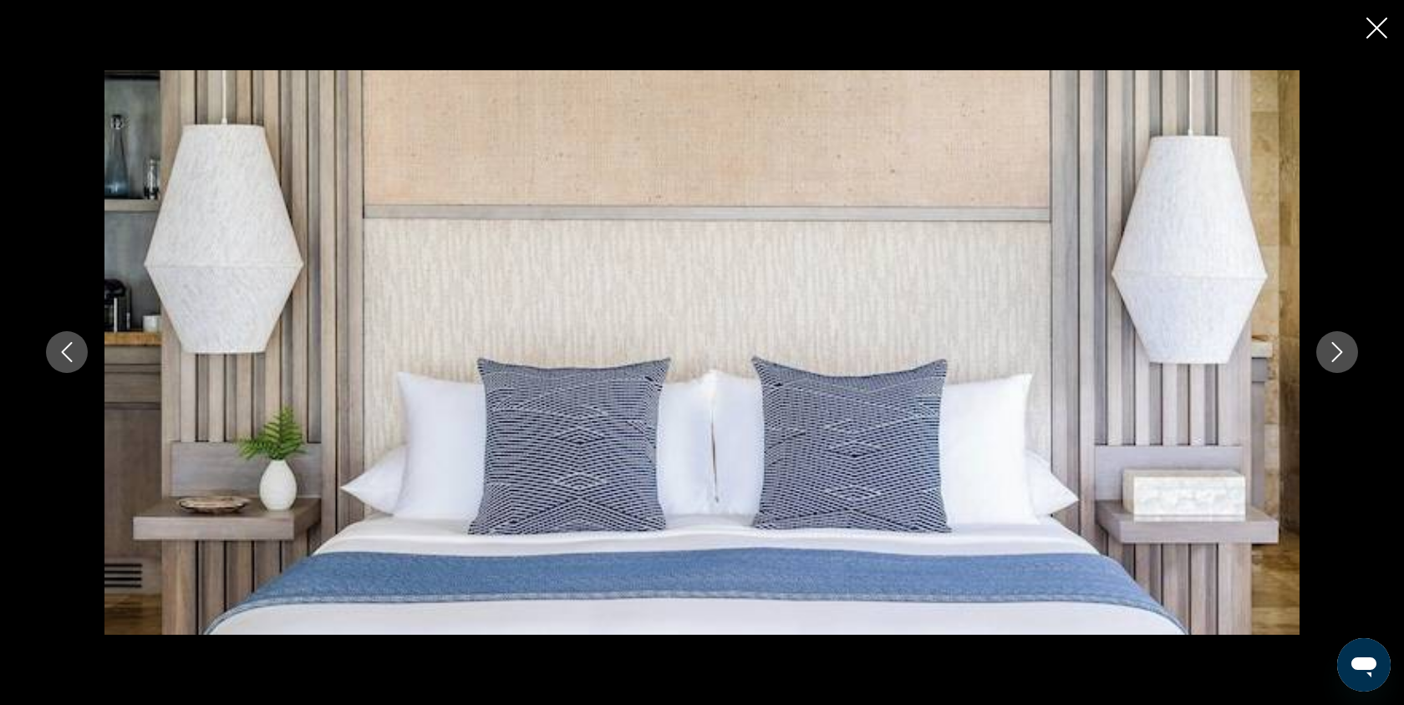
click at [1332, 361] on icon "Next image" at bounding box center [1337, 353] width 11 height 20
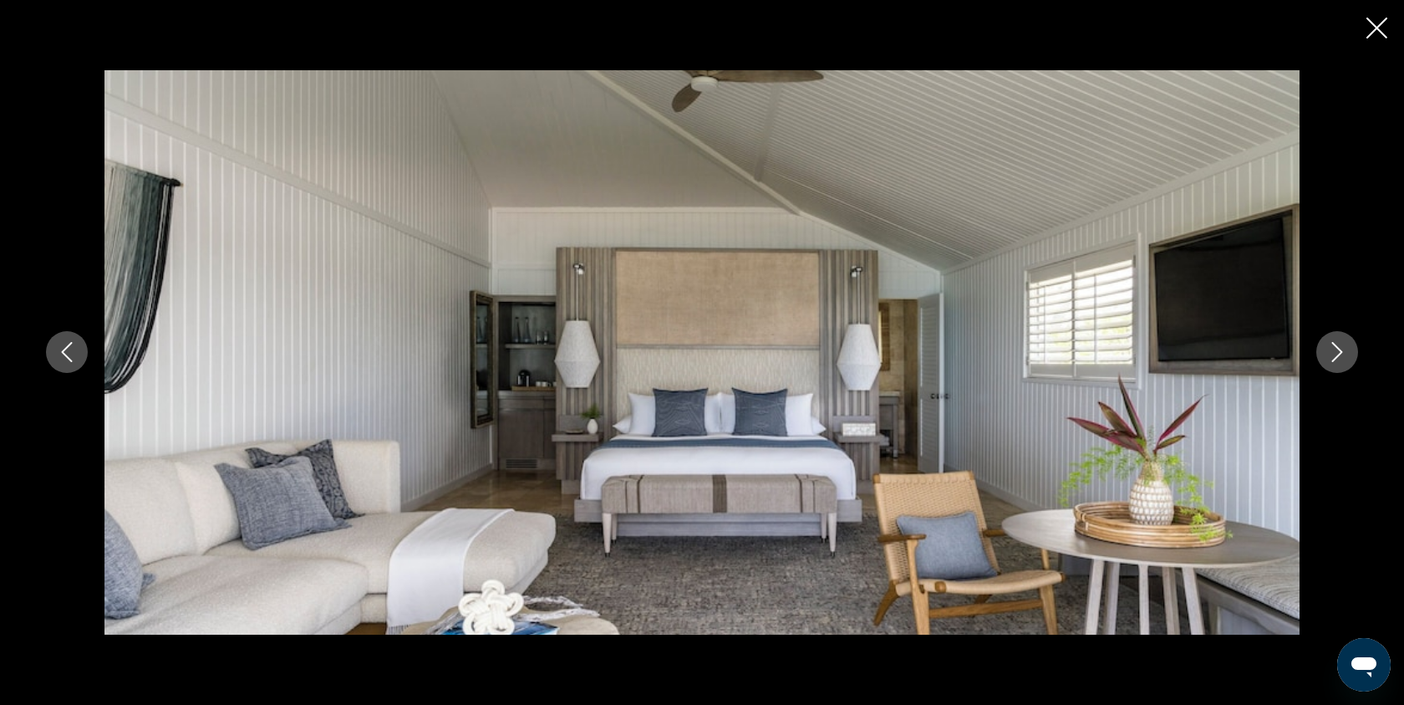
click at [1332, 361] on icon "Next image" at bounding box center [1337, 353] width 11 height 20
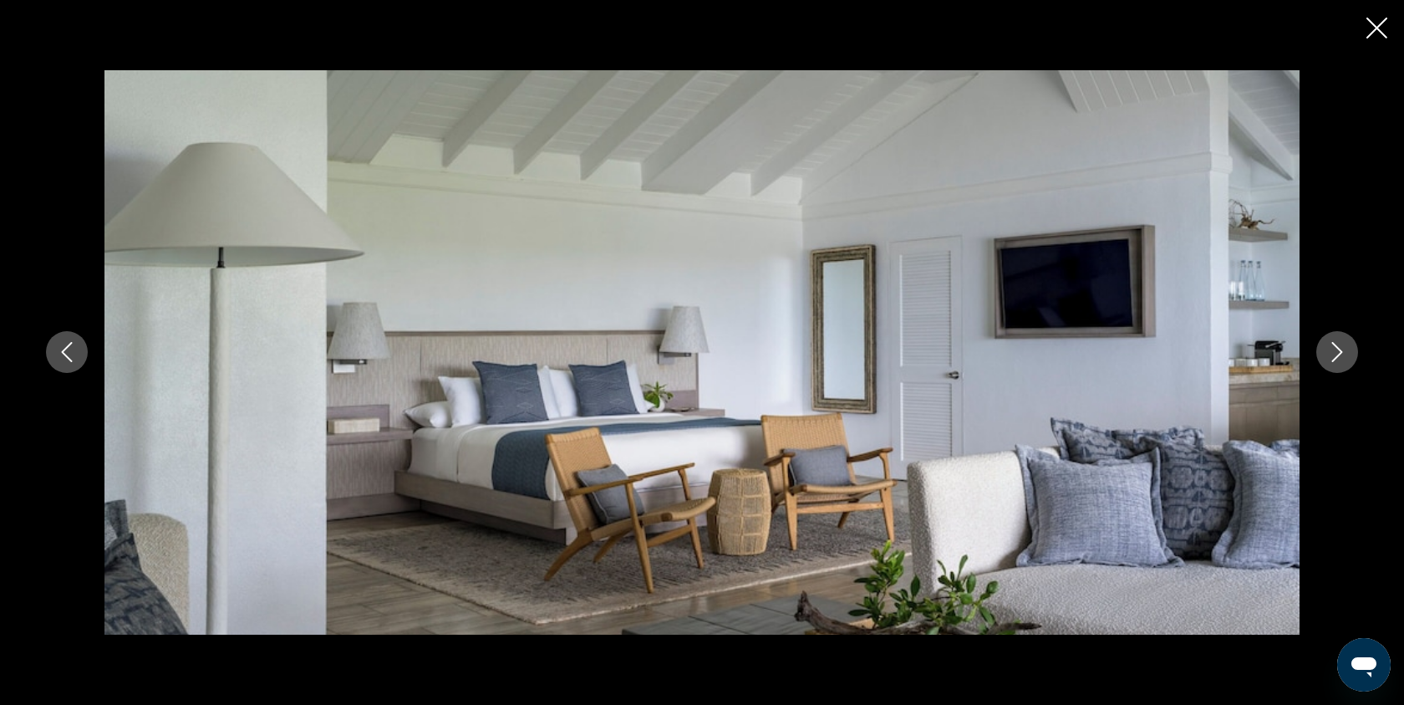
click at [1332, 361] on icon "Next image" at bounding box center [1337, 353] width 11 height 20
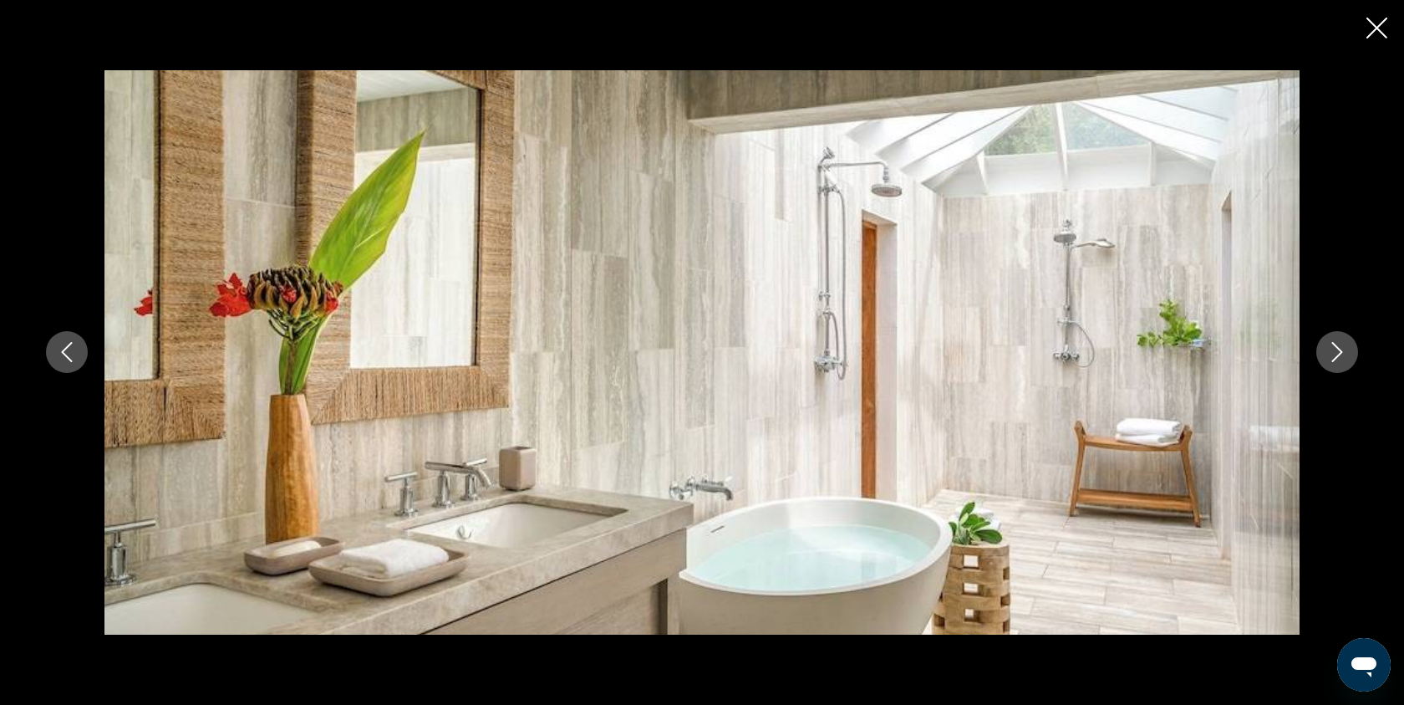
click at [1346, 350] on icon "Next image" at bounding box center [1337, 352] width 20 height 20
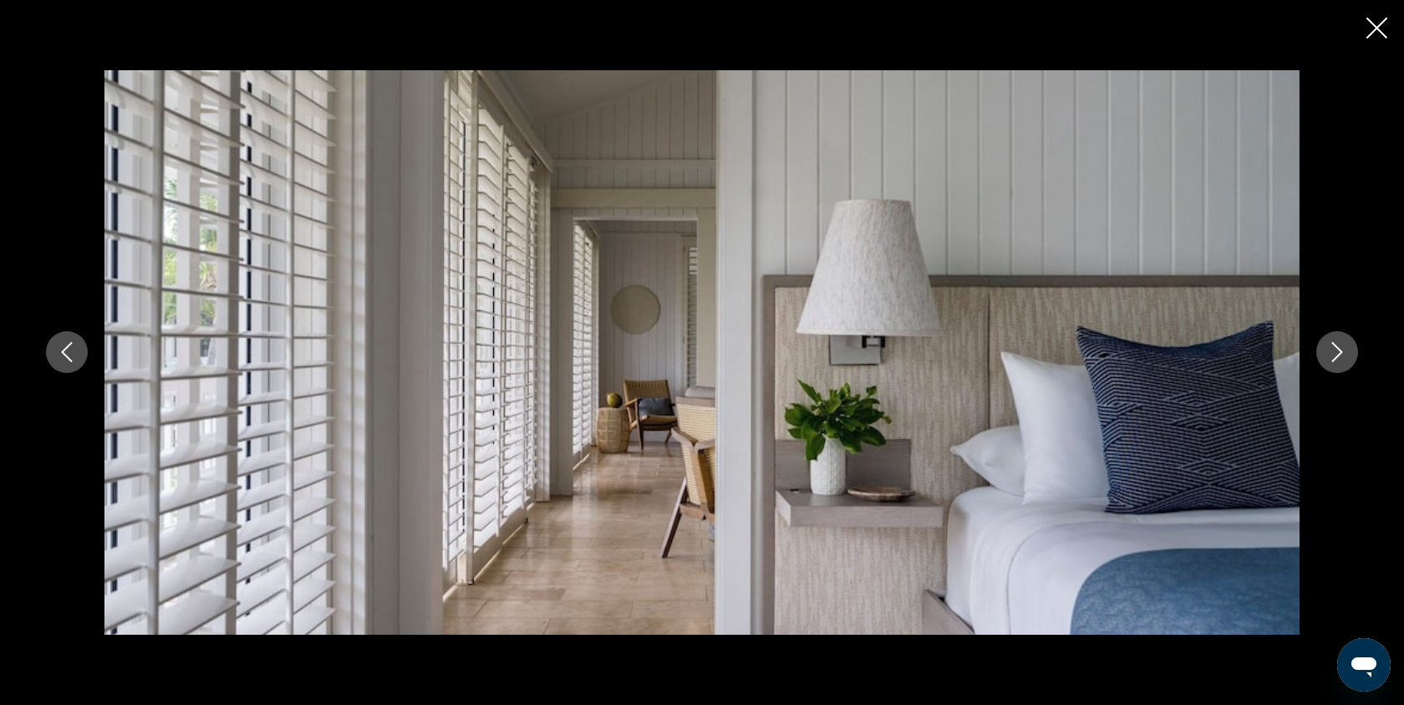
click at [1382, 26] on icon "Close slideshow" at bounding box center [1377, 28] width 21 height 21
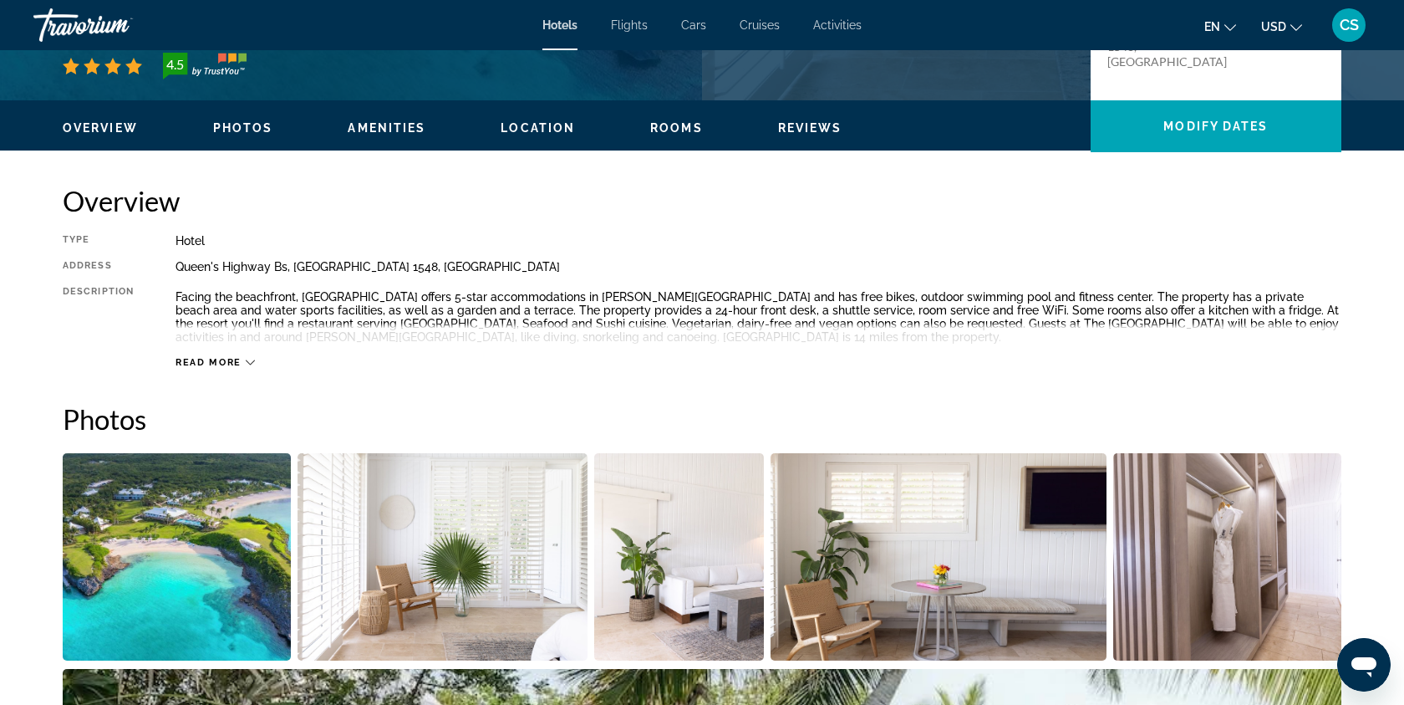
scroll to position [0, 0]
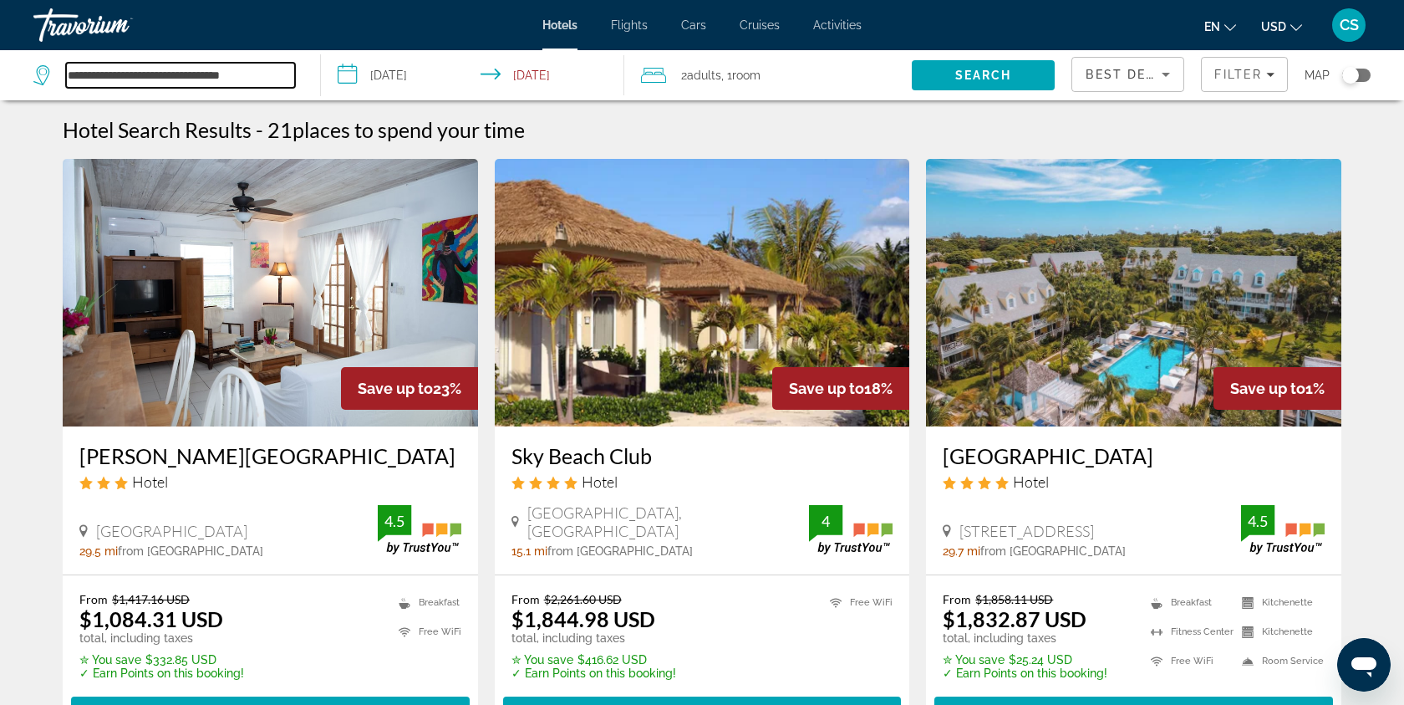
click at [261, 69] on input "**********" at bounding box center [180, 75] width 229 height 25
click at [283, 73] on input "**********" at bounding box center [180, 75] width 229 height 25
drag, startPoint x: 283, startPoint y: 74, endPoint x: 74, endPoint y: 27, distance: 215.0
click at [74, 27] on div "**********" at bounding box center [702, 352] width 1404 height 705
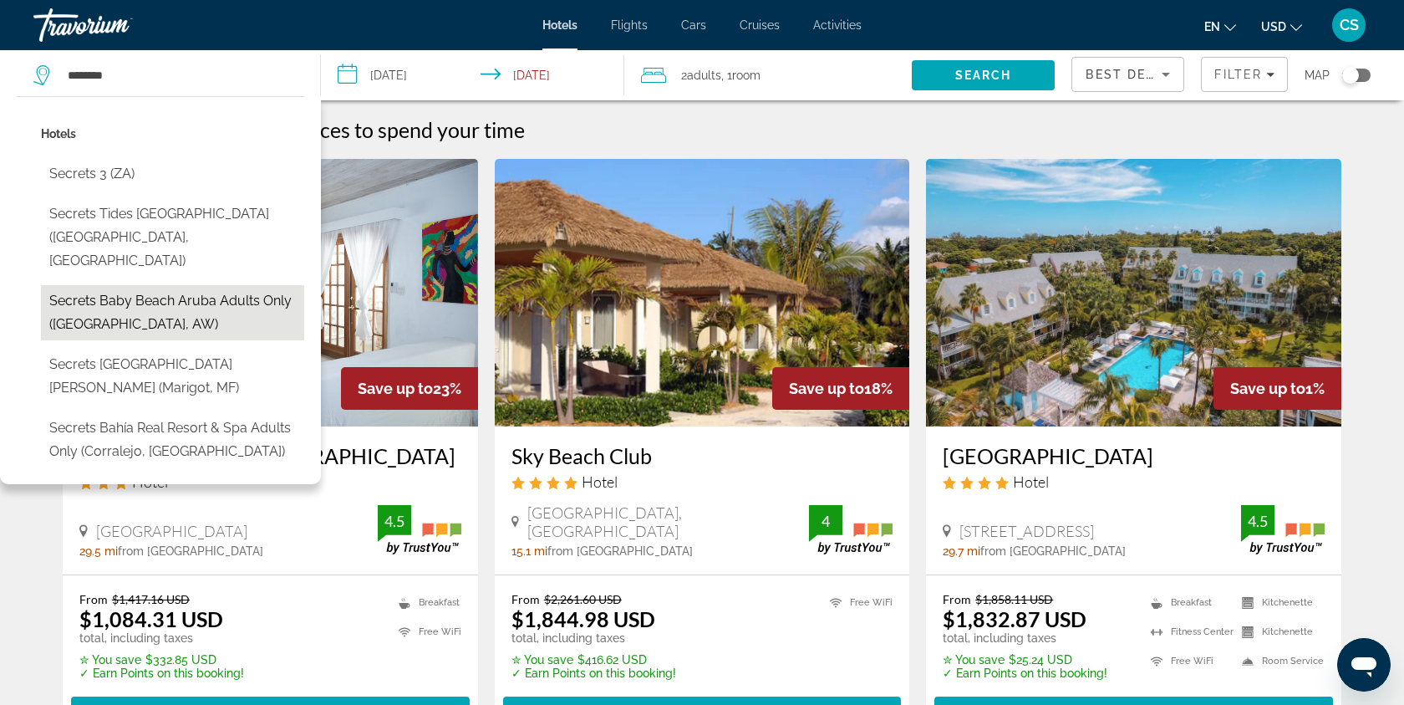
click at [125, 285] on button "Secrets Baby Beach Aruba Adults Only ([GEOGRAPHIC_DATA], AW)" at bounding box center [172, 312] width 263 height 55
type input "**********"
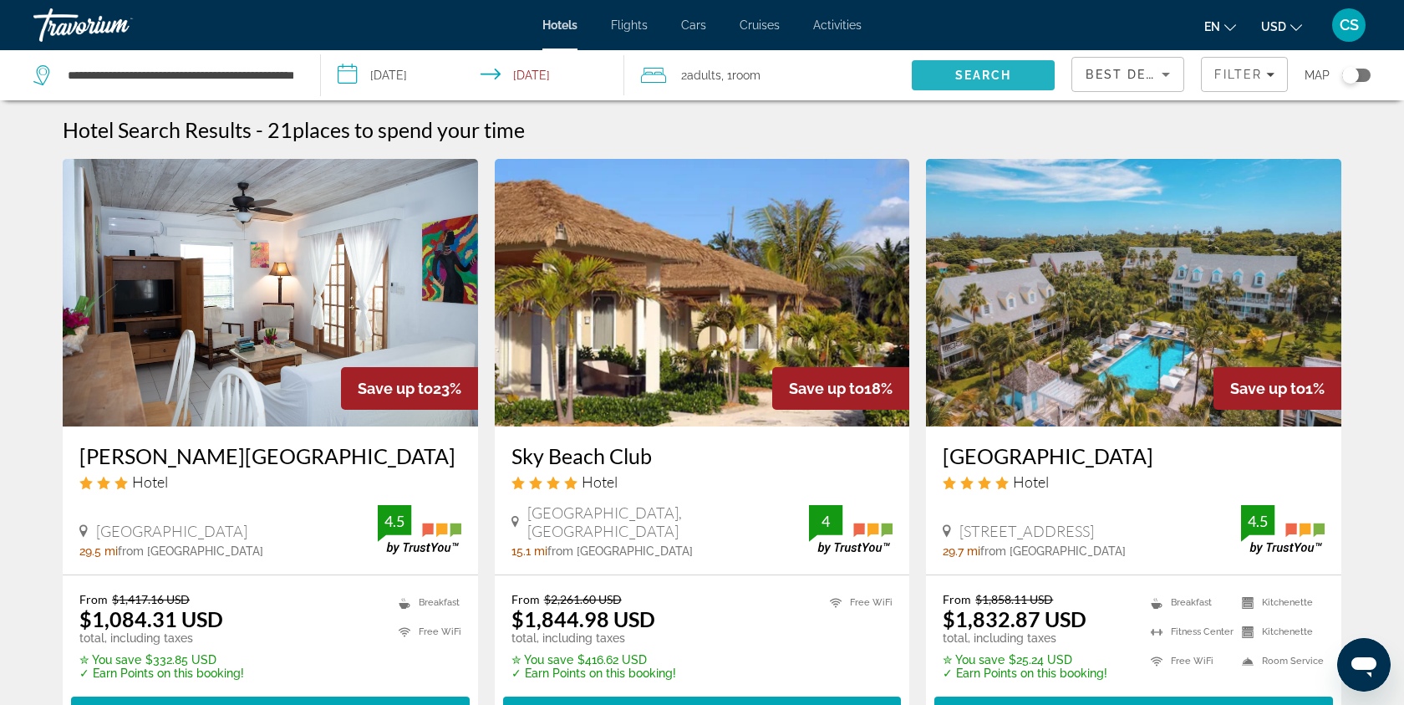
click at [996, 75] on span "Search" at bounding box center [983, 75] width 57 height 13
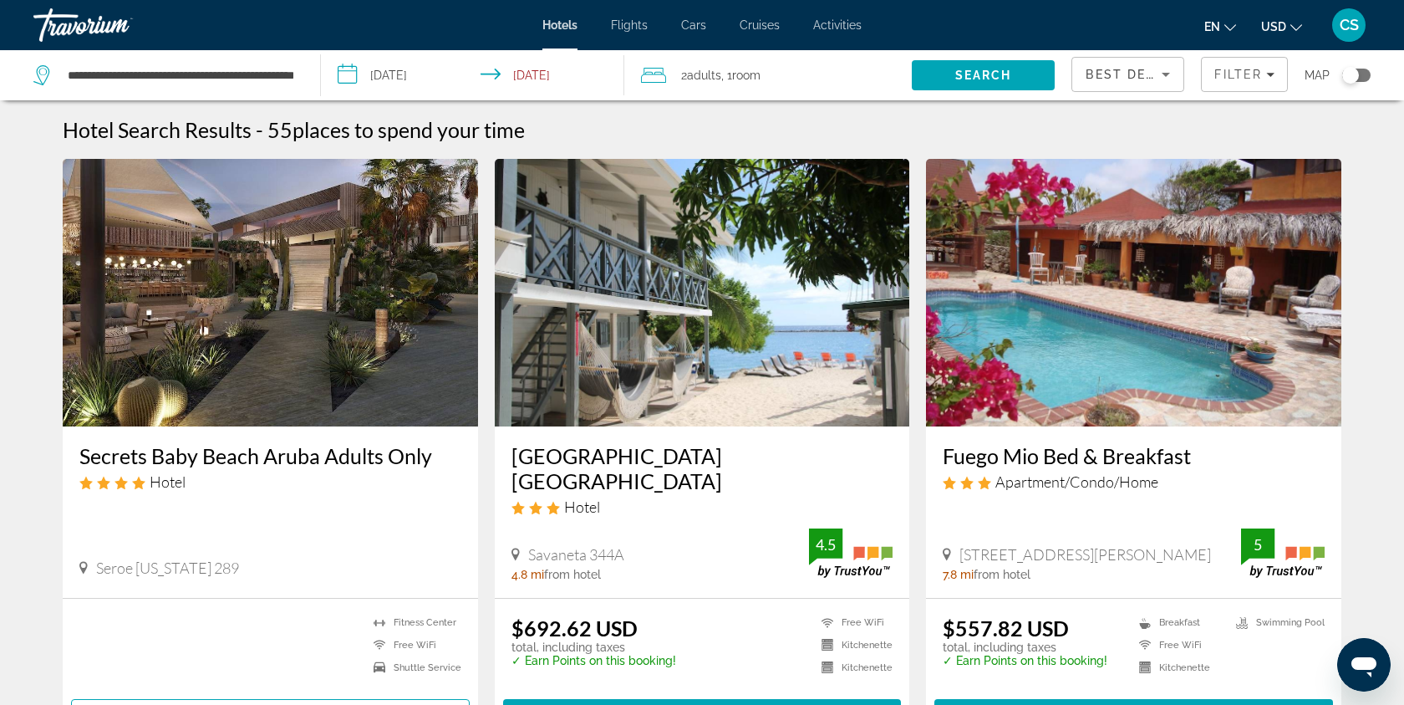
click at [384, 374] on img "Main content" at bounding box center [270, 292] width 415 height 267
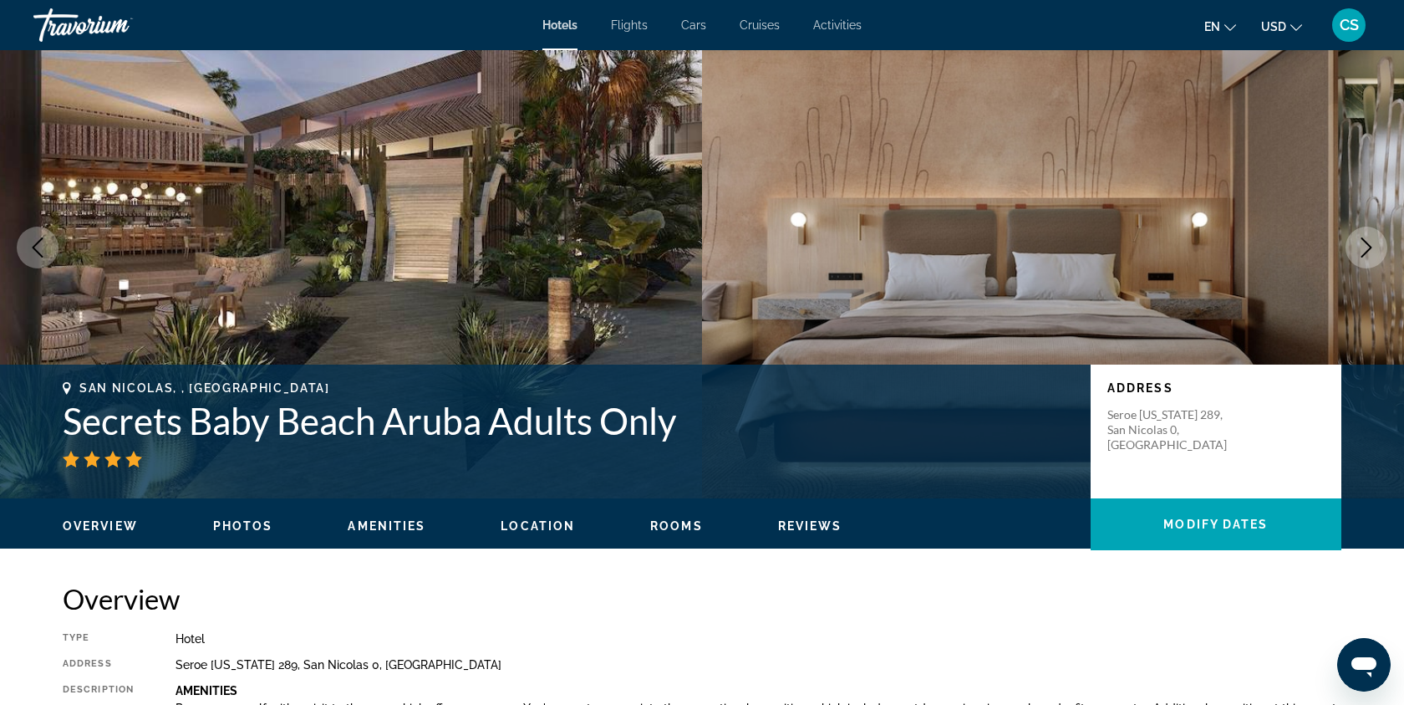
scroll to position [27, 0]
